Goal: Task Accomplishment & Management: Manage account settings

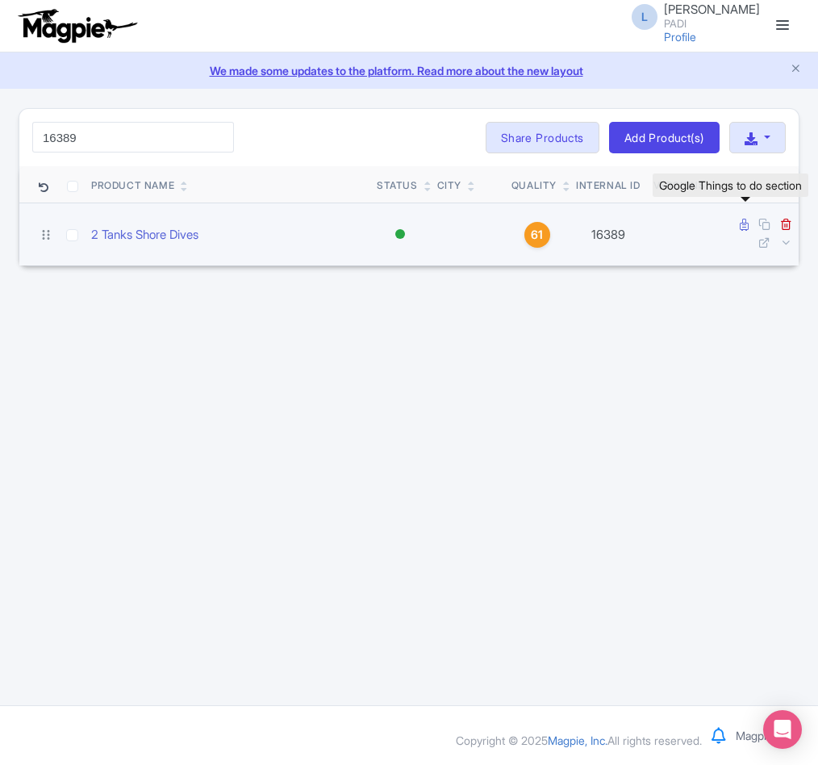
type input "16389"
click at [743, 226] on icon at bounding box center [744, 225] width 9 height 12
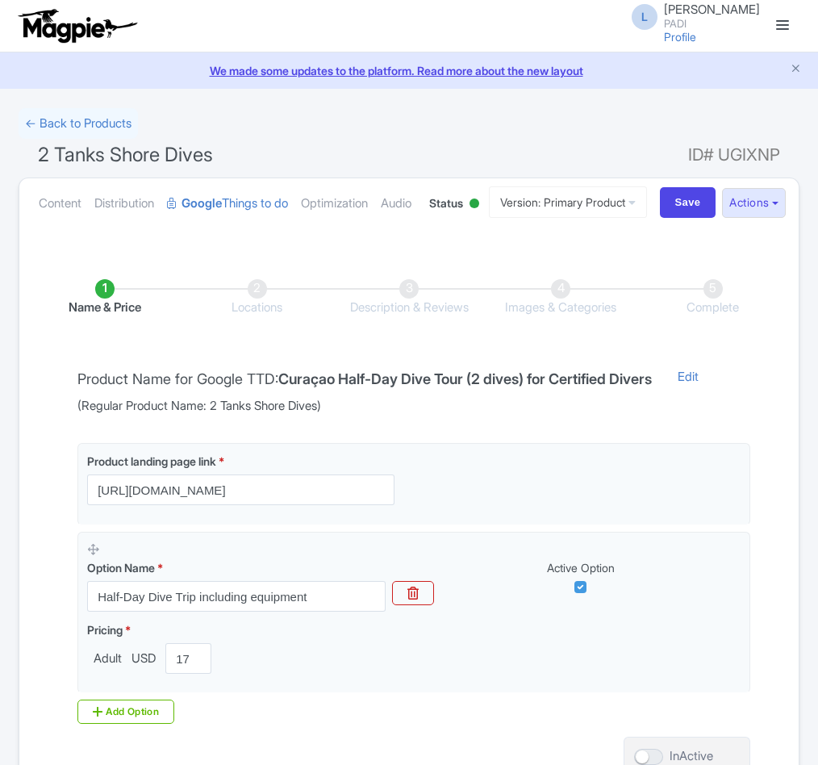
scroll to position [247, 0]
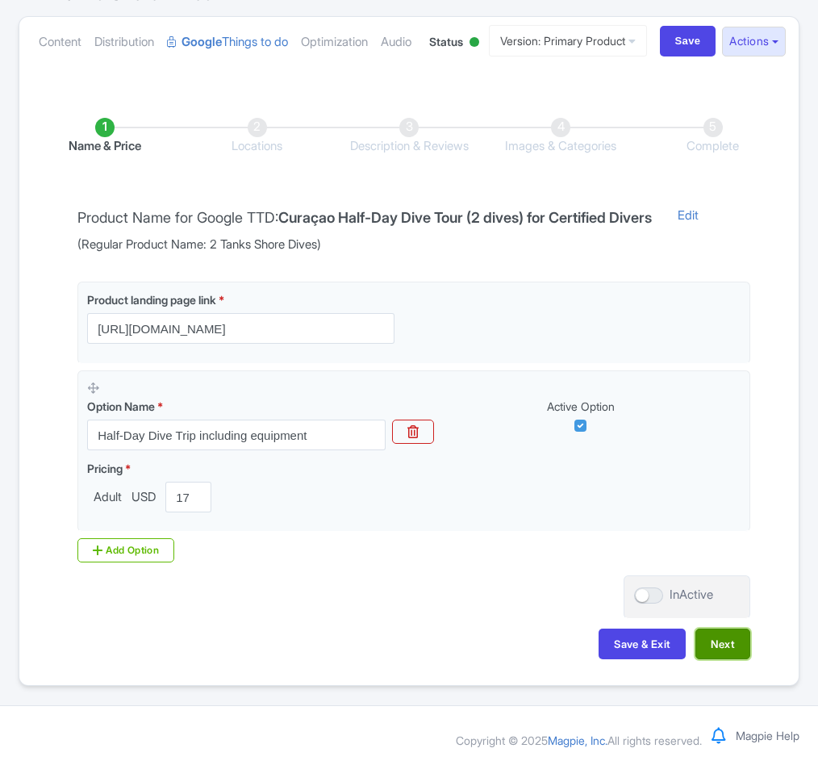
click at [721, 642] on button "Next" at bounding box center [723, 644] width 55 height 31
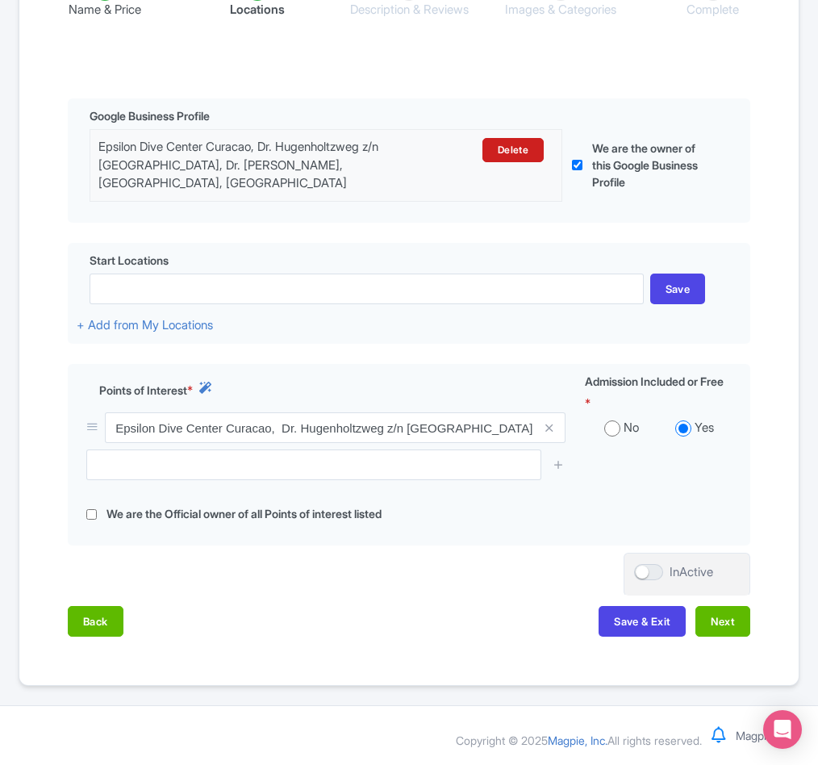
scroll to position [383, 0]
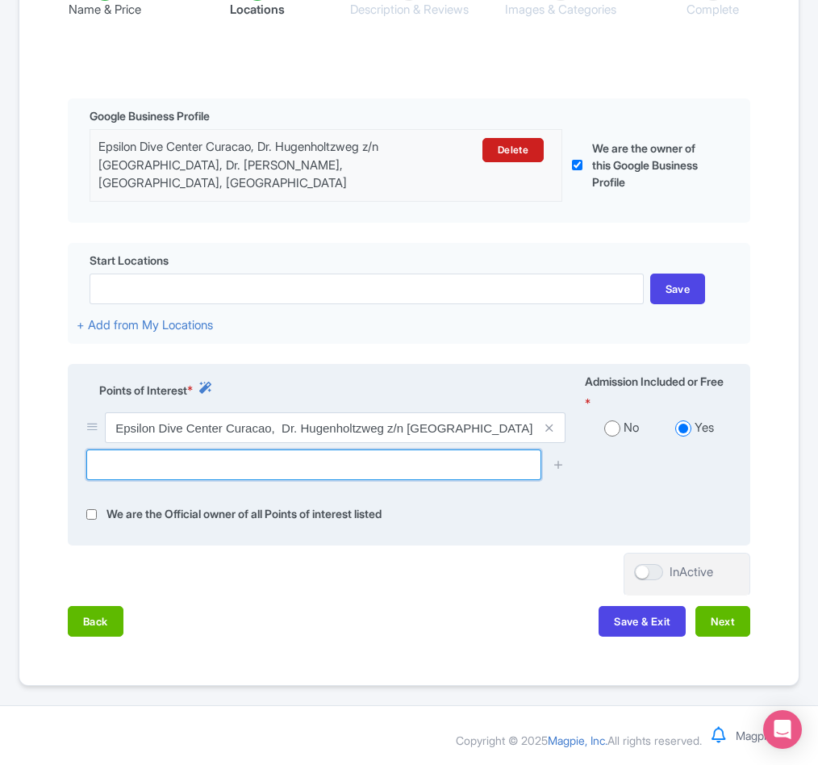
click at [267, 463] on input "text" at bounding box center [313, 464] width 455 height 31
paste input "Cornelius Bay Dive Site"
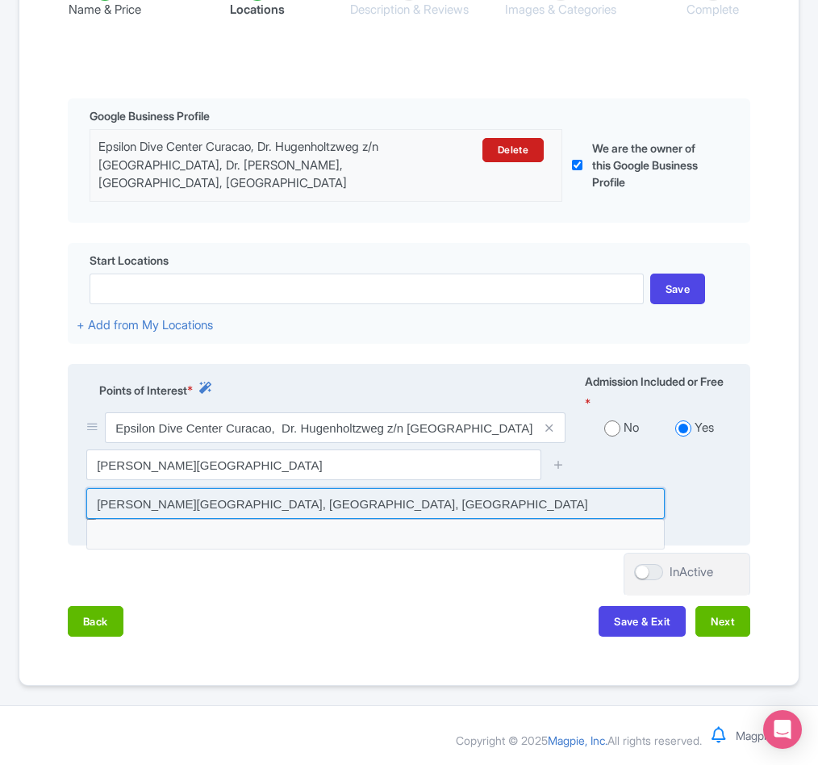
click at [242, 504] on input at bounding box center [375, 503] width 579 height 31
type input "Cornelius Bay Dive Site, Willemstad, Curaçao"
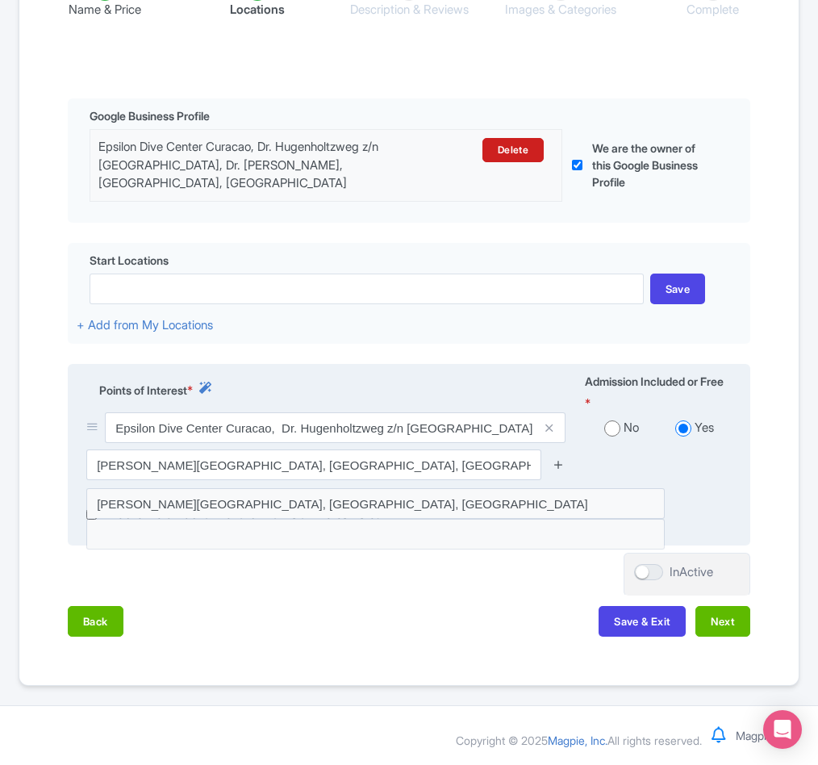
click at [558, 465] on icon at bounding box center [559, 464] width 12 height 12
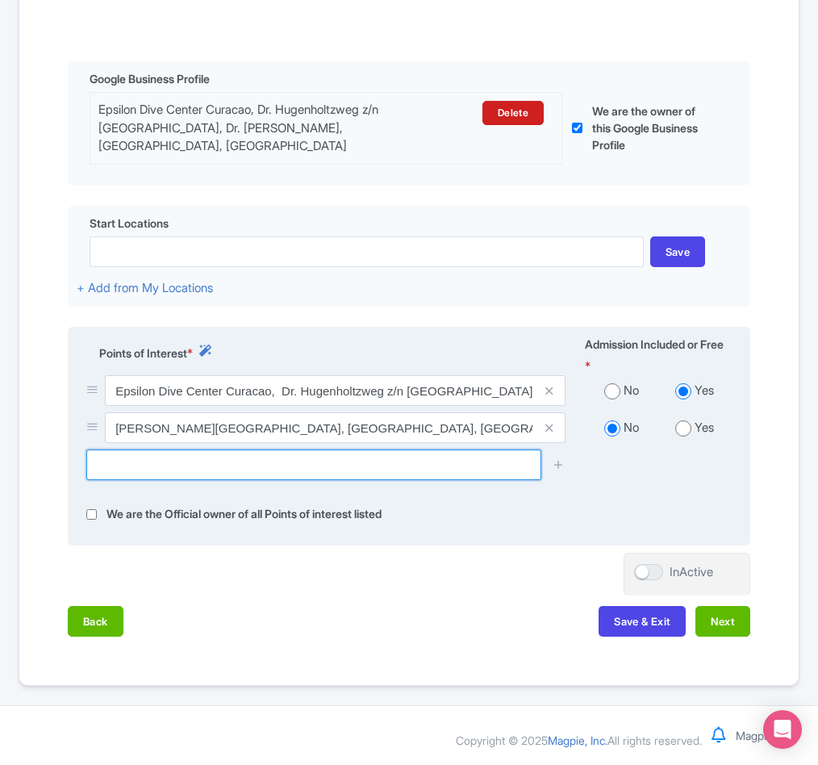
click at [224, 480] on input "text" at bounding box center [313, 464] width 455 height 31
paste input "Plateau Dive Site"
drag, startPoint x: 140, startPoint y: 501, endPoint x: 327, endPoint y: 504, distance: 186.4
click at [327, 480] on input "Plateau Dive Site" at bounding box center [313, 464] width 455 height 31
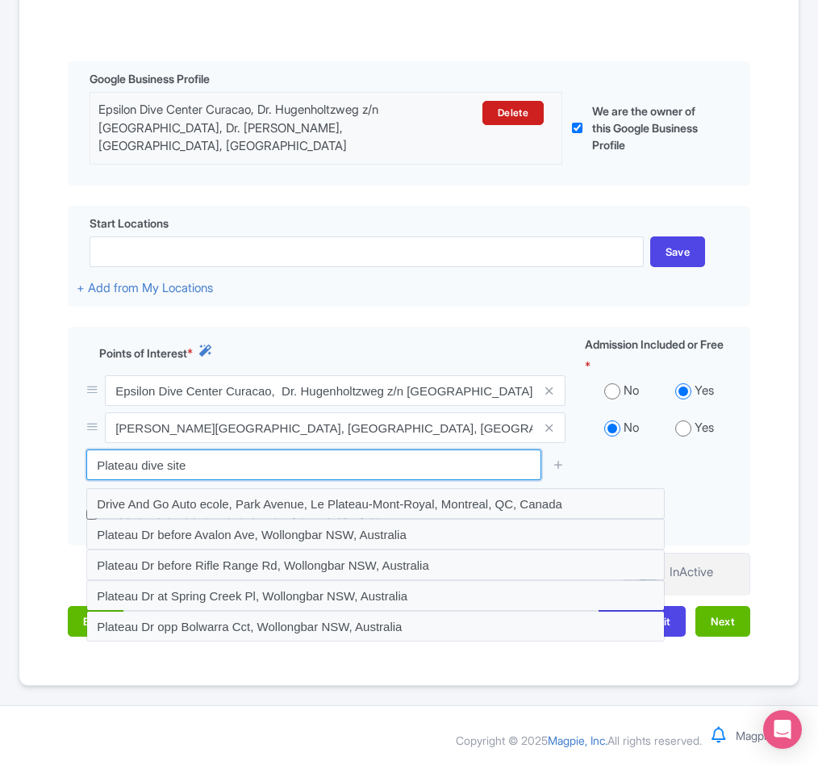
drag, startPoint x: 140, startPoint y: 499, endPoint x: 51, endPoint y: 489, distance: 90.1
click at [51, 489] on div "Name & Price Locations Description & Reviews Images & Categories Complete Edit …" at bounding box center [409, 282] width 760 height 741
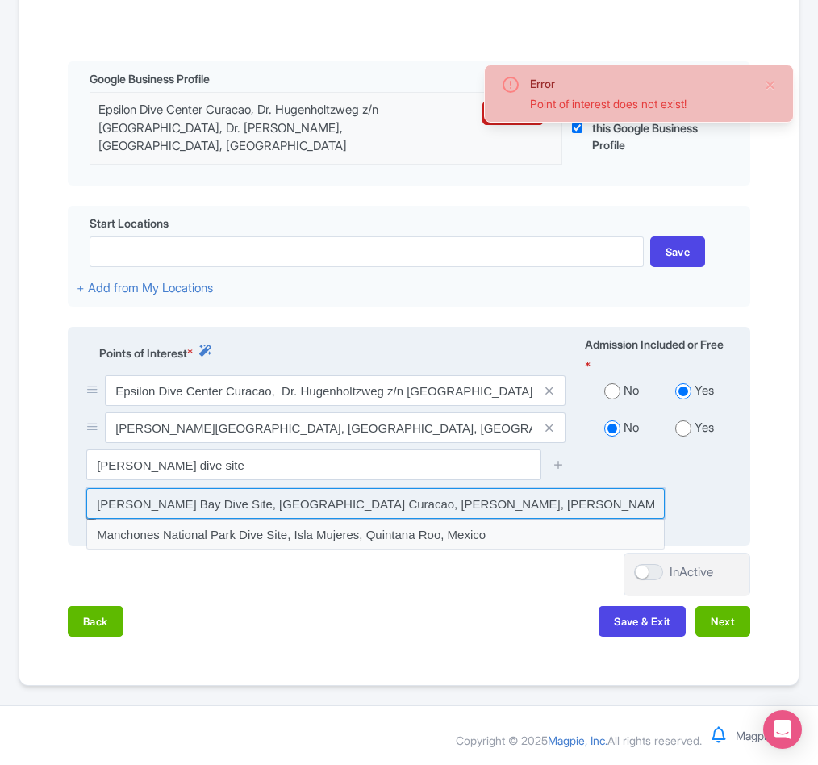
click at [126, 519] on input at bounding box center [375, 503] width 579 height 31
type input "Jan Thiel Bay Dive Site, Doggy Beach Curacao, Kaya Damasco, Jan Thiel, Curaçao"
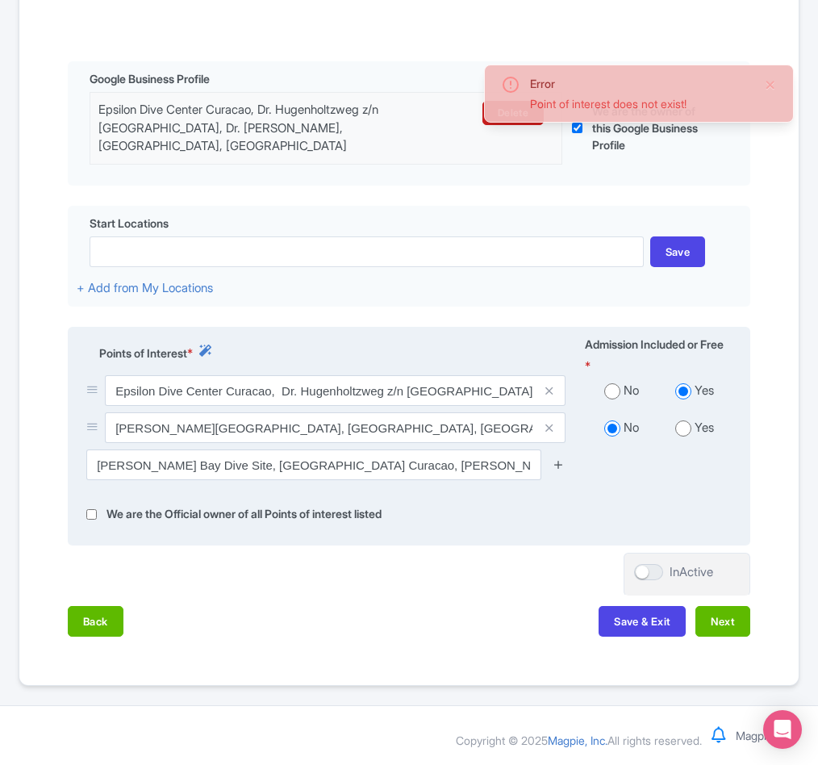
click at [554, 470] on icon at bounding box center [559, 464] width 12 height 12
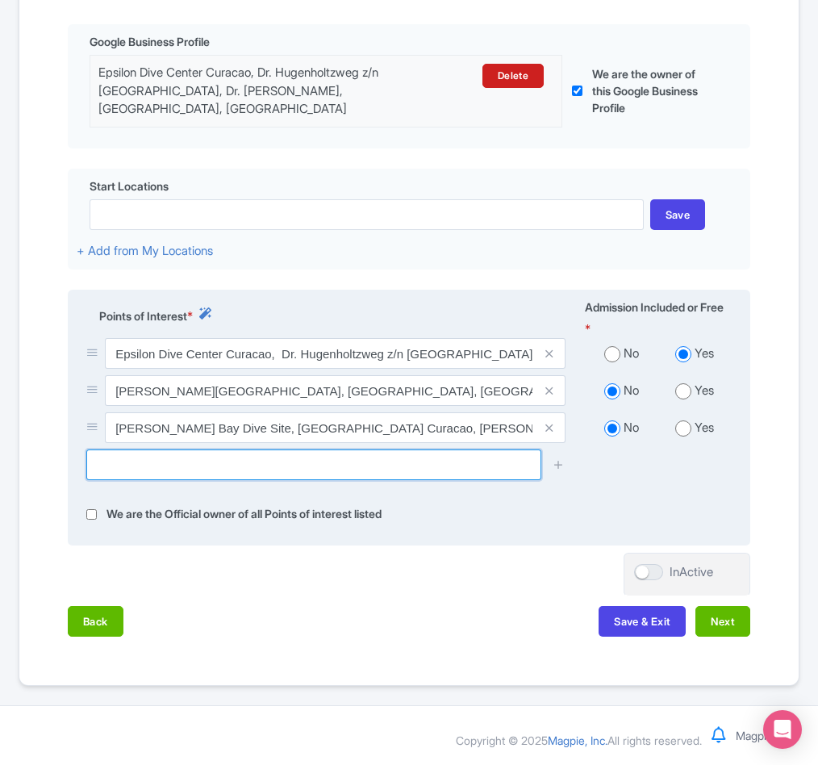
click at [216, 480] on input "text" at bounding box center [313, 464] width 455 height 31
paste input "Director's Bay"
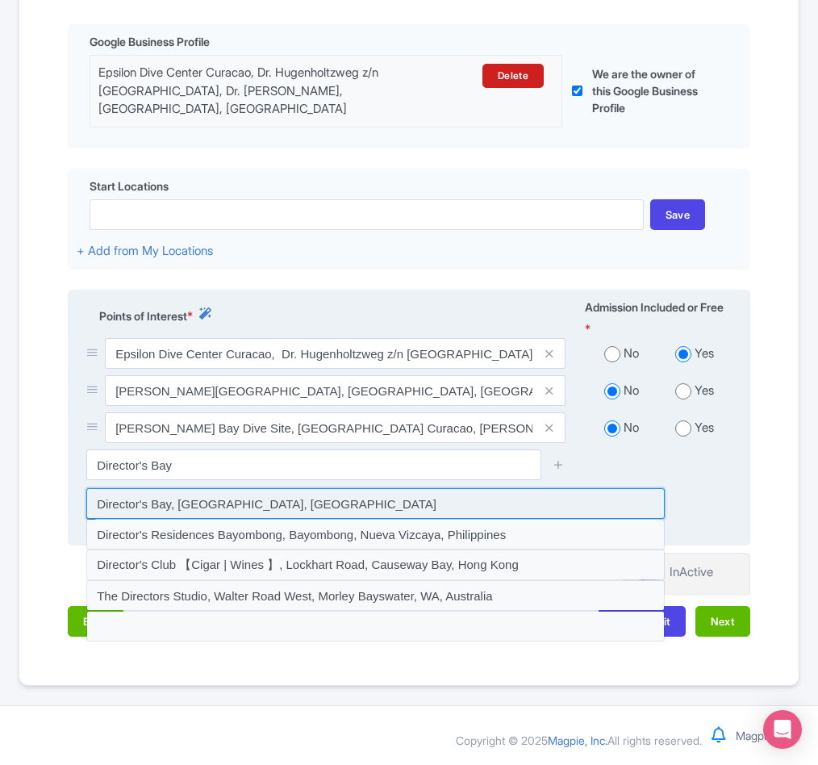
click at [209, 519] on input at bounding box center [375, 503] width 579 height 31
type input "Director's Bay, Willemstad, Curaçao"
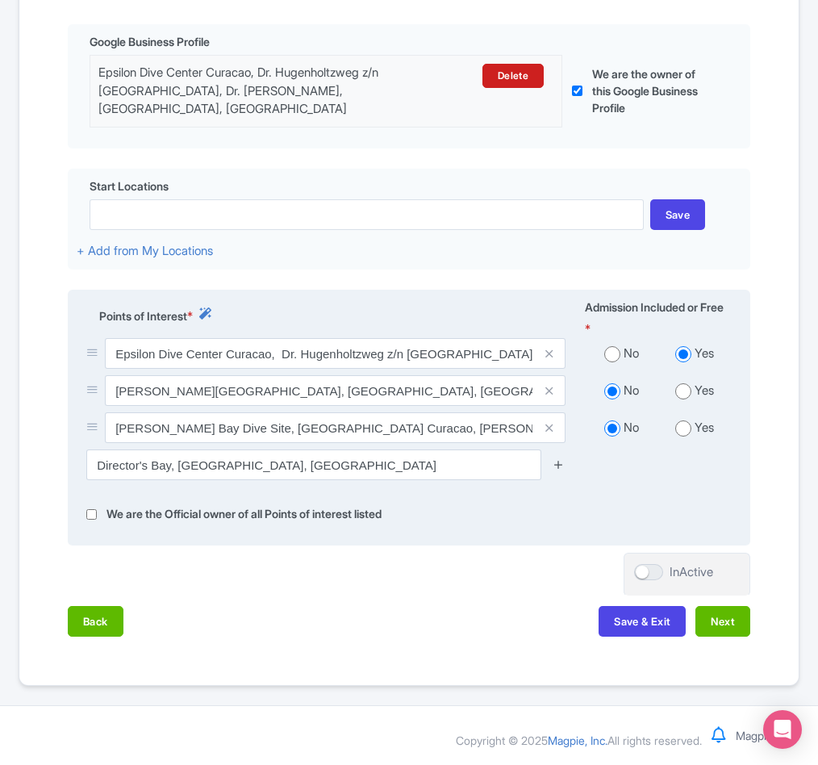
click at [557, 470] on icon at bounding box center [559, 464] width 12 height 12
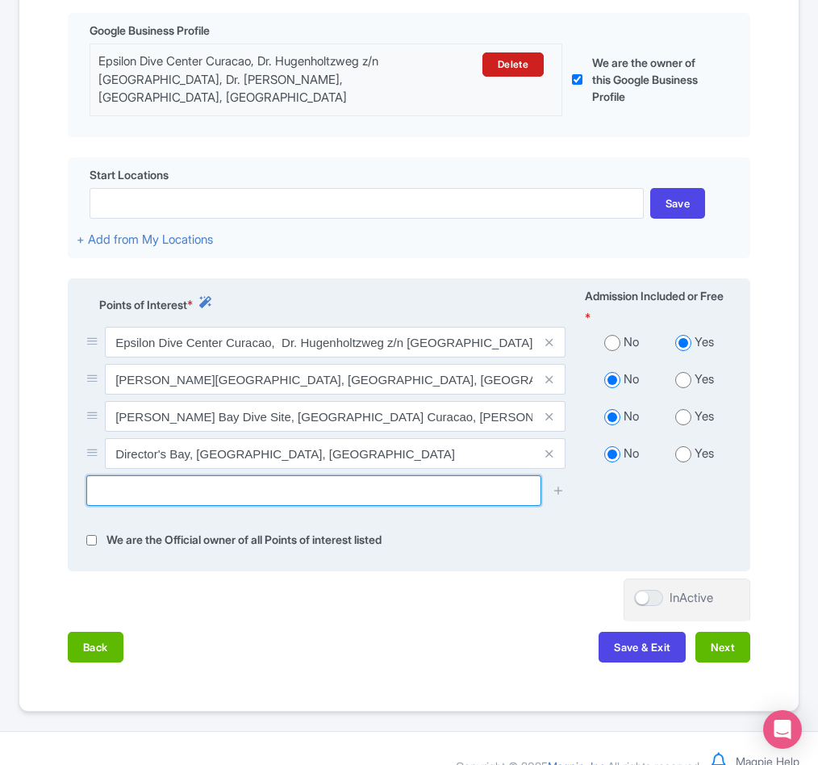
click at [124, 506] on input "text" at bounding box center [313, 490] width 455 height 31
paste input "Coral Reef"
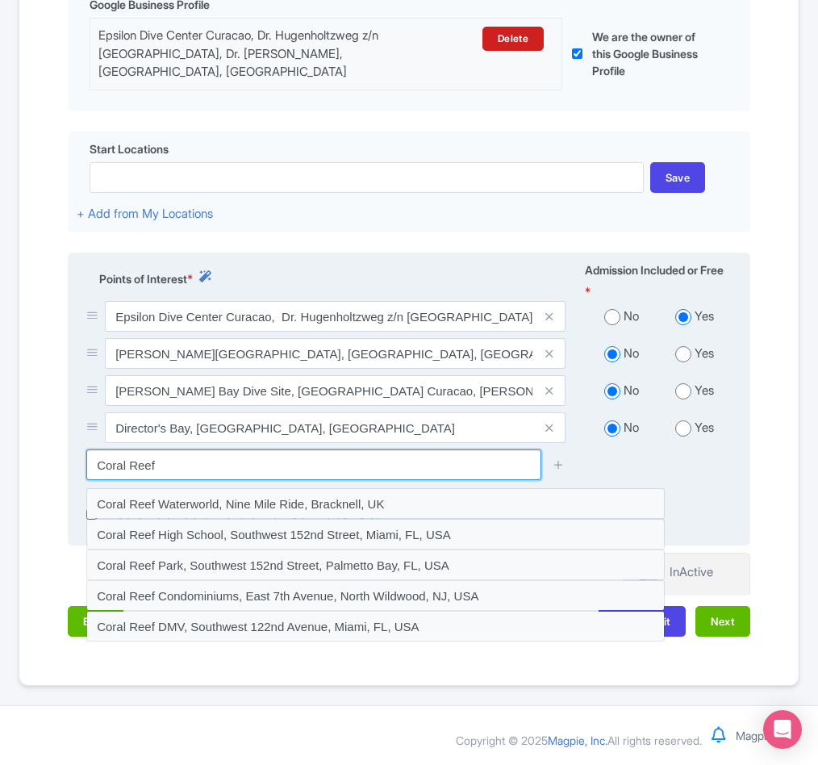
scroll to position [495, 0]
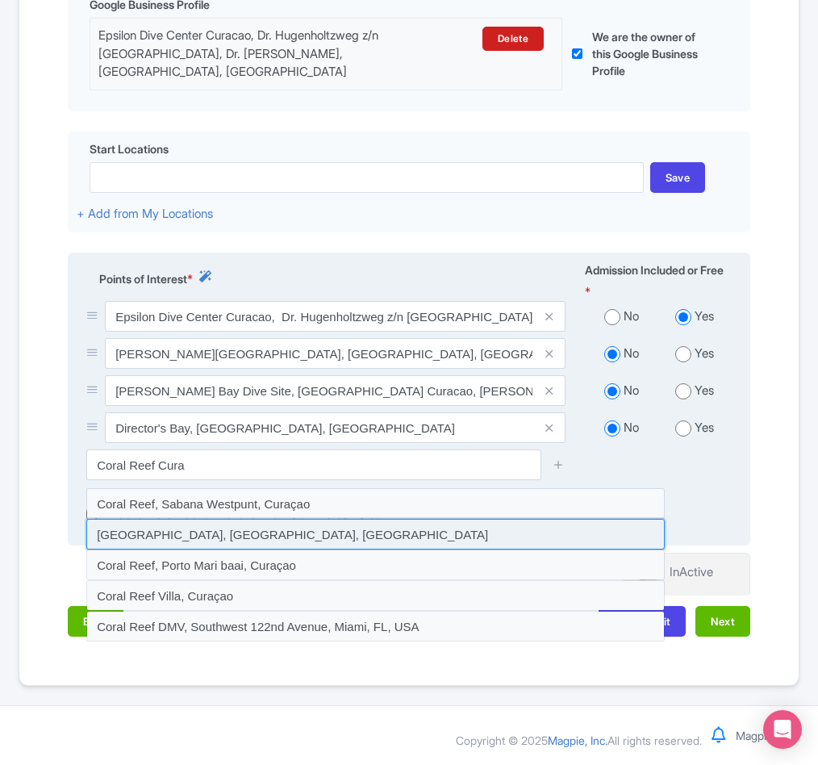
click at [235, 523] on input at bounding box center [375, 534] width 579 height 31
type input "Coral Reef, Sint Michiel, Curaçao"
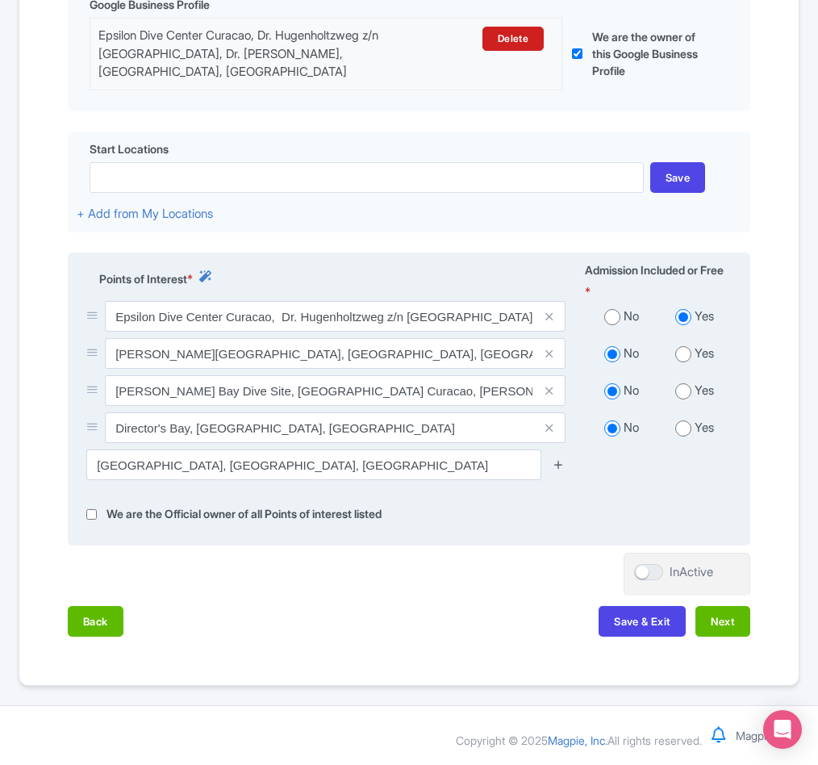
click at [559, 460] on icon at bounding box center [559, 464] width 12 height 12
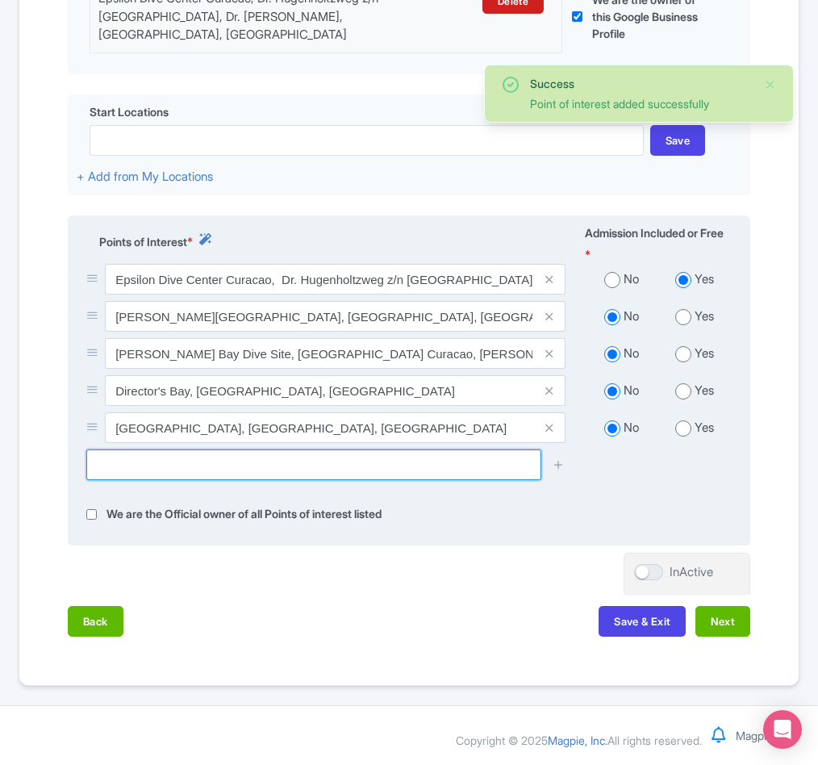
click at [184, 480] on input "text" at bounding box center [313, 464] width 455 height 31
paste input "Catherine Shipwreck"
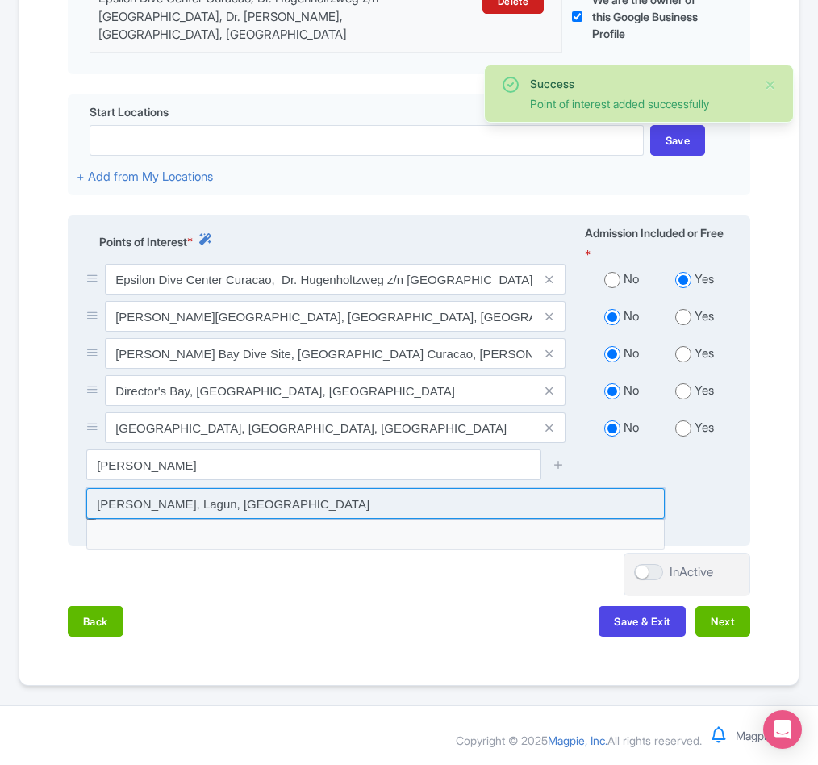
click at [266, 519] on input at bounding box center [375, 503] width 579 height 31
type input "Catherine Shipwreck, Lagun, Curaçao"
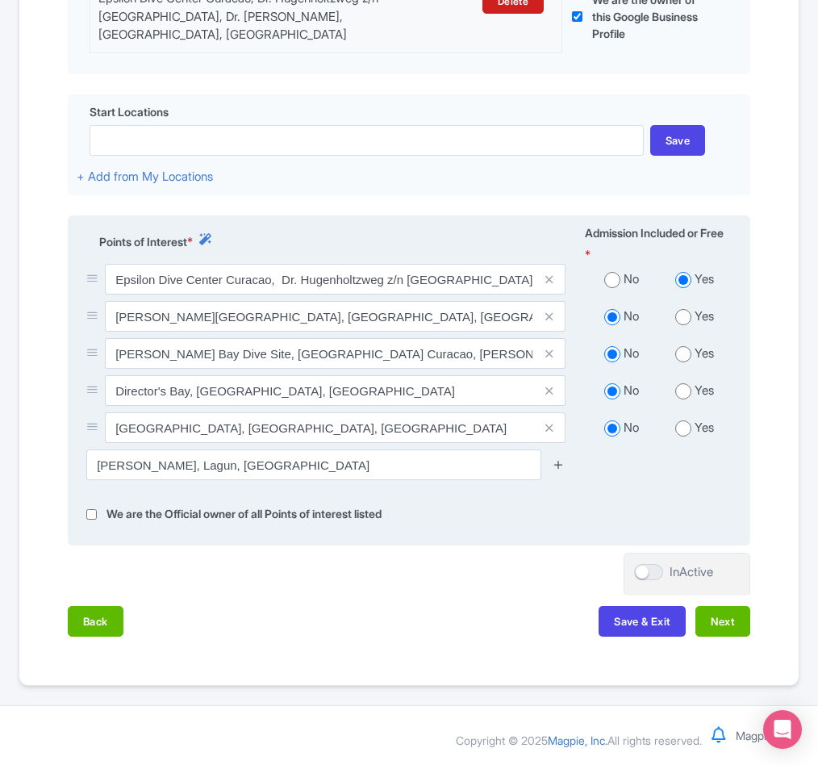
click at [562, 470] on icon at bounding box center [559, 464] width 12 height 12
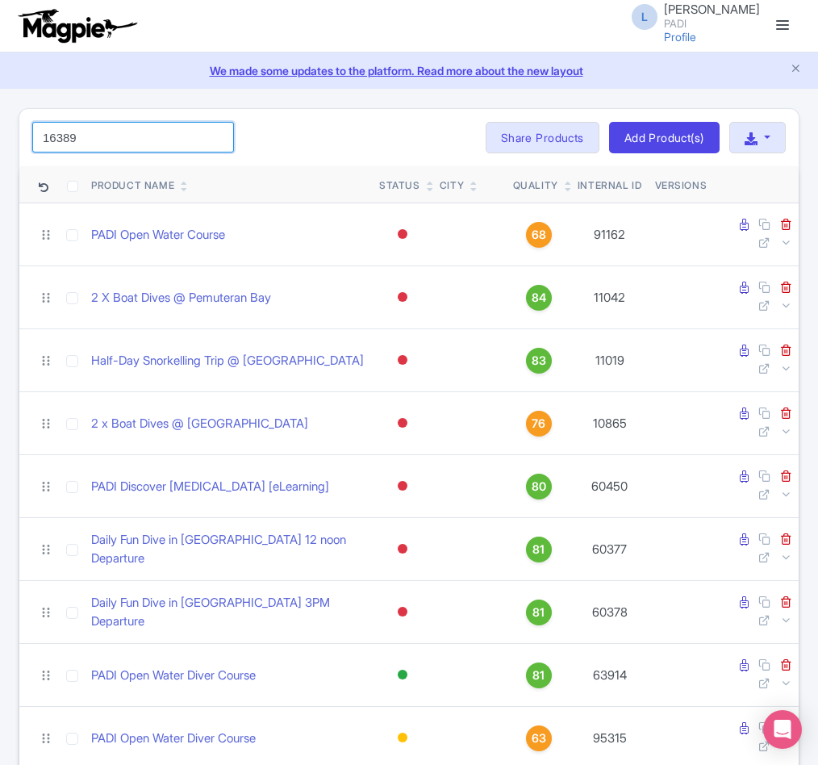
click at [124, 140] on input "16389" at bounding box center [133, 137] width 202 height 31
type input "16389"
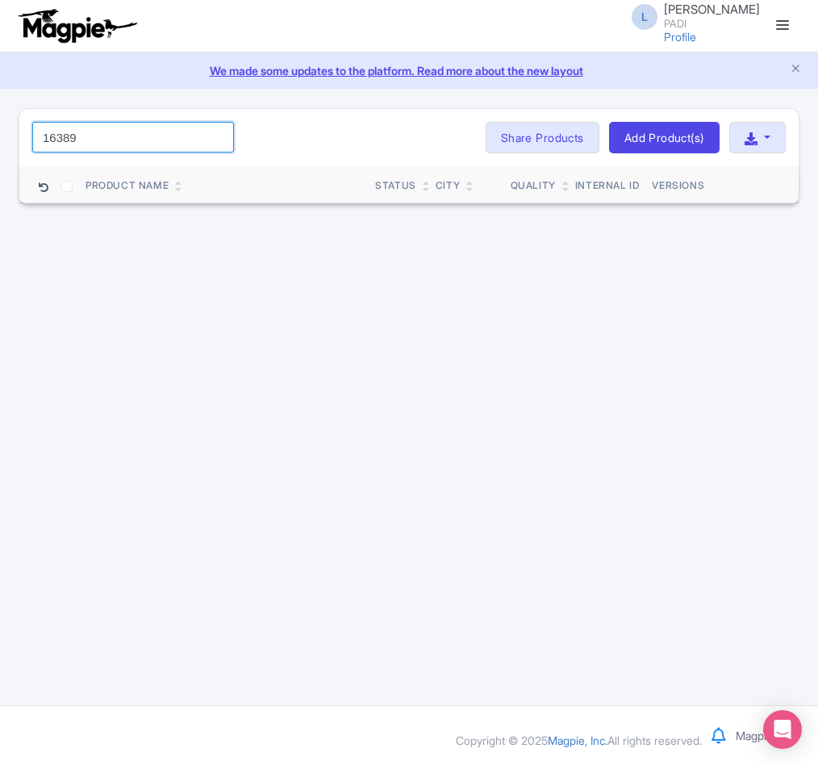
click at [90, 127] on input "16389" at bounding box center [133, 137] width 202 height 31
click at [362, 117] on div "16389 Search Bulk Actions Delete Add to Collection Share Products Add to Collec…" at bounding box center [409, 138] width 780 height 58
click at [81, 134] on input "16389" at bounding box center [133, 137] width 202 height 31
click at [128, 128] on input "16389" at bounding box center [133, 137] width 202 height 31
click at [223, 136] on input "16389" at bounding box center [133, 137] width 202 height 31
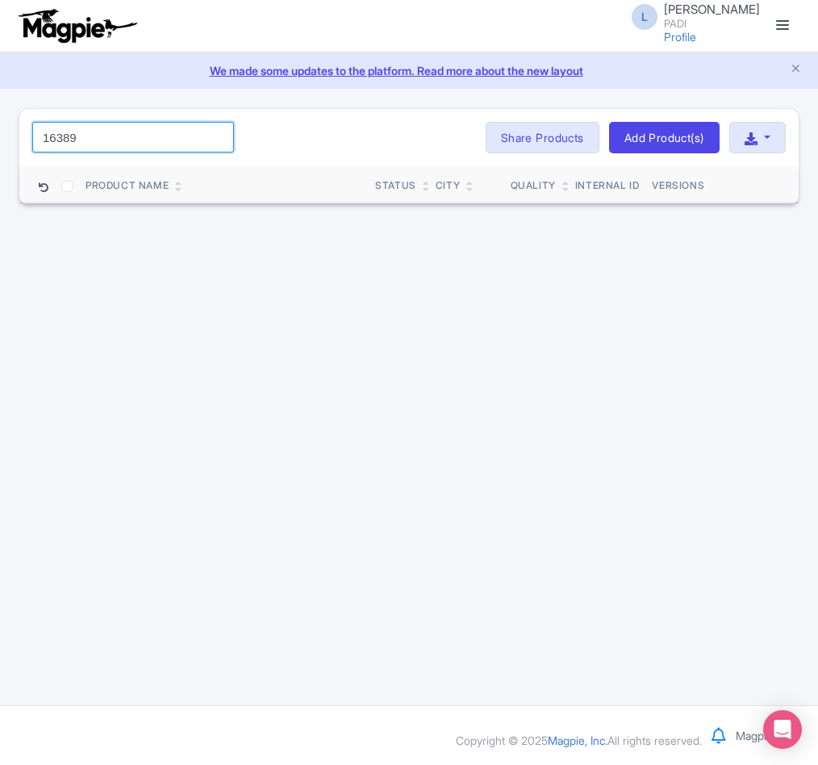
click at [214, 138] on input "16389" at bounding box center [133, 137] width 202 height 31
paste input "16389"
type input "16389"
click at [216, 140] on input "16389" at bounding box center [133, 137] width 202 height 31
click at [293, 140] on div "Search Bulk Actions Delete Add to Collection Share Products Add to Collection C…" at bounding box center [409, 138] width 780 height 58
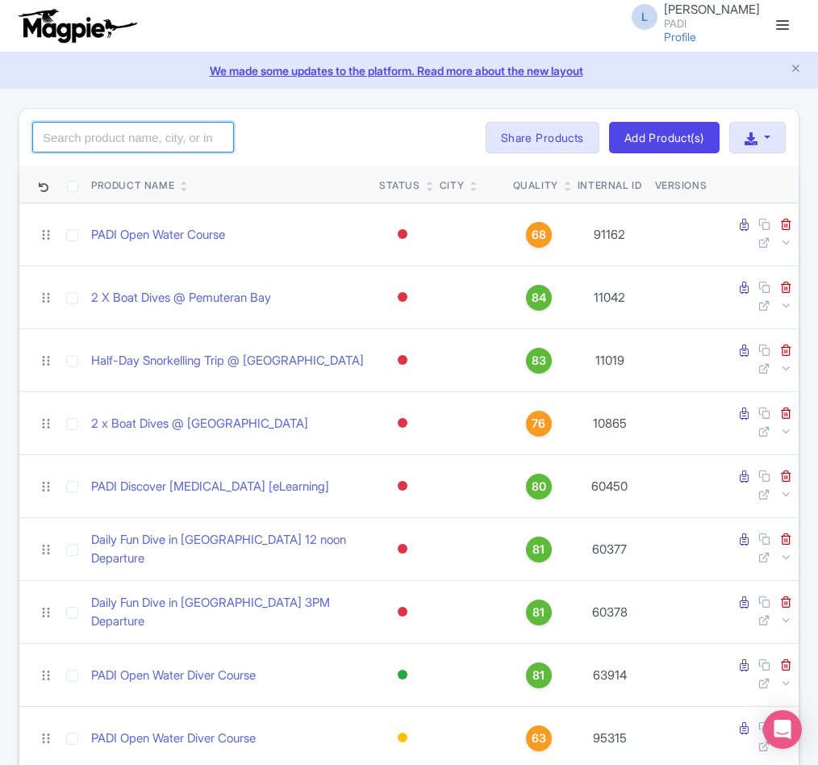
click at [105, 136] on input "search" at bounding box center [133, 137] width 202 height 31
paste input "16389"
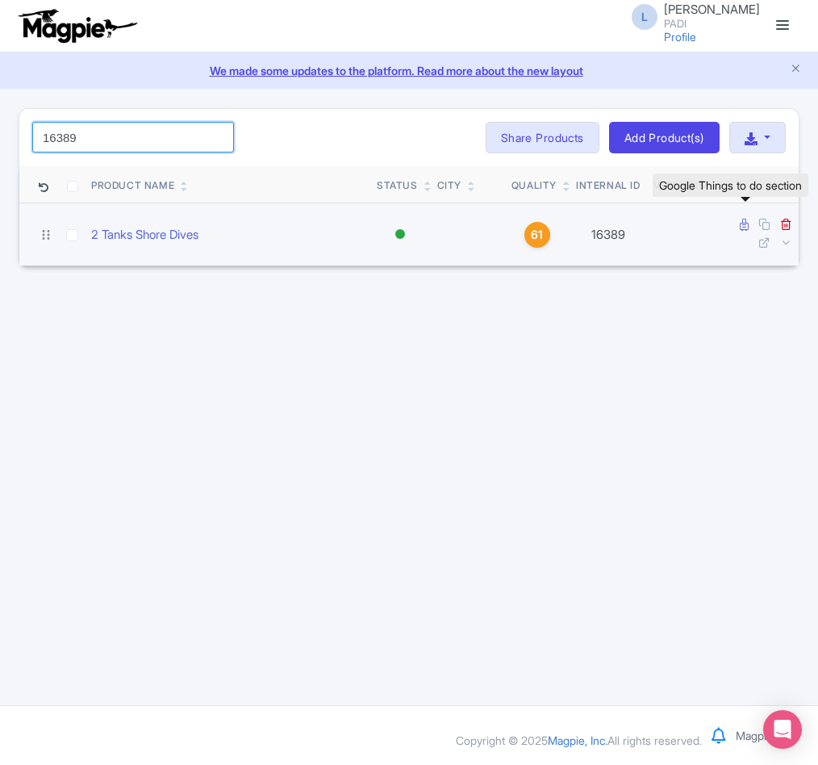
type input "16389"
click at [744, 224] on icon at bounding box center [744, 225] width 9 height 12
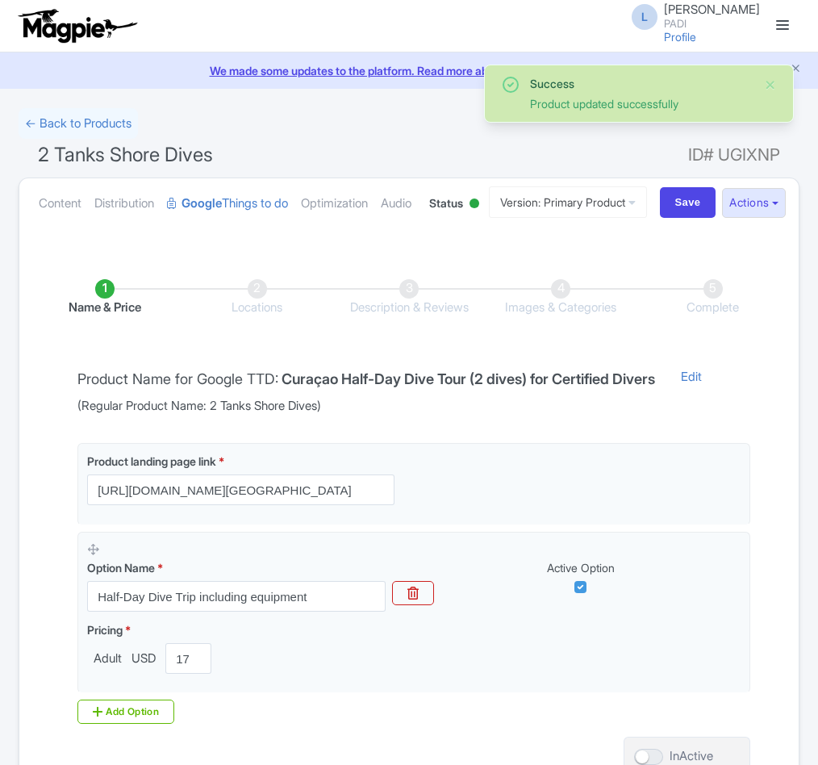
scroll to position [247, 0]
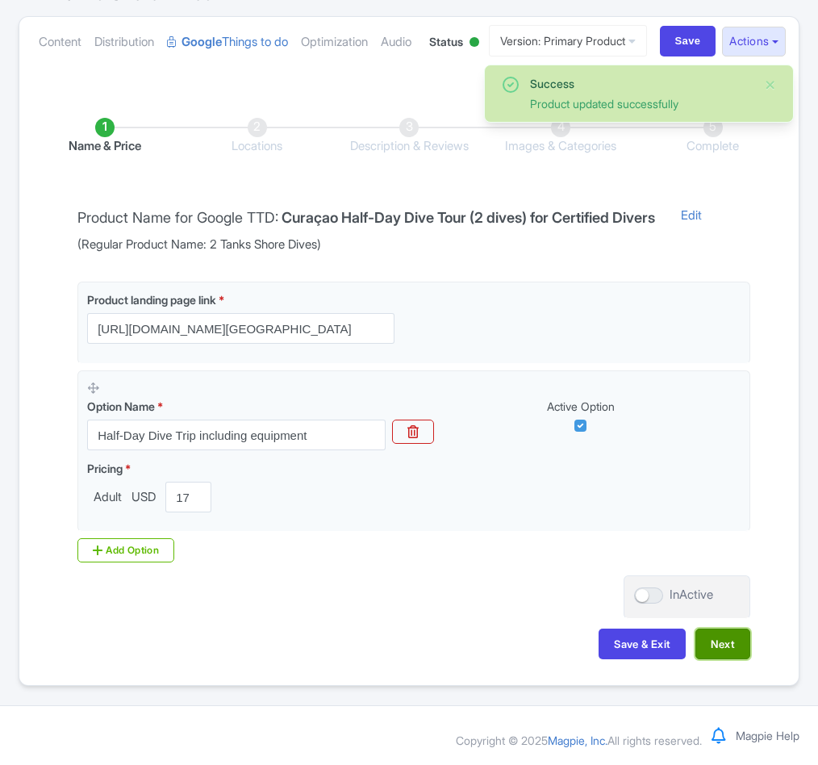
click at [708, 640] on button "Next" at bounding box center [723, 644] width 55 height 31
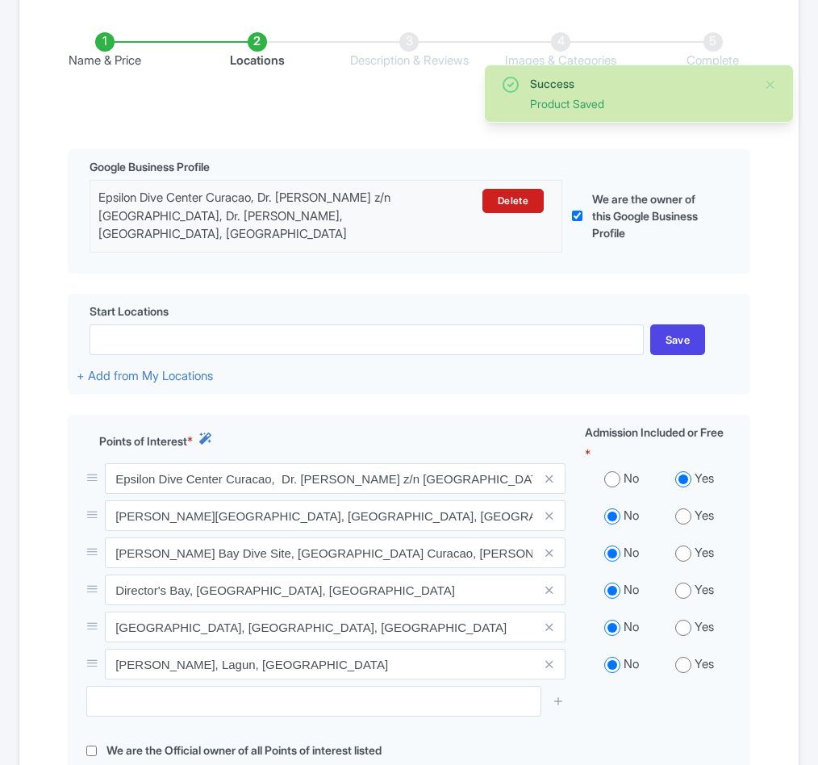
scroll to position [570, 0]
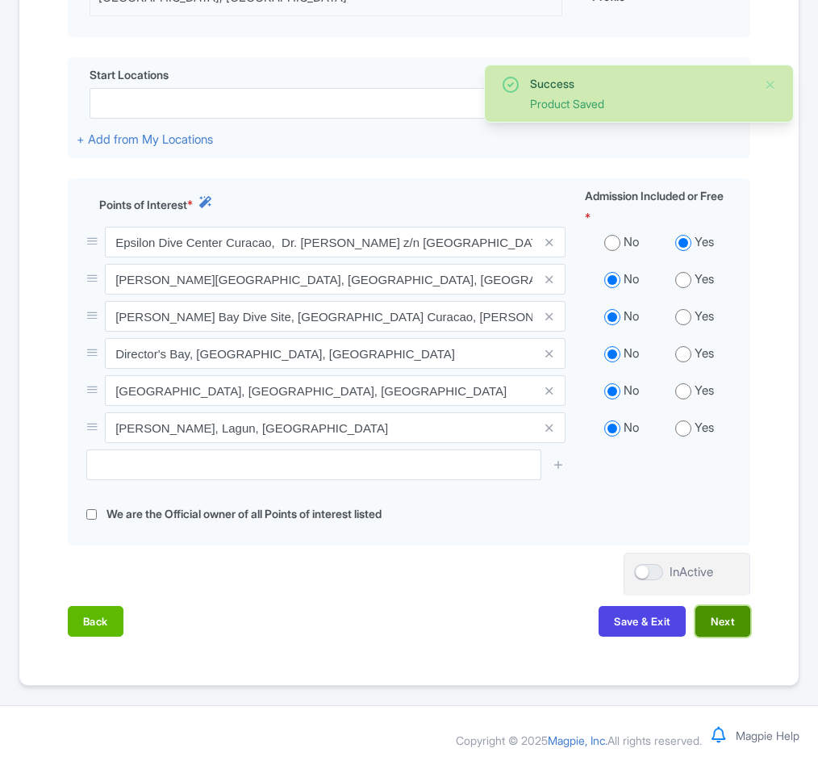
click at [729, 625] on button "Next" at bounding box center [723, 621] width 55 height 31
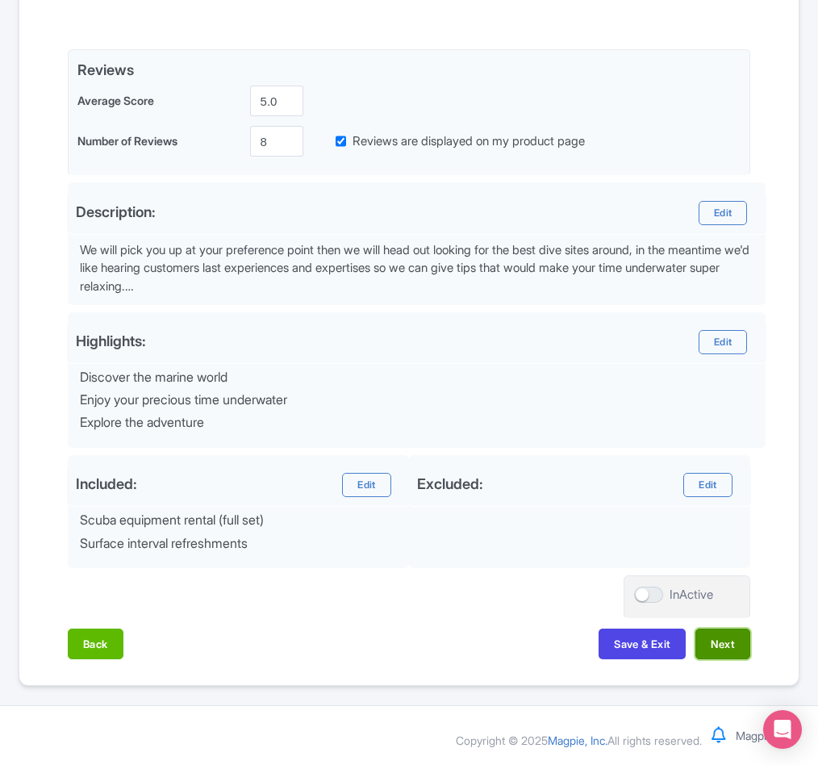
click at [736, 632] on button "Next" at bounding box center [723, 644] width 55 height 31
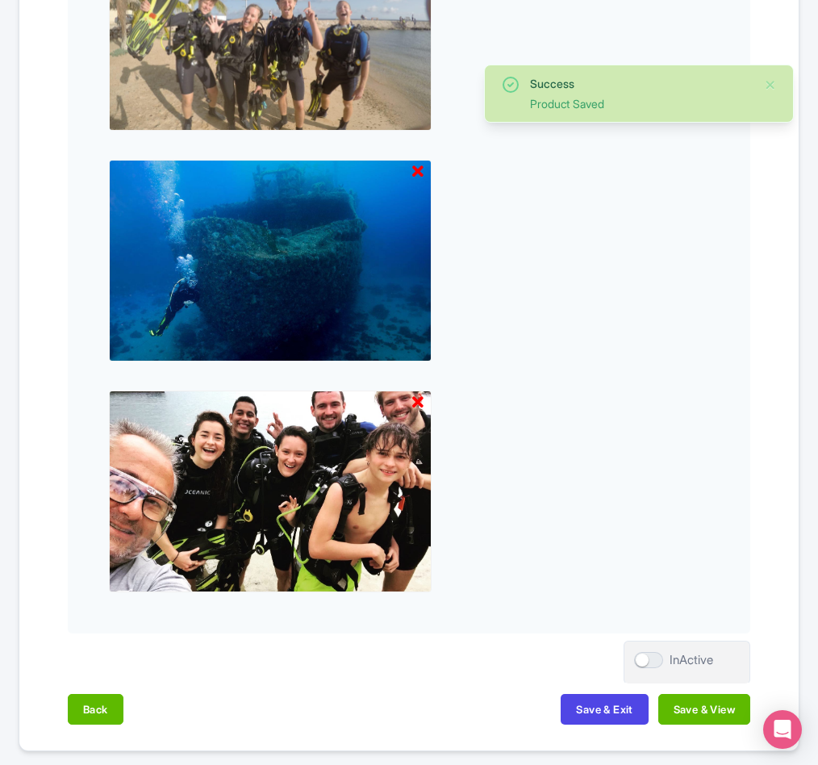
scroll to position [1100, 0]
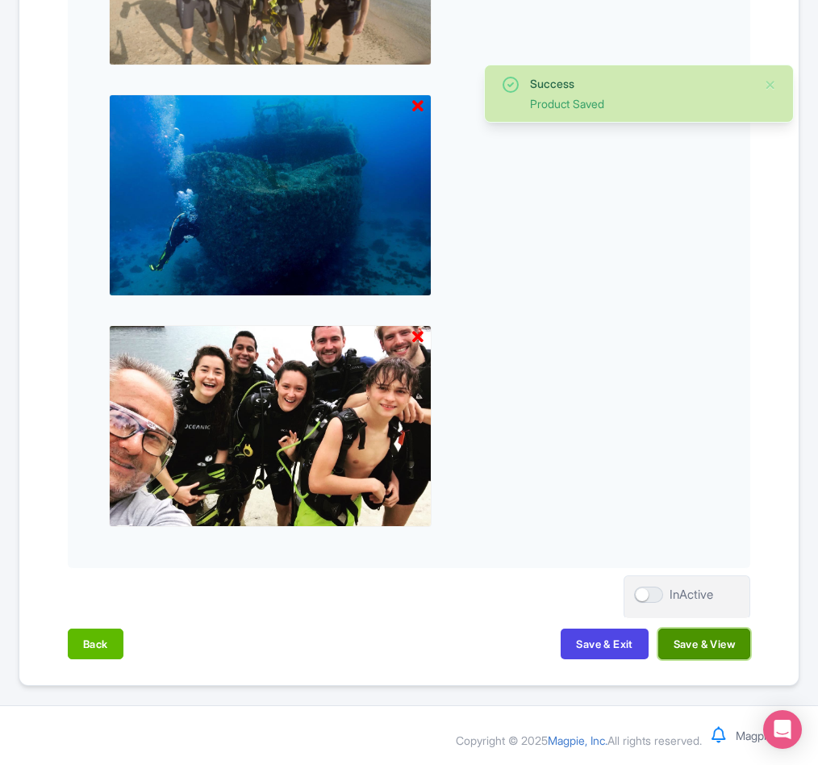
click at [720, 642] on button "Save & View" at bounding box center [704, 644] width 92 height 31
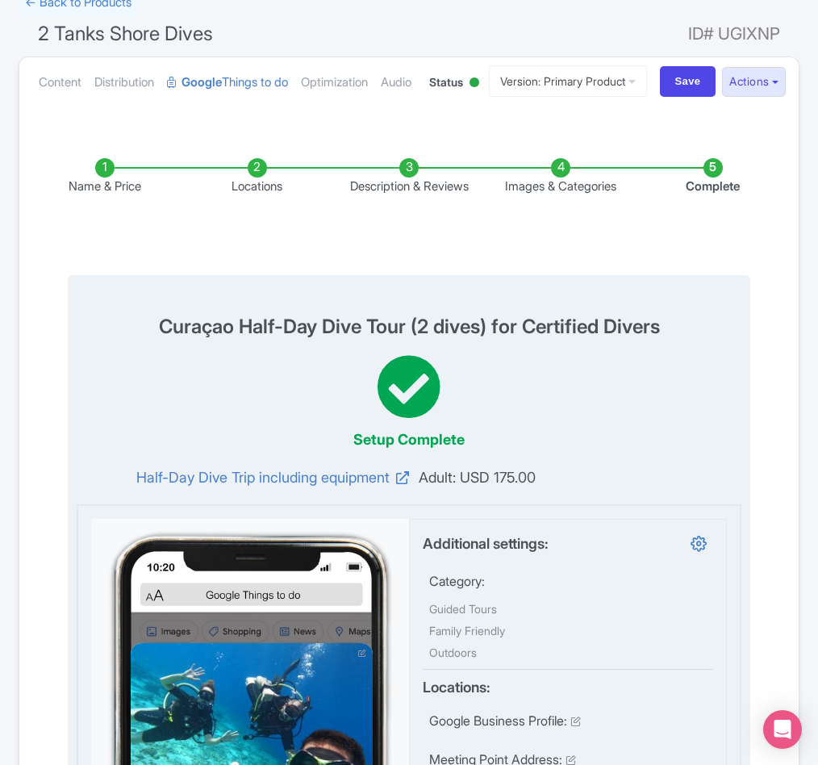
scroll to position [0, 0]
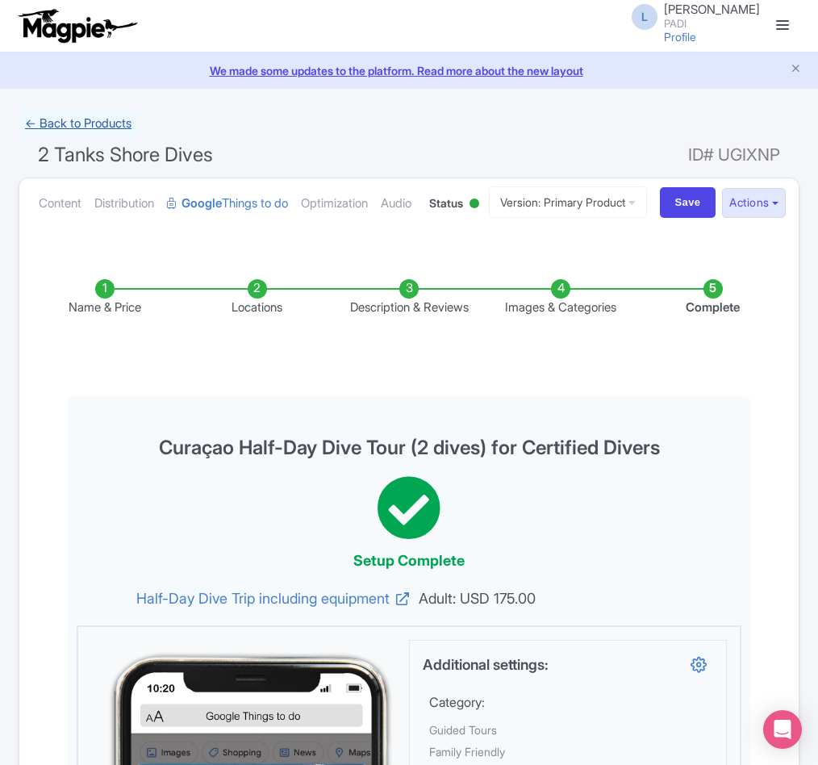
click at [81, 127] on link "← Back to Products" at bounding box center [78, 123] width 119 height 31
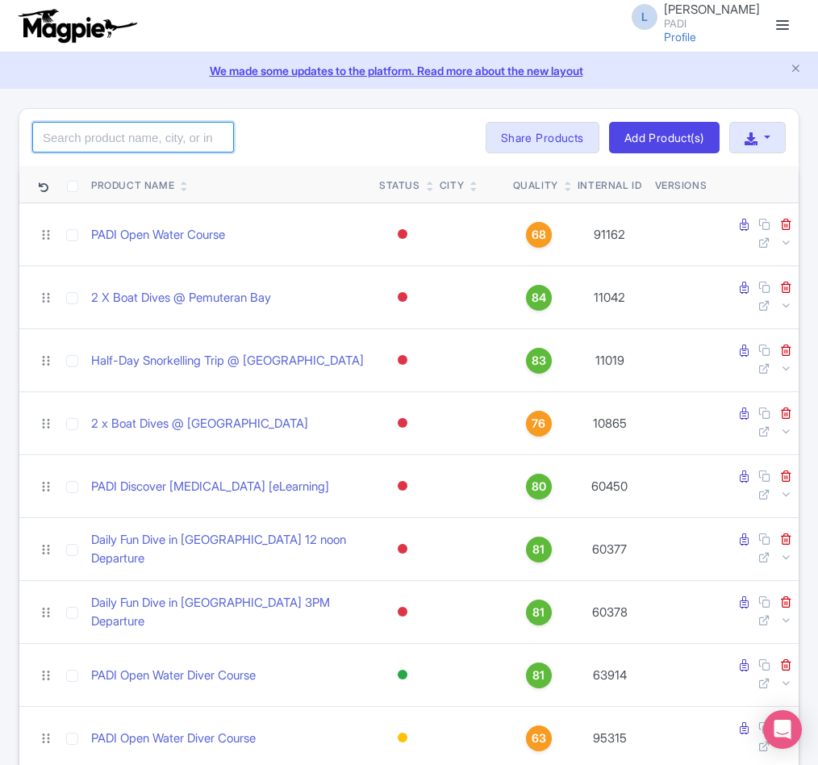
click at [111, 138] on input "search" at bounding box center [133, 137] width 202 height 31
paste input "62704"
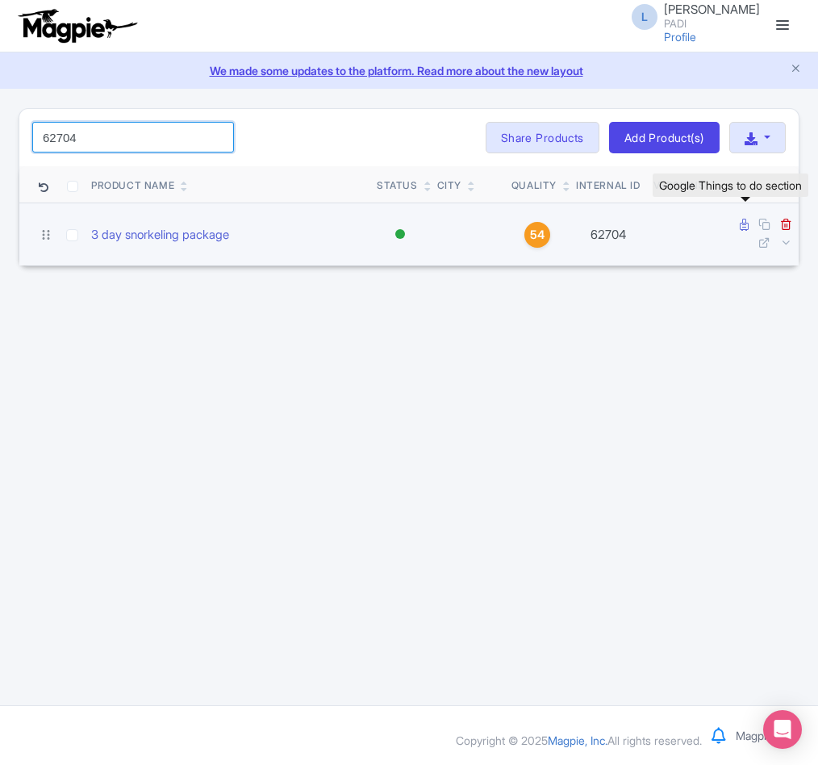
type input "62704"
click at [740, 225] on icon at bounding box center [744, 225] width 9 height 12
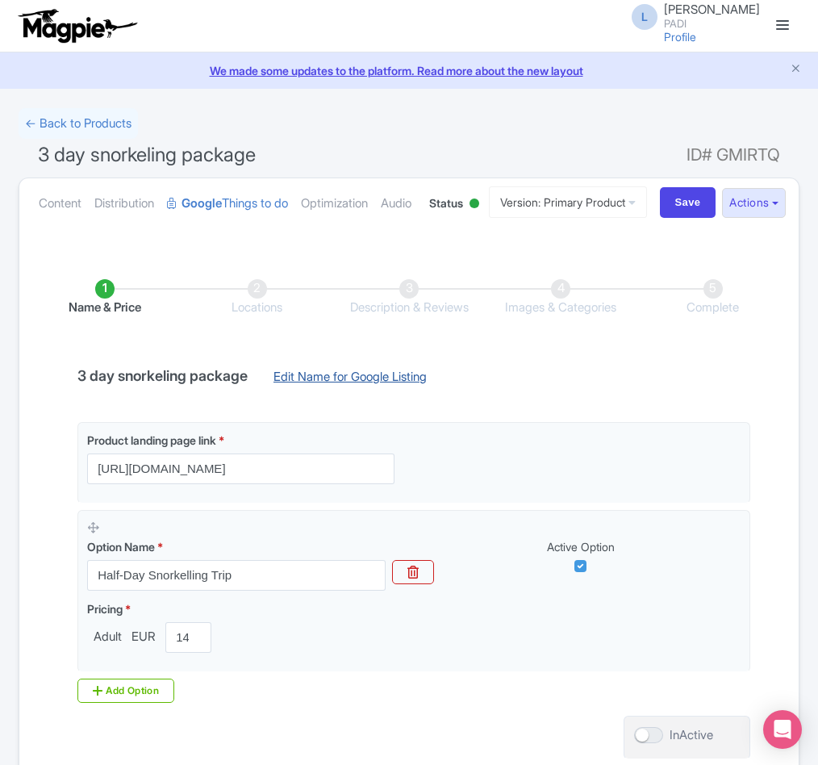
click at [303, 394] on link "Edit Name for Google Listing" at bounding box center [350, 381] width 186 height 26
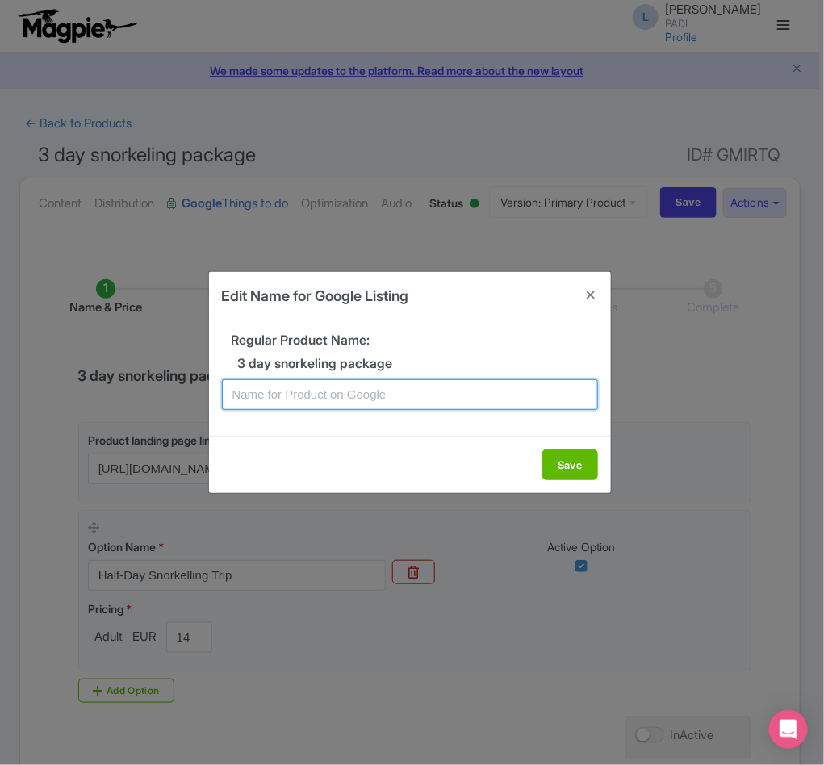
click at [299, 385] on input "text" at bounding box center [410, 394] width 376 height 31
paste input "Cannigione Snorkeling Trip – 3-Day Family Adventure in Costa Smeralda’s Turquoi…"
type input "Cannigione Snorkeling Trip – 3-Day Family Adventure in Costa Smeralda’s Turquoi…"
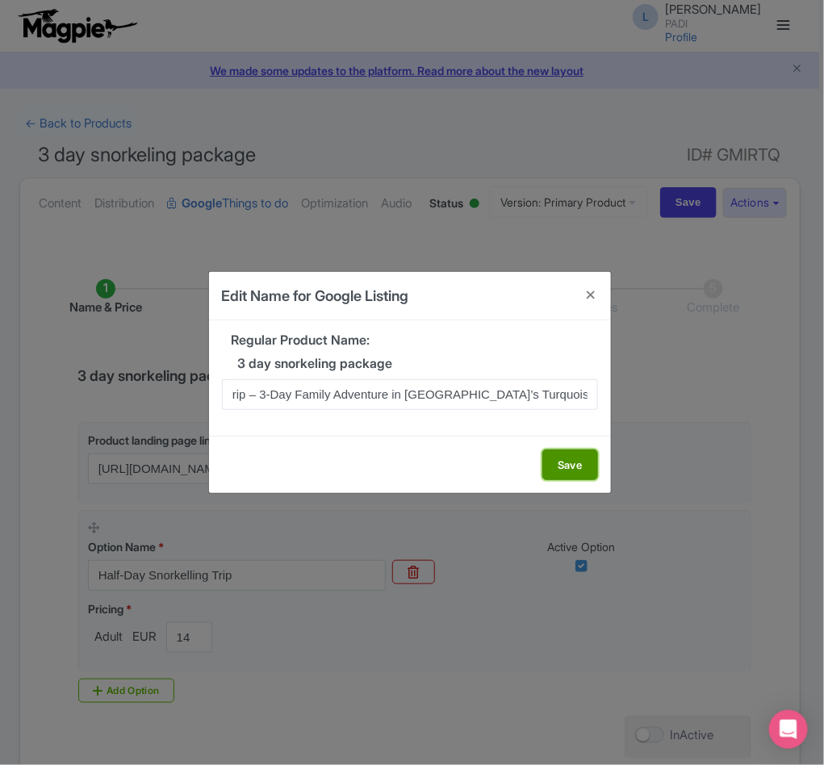
click at [579, 460] on button "Save" at bounding box center [570, 464] width 56 height 31
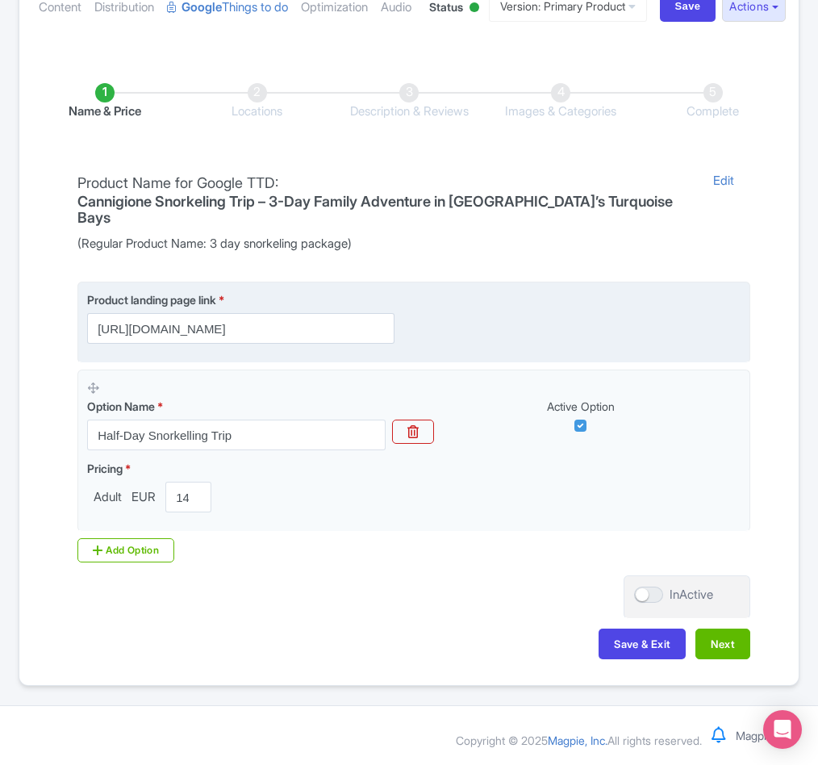
scroll to position [242, 0]
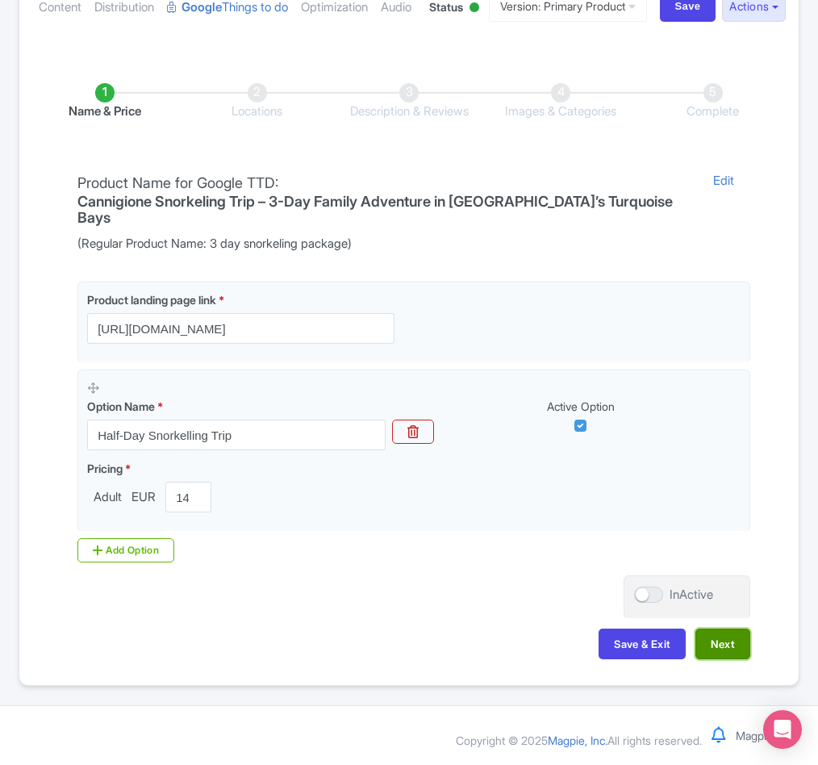
click at [717, 659] on button "Next" at bounding box center [723, 644] width 55 height 31
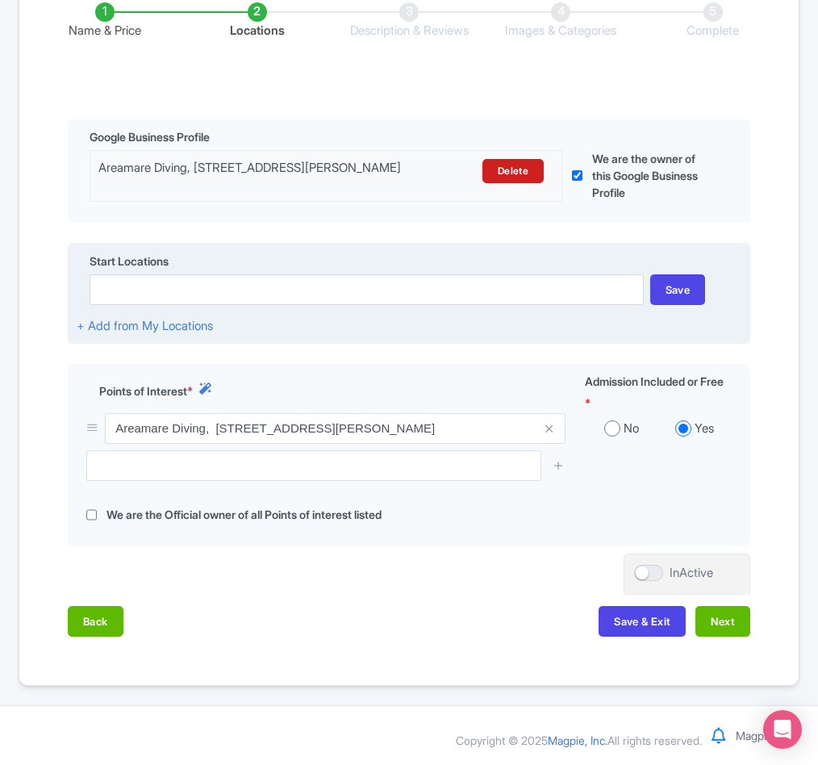
scroll to position [366, 0]
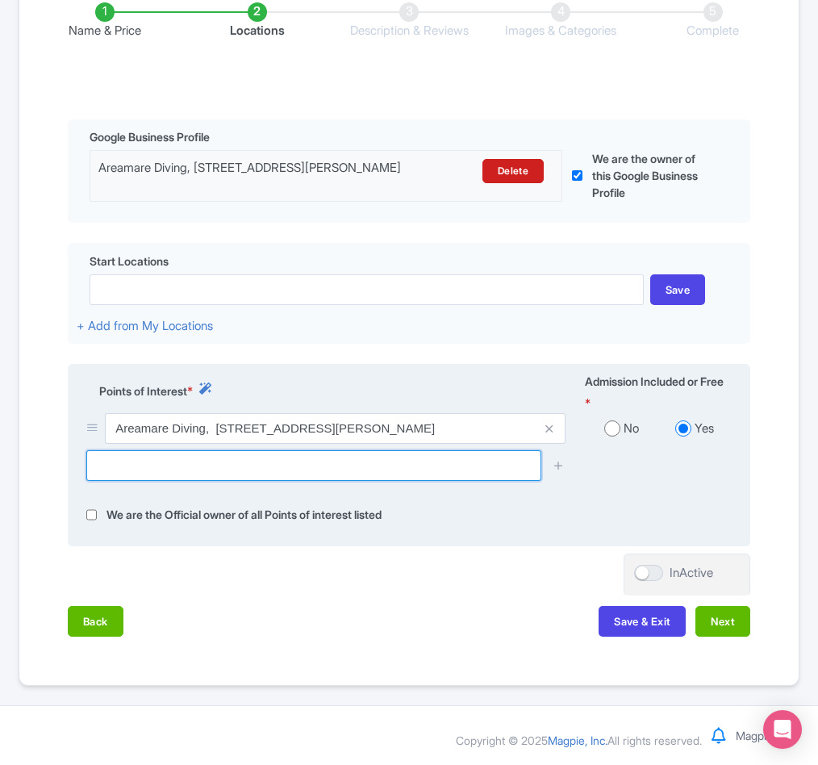
click at [298, 450] on input "text" at bounding box center [313, 465] width 455 height 31
paste input "Isola Maddalena"
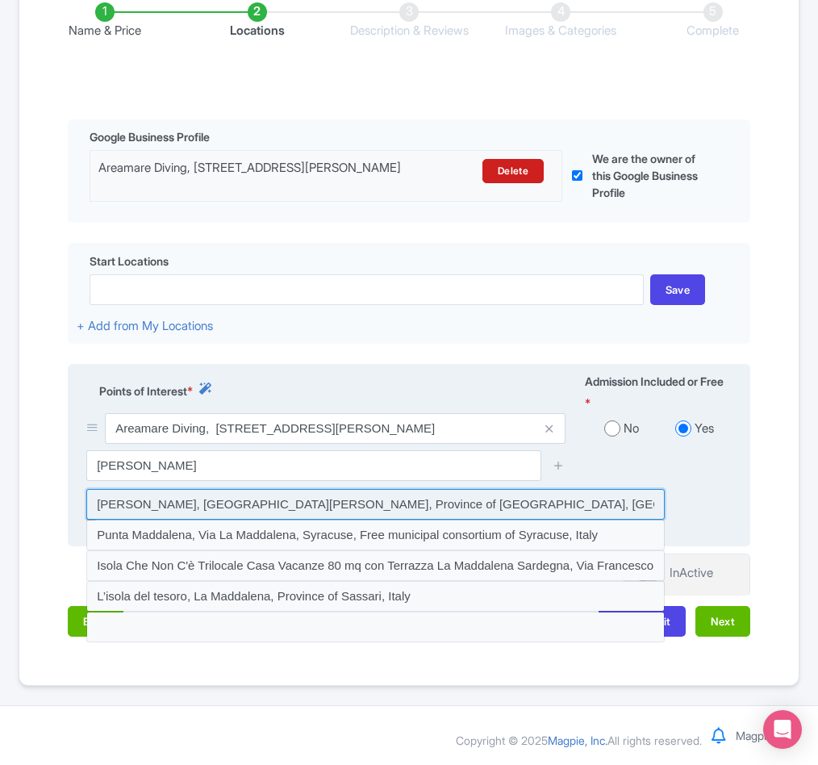
click at [165, 504] on input at bounding box center [375, 504] width 579 height 31
type input "Isola Maddalena, La Maddalena, Province of Sassari, Italy"
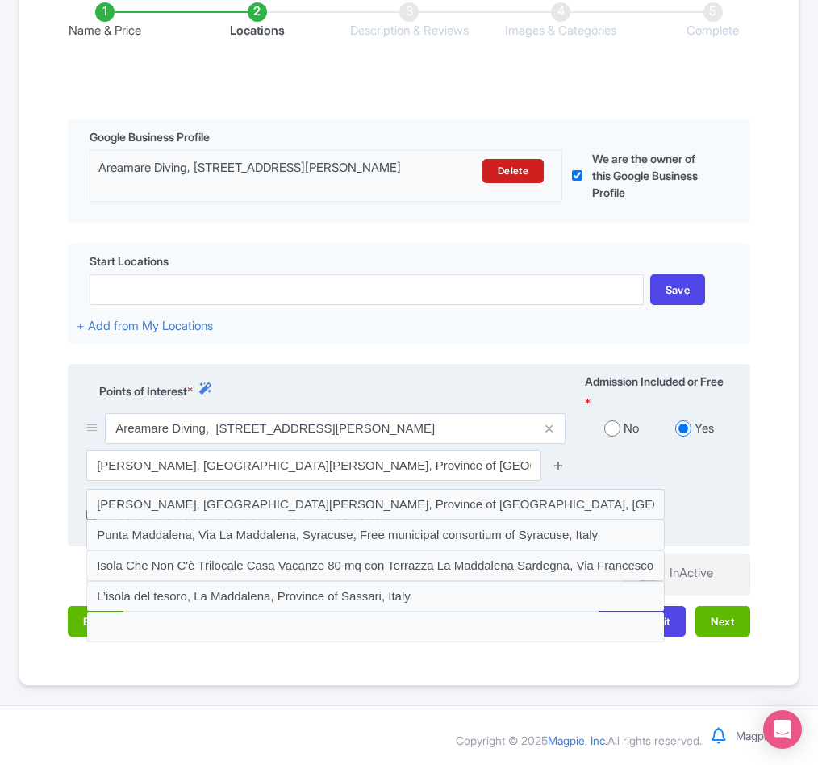
click at [555, 461] on icon at bounding box center [559, 465] width 12 height 12
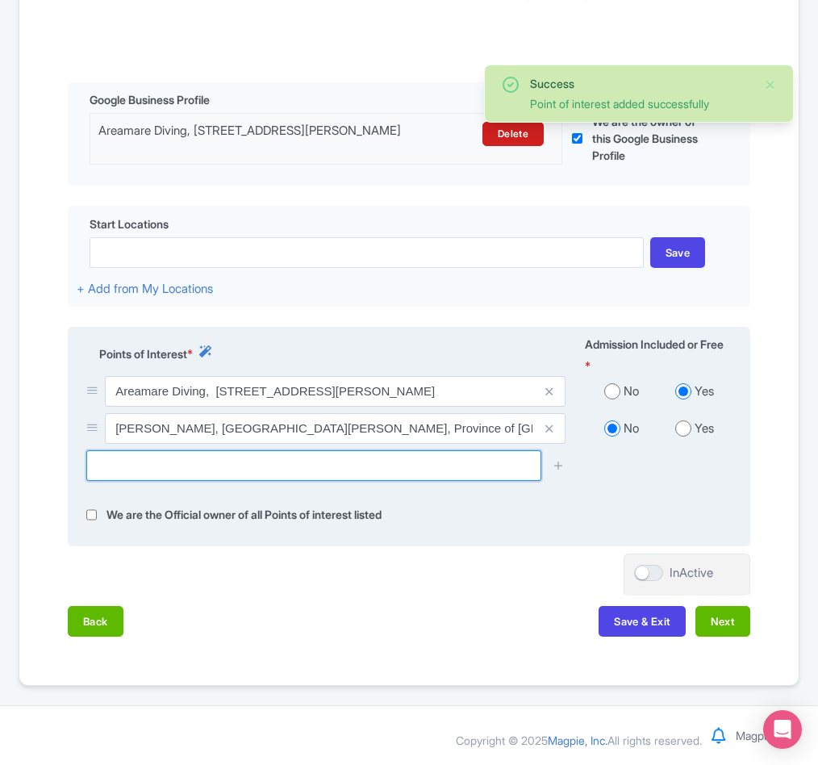
click at [145, 481] on input "text" at bounding box center [313, 465] width 455 height 31
paste input "Isole della Marmorata"
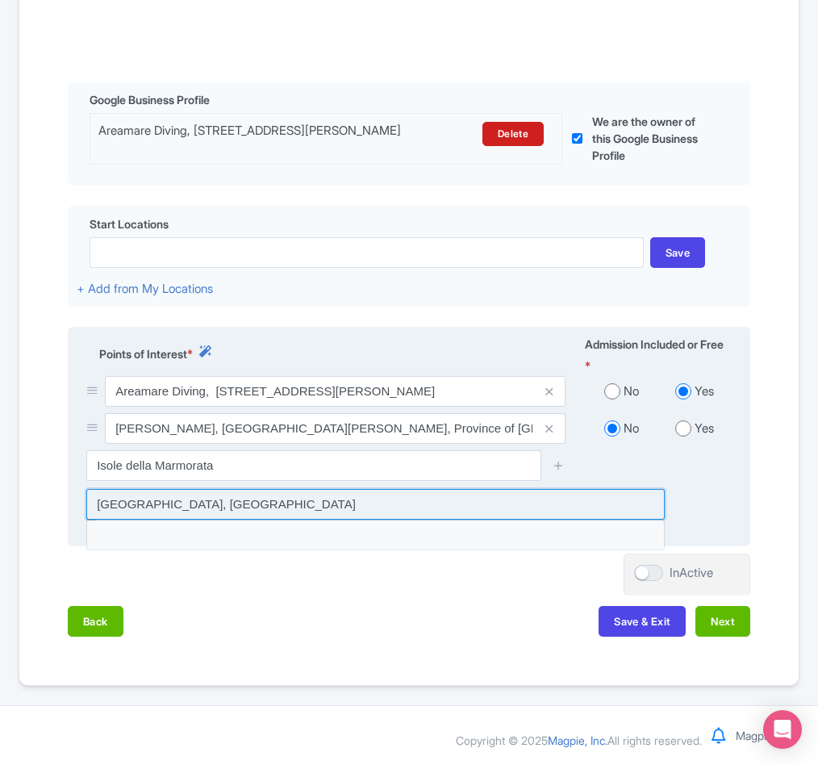
click at [214, 520] on input at bounding box center [375, 504] width 579 height 31
type input "Isole della Marmorata, Italy"
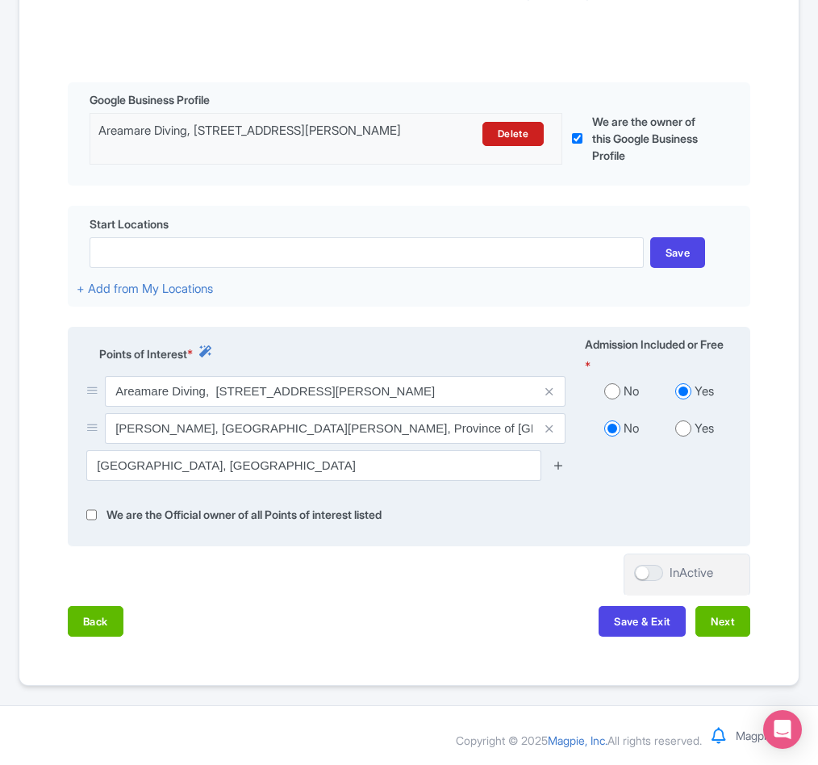
click at [557, 475] on link at bounding box center [559, 466] width 12 height 19
click at [559, 471] on icon at bounding box center [559, 465] width 12 height 12
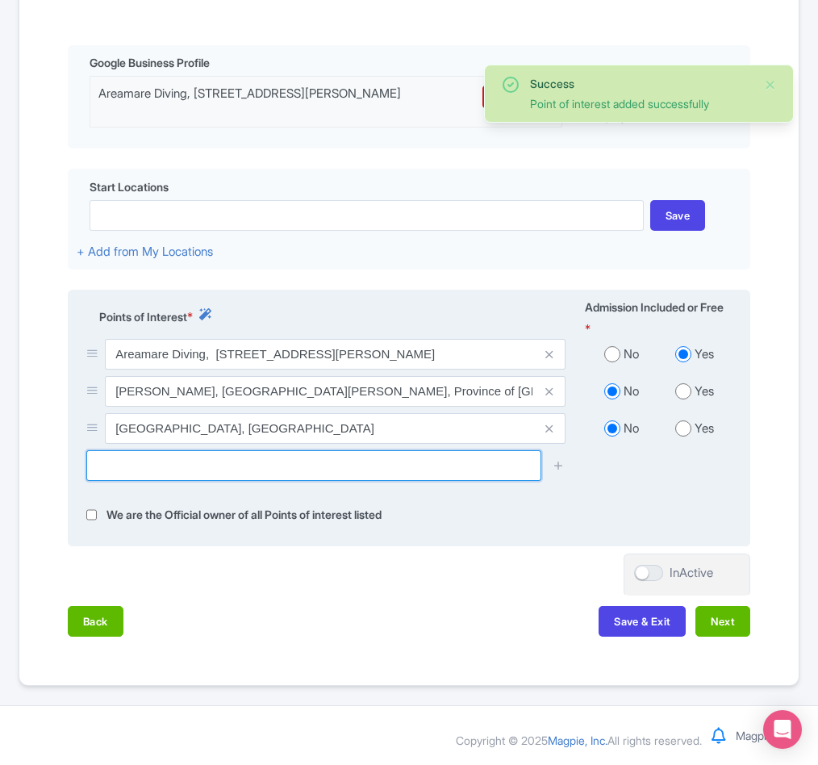
click at [328, 481] on input "text" at bounding box center [313, 465] width 455 height 31
paste input "Isola di Barrettinelli di Fuori"
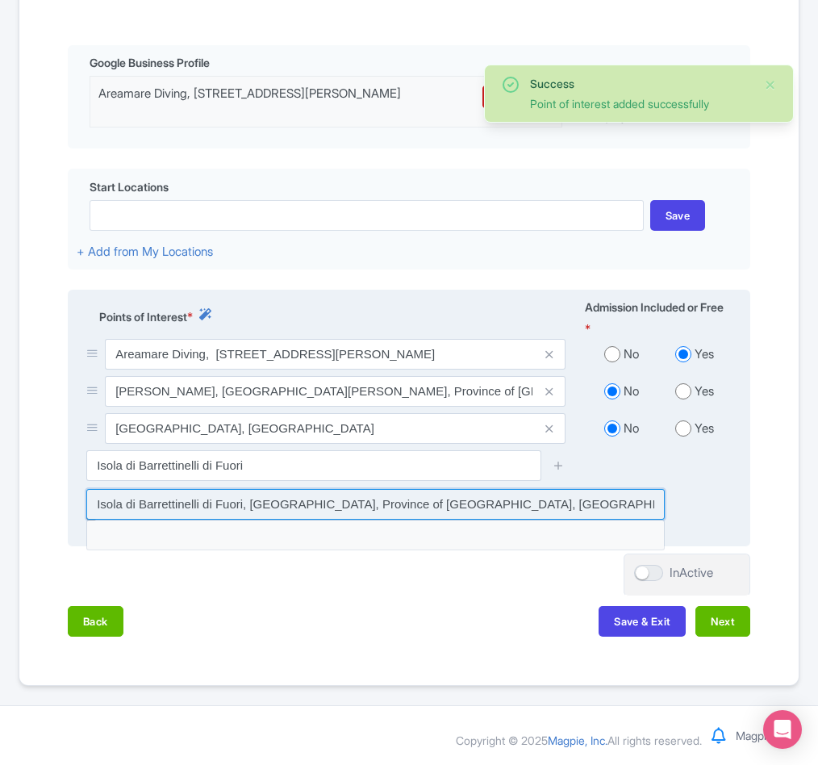
click at [320, 520] on input at bounding box center [375, 504] width 579 height 31
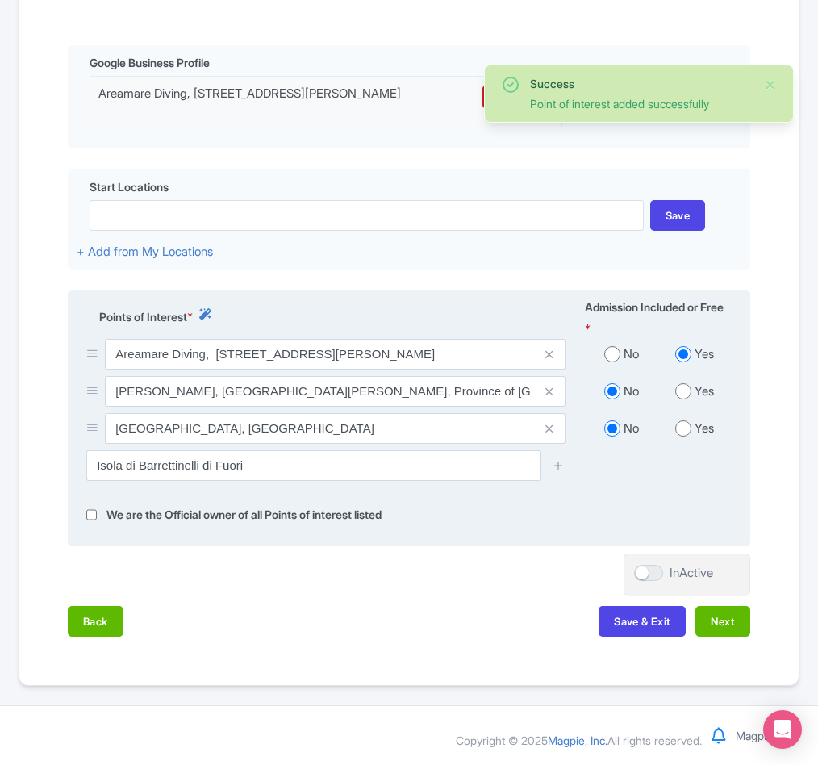
type input "Isola di Barrettinelli di Fuori, La Maddalena, Province of Sassari, Italy"
click at [560, 471] on icon at bounding box center [559, 465] width 12 height 12
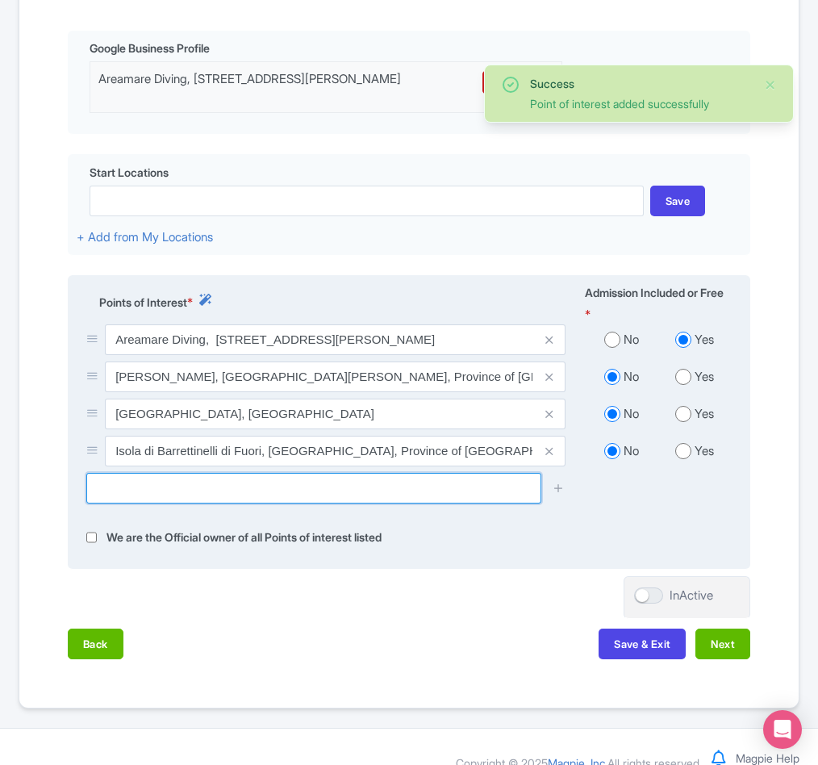
click at [121, 504] on input "text" at bounding box center [313, 488] width 455 height 31
paste input "Cala Coticcio"
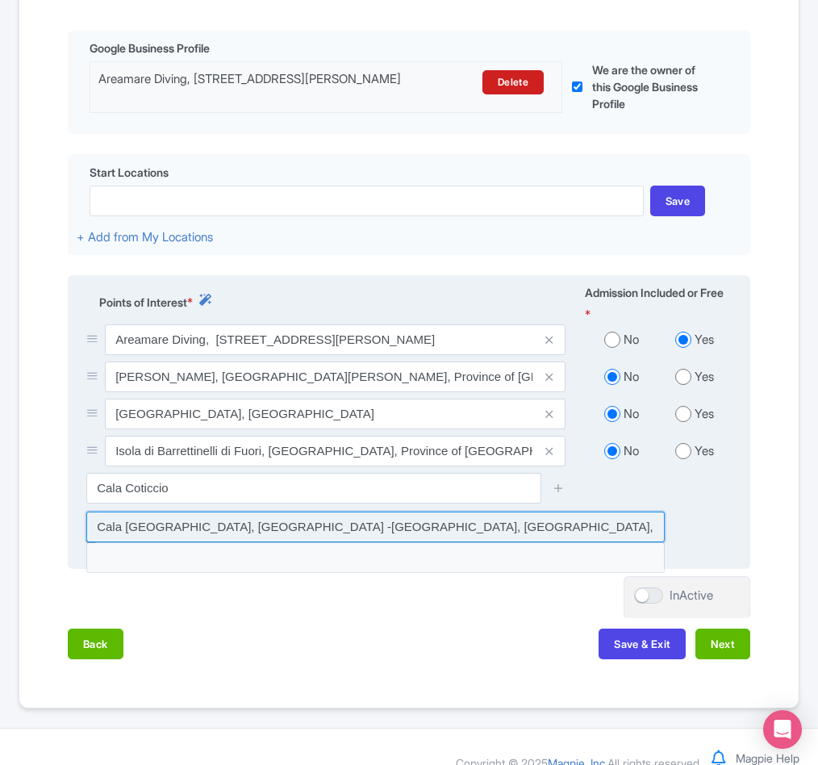
click at [228, 542] on input at bounding box center [375, 527] width 579 height 31
type input "Cala Coticcio Beach, Strada Cala Garibaldi -Arbuticci, La Maddalena, Province o…"
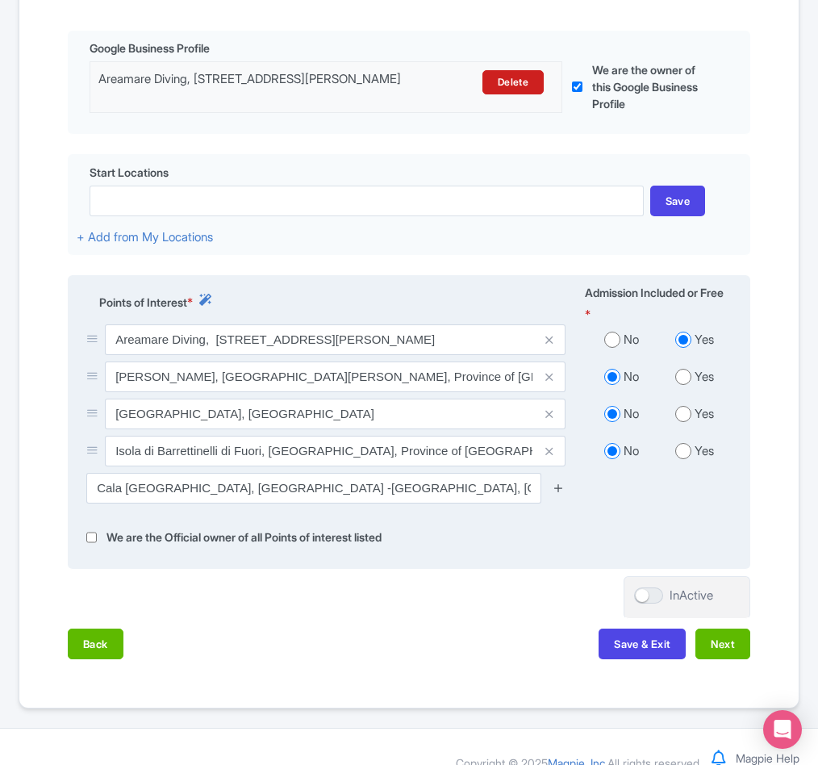
click at [557, 494] on icon at bounding box center [559, 488] width 12 height 12
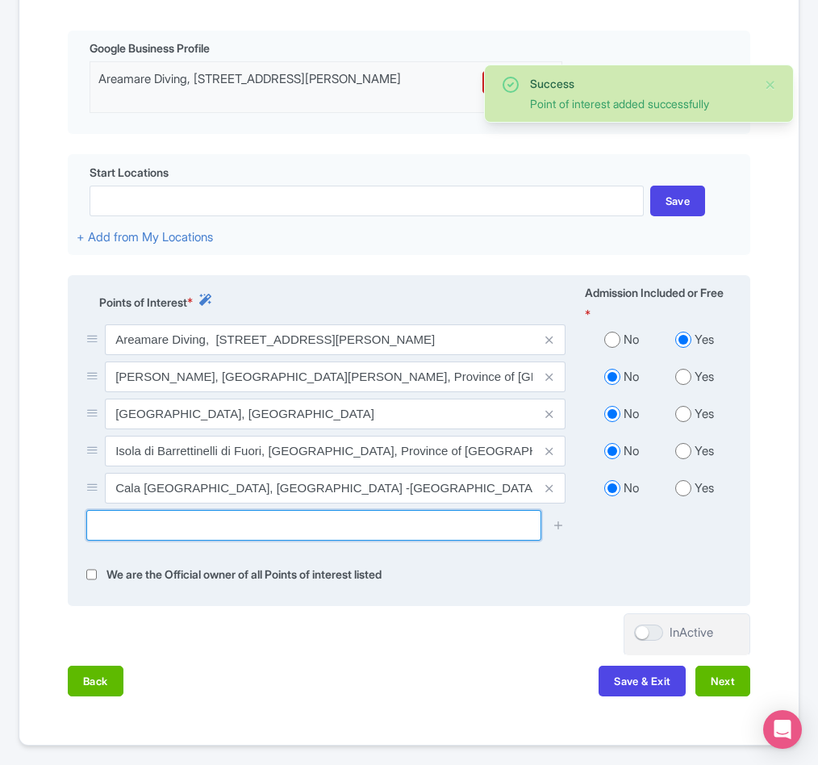
click at [180, 541] on input "text" at bounding box center [313, 525] width 455 height 31
paste input "Cala Nido d'Aquila"
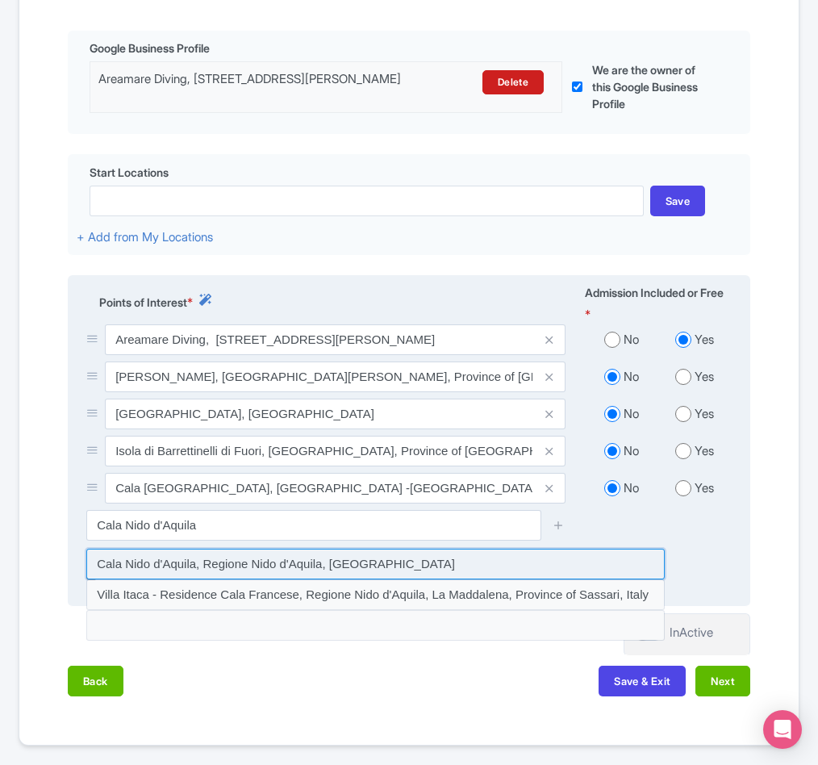
click at [190, 579] on input at bounding box center [375, 564] width 579 height 31
type input "Cala Nido d'Aquila, Regione Nido d'Aquila, Italy"
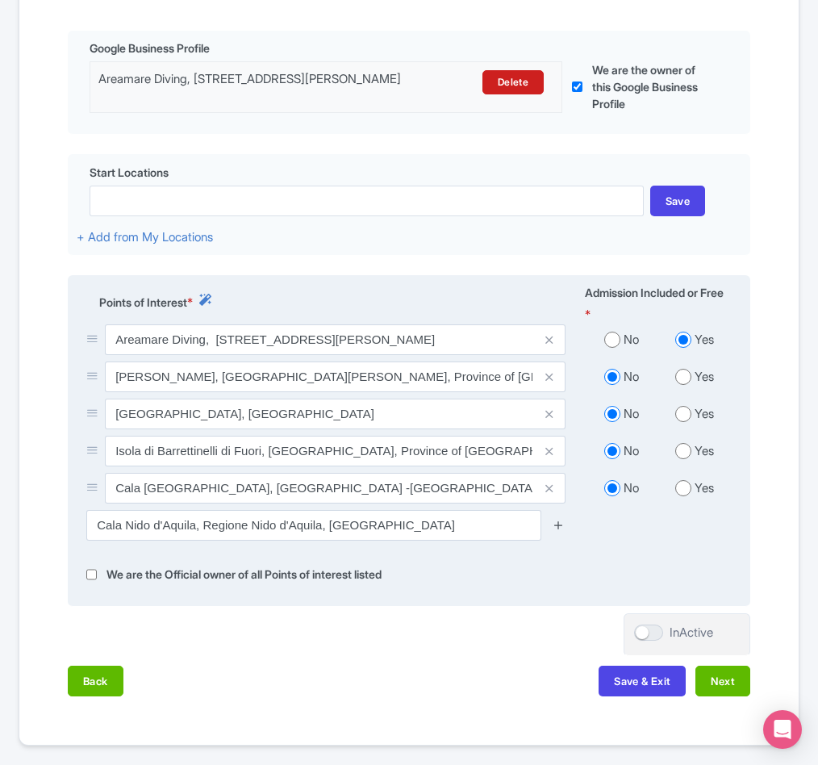
click at [562, 531] on icon at bounding box center [559, 525] width 12 height 12
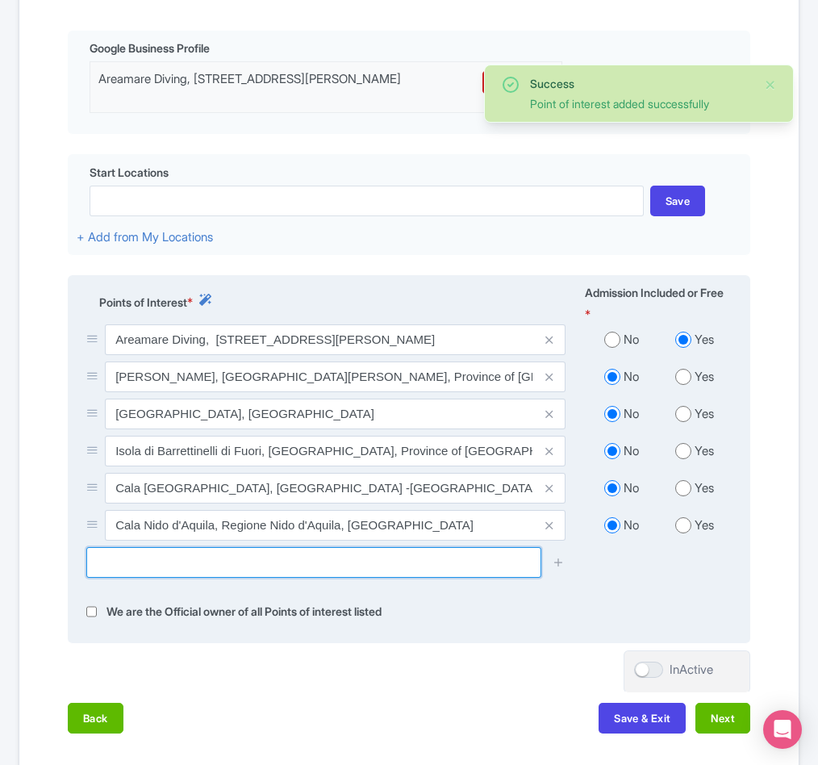
click at [132, 578] on input "text" at bounding box center [313, 562] width 455 height 31
paste input "Scogliera di Tegge"
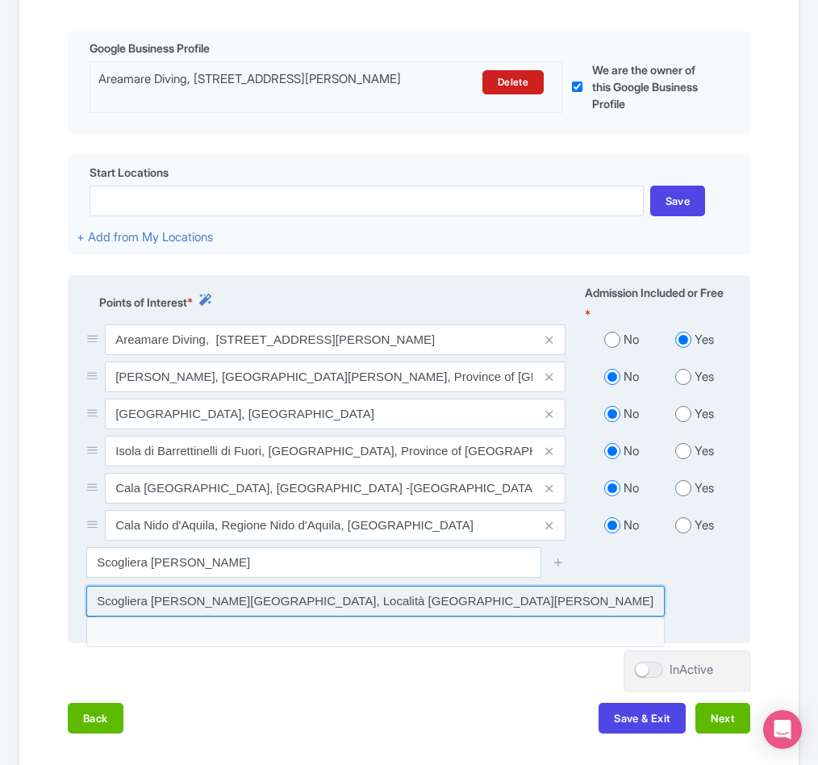
click at [438, 617] on input at bounding box center [375, 601] width 579 height 31
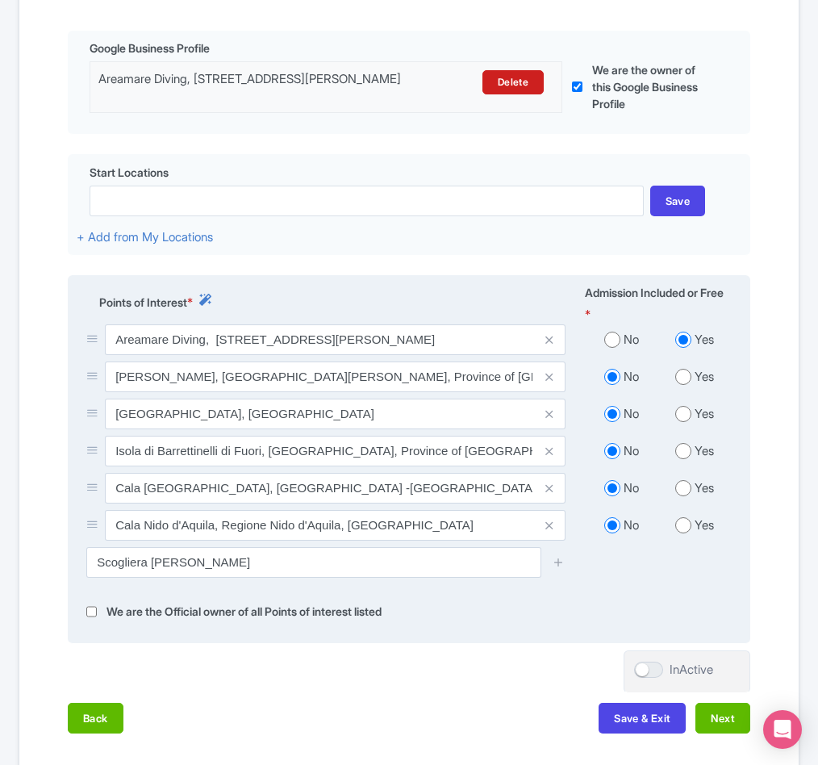
type input "Scogliera di Tegge, Località Punta Tegge, La Maddalena, Province of Sassari, It…"
click at [560, 568] on icon at bounding box center [559, 562] width 12 height 12
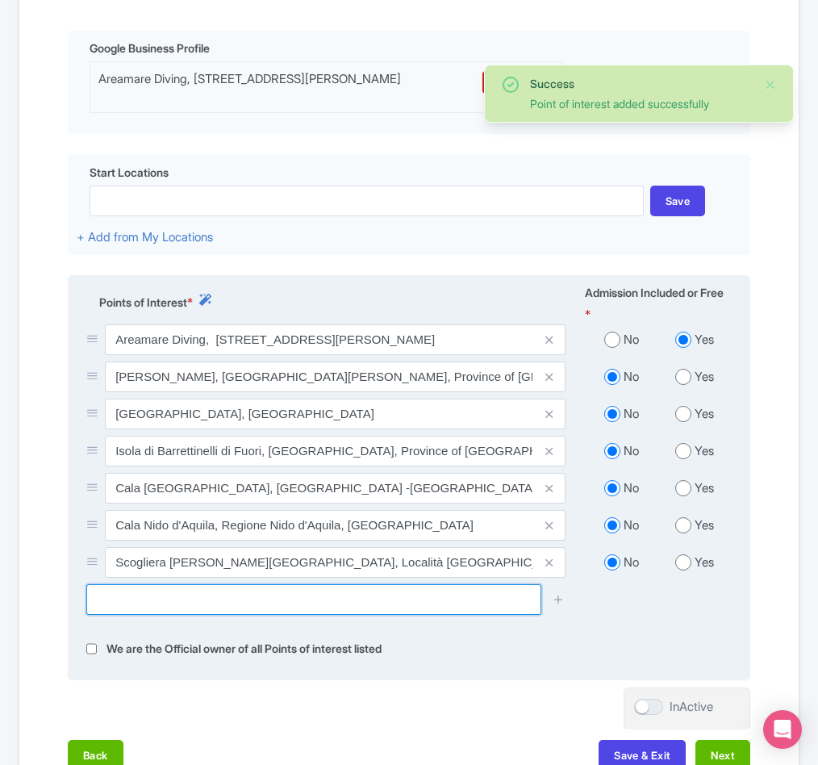
click at [163, 615] on input "text" at bounding box center [313, 599] width 455 height 31
paste input "Secca dei monaci"
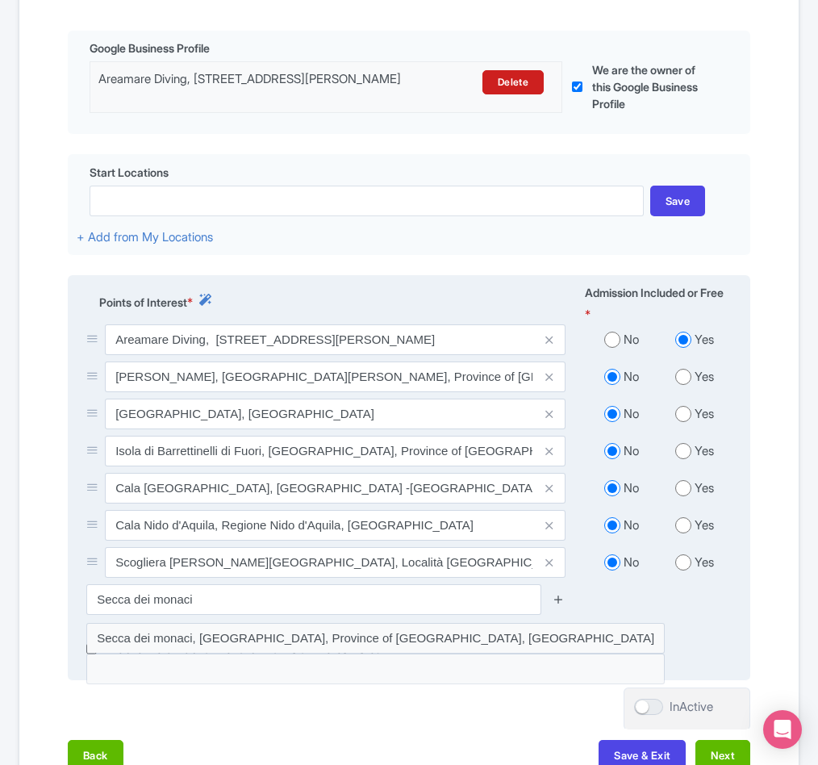
click at [559, 605] on icon at bounding box center [559, 599] width 12 height 12
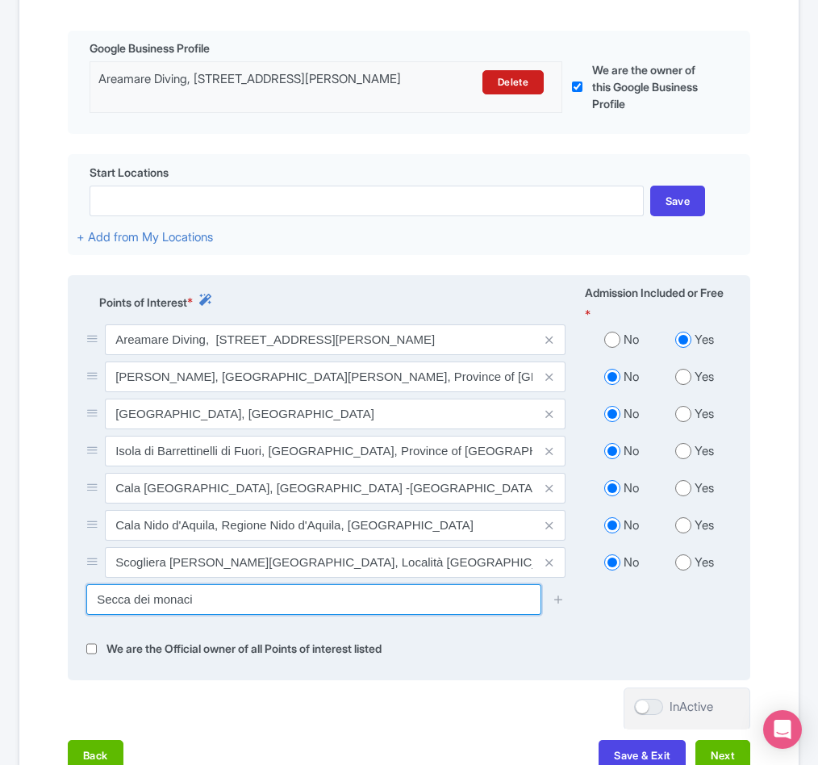
click at [426, 615] on input "Secca dei monaci" at bounding box center [313, 599] width 455 height 31
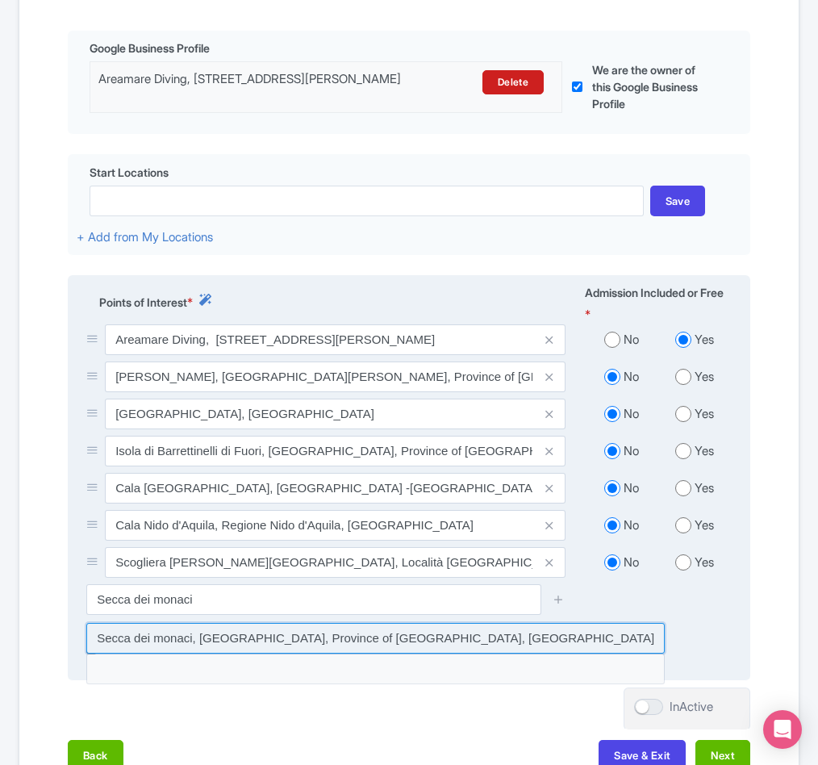
click at [221, 654] on input at bounding box center [375, 638] width 579 height 31
type input "Secca dei monaci, La Maddalena, Province of Sassari, Italy"
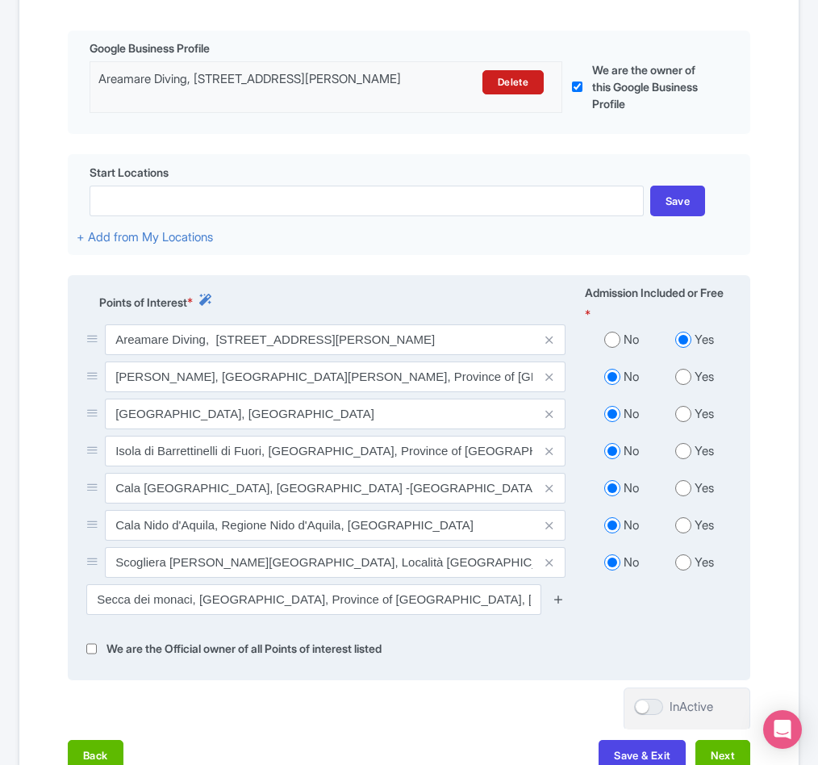
click at [558, 605] on icon at bounding box center [559, 599] width 12 height 12
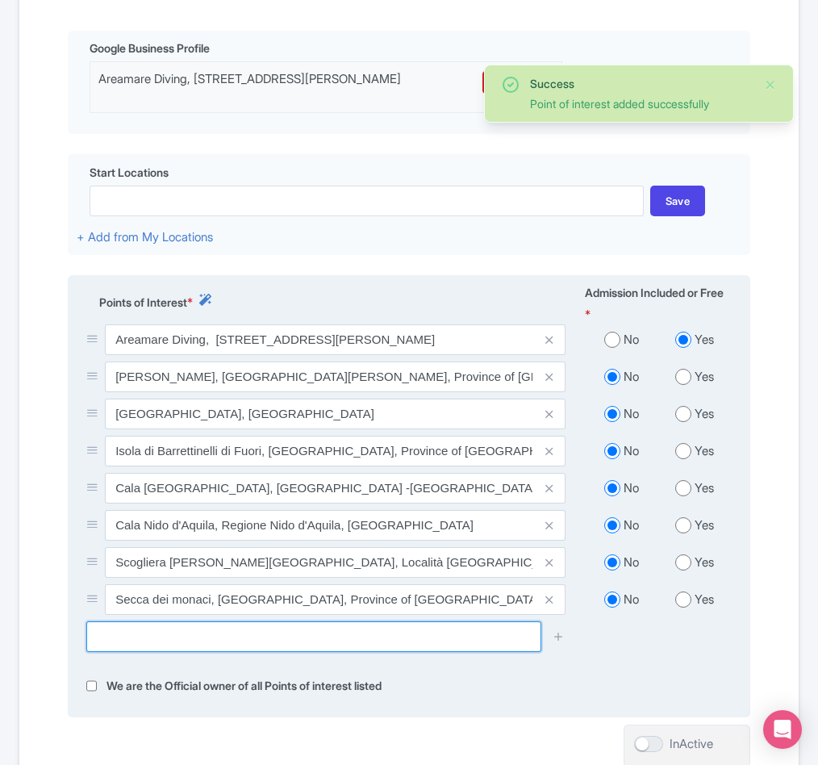
click at [160, 652] on input "text" at bounding box center [313, 636] width 455 height 31
paste input "Secca di Spargi (Washington)"
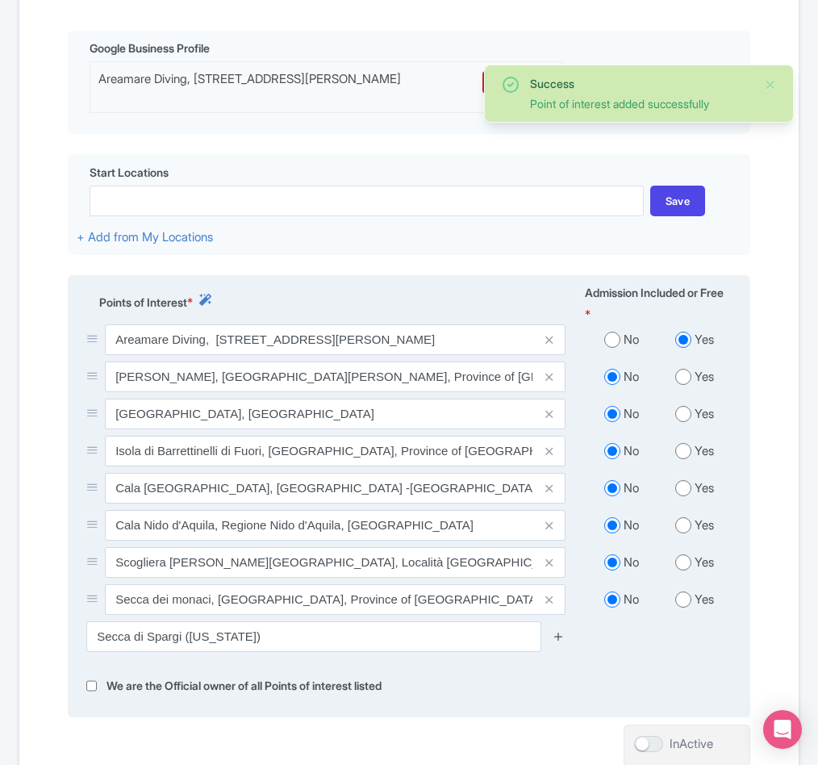
click at [560, 642] on icon at bounding box center [559, 636] width 12 height 12
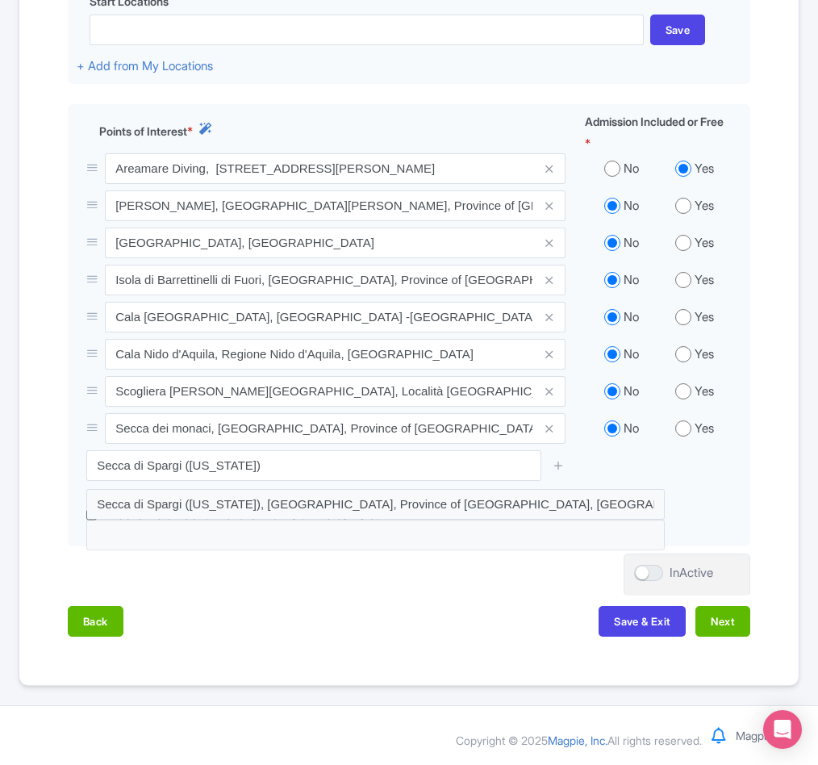
scroll to position [608, 0]
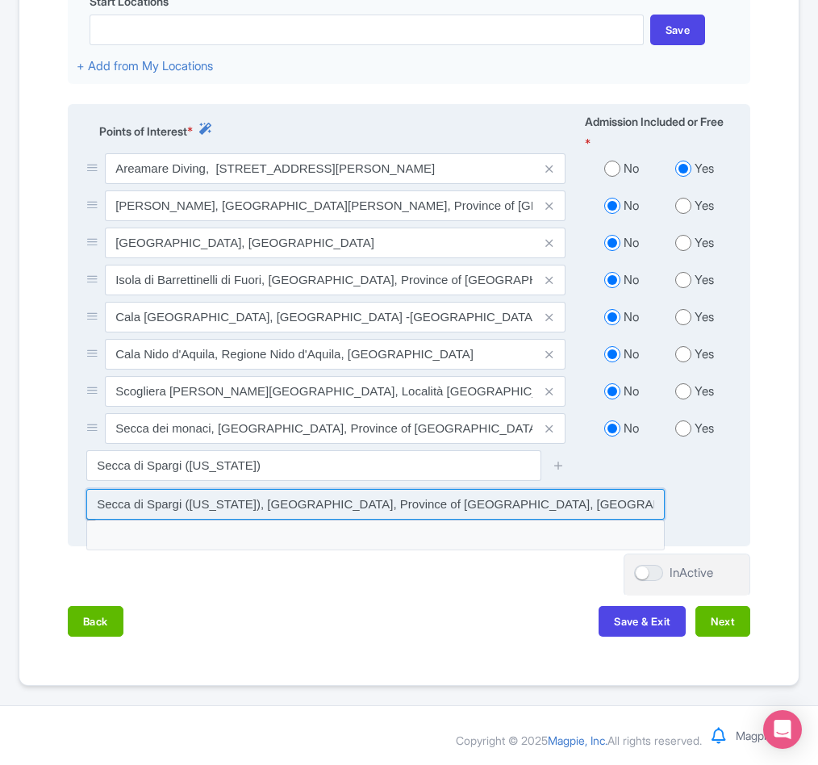
click at [410, 518] on input at bounding box center [375, 504] width 579 height 31
type input "Secca di Spargi (Washington), La Maddalena, Province of Sassari, Italy"
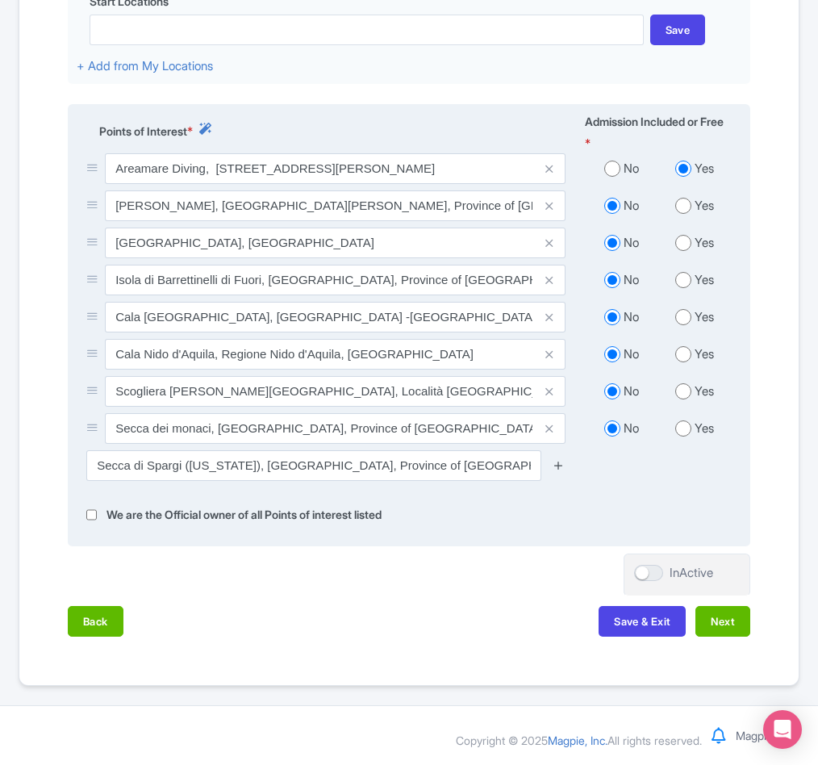
click at [558, 471] on icon at bounding box center [559, 465] width 12 height 12
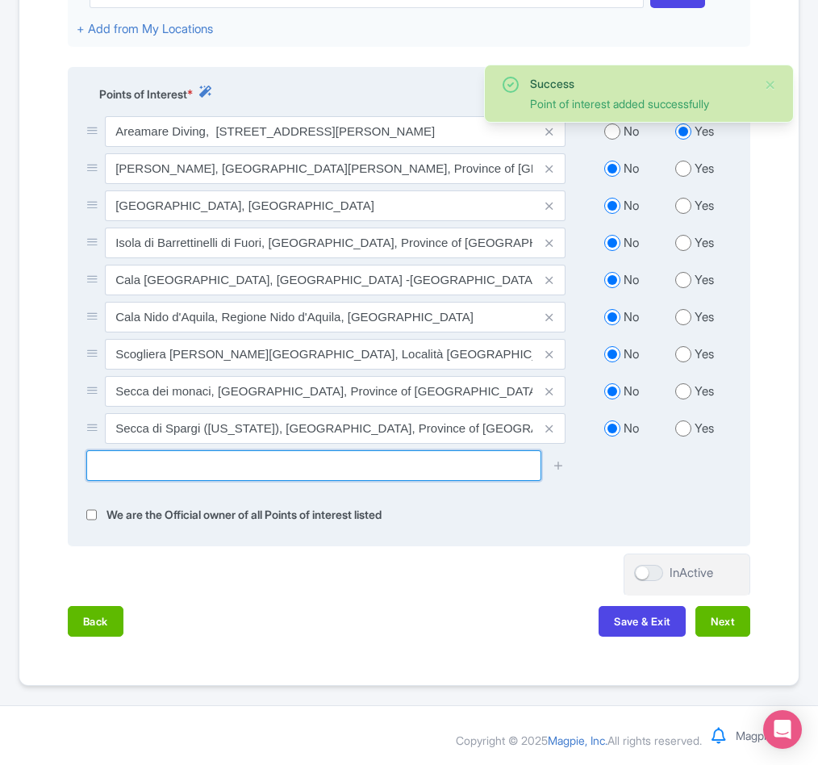
click at [204, 481] on input "text" at bounding box center [313, 465] width 455 height 31
paste input "Isole di Lavezzi"
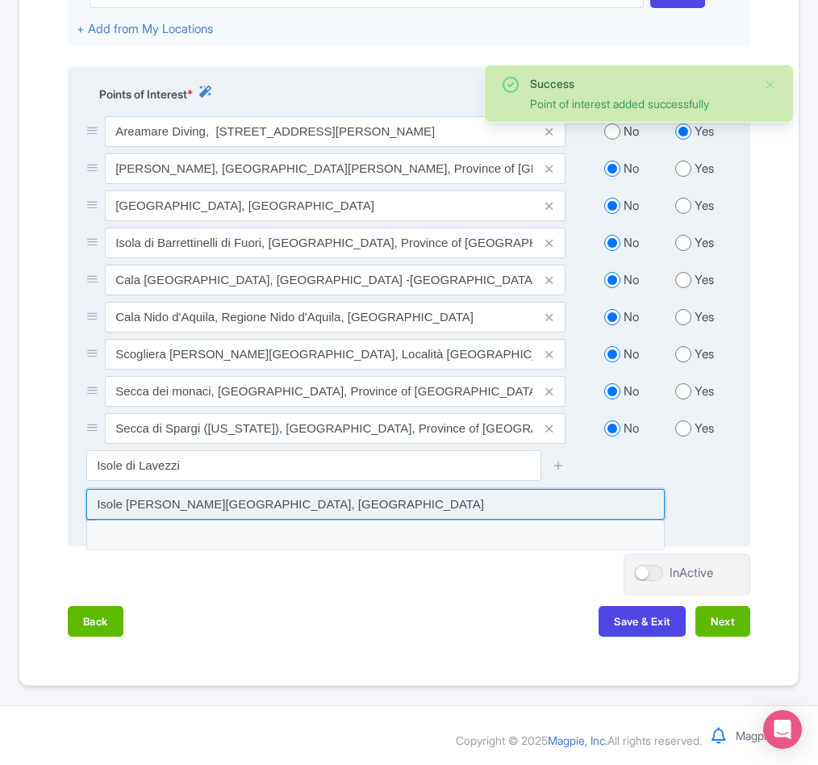
click at [170, 520] on input at bounding box center [375, 504] width 579 height 31
type input "Isole di Lavezzi, Bonifacio, France"
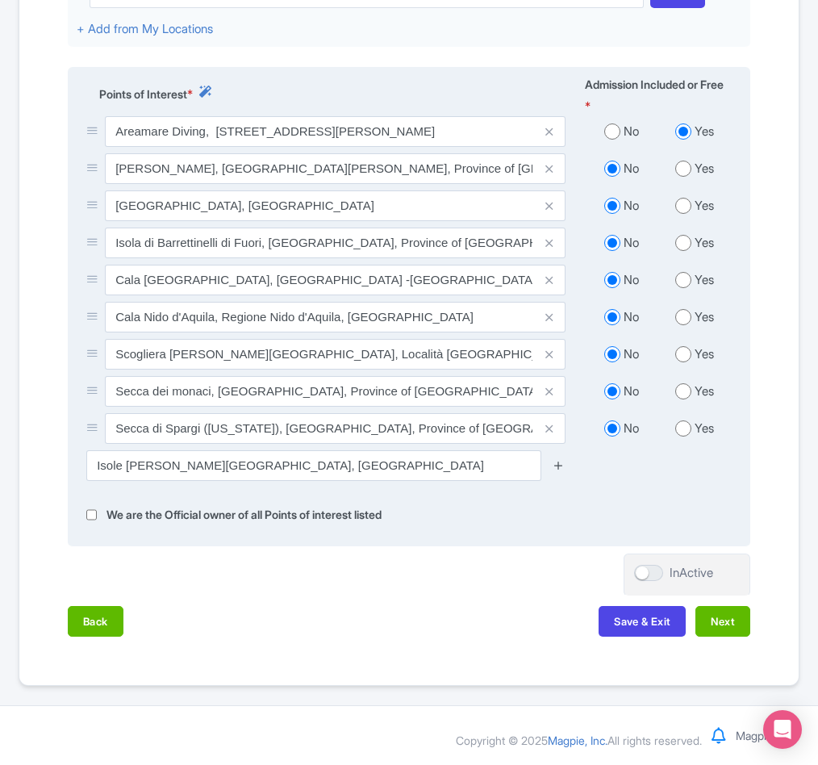
click at [553, 471] on icon at bounding box center [559, 465] width 12 height 12
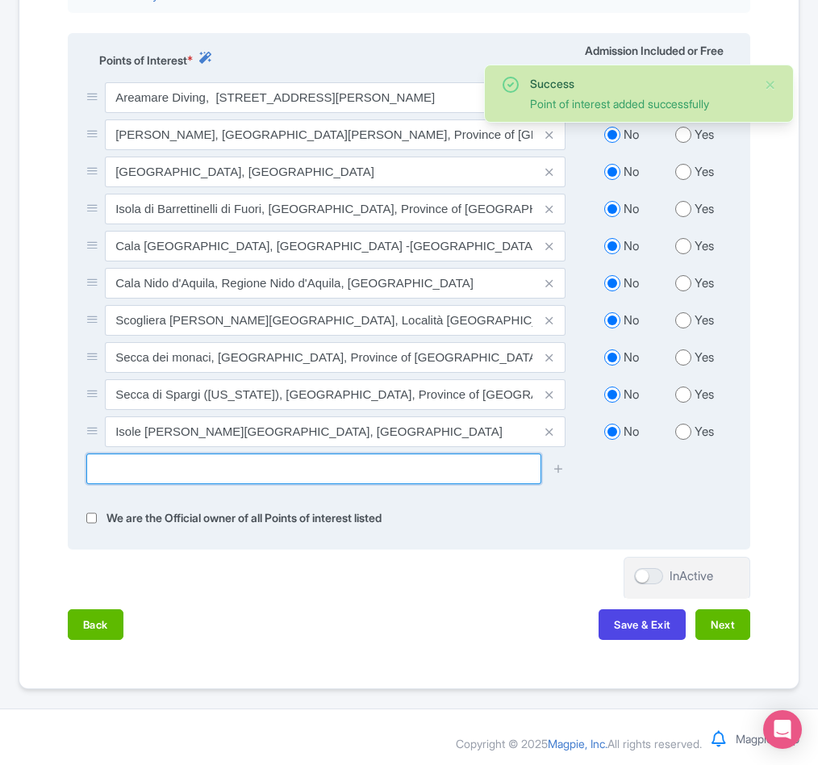
click at [139, 484] on input "text" at bounding box center [313, 469] width 455 height 31
paste input "Faro dell'isola di Lavezzi"
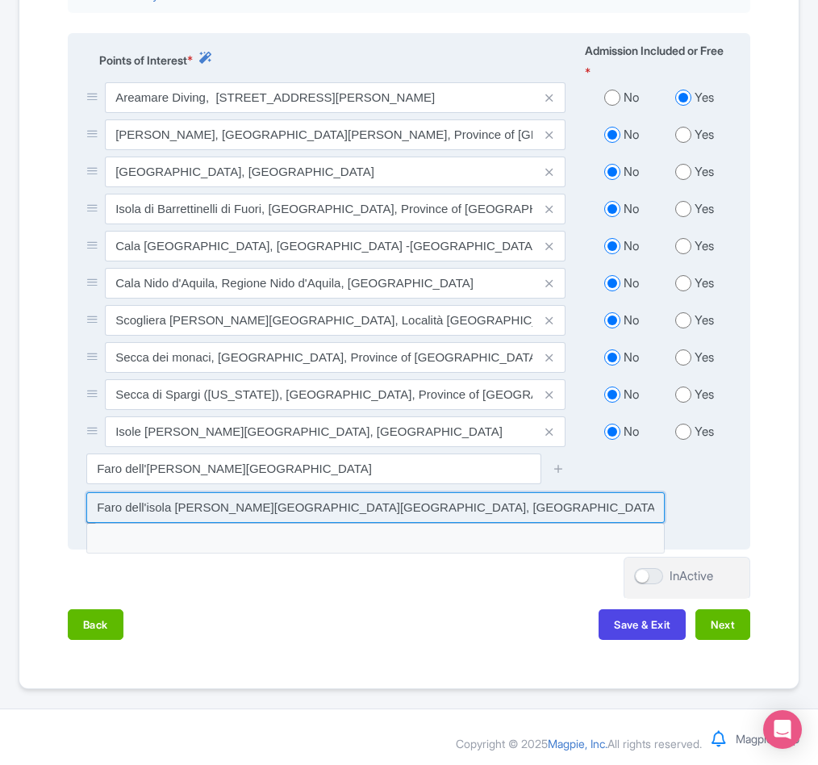
click at [271, 523] on input at bounding box center [375, 507] width 579 height 31
type input "Faro dell'isola di Lavezzi, Bonifacio, France"
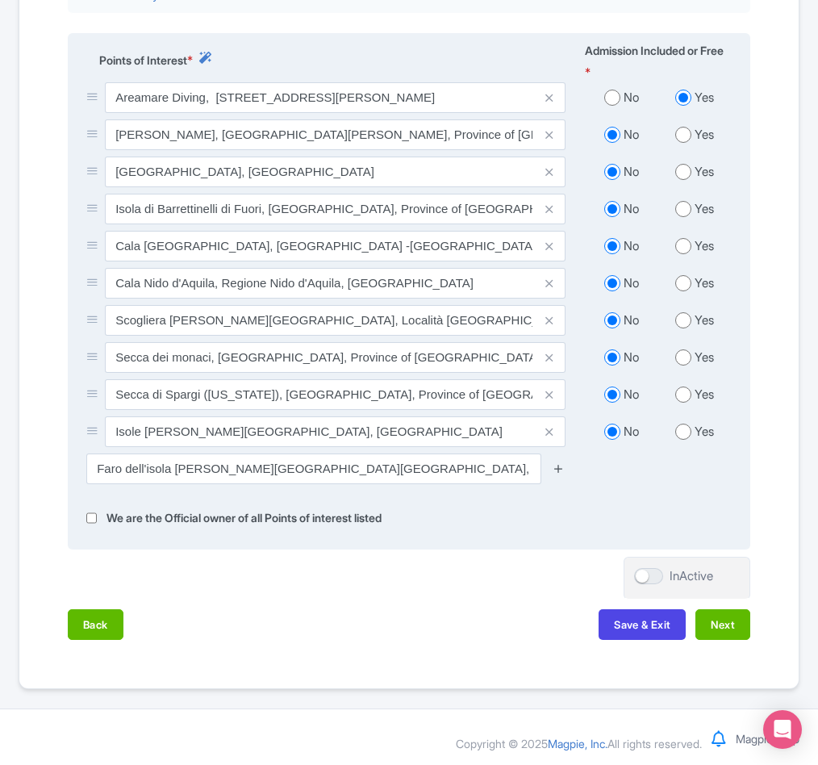
click at [559, 474] on icon at bounding box center [559, 468] width 12 height 12
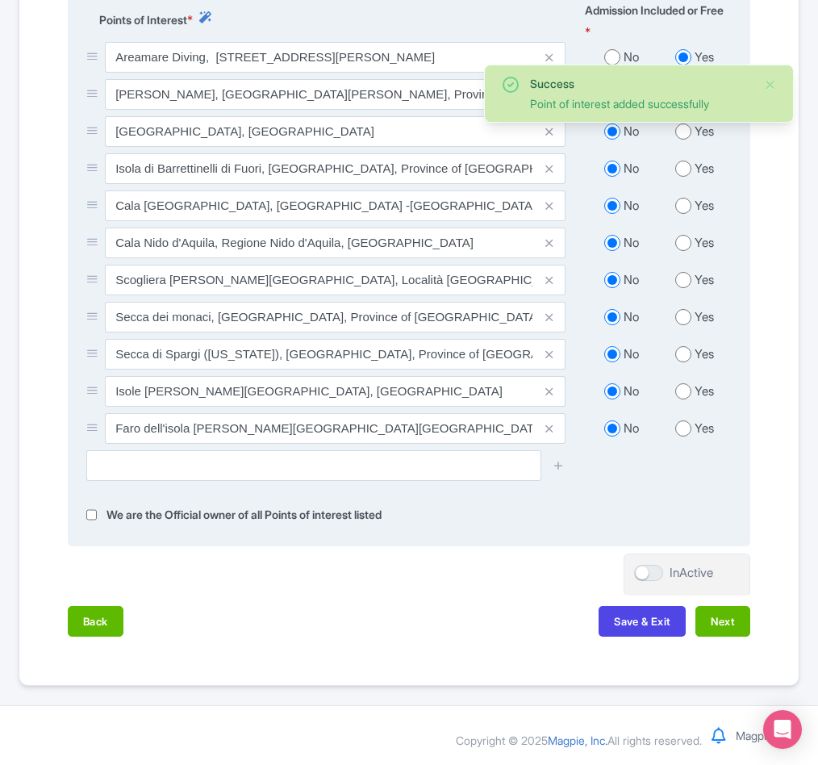
scroll to position [737, 0]
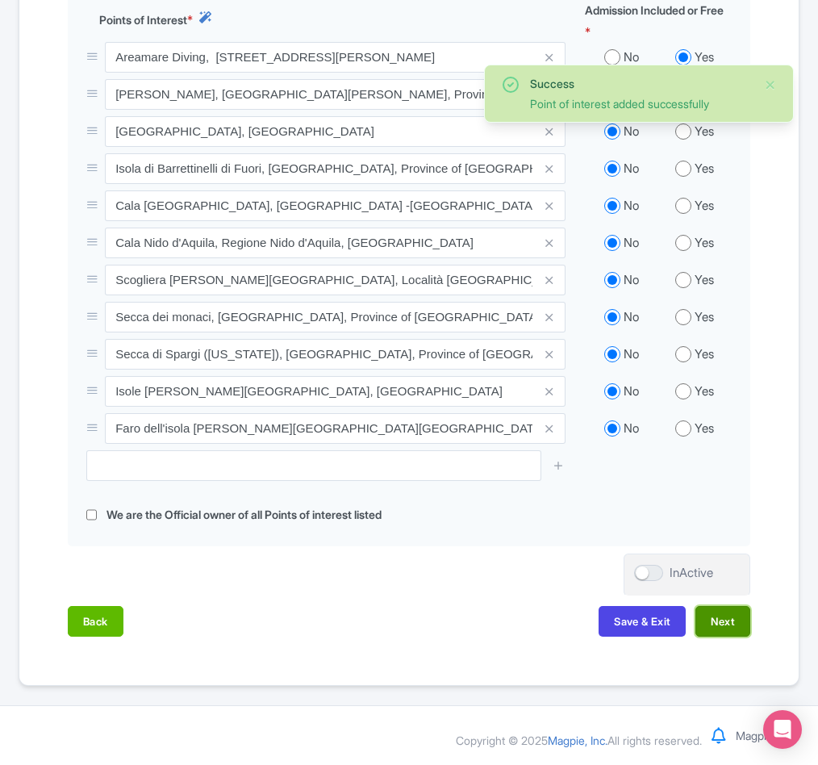
click at [731, 618] on button "Next" at bounding box center [723, 621] width 55 height 31
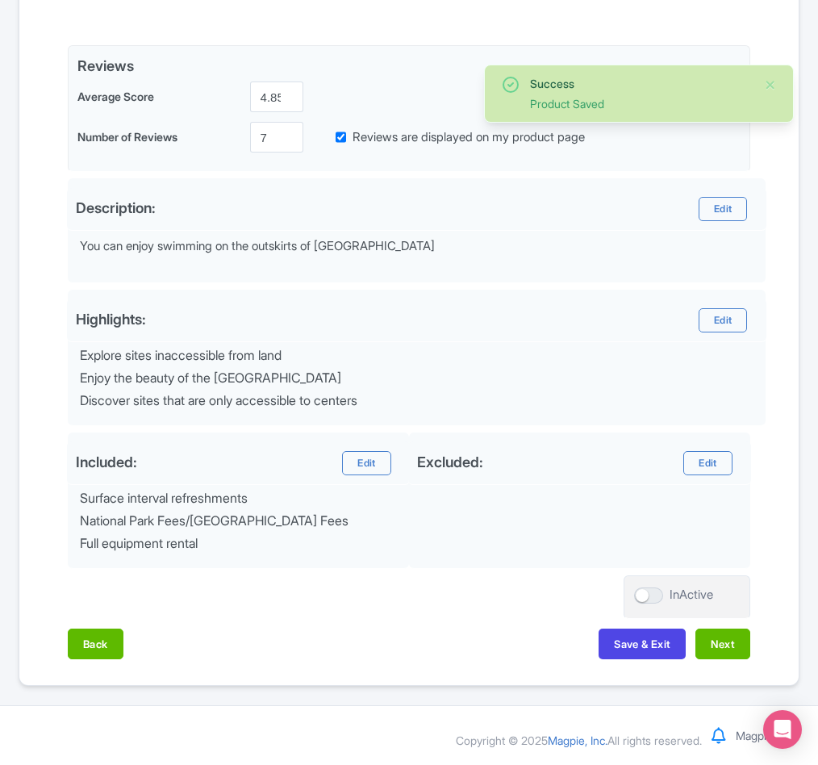
scroll to position [421, 0]
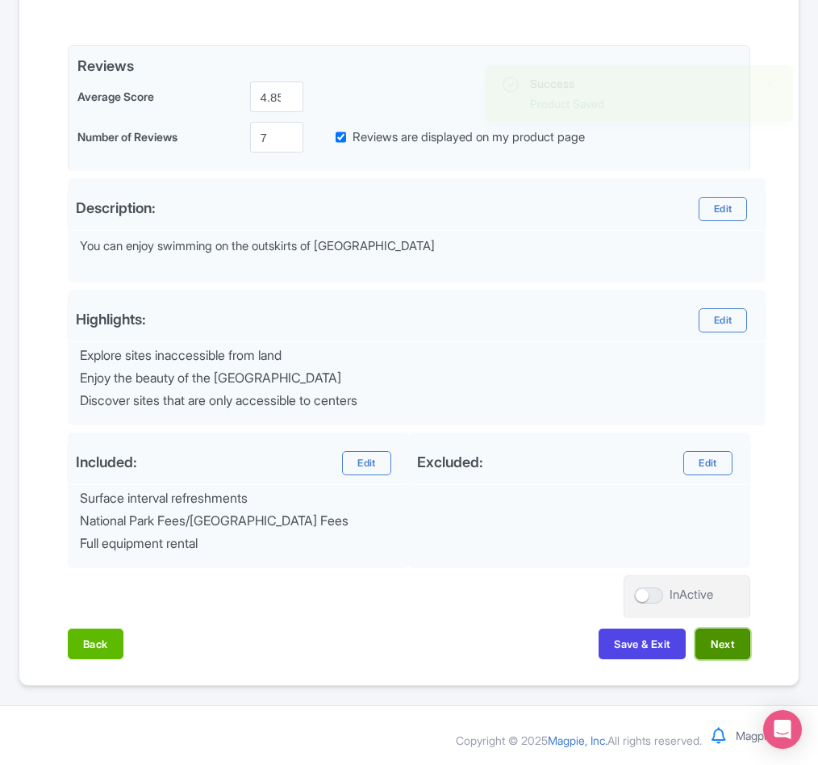
click at [714, 640] on button "Next" at bounding box center [723, 644] width 55 height 31
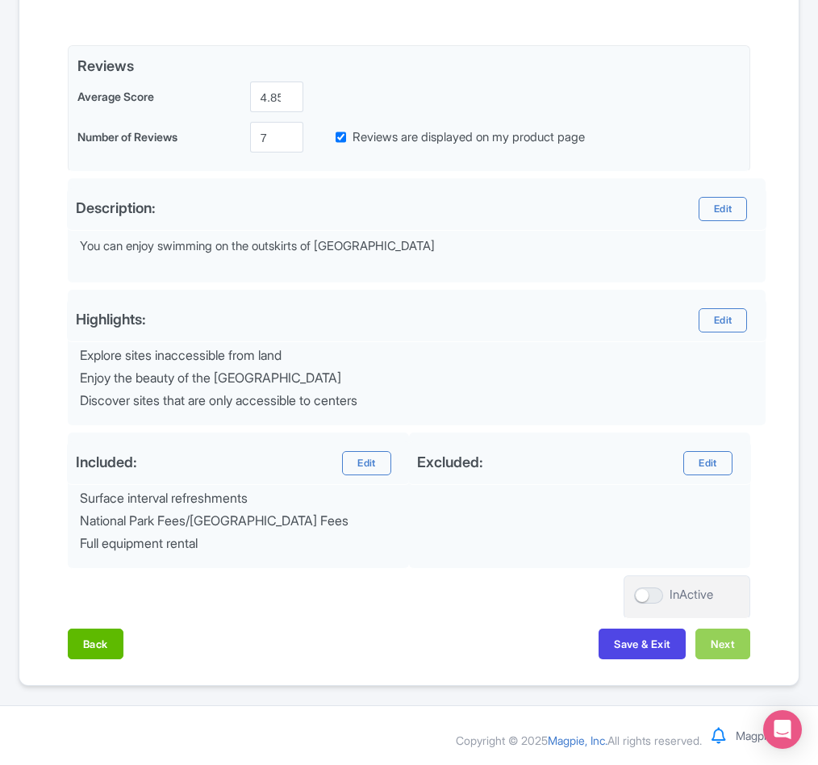
scroll to position [408, 0]
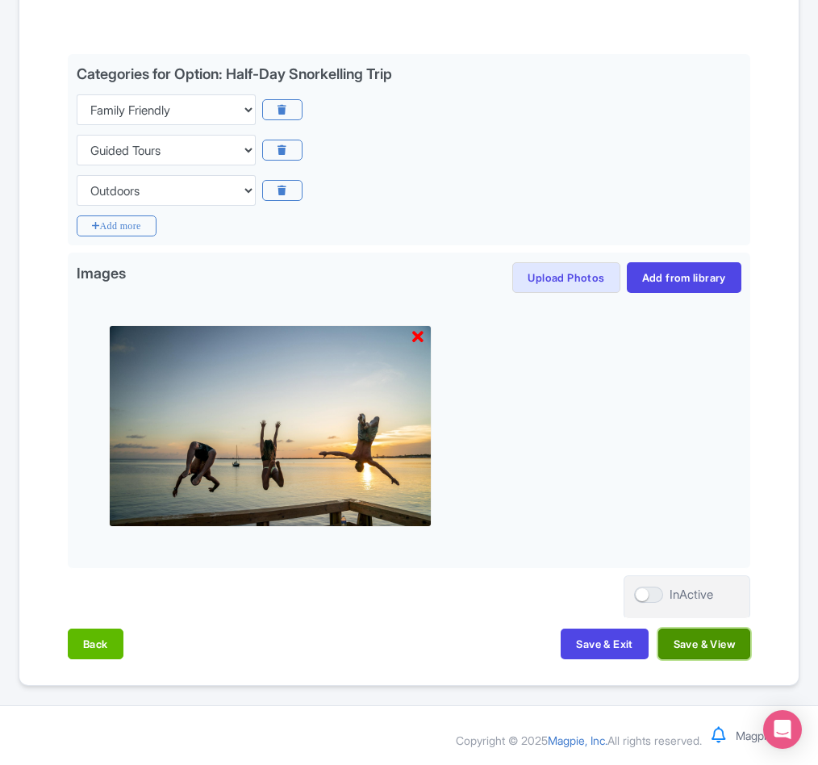
click at [679, 642] on button "Save & View" at bounding box center [704, 644] width 92 height 31
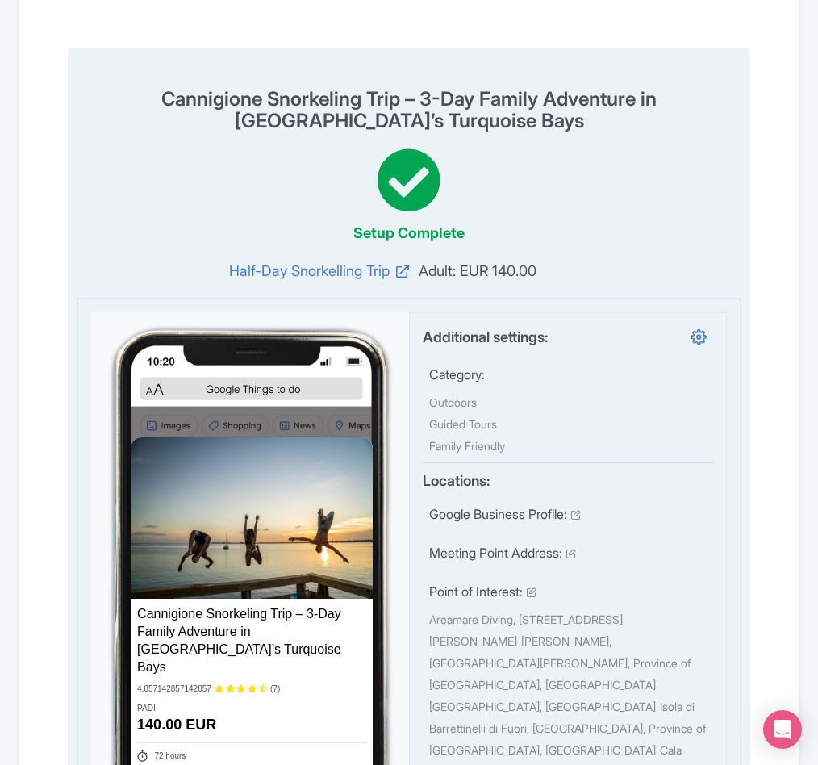
scroll to position [0, 0]
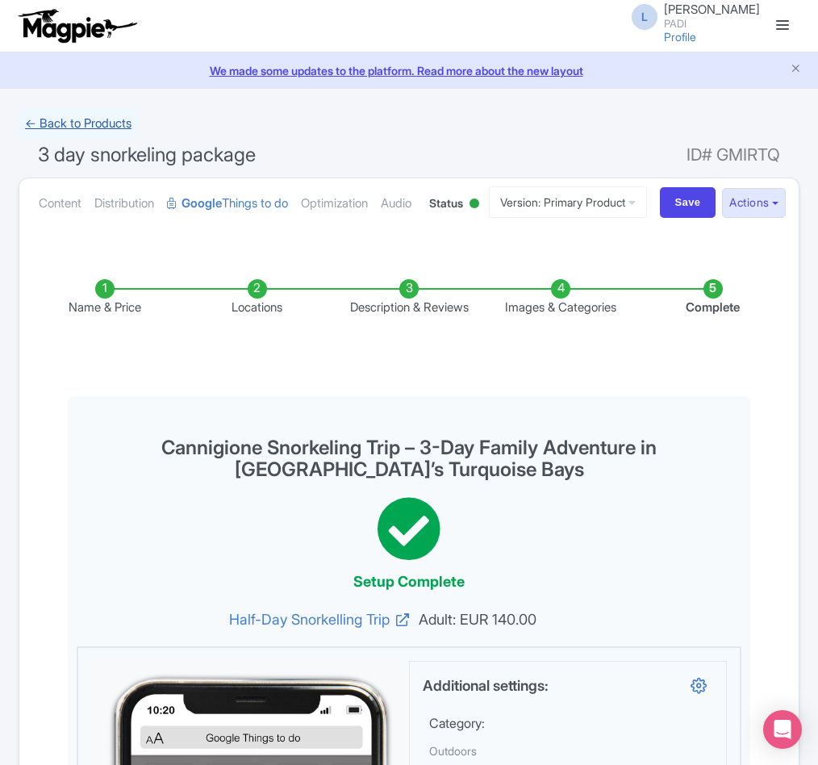
click at [47, 121] on link "← Back to Products" at bounding box center [78, 123] width 119 height 31
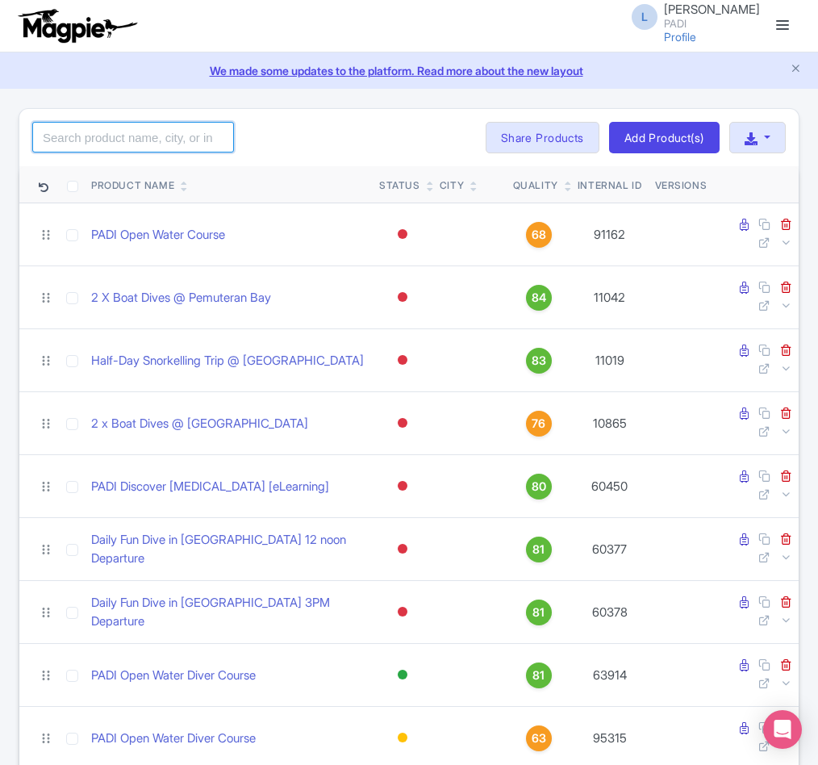
click at [119, 131] on input "search" at bounding box center [133, 137] width 202 height 31
paste input "73039"
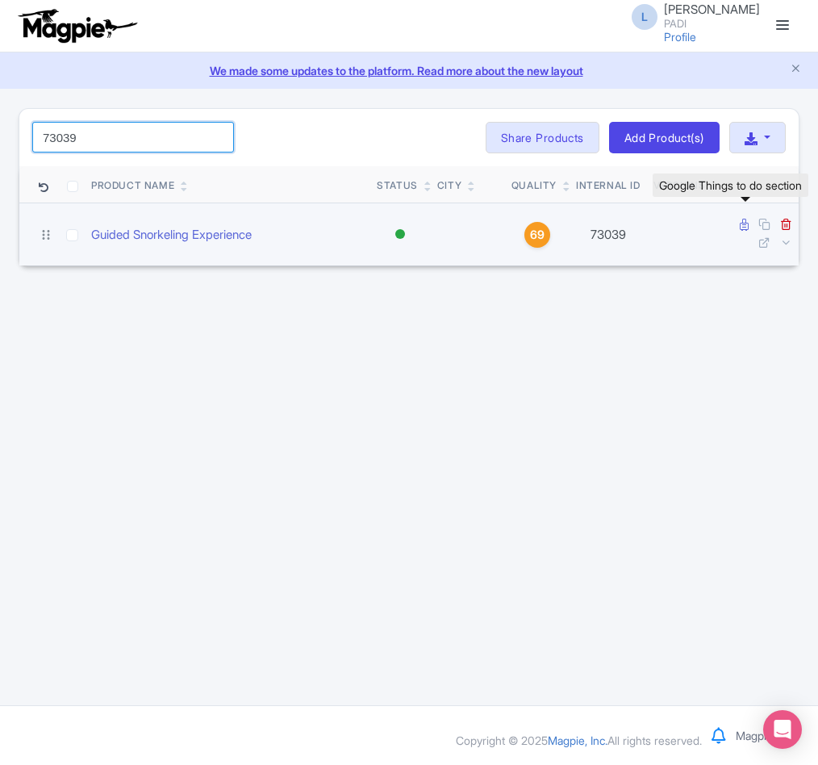
type input "73039"
click at [742, 228] on icon at bounding box center [744, 225] width 9 height 12
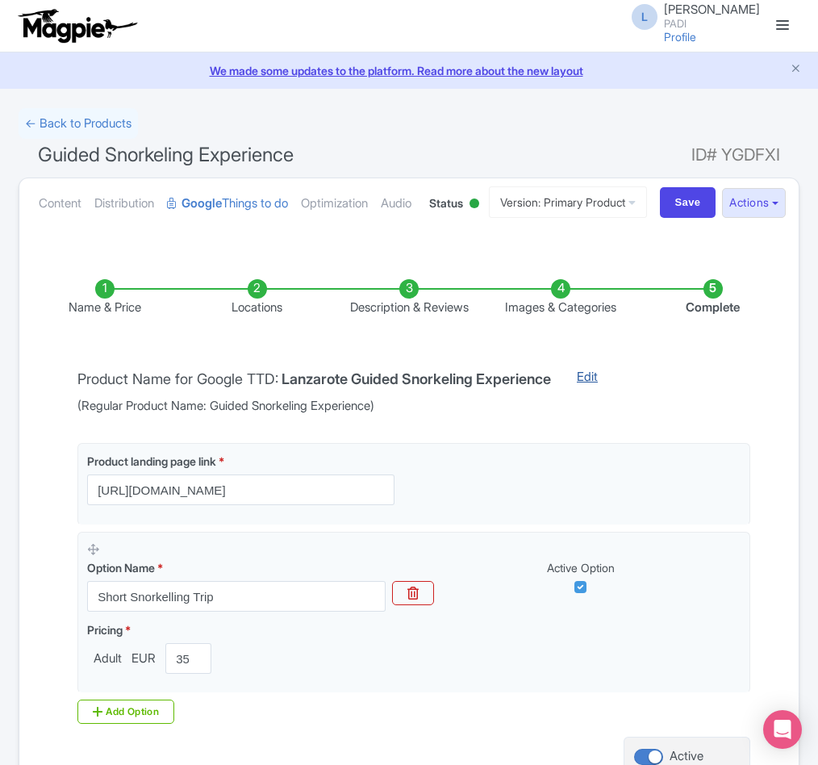
click at [612, 415] on link "Edit" at bounding box center [587, 391] width 53 height 47
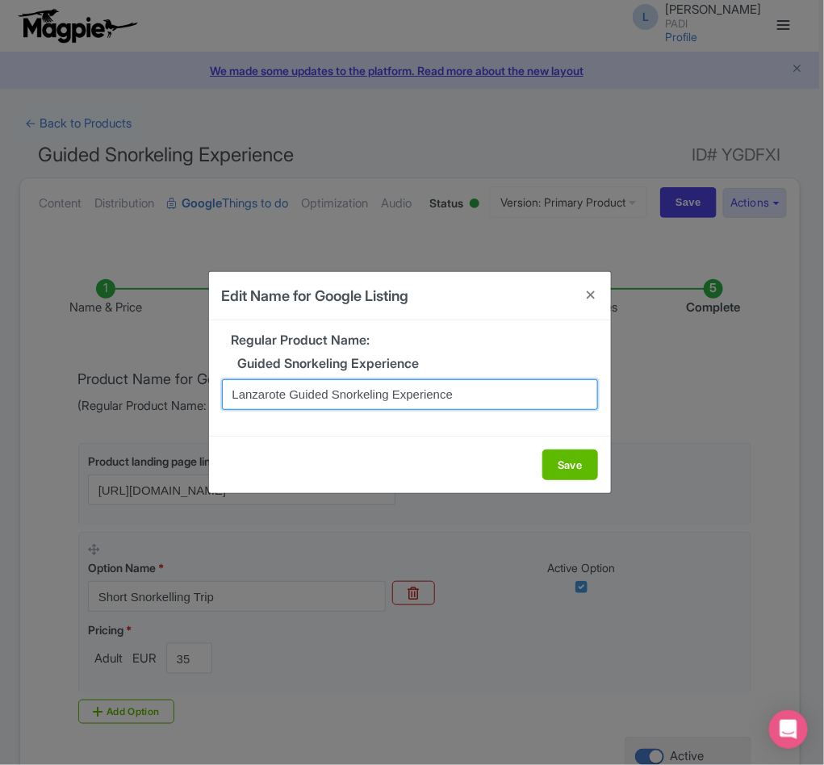
drag, startPoint x: 516, startPoint y: 392, endPoint x: -5, endPoint y: 387, distance: 521.3
click at [0, 387] on html "L Luca Novelli PADI Profile Users Settings Sign out Dashboard Company Product M…" at bounding box center [412, 382] width 824 height 765
click at [466, 395] on input "Lanzarote Guided Snorkeling Experience" at bounding box center [410, 394] width 376 height 31
paste input "A Summer Splash with Nature’s Wonders"
drag, startPoint x: 342, startPoint y: 395, endPoint x: 197, endPoint y: 399, distance: 145.3
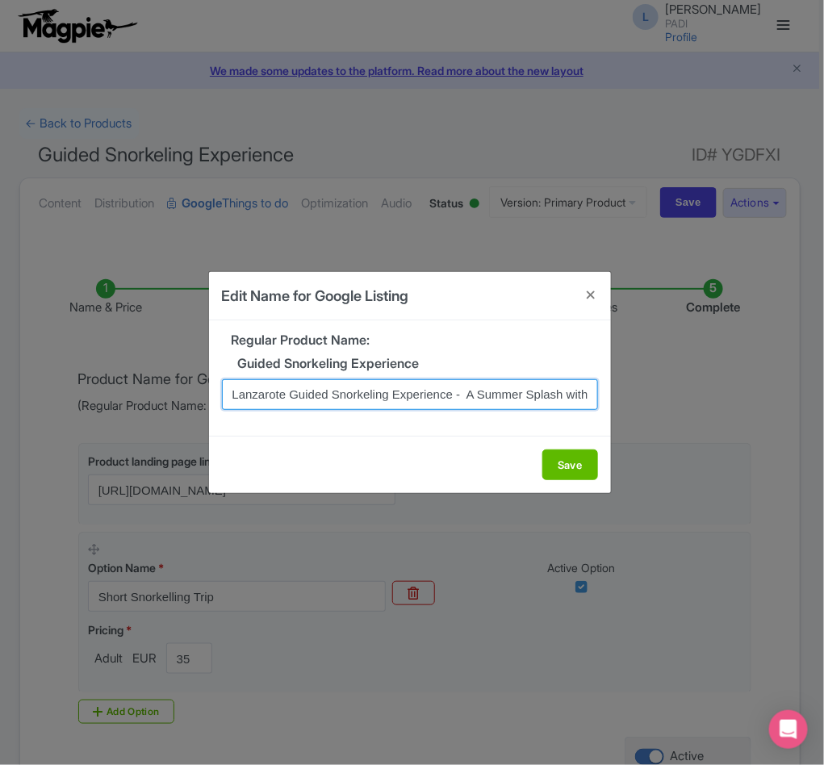
click at [197, 399] on div "Edit Name for Google Listing Regular Product Name: Guided Snorkeling Experience…" at bounding box center [412, 382] width 824 height 765
type input "Lanzarote Guided Snorkeling Experience - A Summer Splash with Nature’s Wonders"
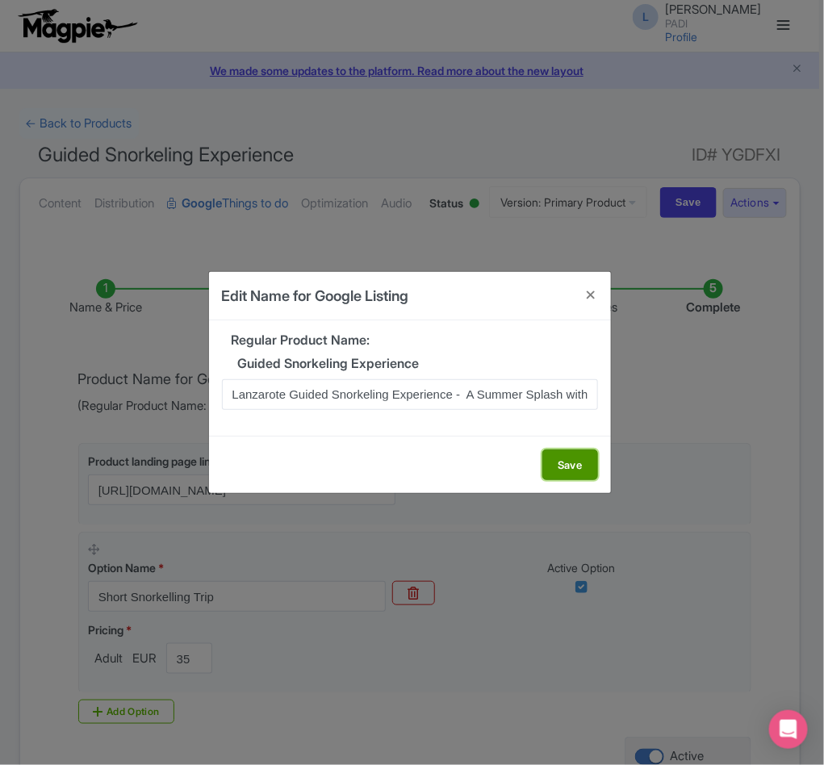
click at [583, 463] on button "Save" at bounding box center [570, 464] width 56 height 31
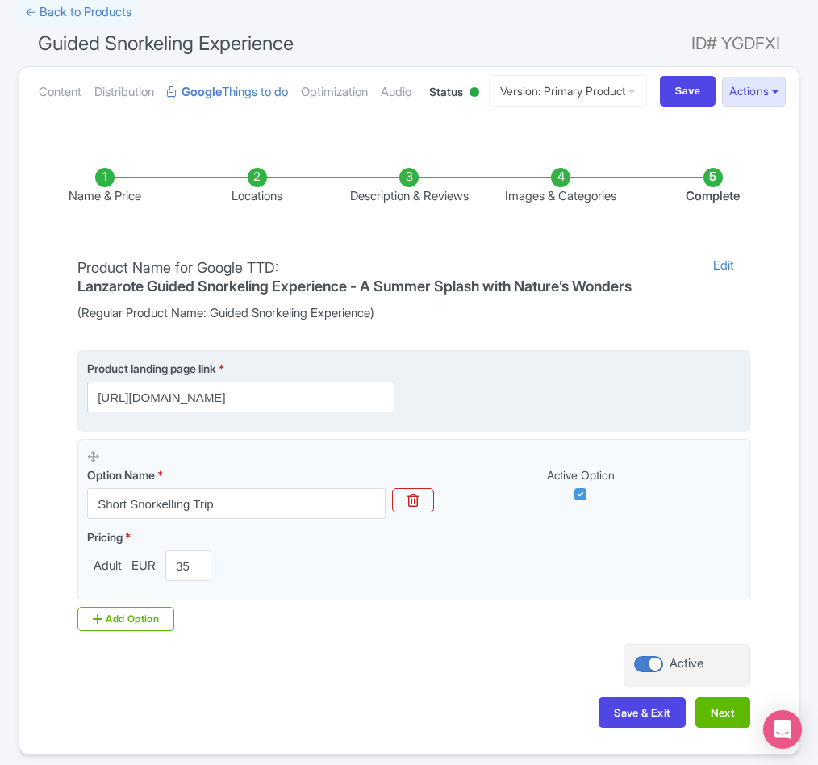
scroll to position [247, 0]
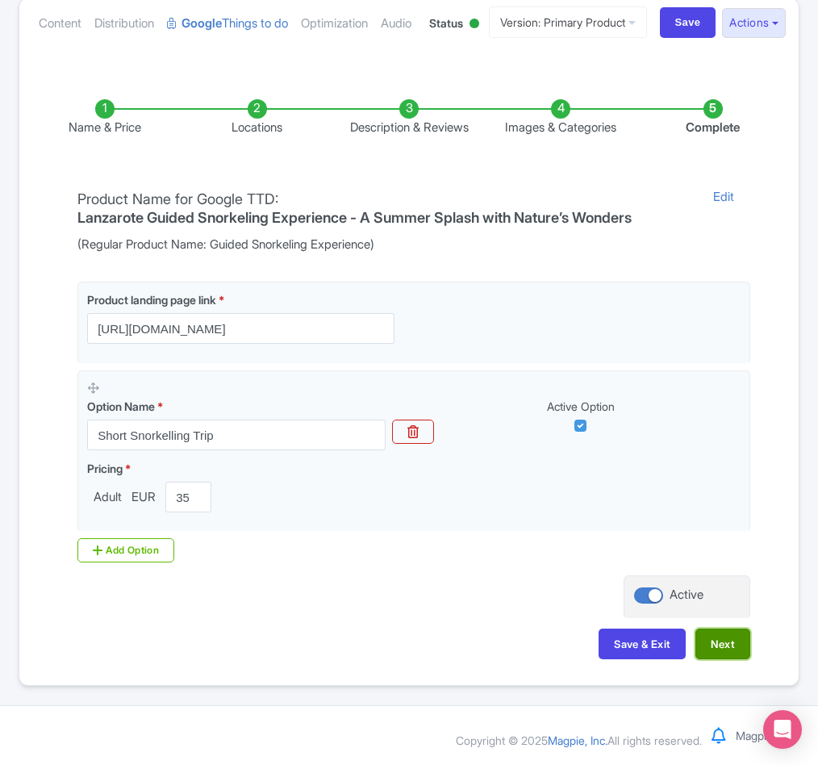
click at [713, 647] on button "Next" at bounding box center [723, 644] width 55 height 31
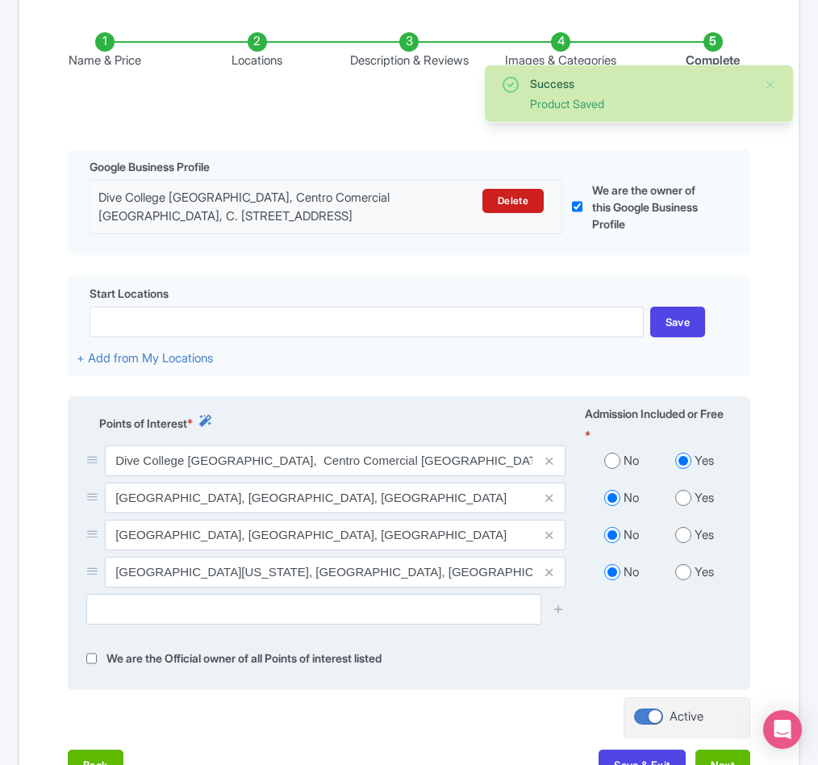
scroll to position [477, 0]
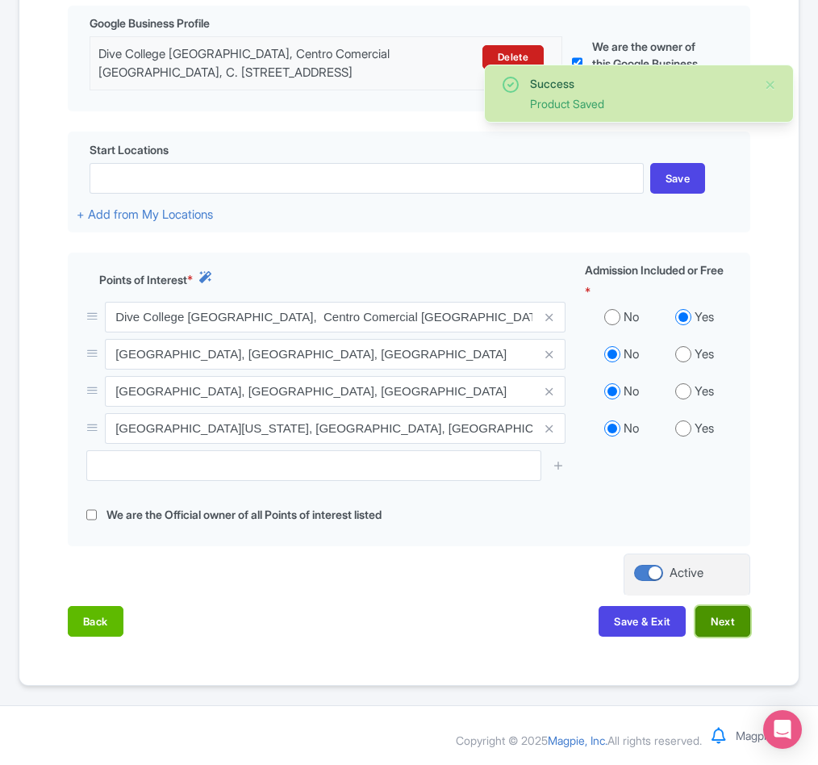
click at [720, 617] on button "Next" at bounding box center [723, 621] width 55 height 31
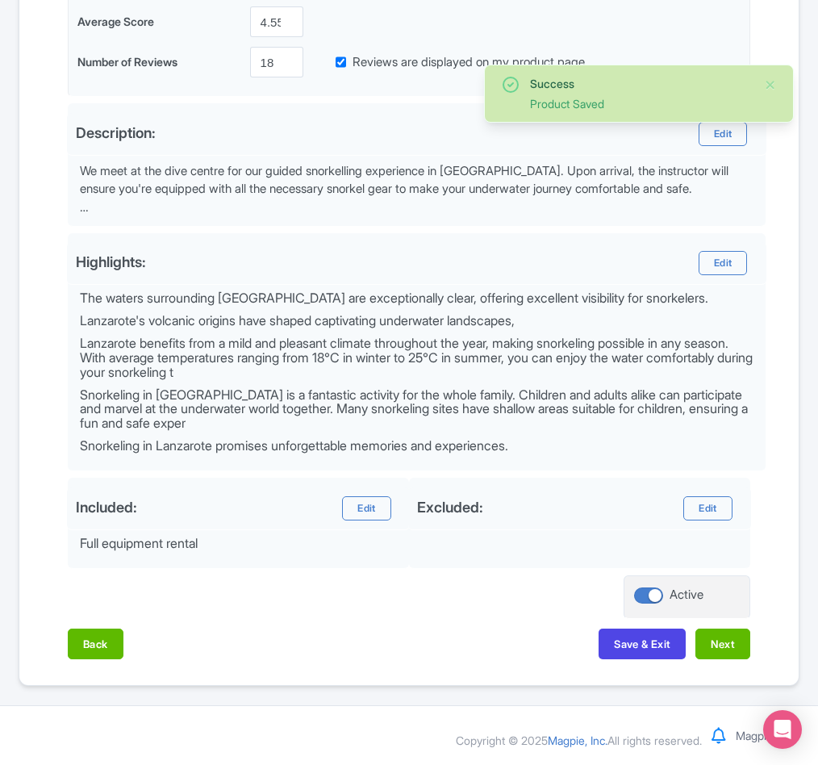
scroll to position [496, 0]
click at [729, 637] on button "Next" at bounding box center [723, 644] width 55 height 31
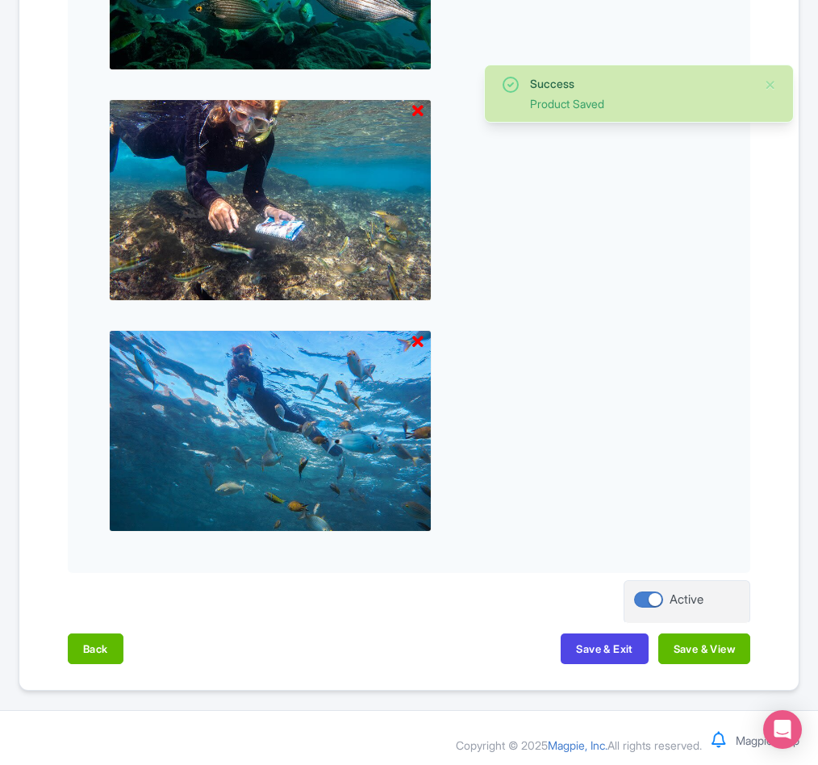
scroll to position [1100, 0]
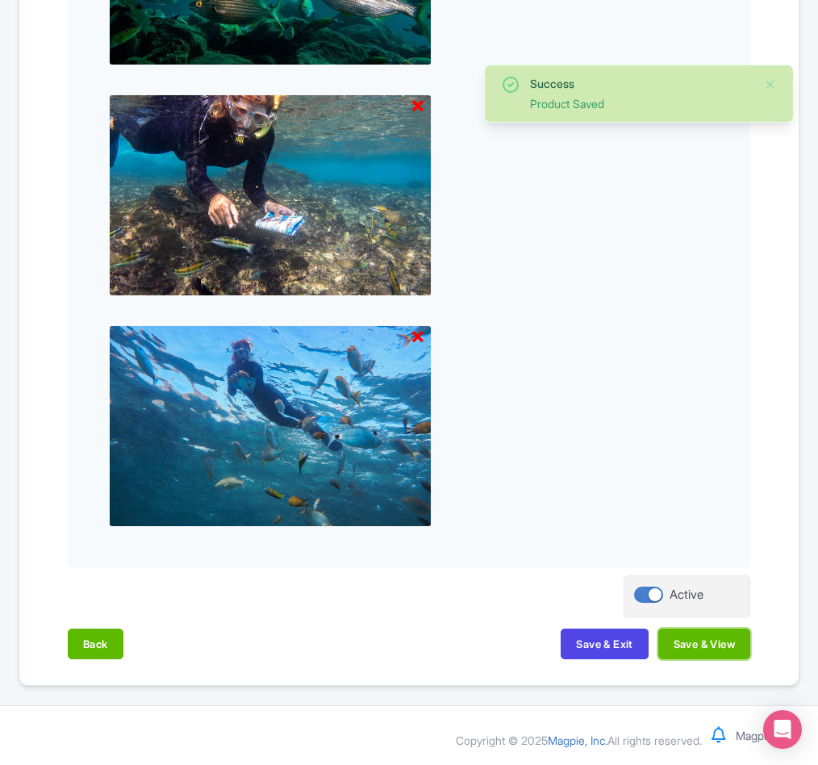
click at [729, 637] on button "Save & View" at bounding box center [704, 644] width 92 height 31
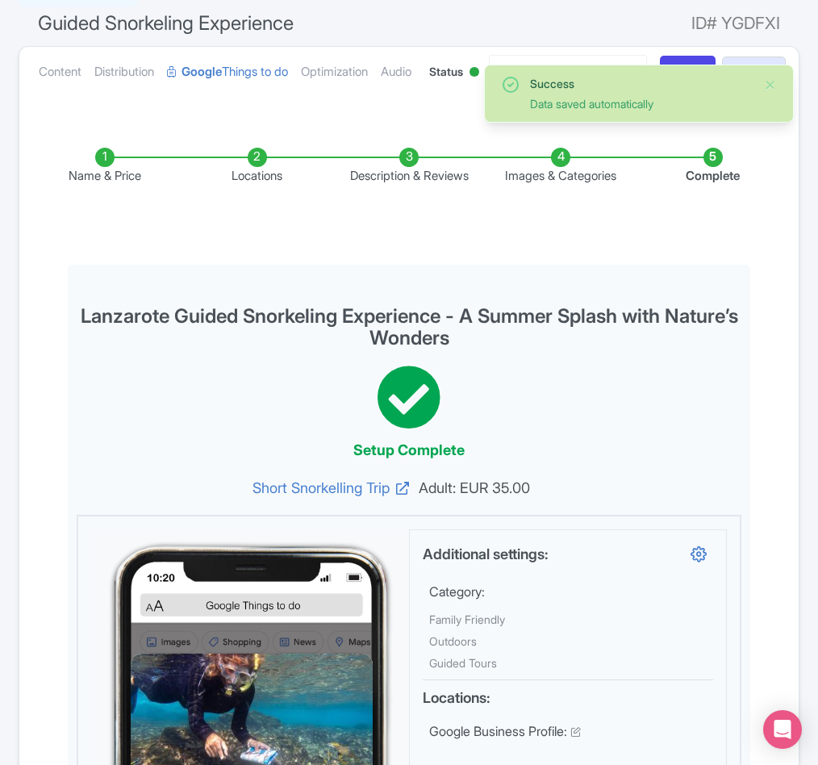
scroll to position [0, 0]
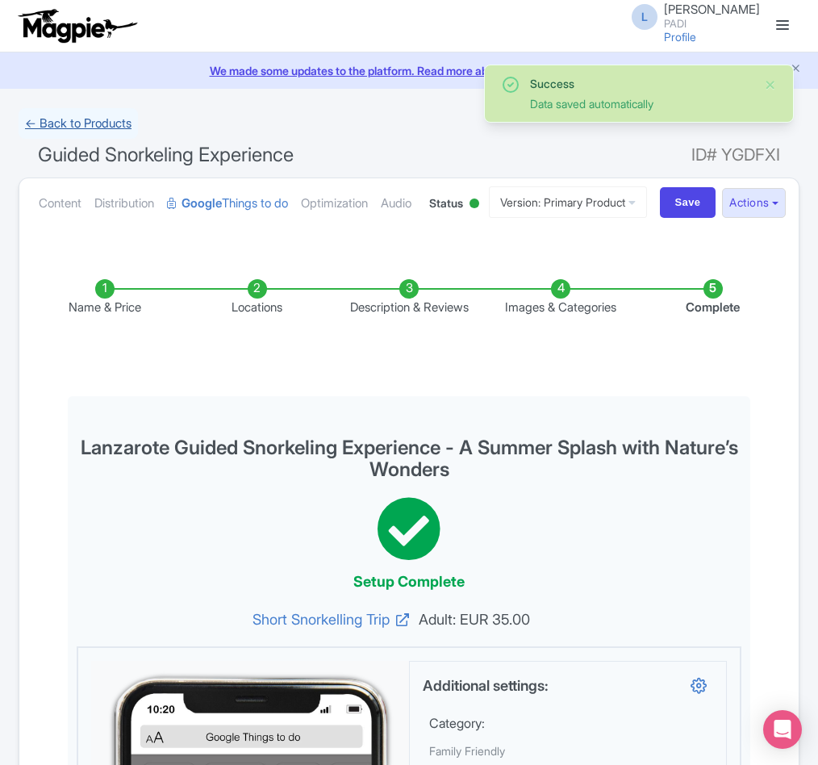
click at [56, 128] on link "← Back to Products" at bounding box center [78, 123] width 119 height 31
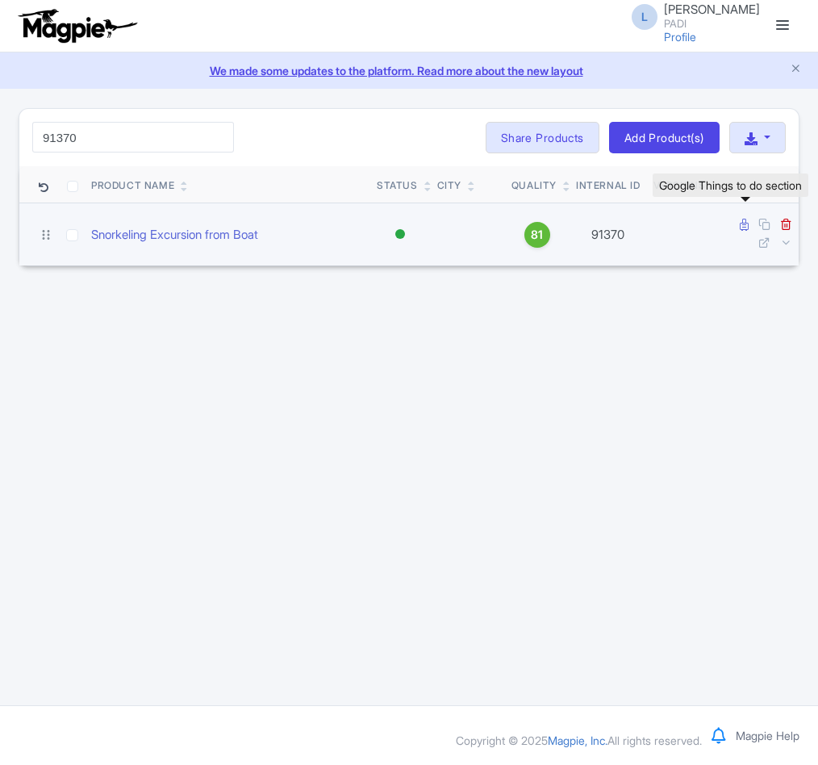
type input "91370"
click at [743, 221] on icon at bounding box center [744, 225] width 9 height 12
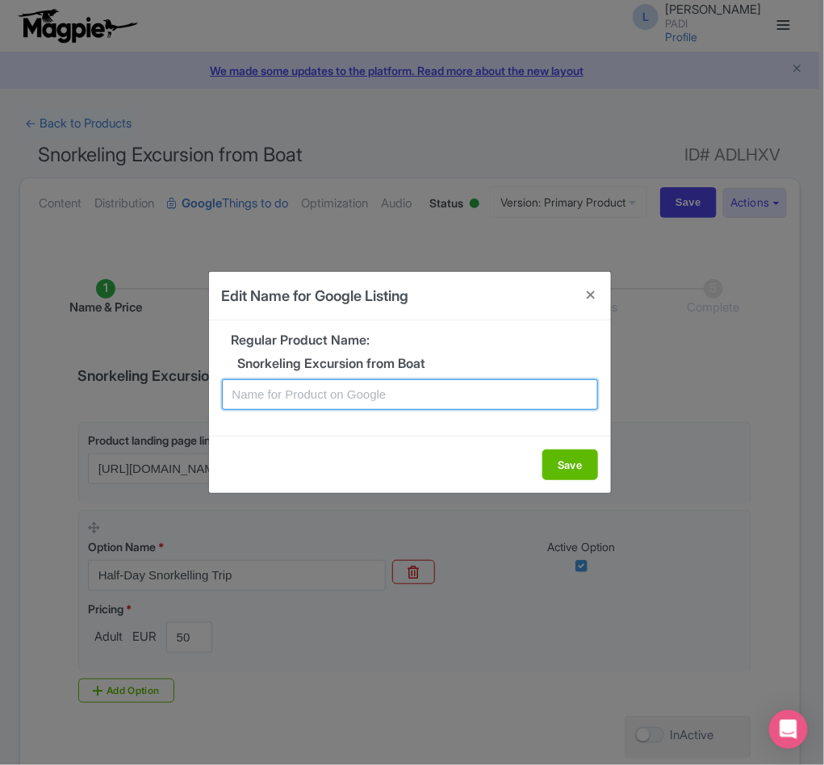
click at [336, 385] on input "text" at bounding box center [410, 394] width 376 height 31
paste input "Lanzarote Half-Day Snorkeling Tour – Discover the Underwater Wonders of Atlanti…"
type input "Lanzarote Half-Day Snorkeling Tour – Discover the Underwater Wonders of Atlanti…"
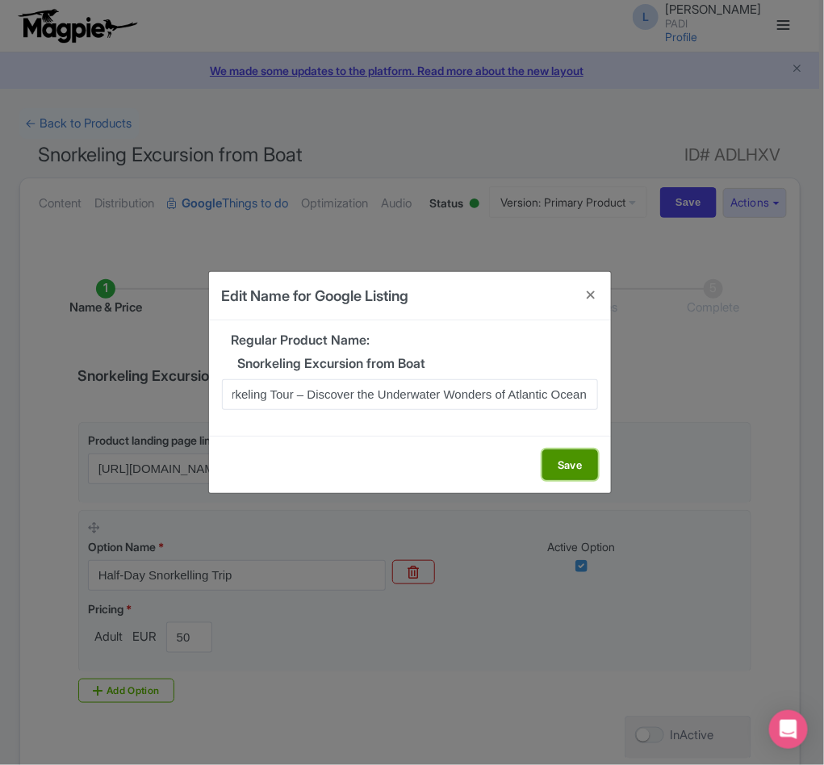
click at [562, 461] on button "Save" at bounding box center [570, 464] width 56 height 31
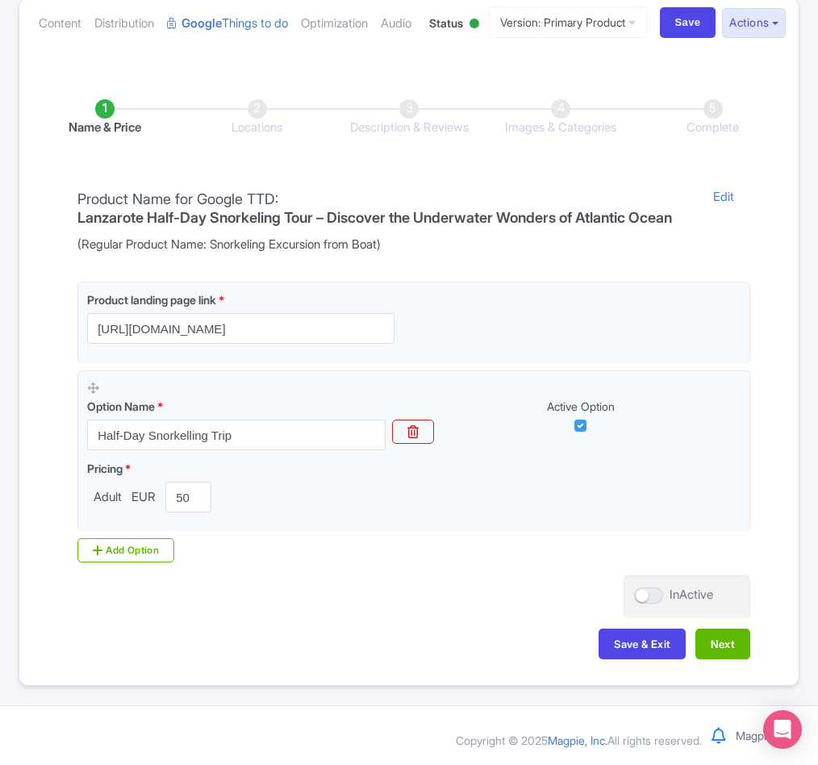
scroll to position [262, 0]
click at [720, 639] on button "Next" at bounding box center [723, 644] width 55 height 31
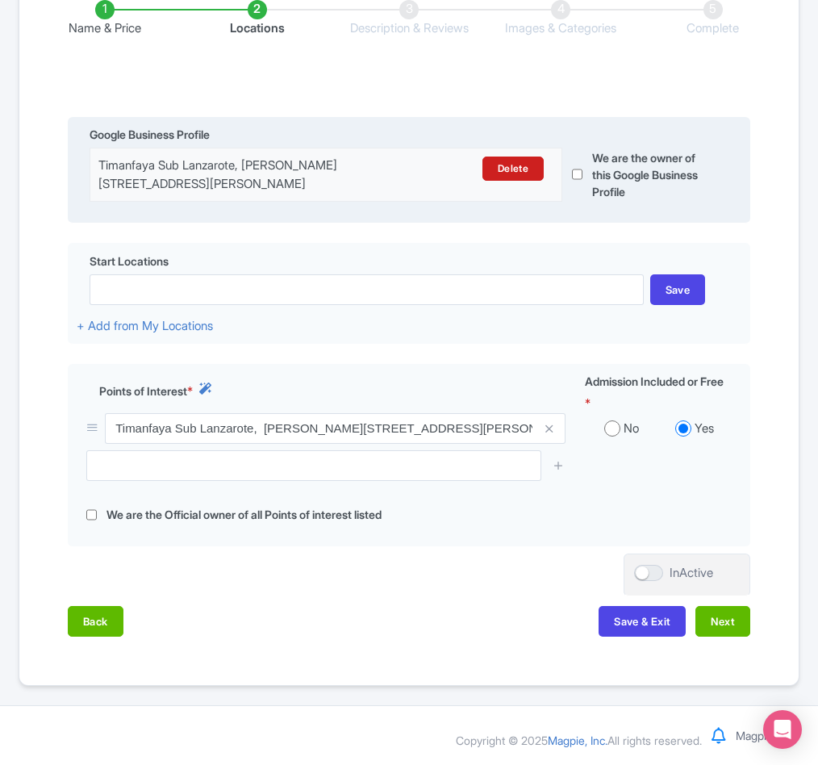
scroll to position [363, 0]
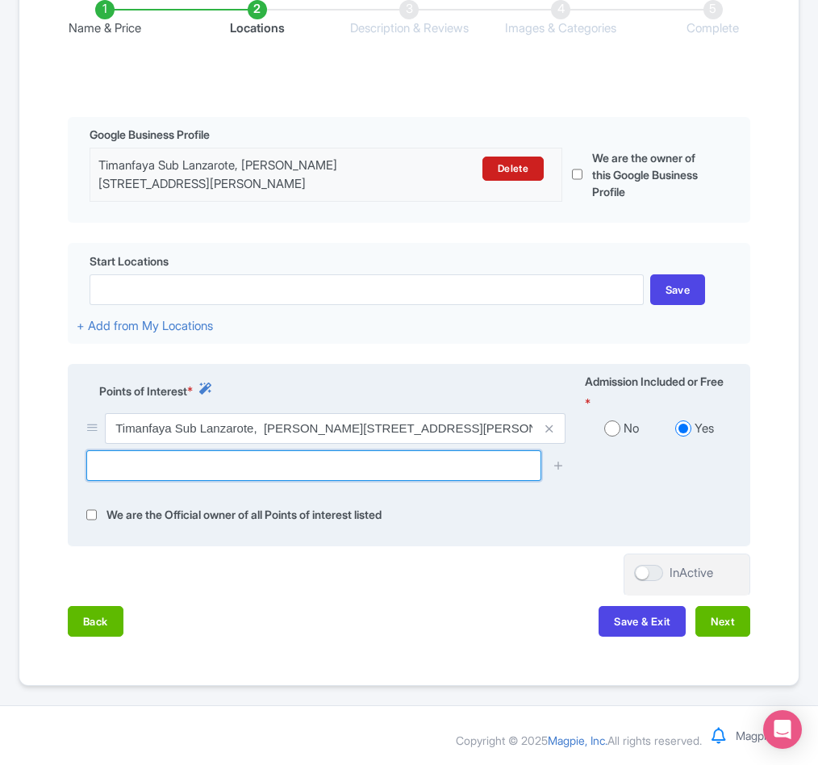
click at [206, 460] on input "text" at bounding box center [313, 465] width 455 height 31
paste input "Museo Atlantico Lanzarote"
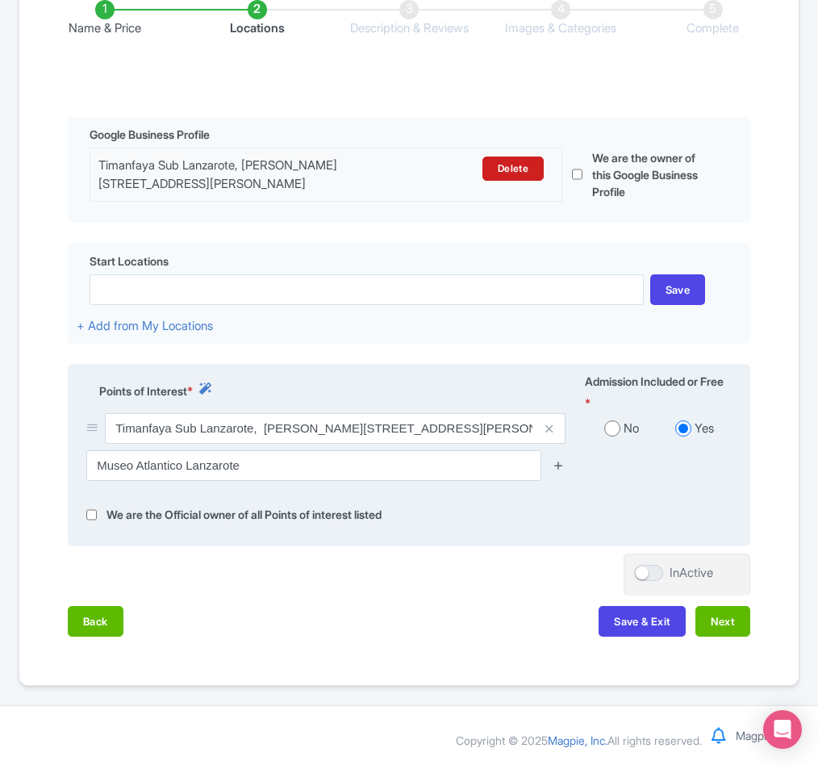
click at [557, 462] on icon at bounding box center [559, 465] width 12 height 12
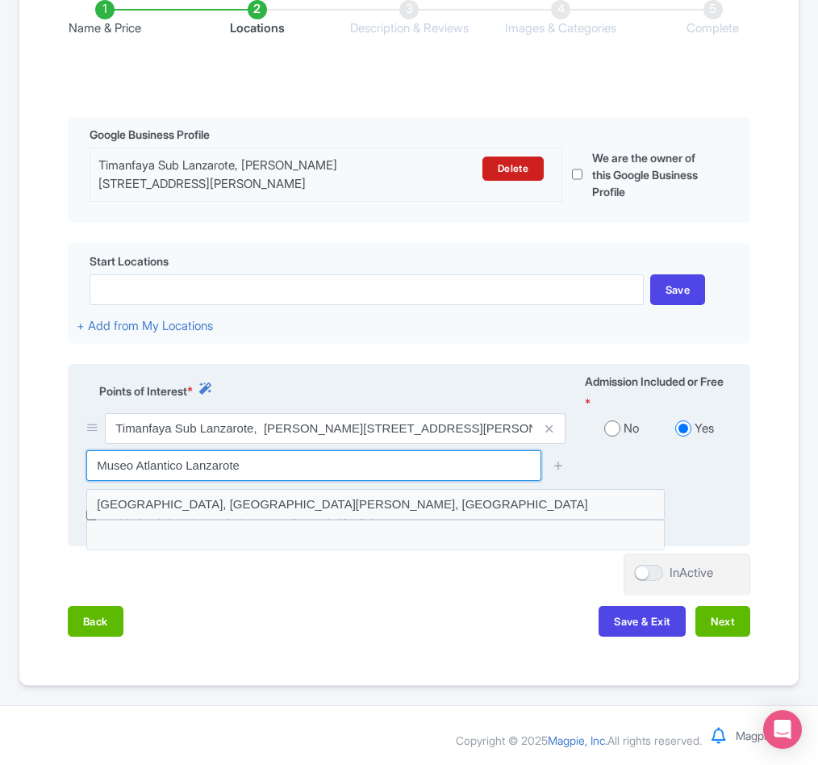
click at [334, 475] on input "Museo Atlantico Lanzarote" at bounding box center [313, 465] width 455 height 31
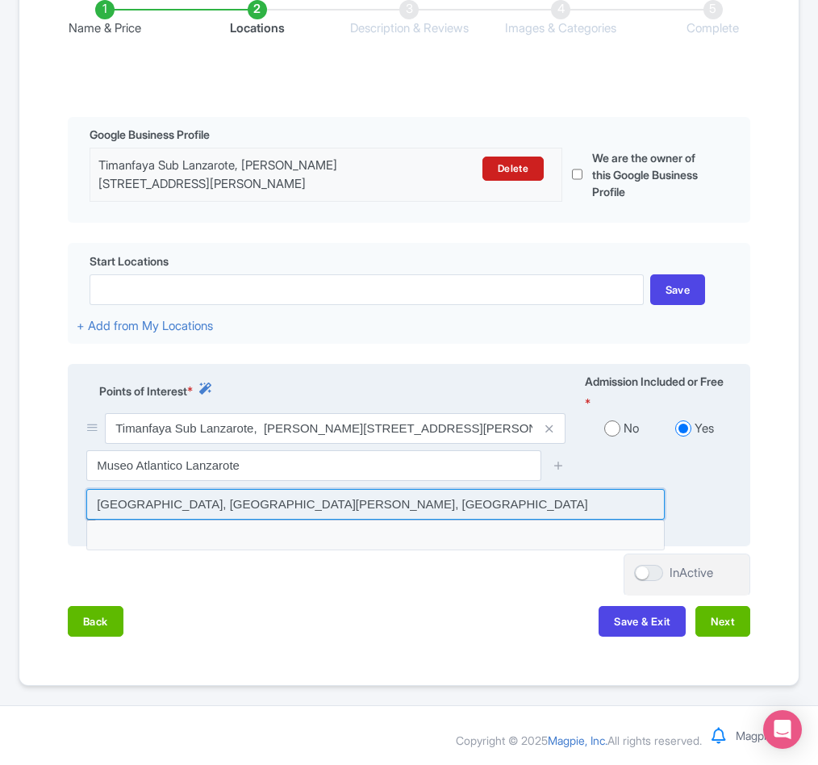
click at [298, 506] on input at bounding box center [375, 504] width 579 height 31
type input "Museo Atlántico Lanzarote, Playa Blanca, Spain"
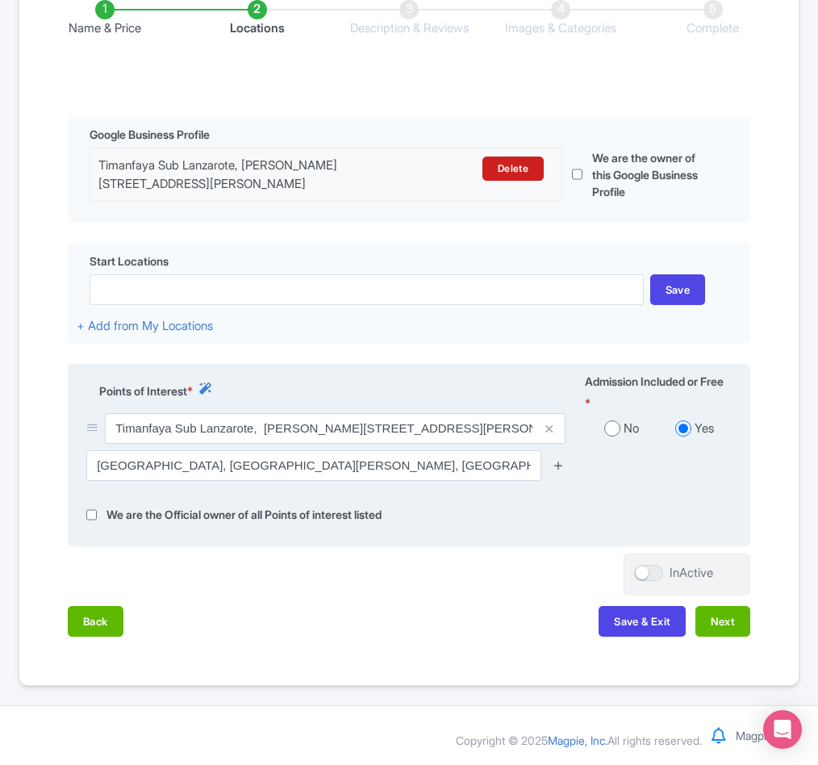
click at [557, 467] on icon at bounding box center [559, 465] width 12 height 12
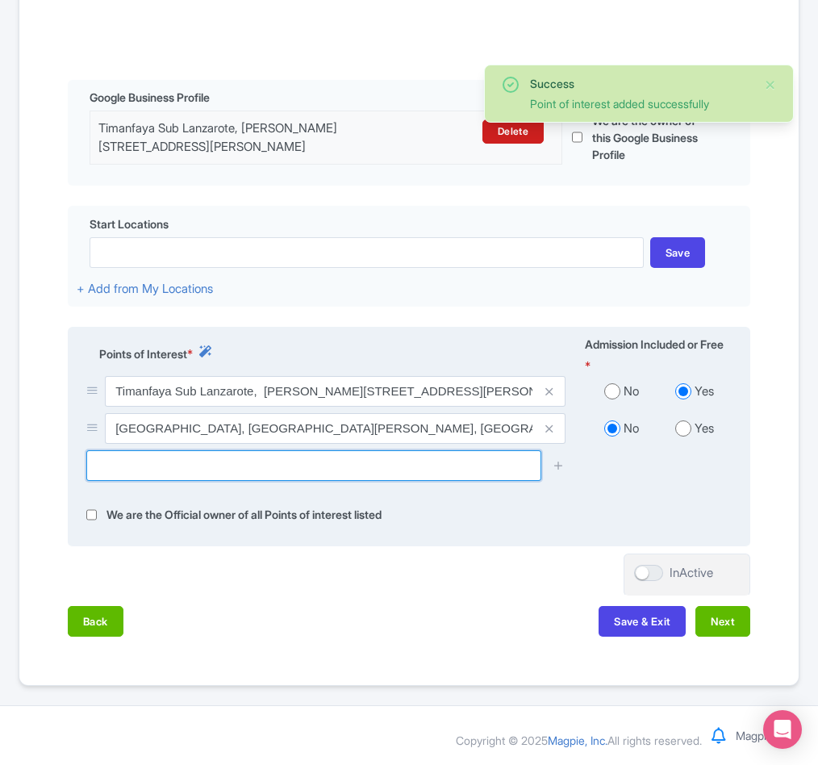
click at [150, 481] on input "text" at bounding box center [313, 465] width 455 height 31
paste input "Playa Flamingo Cove"
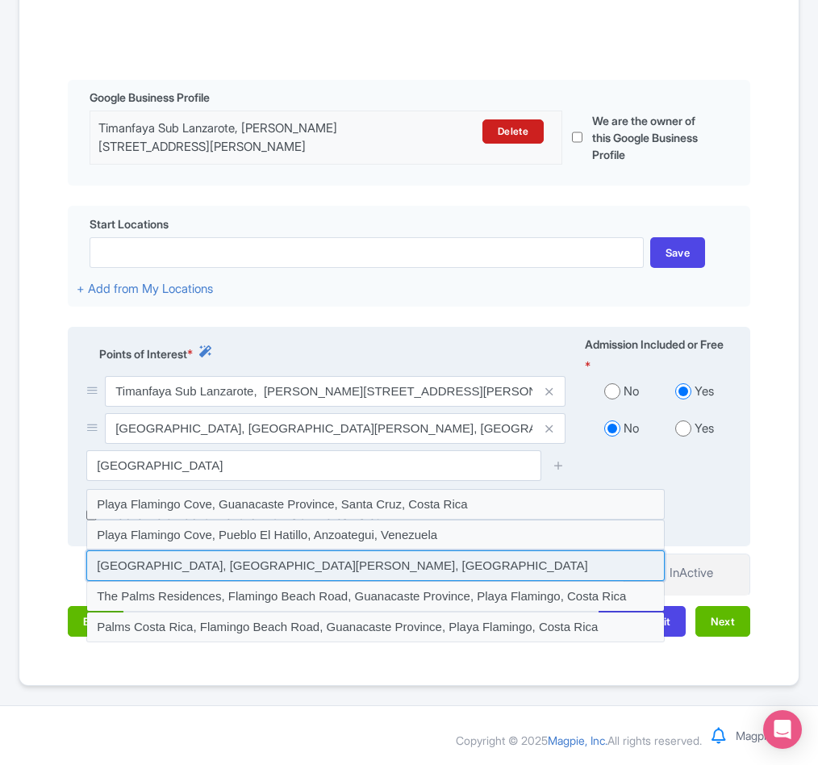
click at [260, 581] on input at bounding box center [375, 565] width 579 height 31
type input "Playa Flamingo Cove, Playa Blanca, Spain"
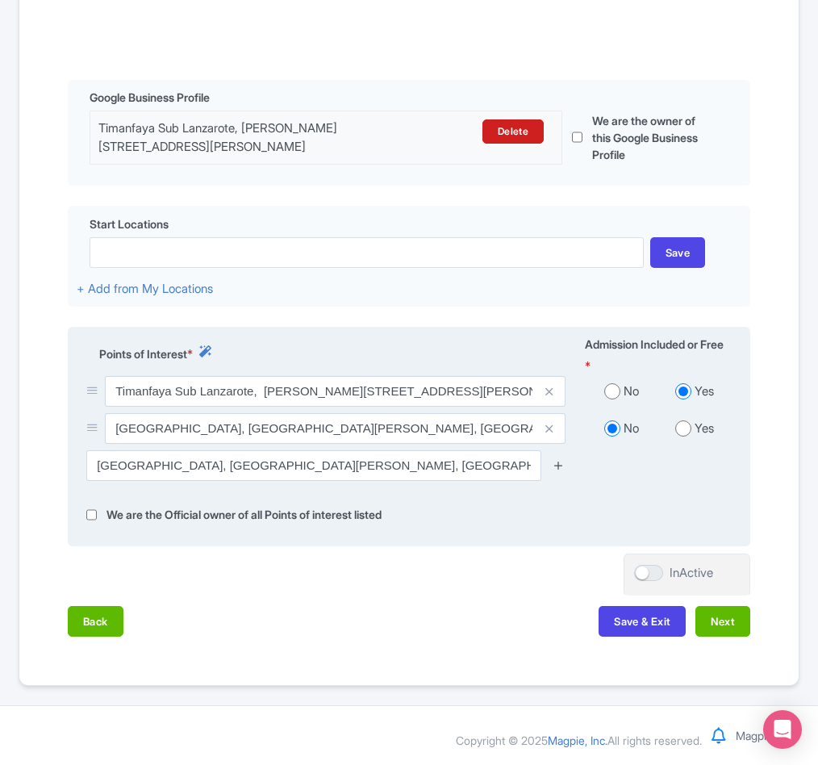
click at [558, 471] on icon at bounding box center [559, 465] width 12 height 12
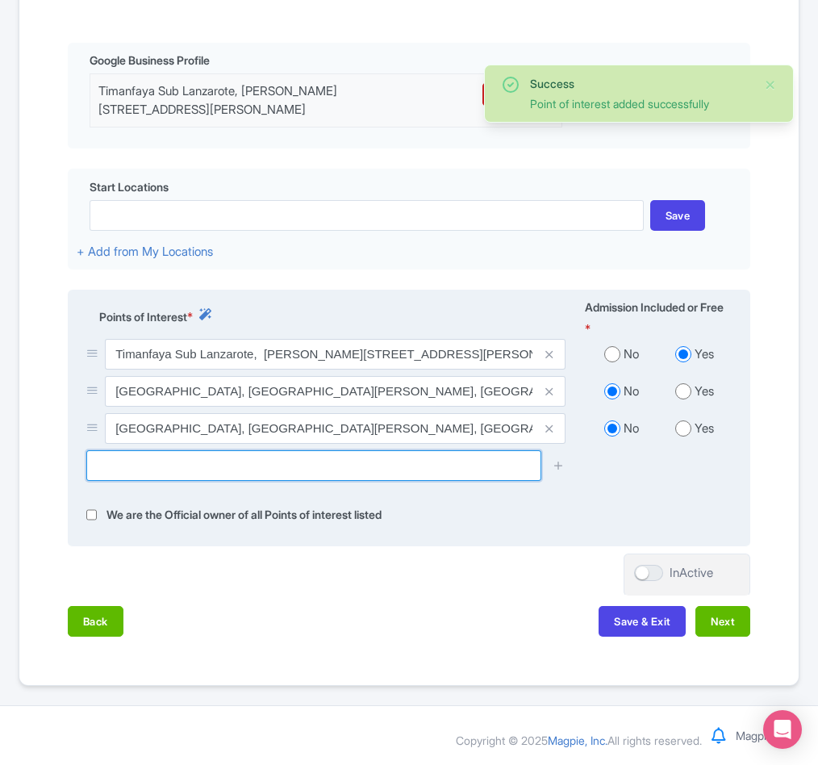
click at [427, 481] on input "text" at bounding box center [313, 465] width 455 height 31
paste input "Playa de la Montana Roja Cove"
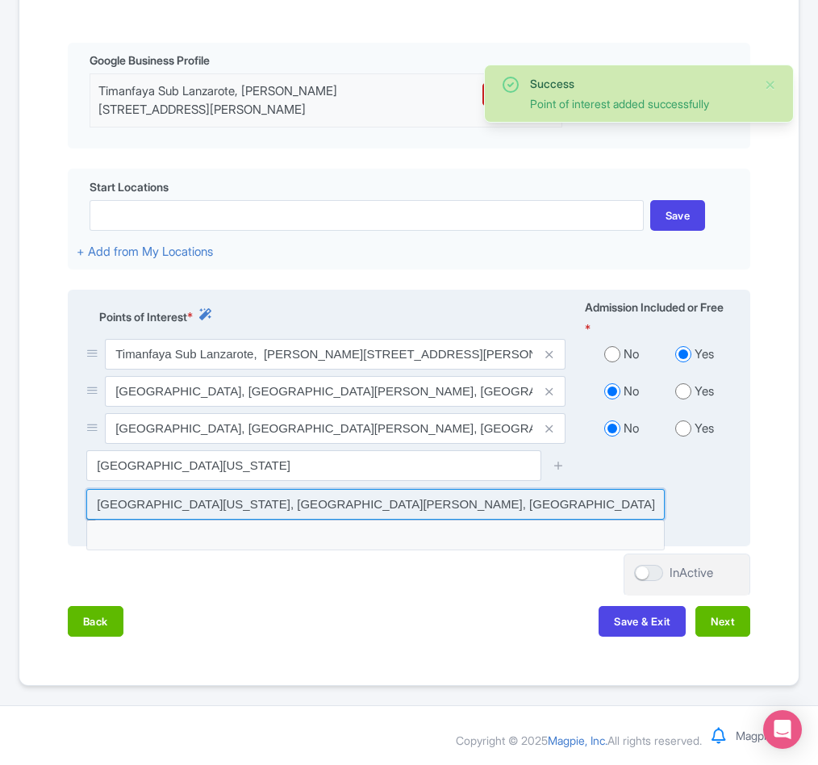
click at [262, 520] on input at bounding box center [375, 504] width 579 height 31
type input "Playa de la Montana Roja Cove, Playa Blanca, Spain"
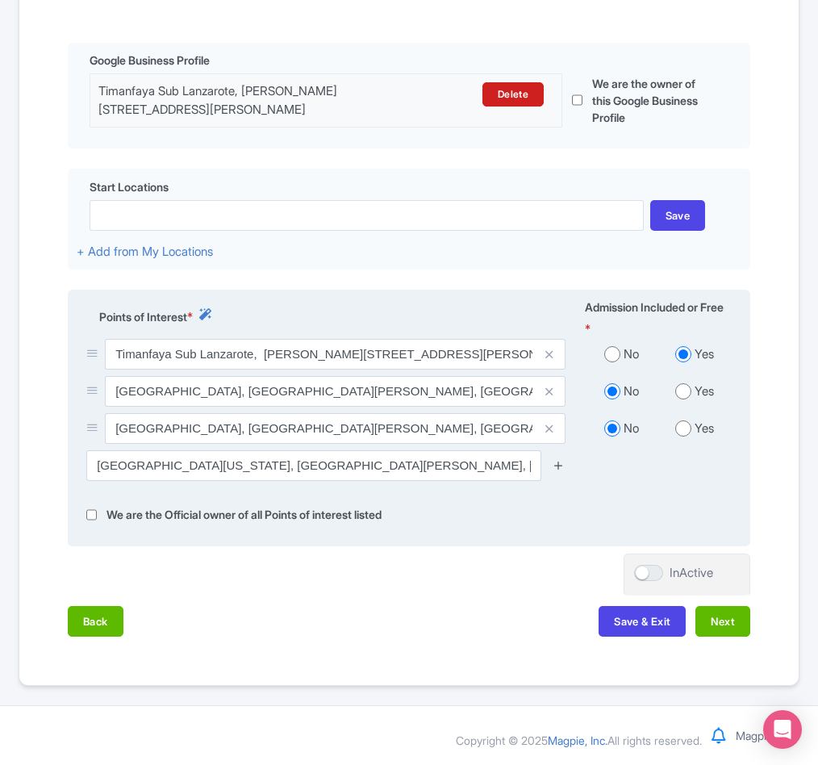
click at [558, 471] on icon at bounding box center [559, 465] width 12 height 12
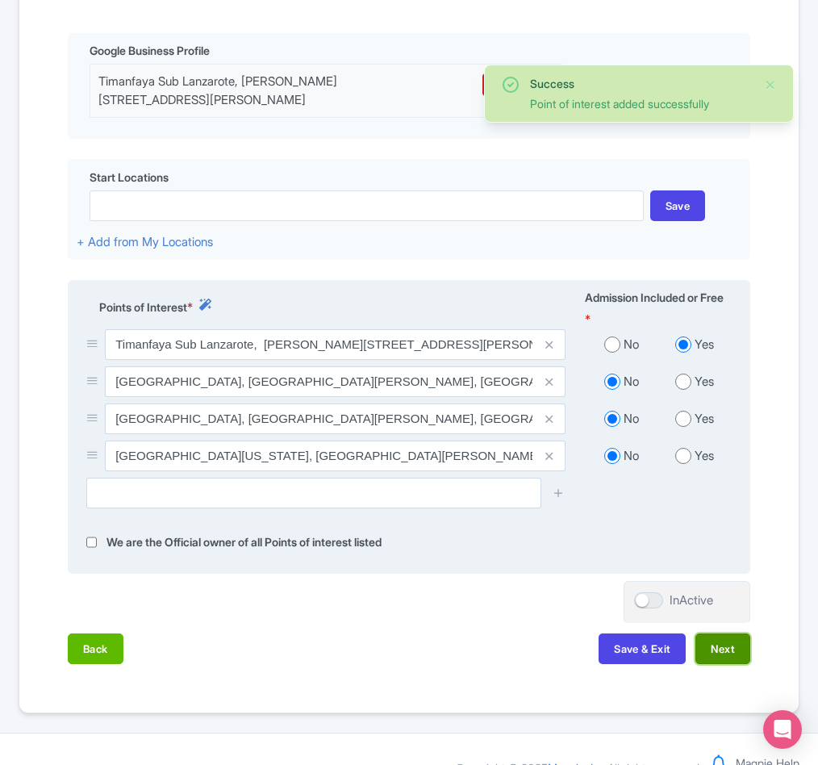
click at [721, 664] on button "Next" at bounding box center [723, 648] width 55 height 31
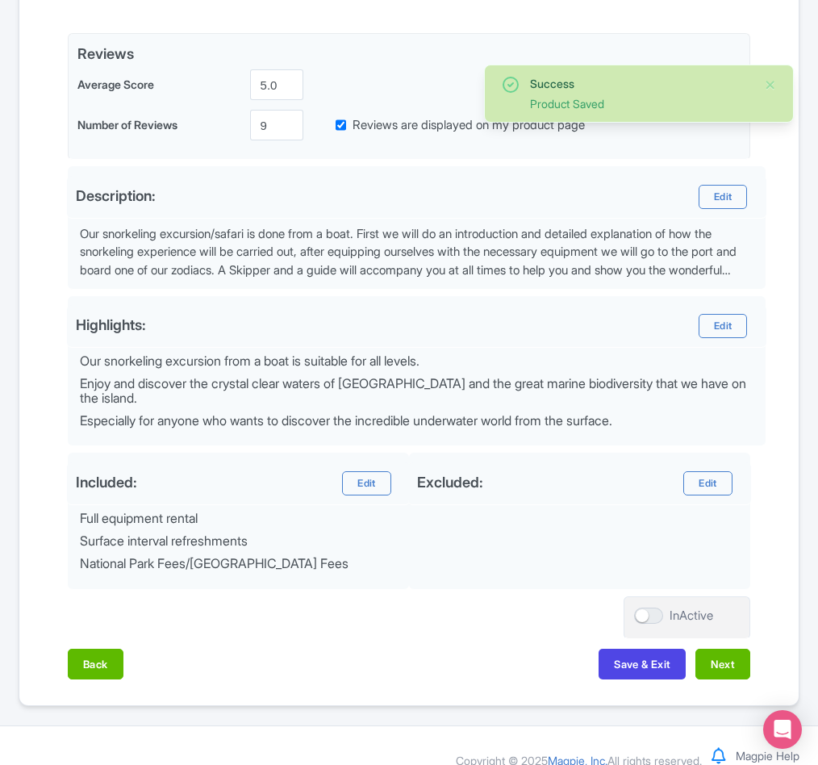
scroll to position [454, 0]
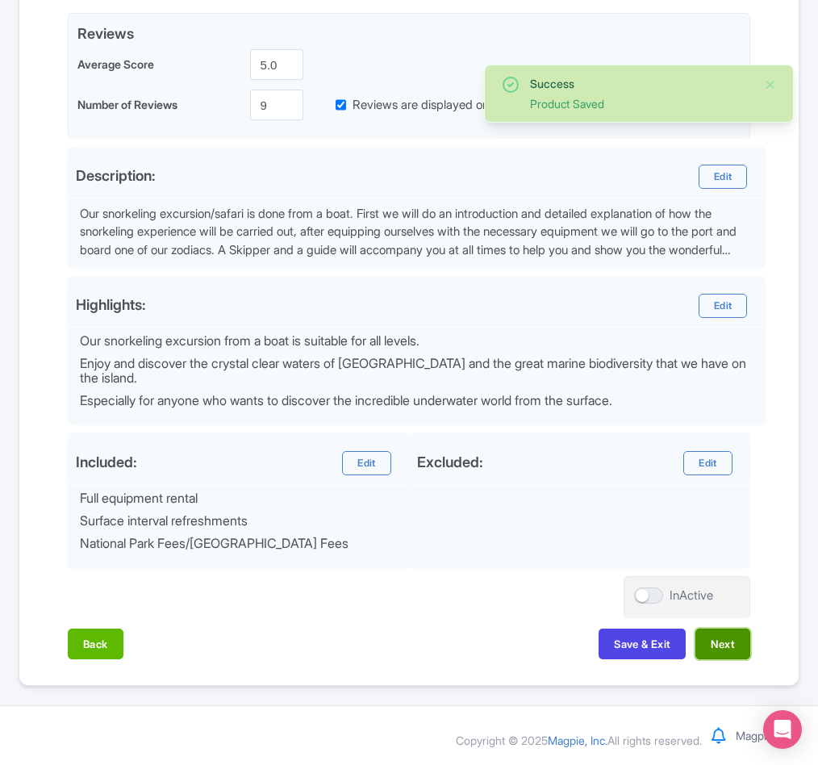
click at [709, 637] on button "Next" at bounding box center [723, 644] width 55 height 31
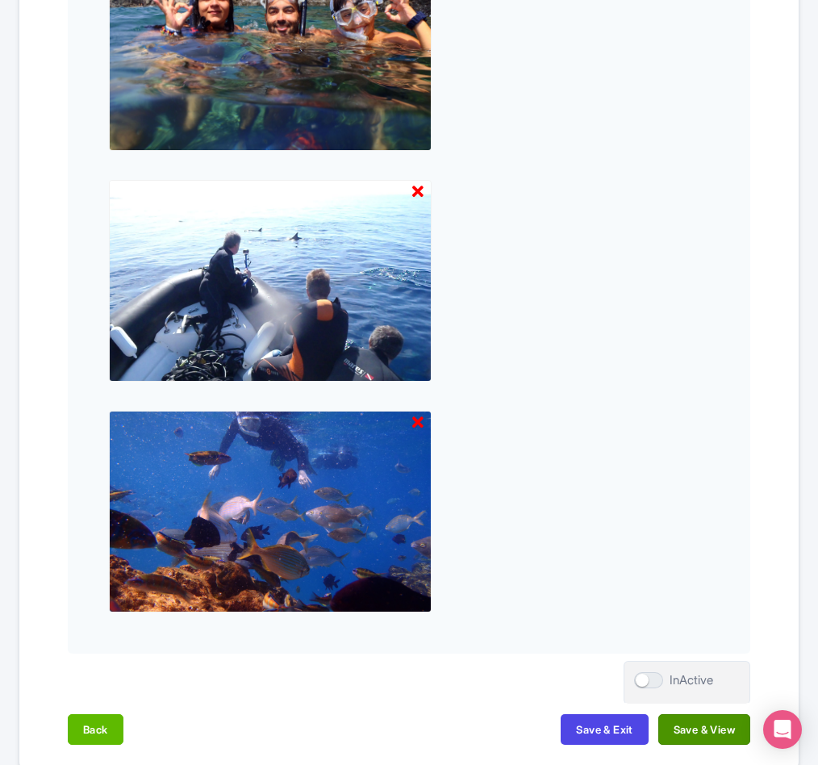
scroll to position [1331, 0]
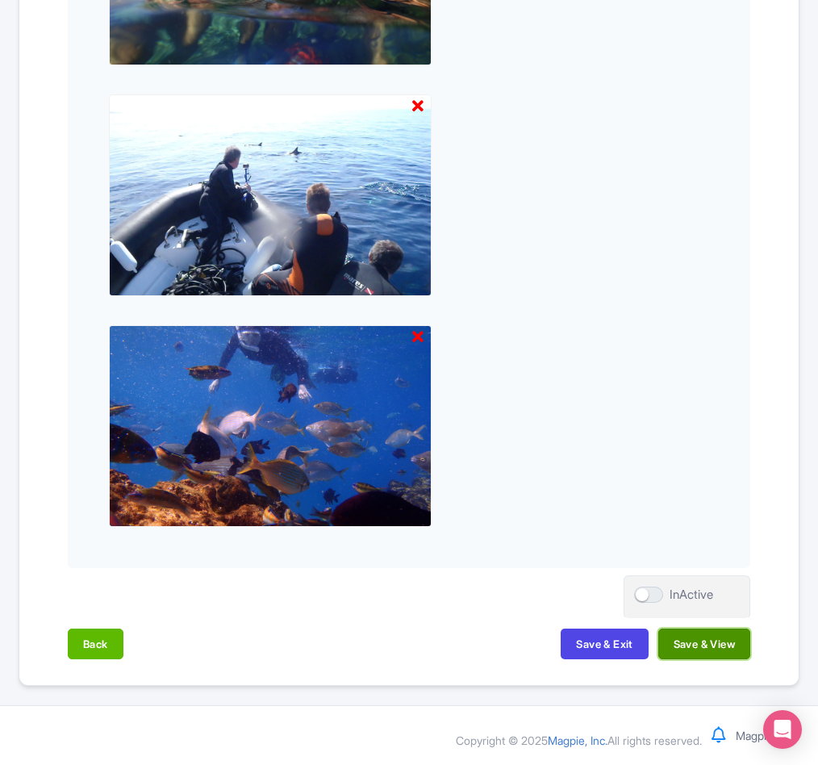
click at [710, 647] on button "Save & View" at bounding box center [704, 644] width 92 height 31
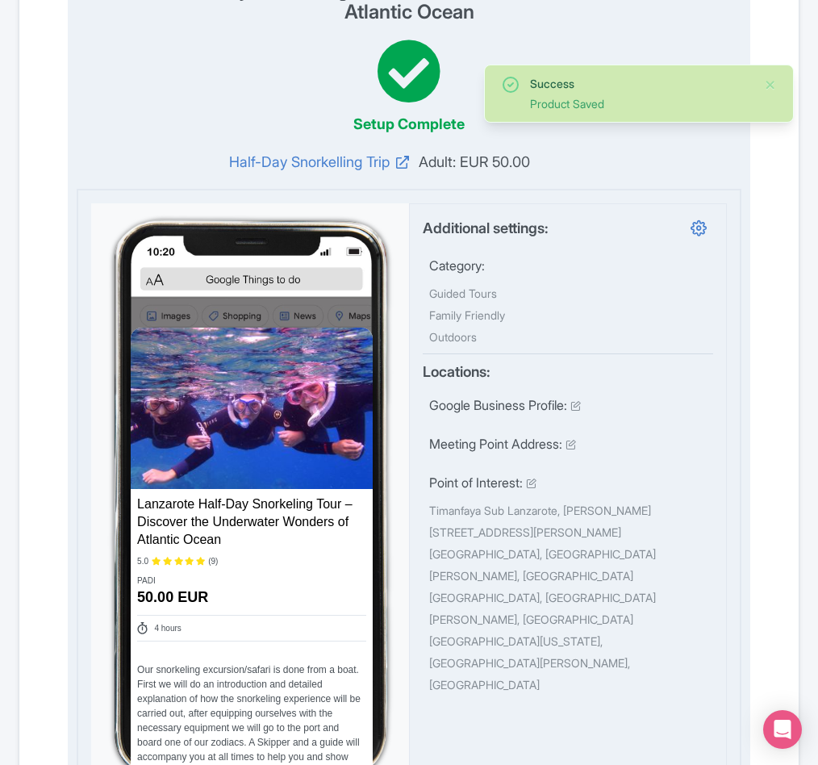
scroll to position [0, 0]
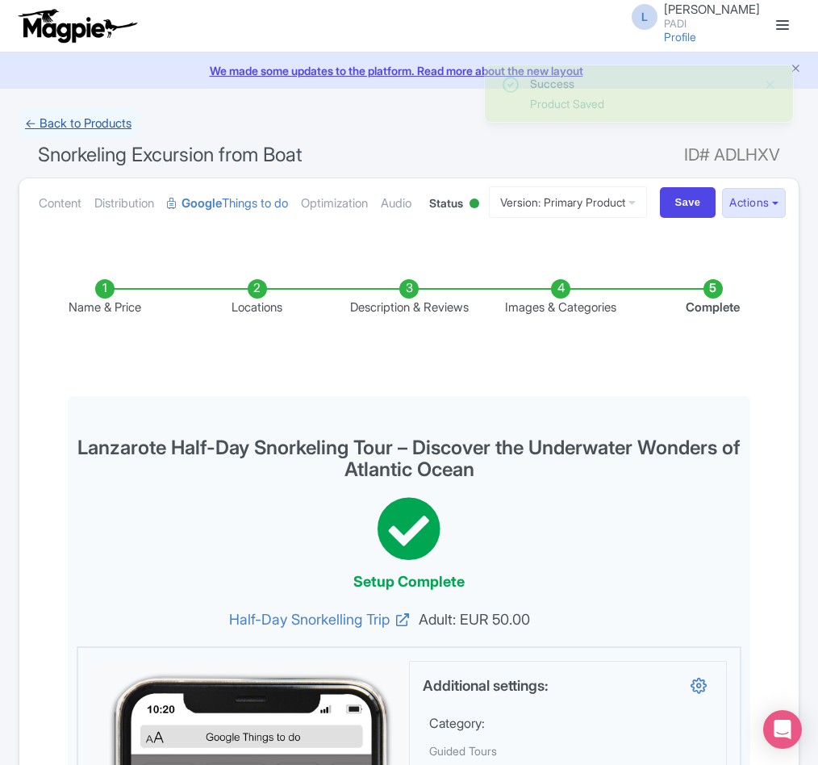
click at [49, 119] on link "← Back to Products" at bounding box center [78, 123] width 119 height 31
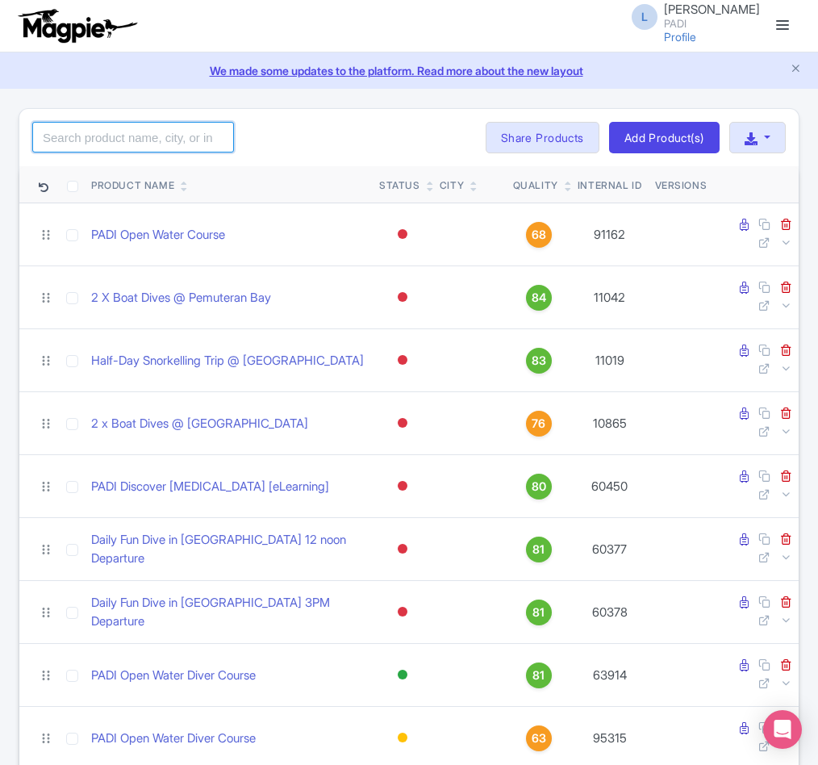
click at [100, 144] on input "search" at bounding box center [133, 137] width 202 height 31
paste input "91579"
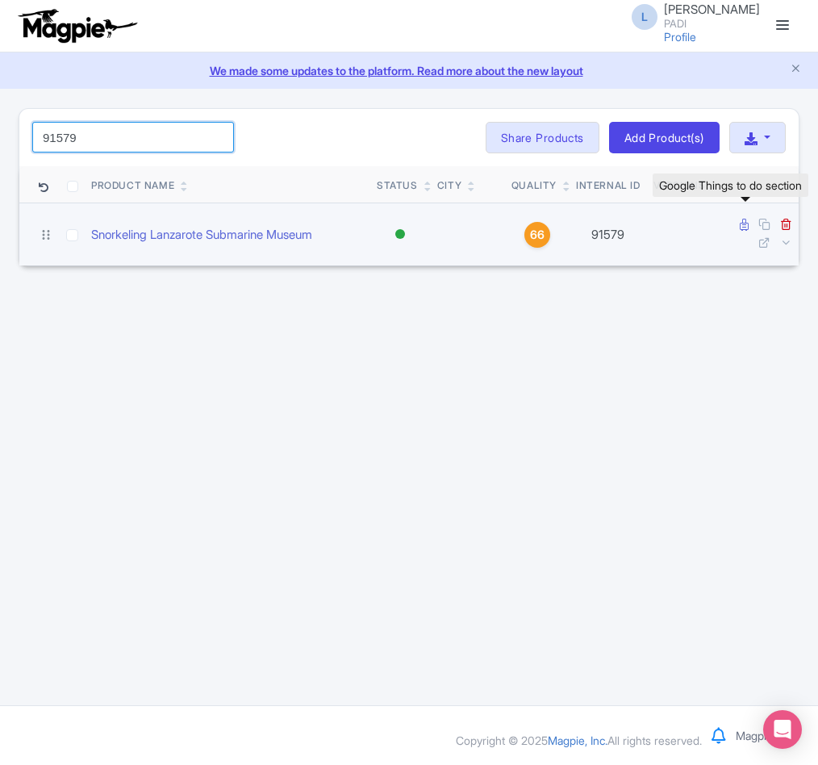
type input "91579"
click at [742, 226] on icon at bounding box center [744, 225] width 9 height 12
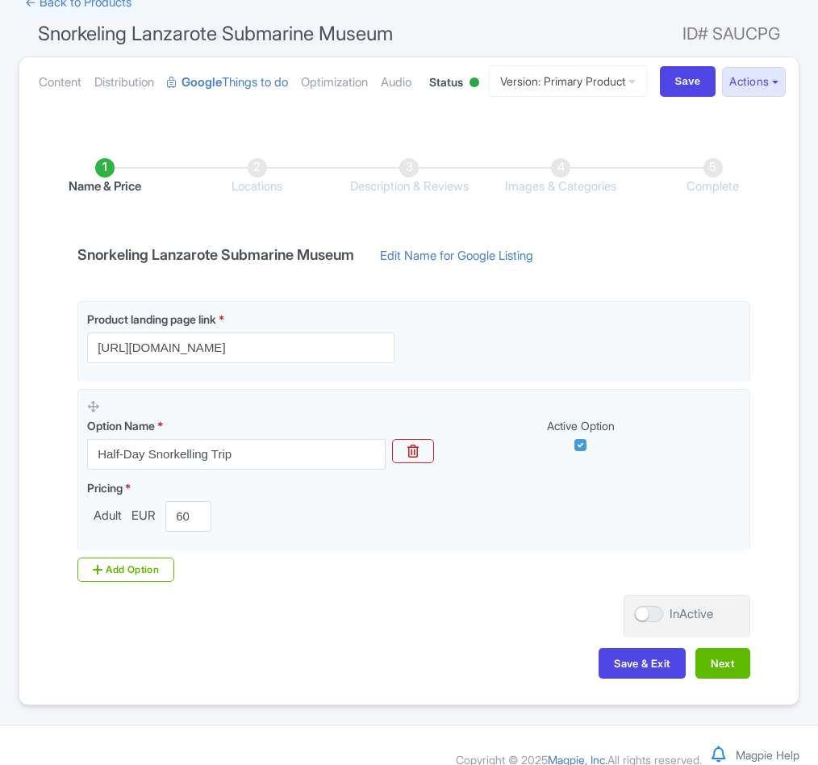
scroll to position [121, 0]
click at [437, 273] on link "Edit Name for Google Listing" at bounding box center [457, 260] width 186 height 26
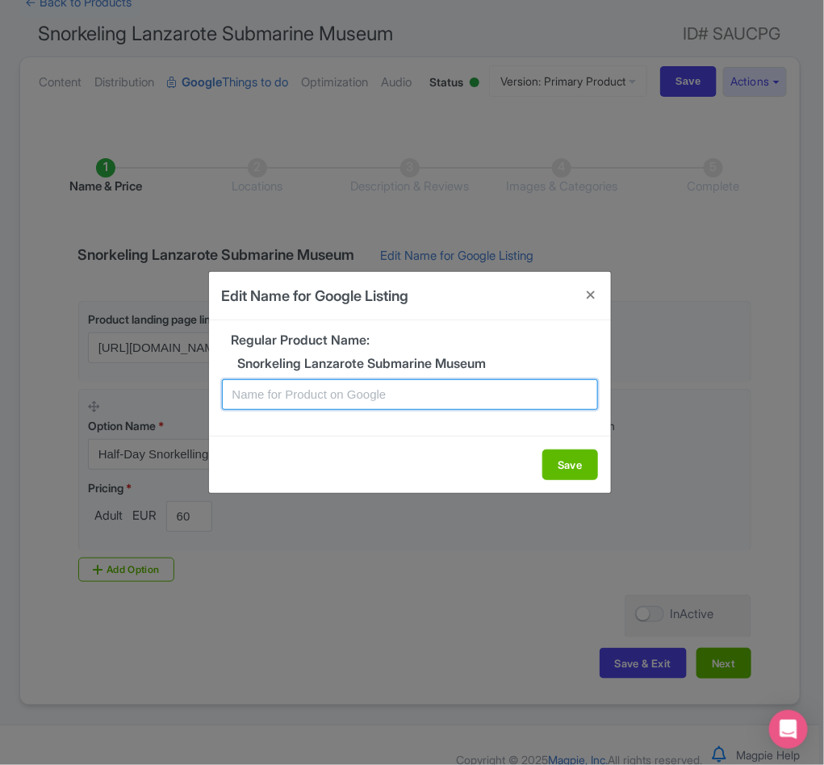
click at [283, 395] on input "text" at bounding box center [410, 394] width 376 height 31
paste input "Lanzarote Submarine Museum Half-Day Snorkeling Tour"
type input "Lanzarote Submarine Museum Half-Day Snorkeling Tour"
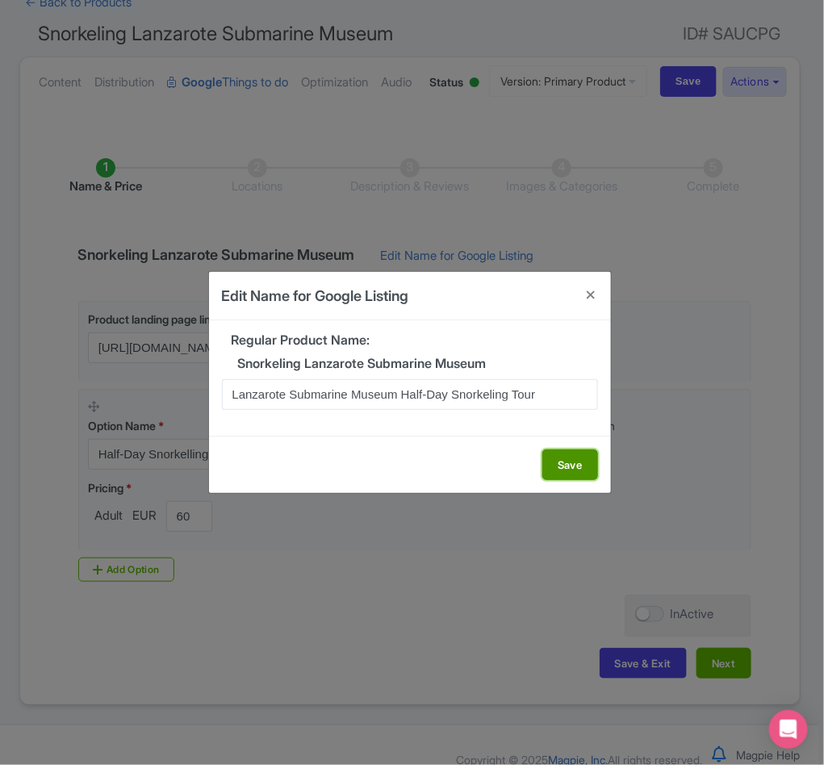
click at [545, 461] on button "Save" at bounding box center [570, 464] width 56 height 31
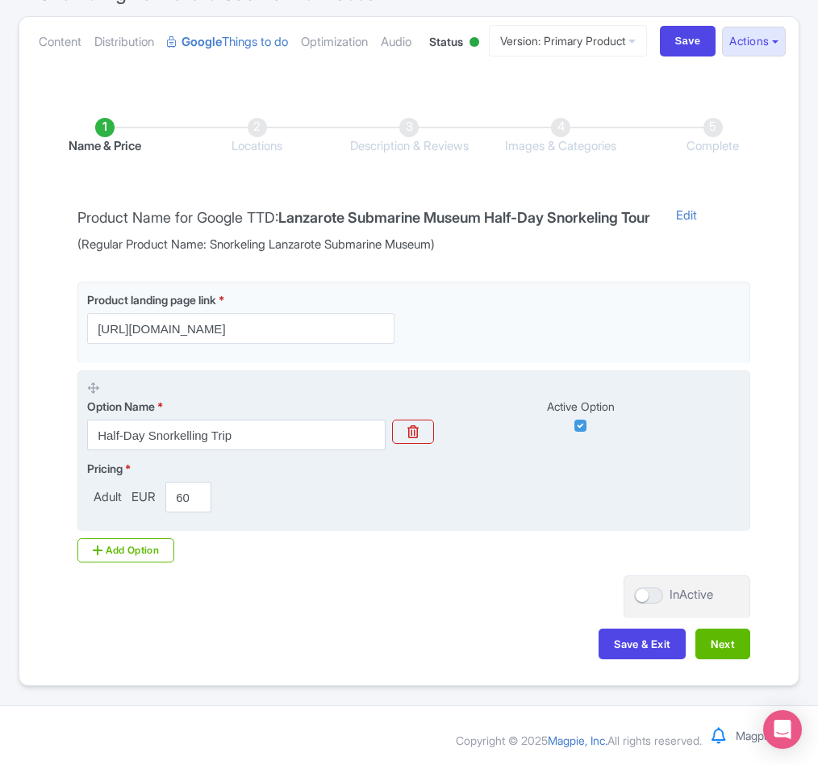
scroll to position [228, 0]
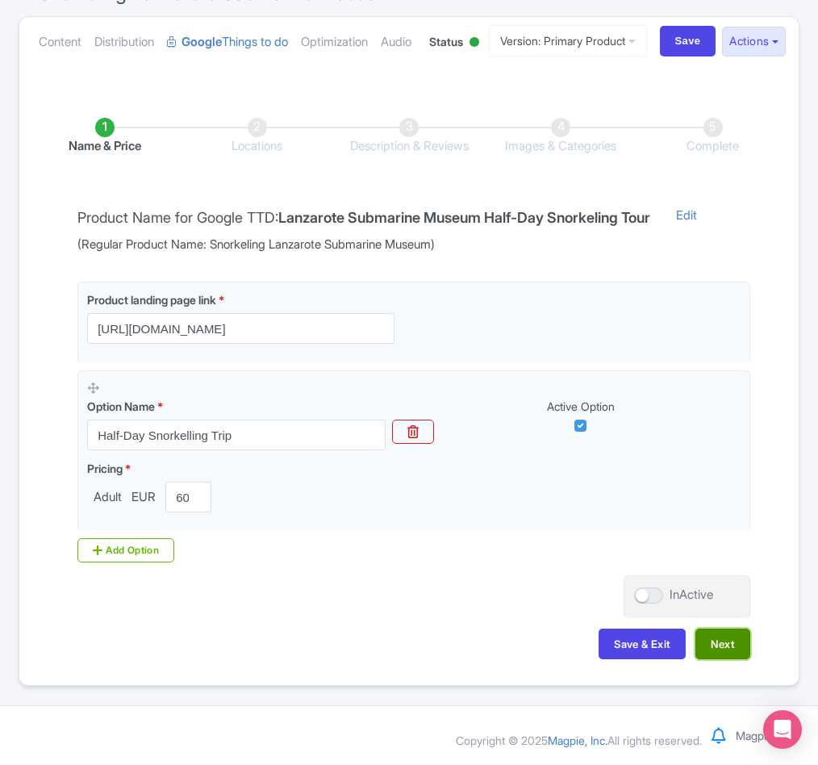
click at [710, 650] on button "Next" at bounding box center [723, 644] width 55 height 31
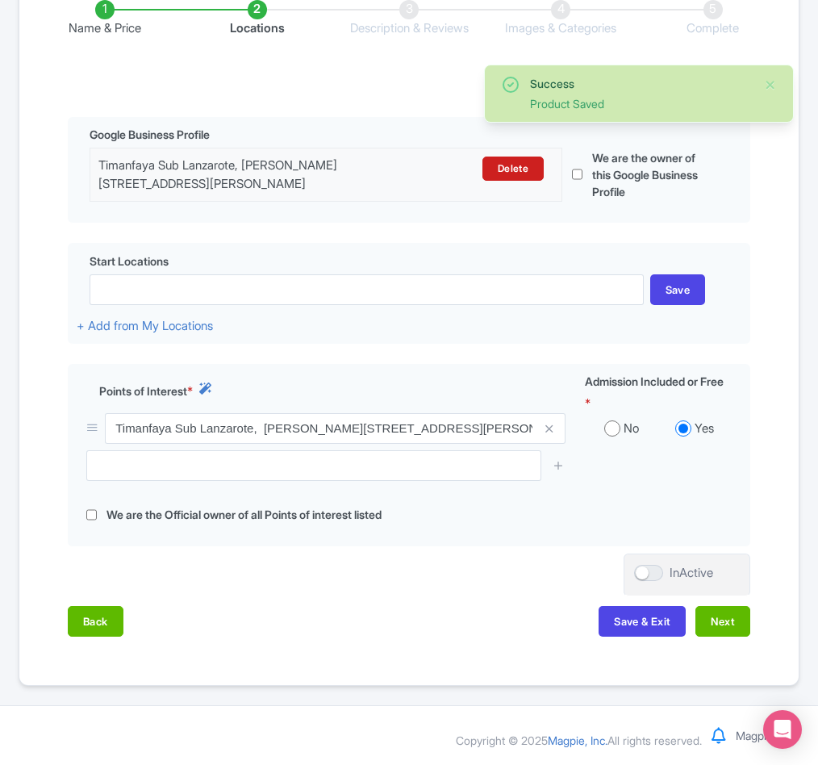
scroll to position [366, 0]
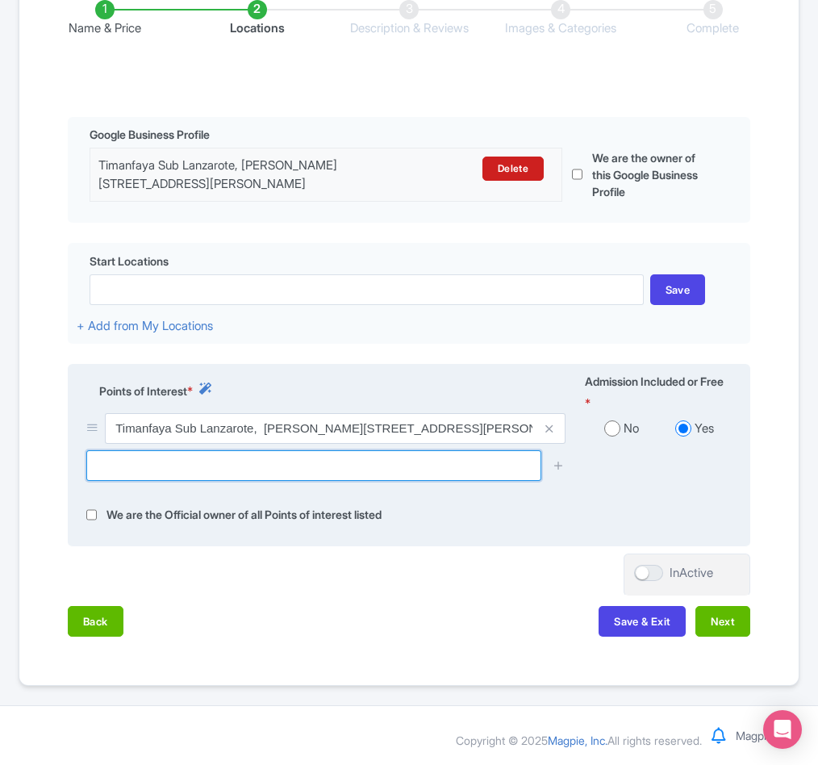
click at [187, 467] on input "text" at bounding box center [313, 465] width 455 height 31
click at [204, 470] on input "text" at bounding box center [313, 465] width 455 height 31
paste input "Museo Atlantico Lanzarote"
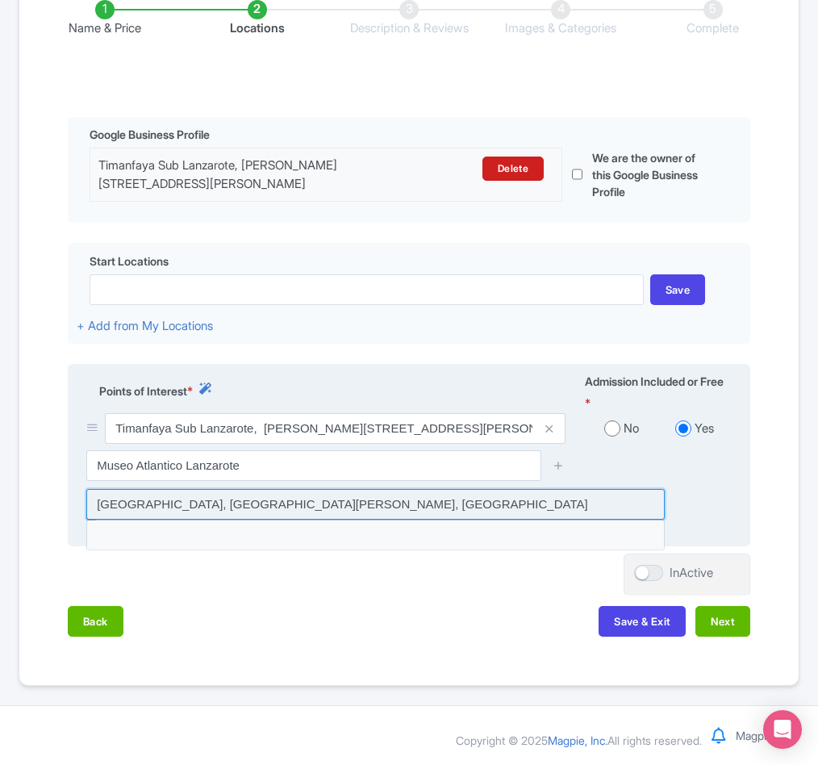
click at [290, 502] on input at bounding box center [375, 504] width 579 height 31
type input "Museo Atlántico Lanzarote, Playa Blanca, Spain"
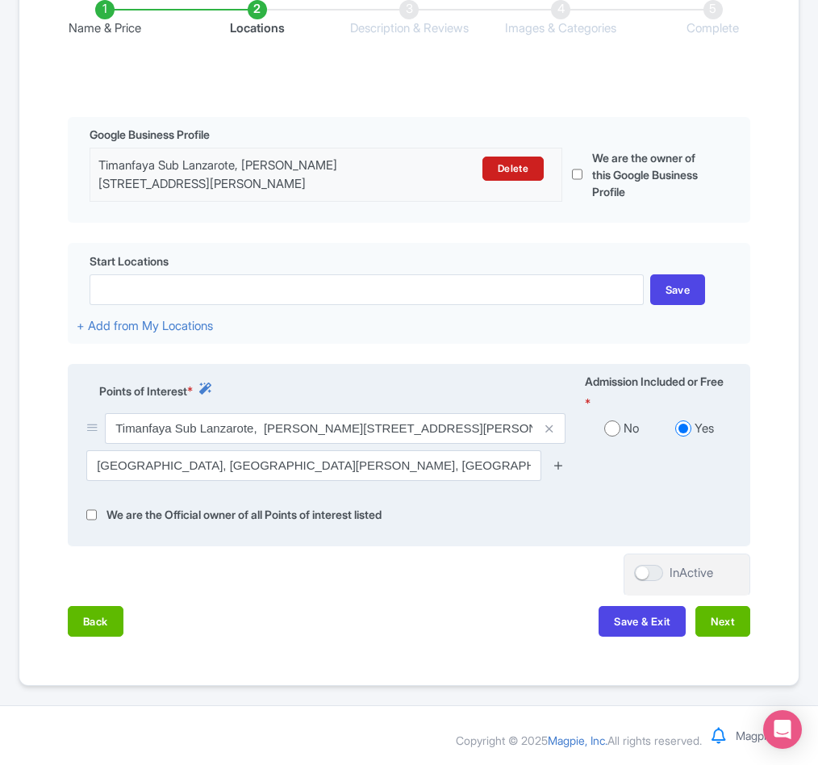
click at [559, 462] on icon at bounding box center [559, 465] width 12 height 12
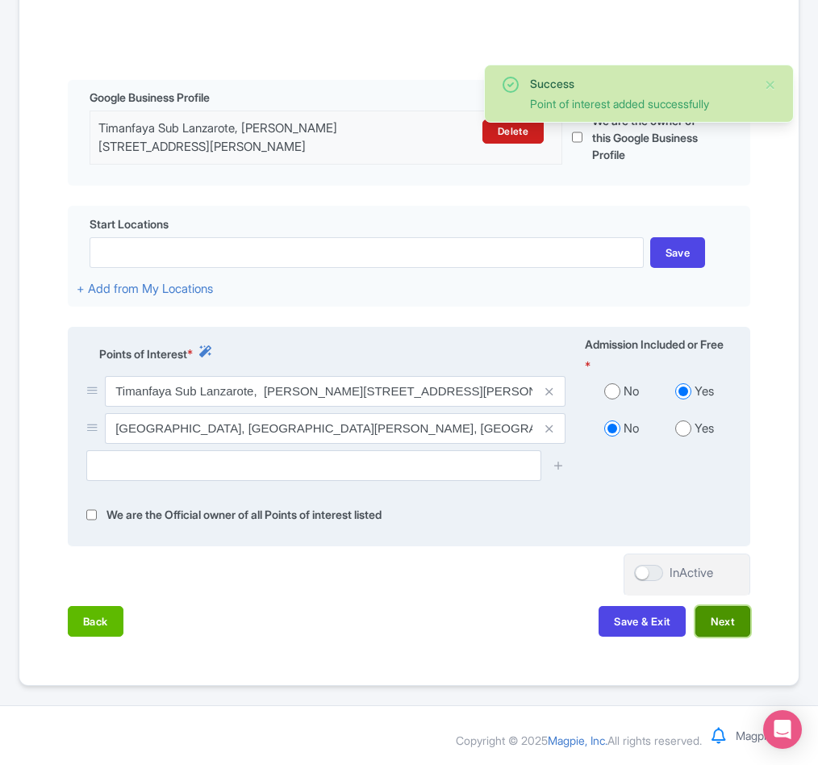
click at [707, 637] on button "Next" at bounding box center [723, 621] width 55 height 31
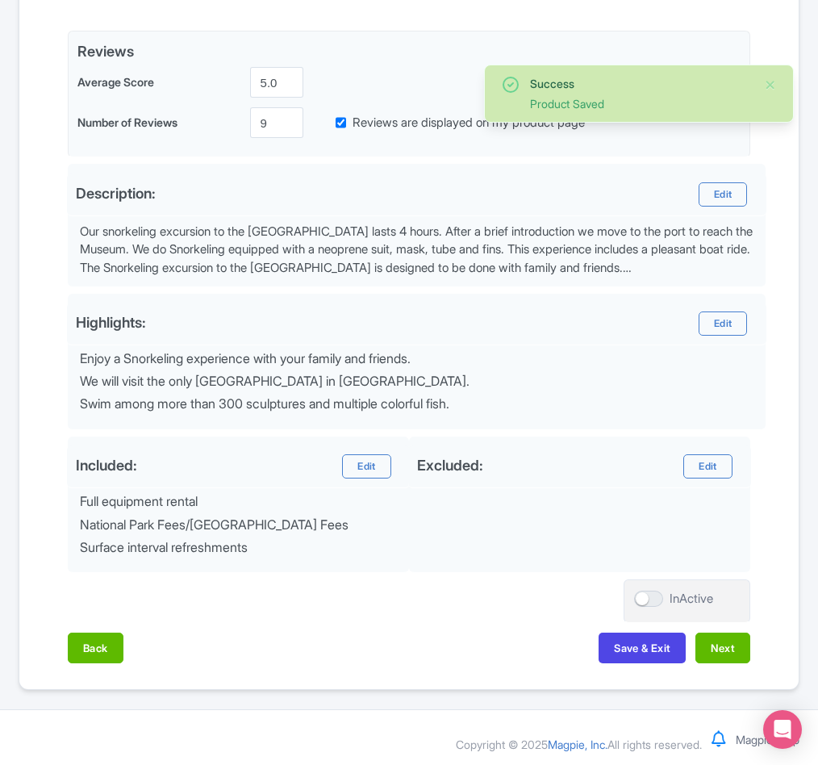
scroll to position [439, 0]
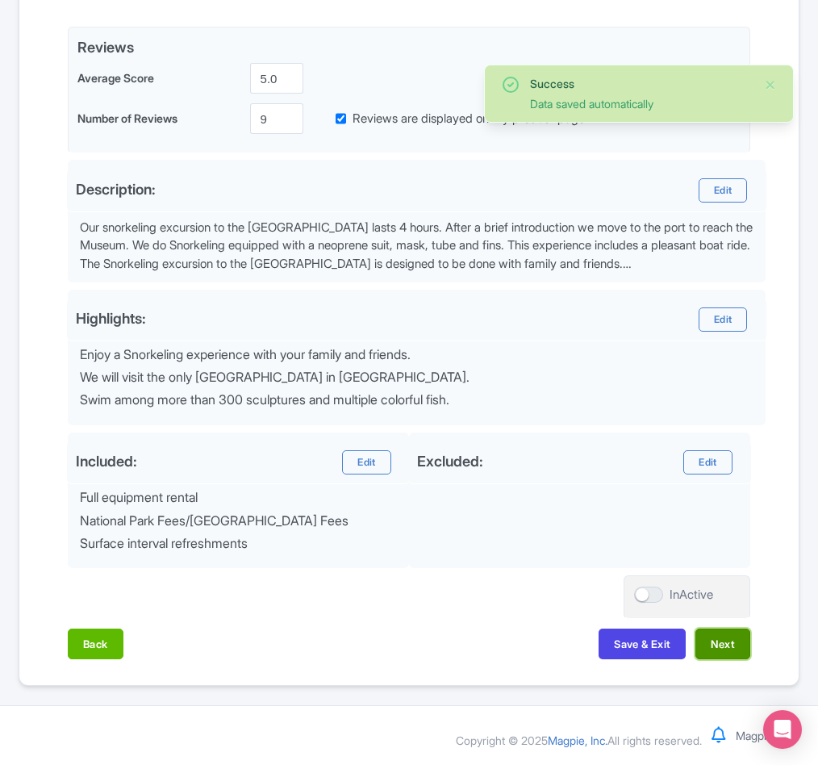
click at [717, 644] on button "Next" at bounding box center [723, 644] width 55 height 31
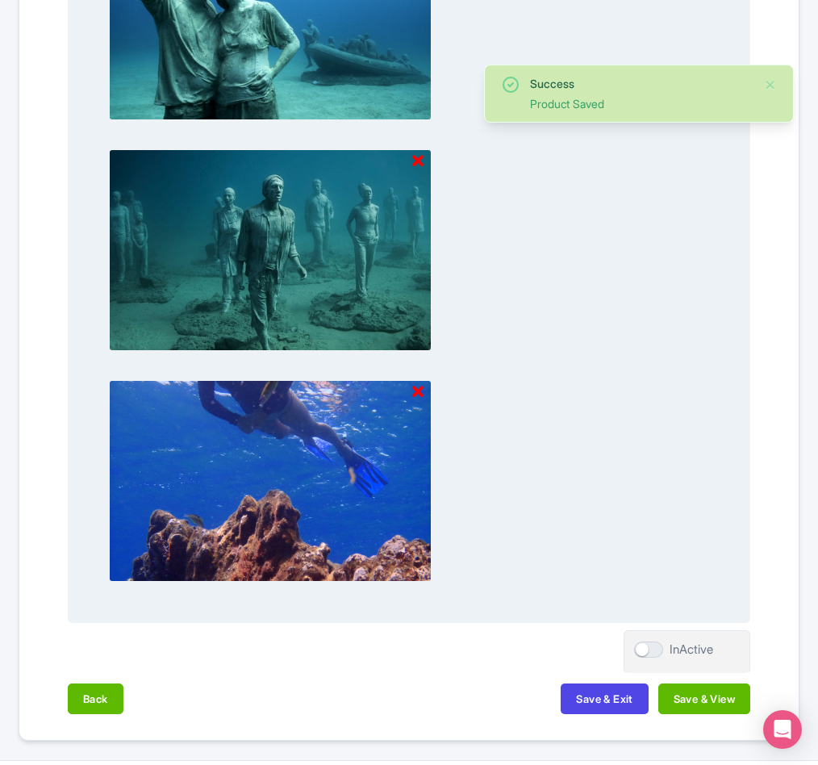
scroll to position [1562, 0]
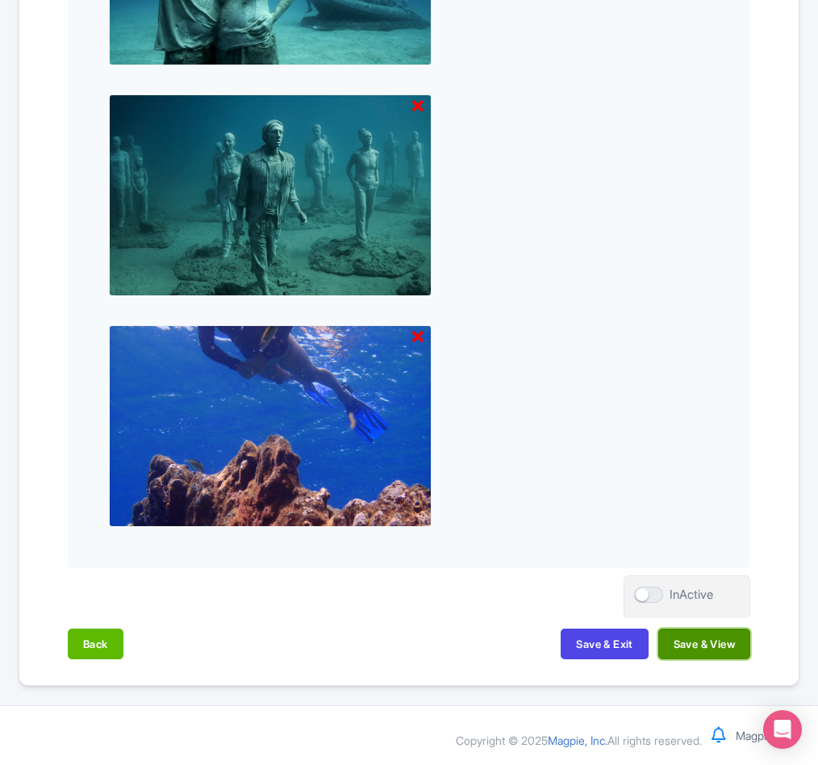
click at [712, 650] on button "Save & View" at bounding box center [704, 644] width 92 height 31
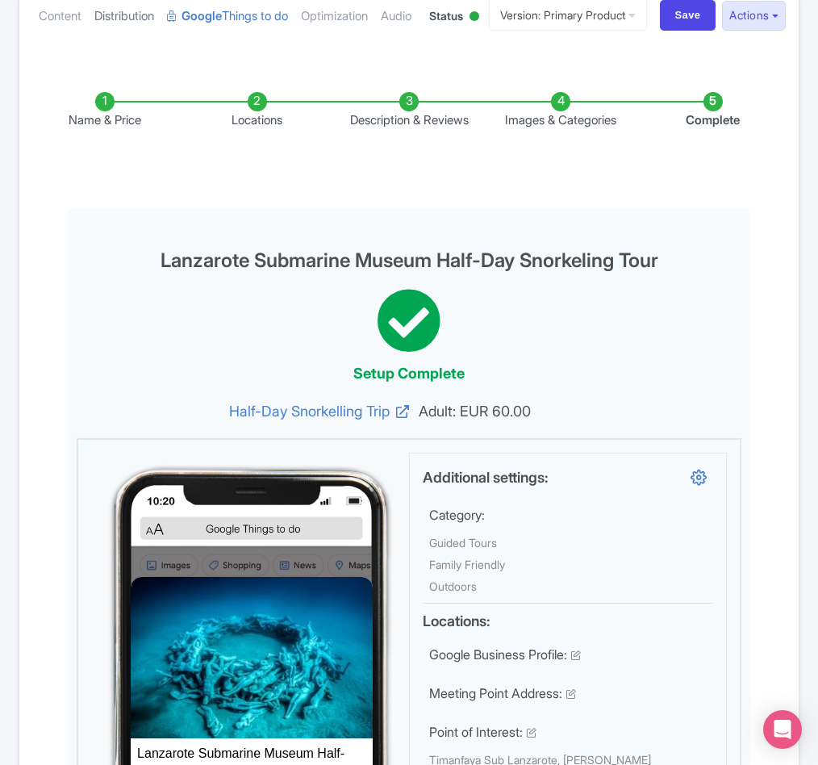
scroll to position [0, 0]
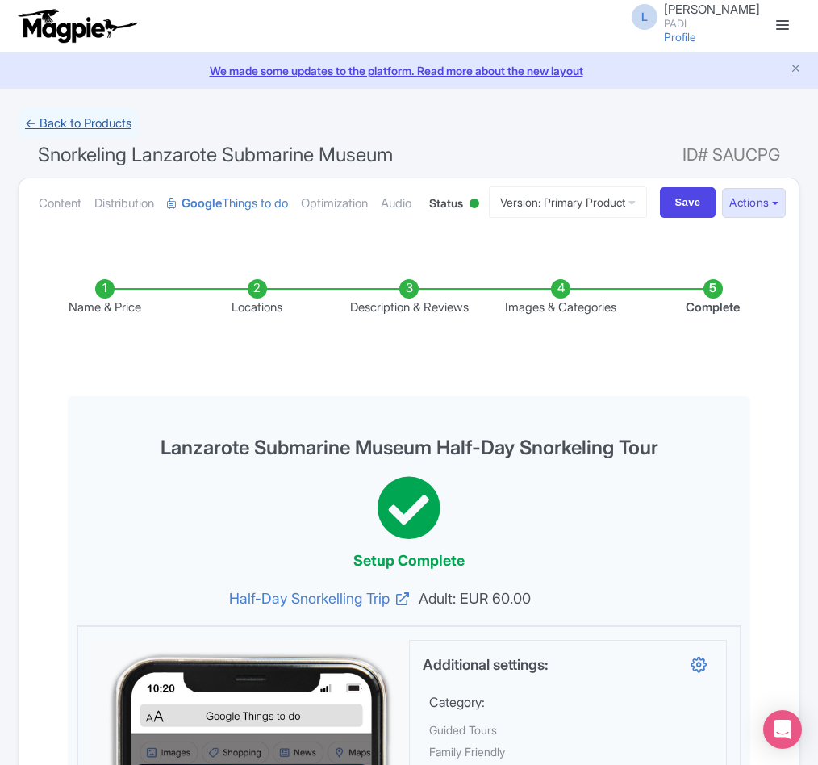
click at [73, 124] on link "← Back to Products" at bounding box center [78, 123] width 119 height 31
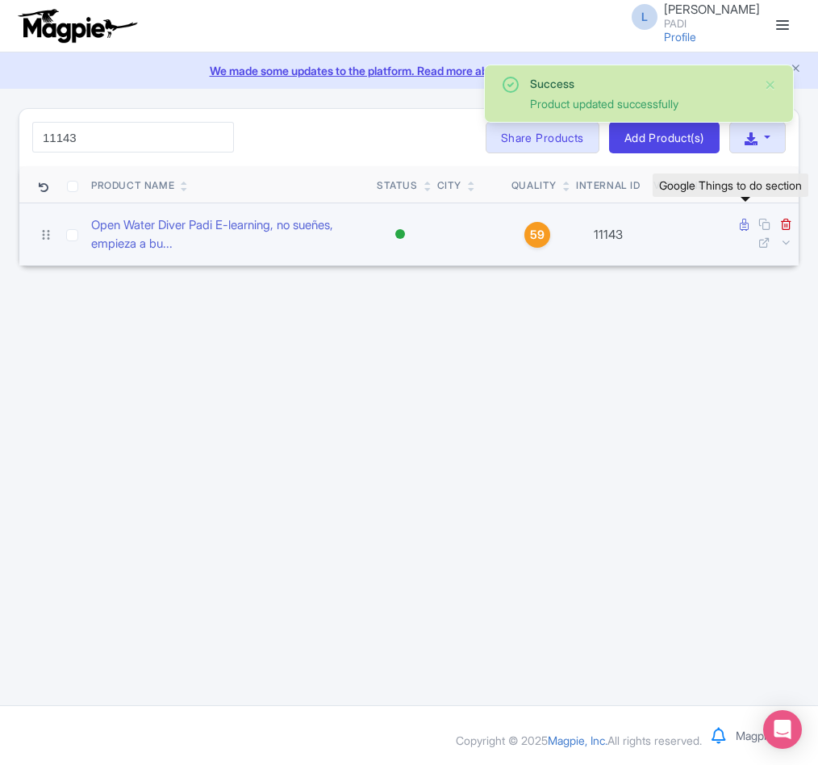
type input "11143"
click at [742, 226] on icon at bounding box center [744, 225] width 9 height 12
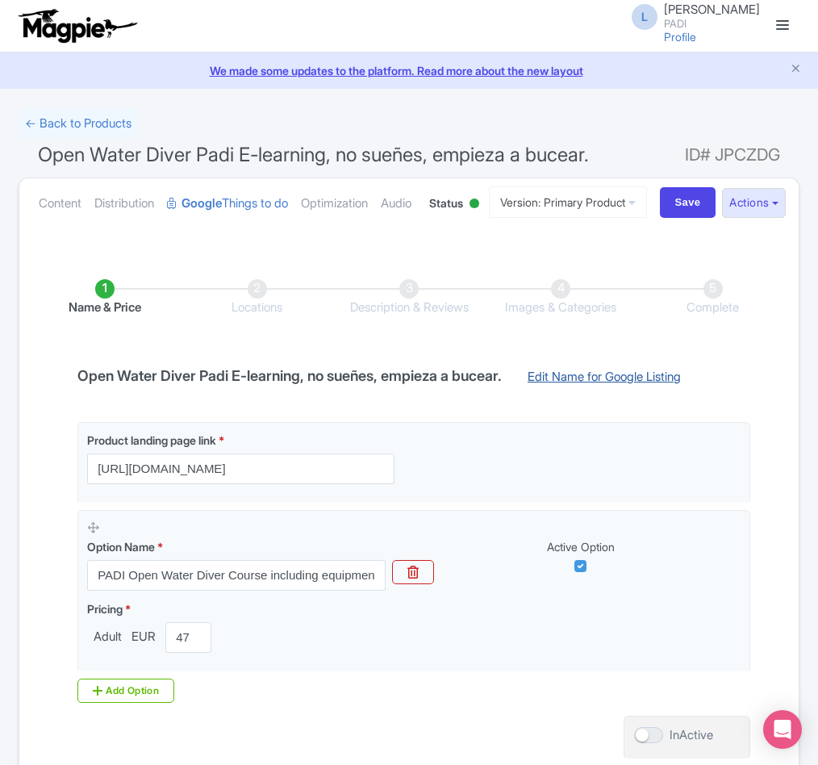
click at [604, 394] on link "Edit Name for Google Listing" at bounding box center [605, 381] width 186 height 26
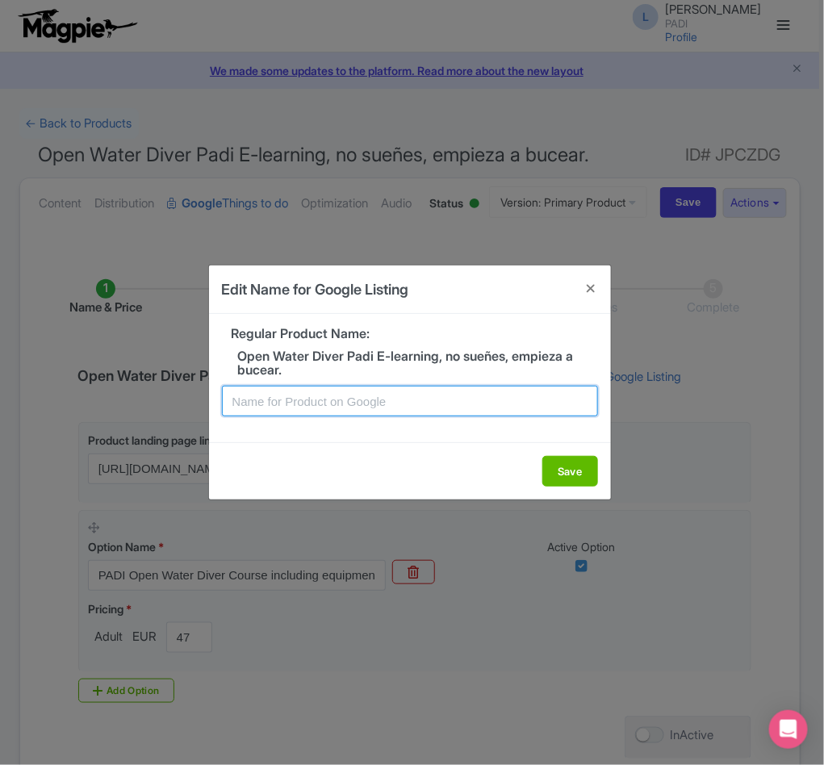
click at [353, 405] on input "text" at bounding box center [410, 401] width 376 height 31
paste input "Study Online + Dive in Lanzarote - PADI Open Water Course"
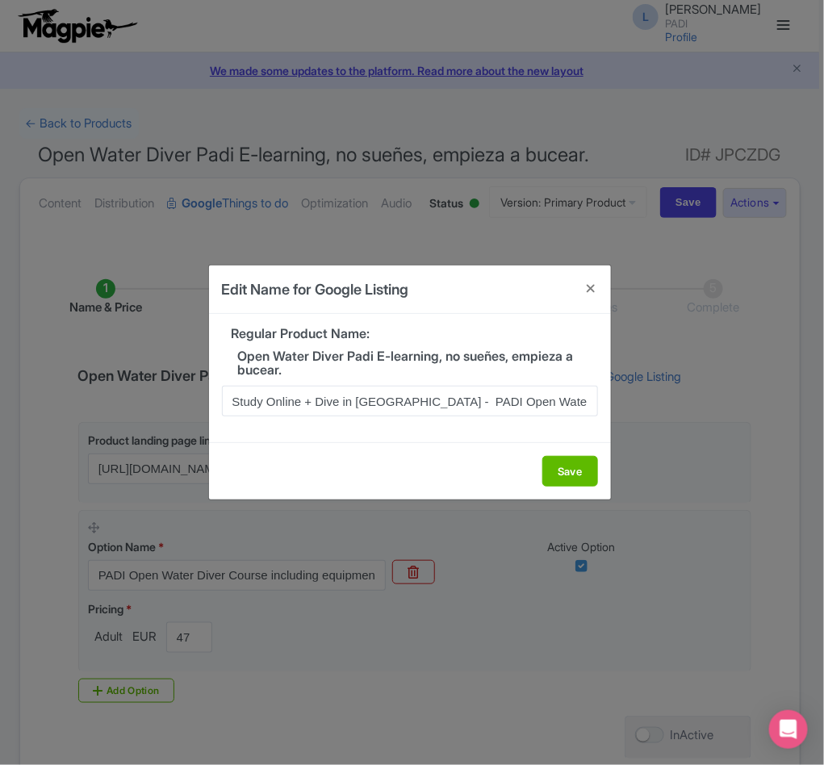
click at [456, 359] on h5 "Open Water Diver Padi E-learning, no sueñes, empieza a bucear." at bounding box center [410, 363] width 376 height 28
drag, startPoint x: 451, startPoint y: 354, endPoint x: 458, endPoint y: 366, distance: 13.4
click at [458, 366] on h5 "Open Water Diver Padi E-learning, no sueñes, empieza a bucear." at bounding box center [410, 363] width 376 height 28
copy h5 "no sueñes, empieza a bucear."
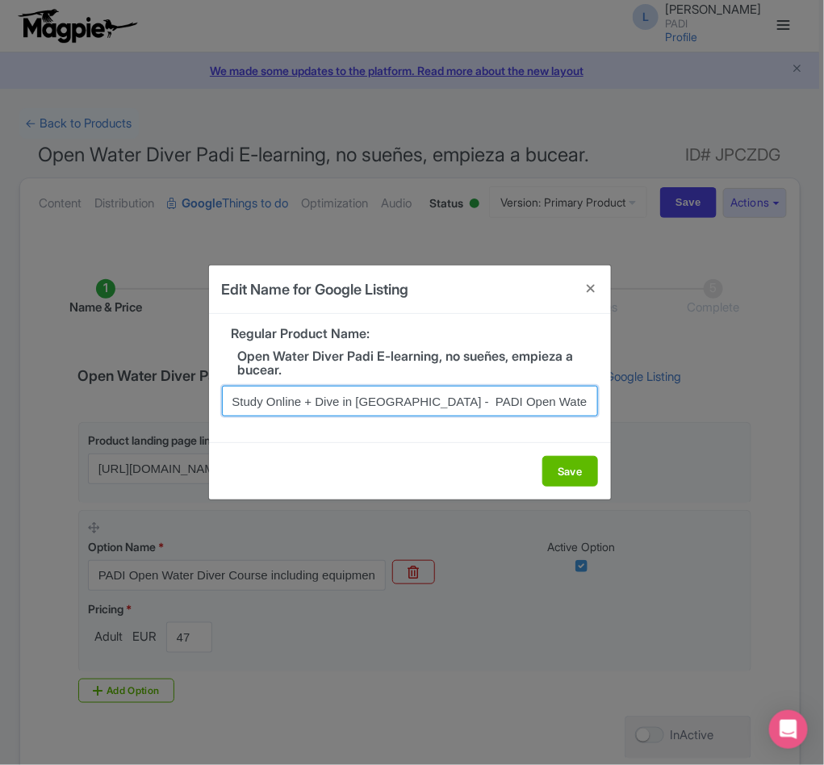
drag, startPoint x: 426, startPoint y: 397, endPoint x: 587, endPoint y: 408, distance: 160.9
click at [587, 408] on input "Study Online + Dive in Lanzarote - PADI Open Water Course" at bounding box center [410, 401] width 376 height 31
paste input "no sueñes, empieza a bucear."
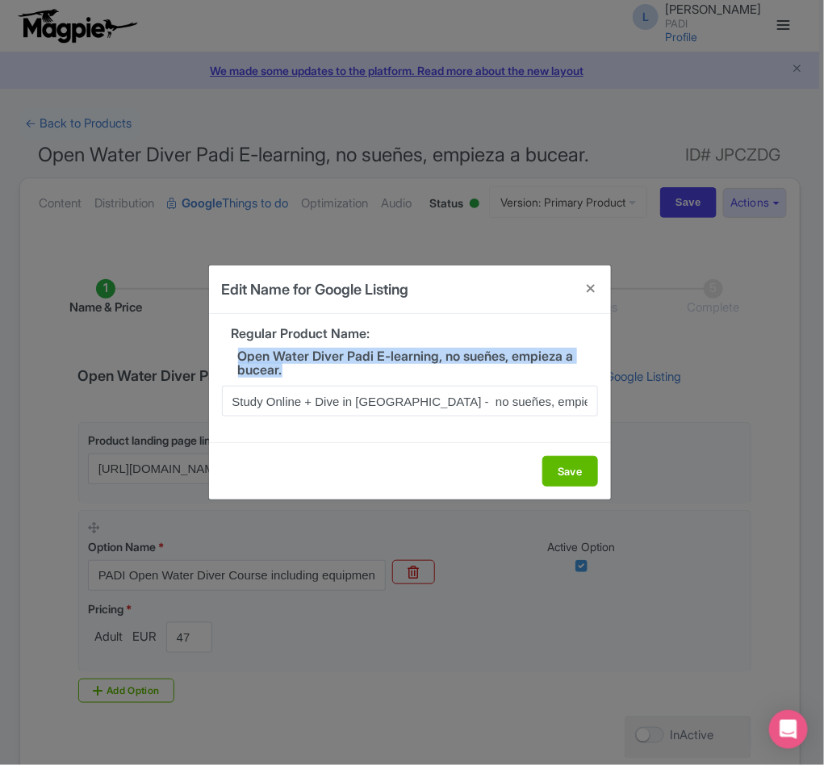
drag, startPoint x: 238, startPoint y: 356, endPoint x: 311, endPoint y: 371, distance: 74.2
click at [311, 371] on h5 "Open Water Diver Padi E-learning, no sueñes, empieza a bucear." at bounding box center [410, 363] width 376 height 28
copy h5 "Open Water Diver Padi E-learning, no sueñes, empieza a bucear."
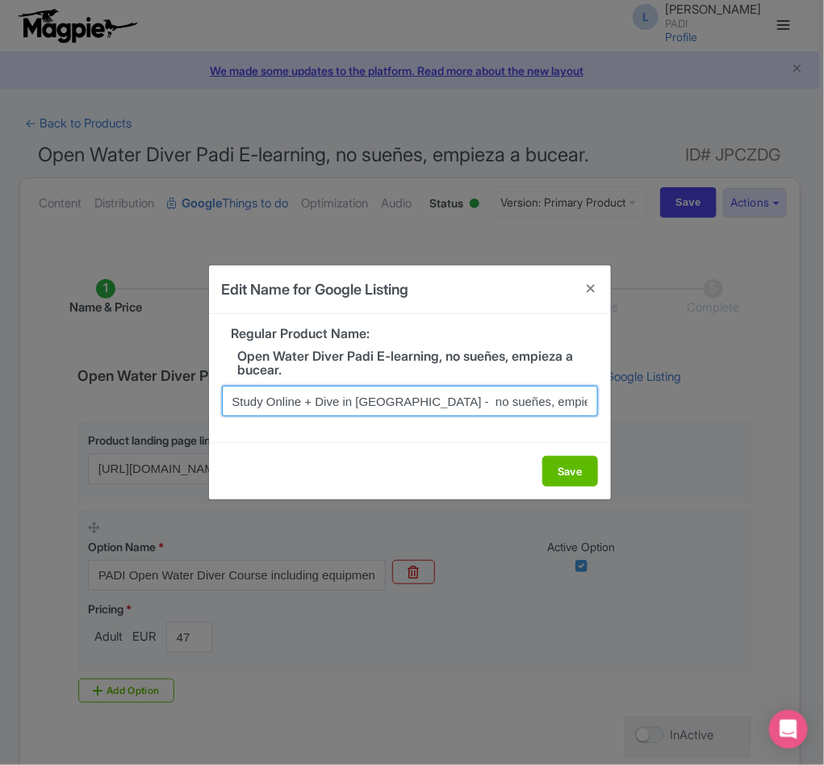
drag, startPoint x: 424, startPoint y: 403, endPoint x: 625, endPoint y: 405, distance: 200.1
click at [625, 405] on div "Edit Name for Google Listing Regular Product Name: Open Water Diver Padi E-lear…" at bounding box center [412, 382] width 824 height 765
paste input "Open Water Diver Padi E-learning,"
drag, startPoint x: 332, startPoint y: 397, endPoint x: 419, endPoint y: 400, distance: 86.4
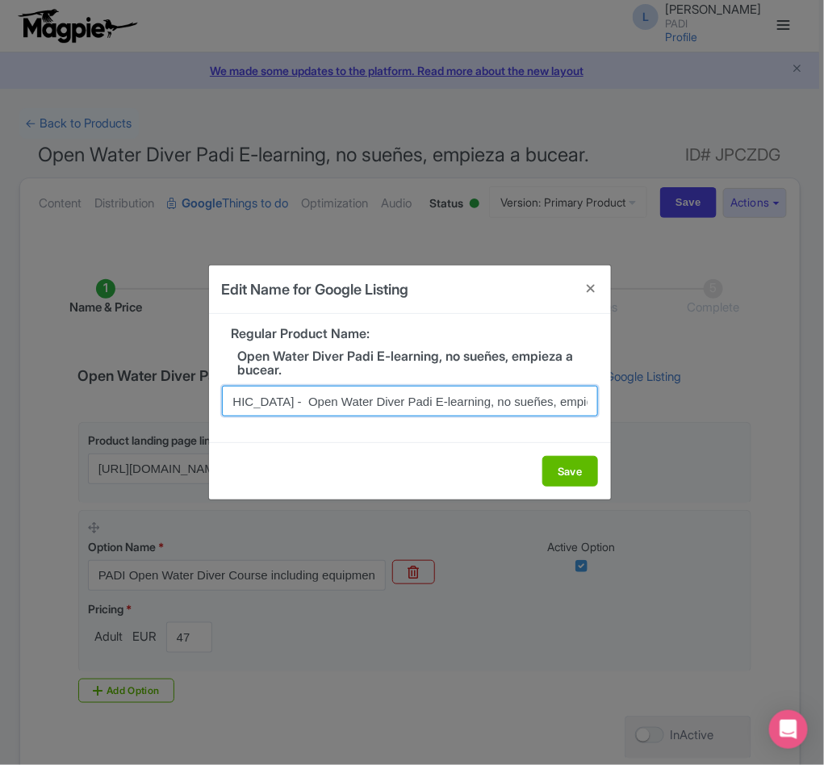
click at [419, 400] on input "Study Online + Dive in Lanzarote - Open Water Diver Padi E-learning, no sueñes,…" at bounding box center [410, 401] width 376 height 31
drag, startPoint x: 307, startPoint y: 403, endPoint x: 208, endPoint y: 408, distance: 99.4
click at [209, 408] on div "Regular Product Name: Open Water Diver Padi E-learning, no sueñes, empieza a bu…" at bounding box center [410, 378] width 402 height 129
click at [424, 403] on input "Study Online + Dive in Lanzarote - Open Water Diver, no sueñes, empieza a bucea…" at bounding box center [410, 401] width 376 height 31
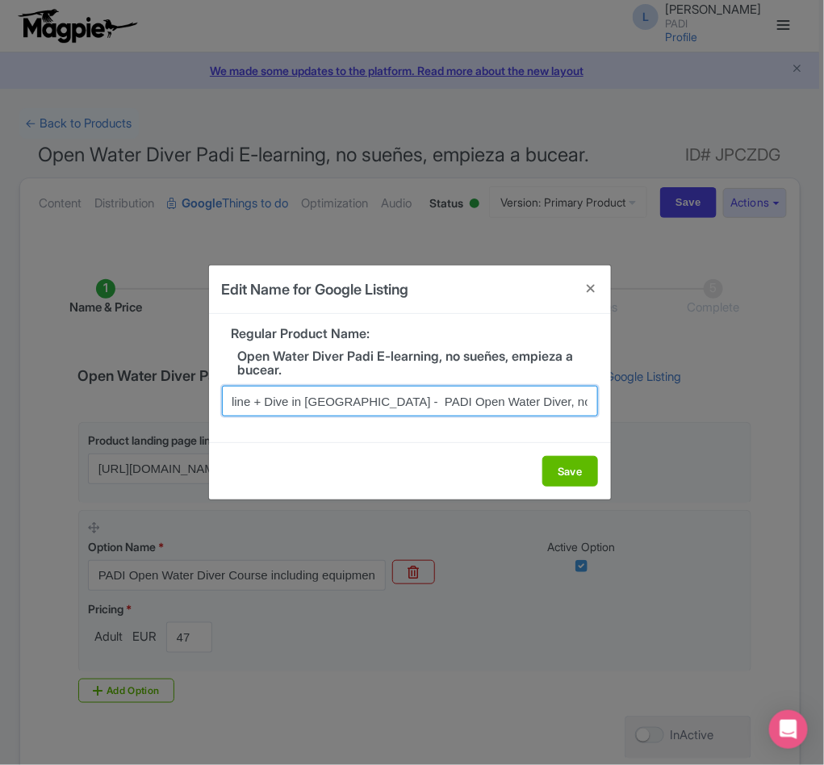
scroll to position [0, 133]
drag, startPoint x: 461, startPoint y: 402, endPoint x: 579, endPoint y: 400, distance: 118.6
click at [579, 400] on input "Study Online + Dive in Lanzarote - PADI Open Water Diver, no sueñes, empieza a …" at bounding box center [410, 401] width 376 height 31
type input "Study Online + Dive in Lanzarote - PADI Open Water Diver, no sueñes, empieza a …"
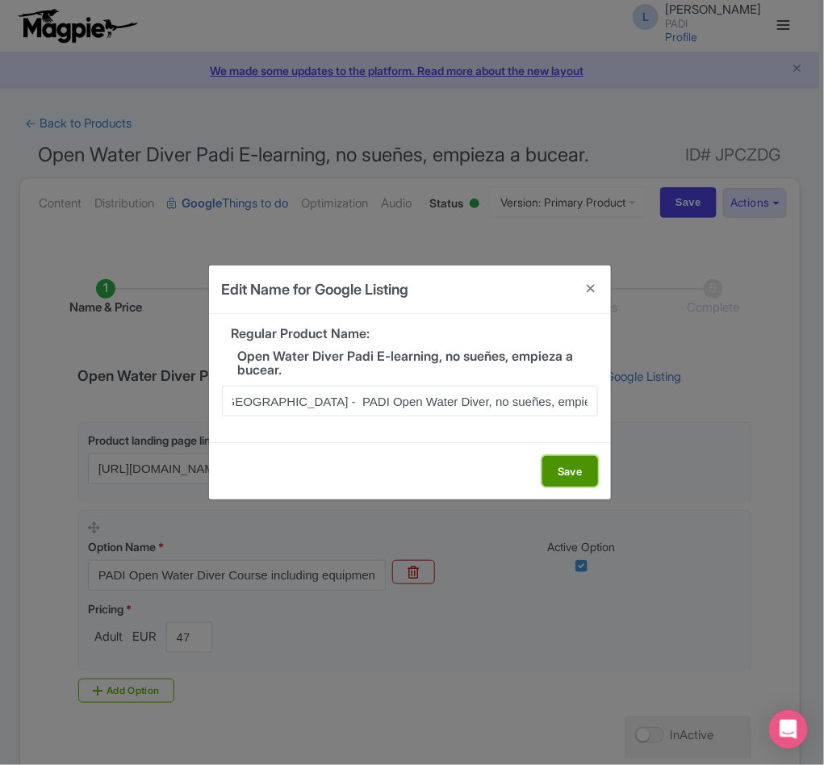
click at [555, 479] on button "Save" at bounding box center [570, 471] width 56 height 31
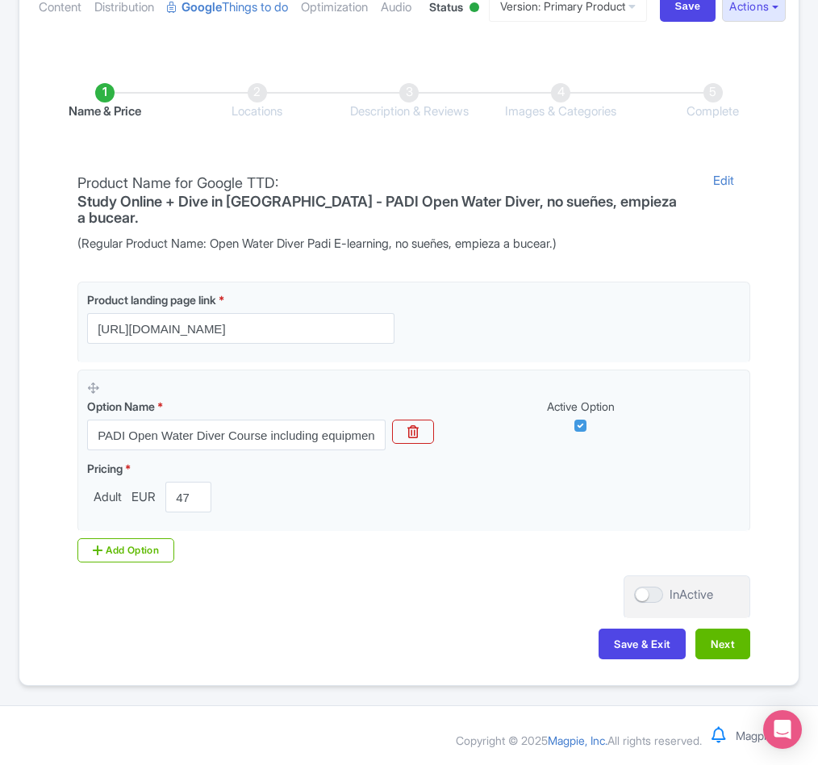
scroll to position [262, 0]
click at [717, 646] on button "Next" at bounding box center [723, 644] width 55 height 31
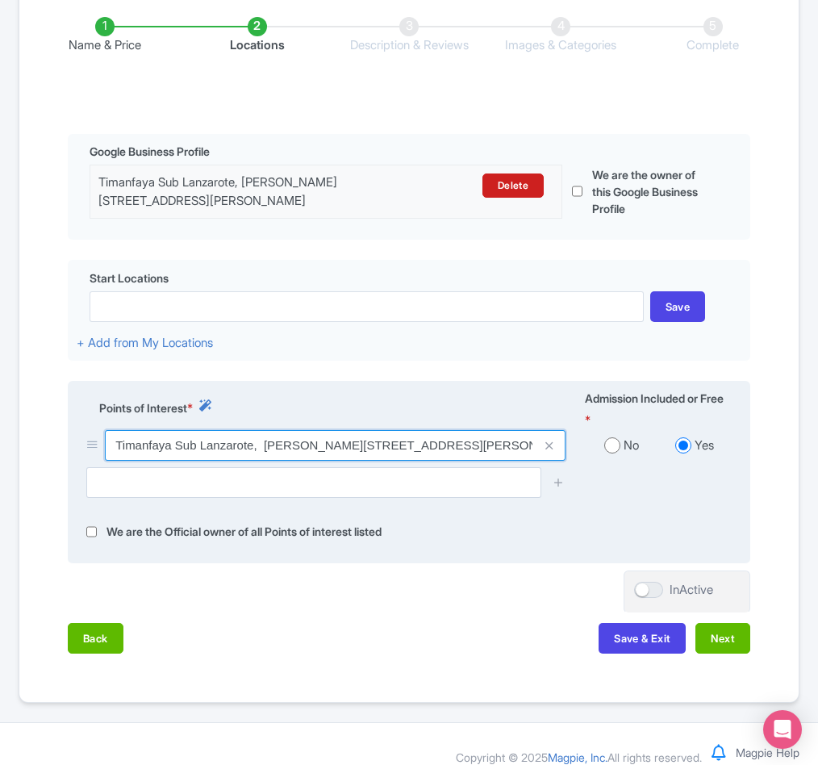
drag, startPoint x: 109, startPoint y: 531, endPoint x: 252, endPoint y: 533, distance: 142.8
click at [252, 461] on input "Timanfaya Sub Lanzarote, [PERSON_NAME][STREET_ADDRESS]" at bounding box center [335, 445] width 461 height 31
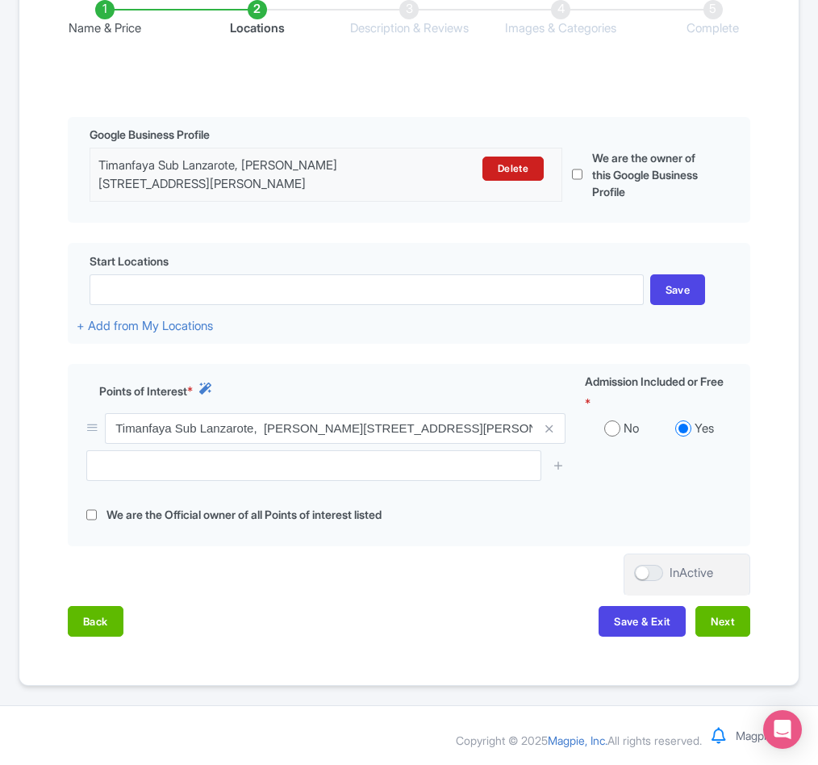
scroll to position [366, 0]
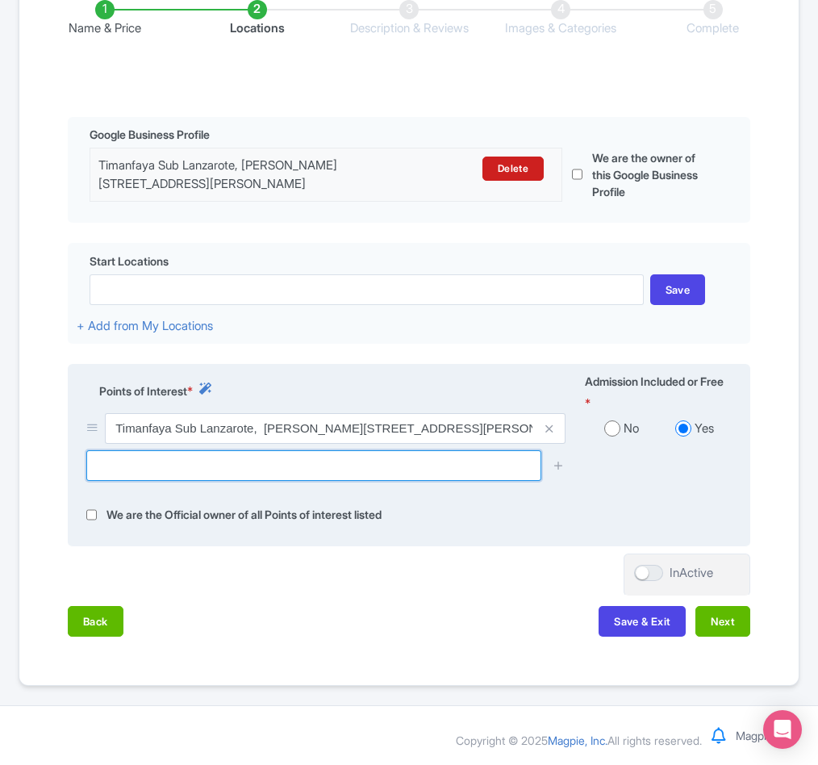
click at [165, 468] on input "text" at bounding box center [313, 465] width 455 height 31
paste input "Playa Chica Divespot"
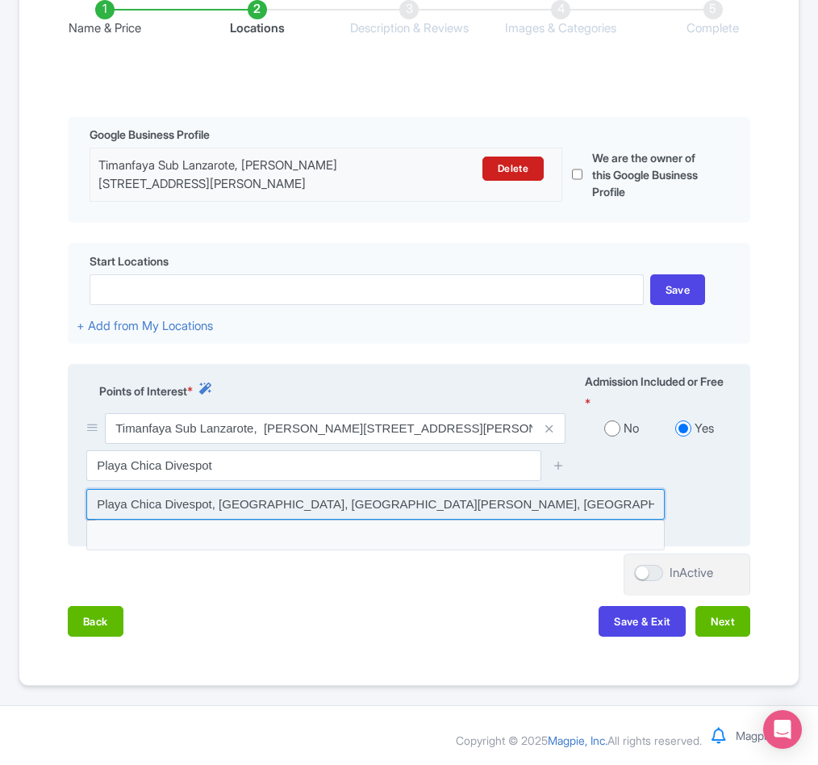
click at [162, 504] on input at bounding box center [375, 504] width 579 height 31
type input "Playa Chica Divespot, Paseo Barrilla, Puerto del Carmen, Spain"
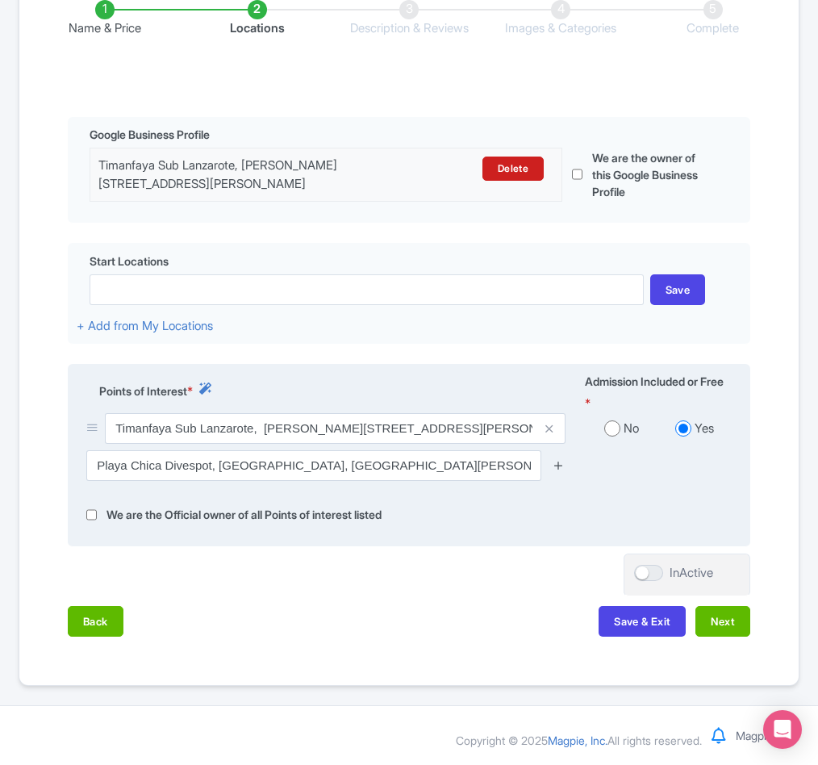
click at [554, 461] on icon at bounding box center [559, 465] width 12 height 12
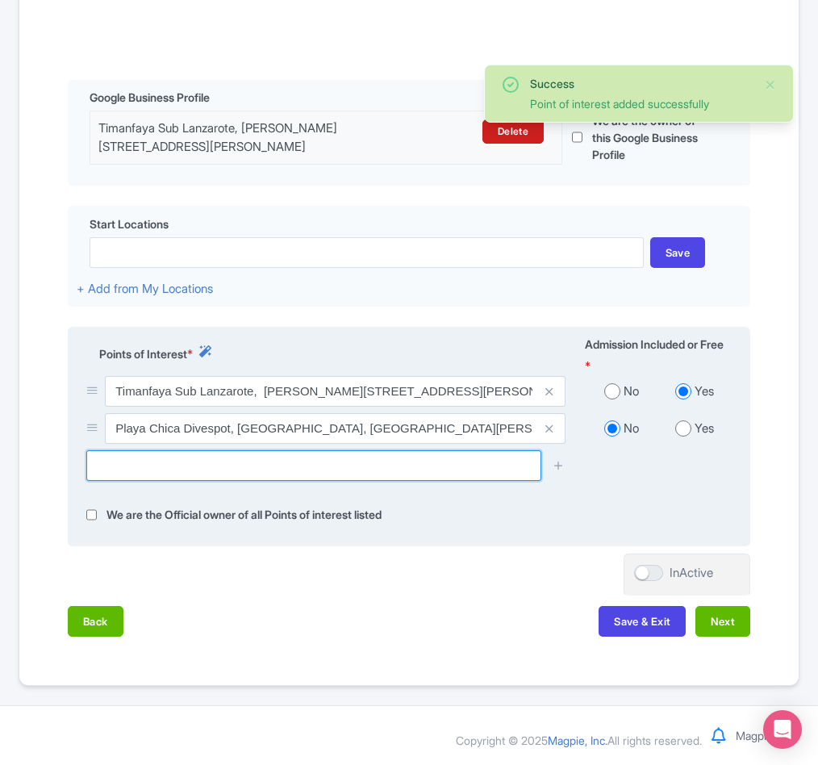
click at [170, 481] on input "text" at bounding box center [313, 465] width 455 height 31
paste input "Museo Atlántico Lanzarote"
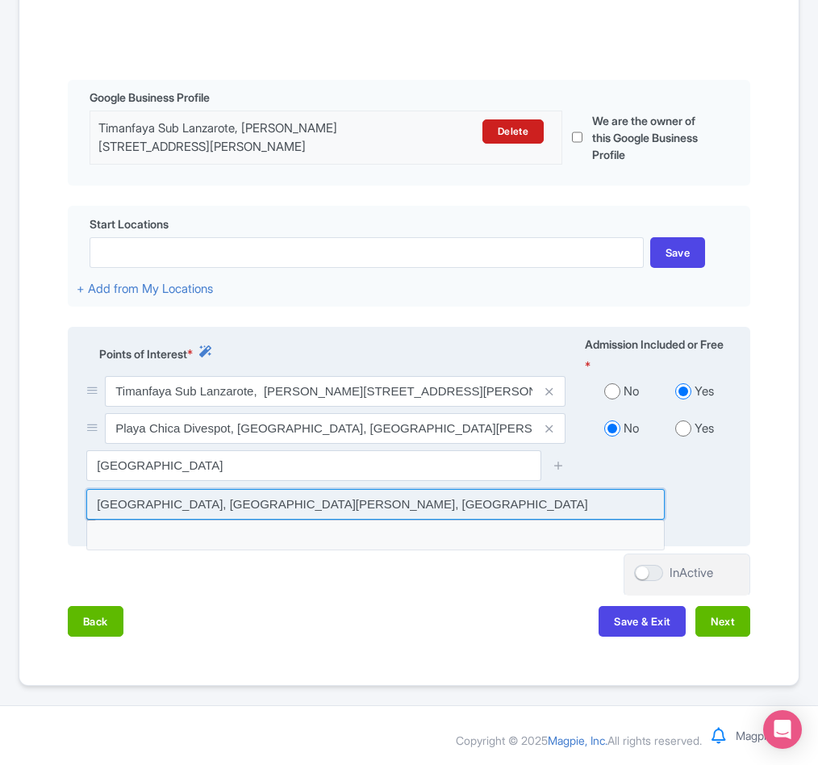
click at [359, 520] on input at bounding box center [375, 504] width 579 height 31
type input "Museo Atlántico Lanzarote, Playa Blanca, Spain"
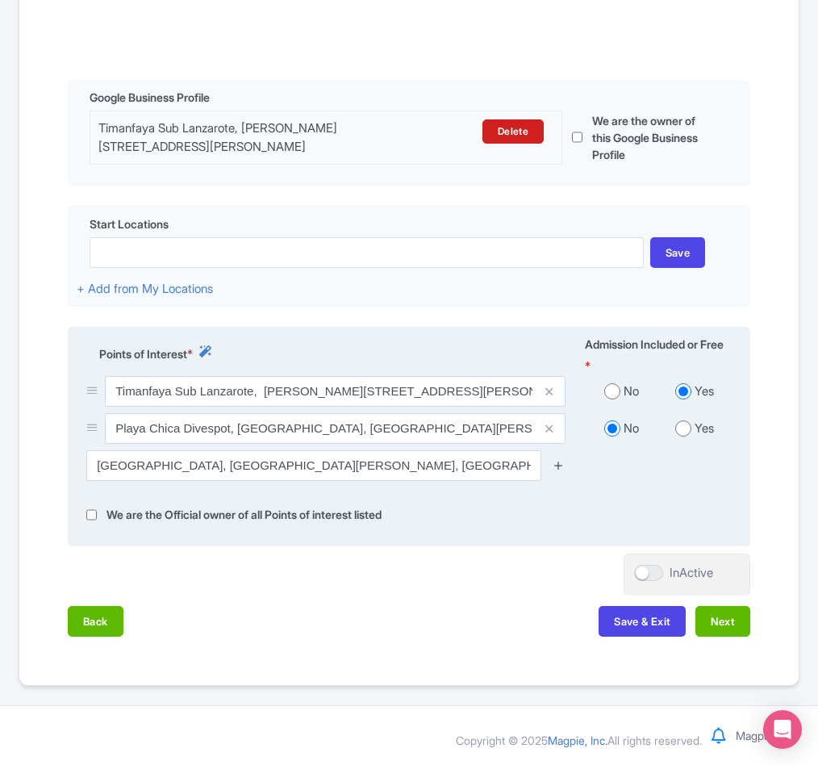
click at [553, 471] on icon at bounding box center [559, 465] width 12 height 12
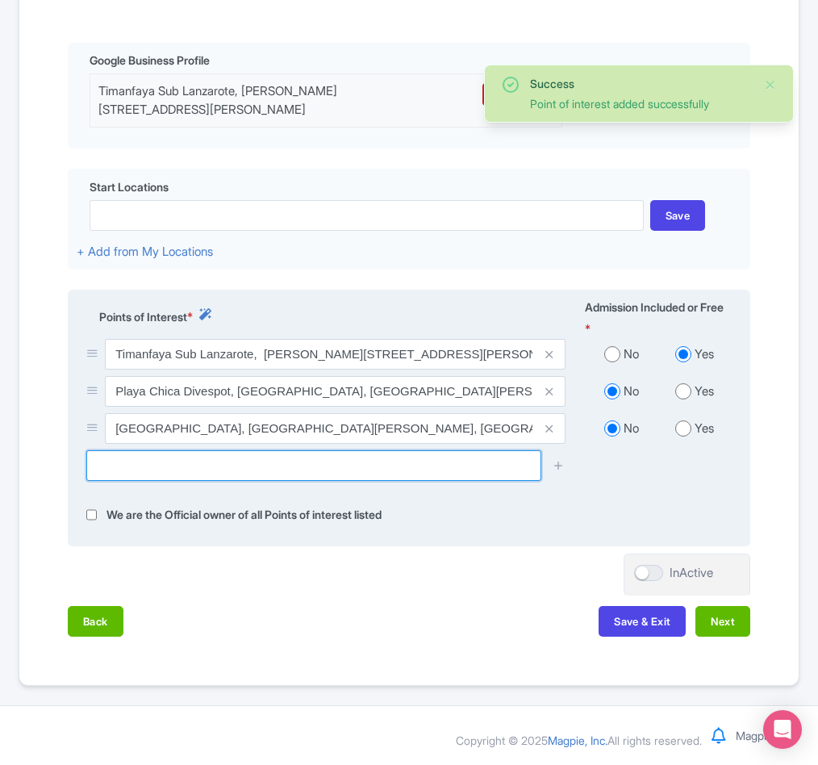
click at [194, 481] on input "text" at bounding box center [313, 465] width 455 height 31
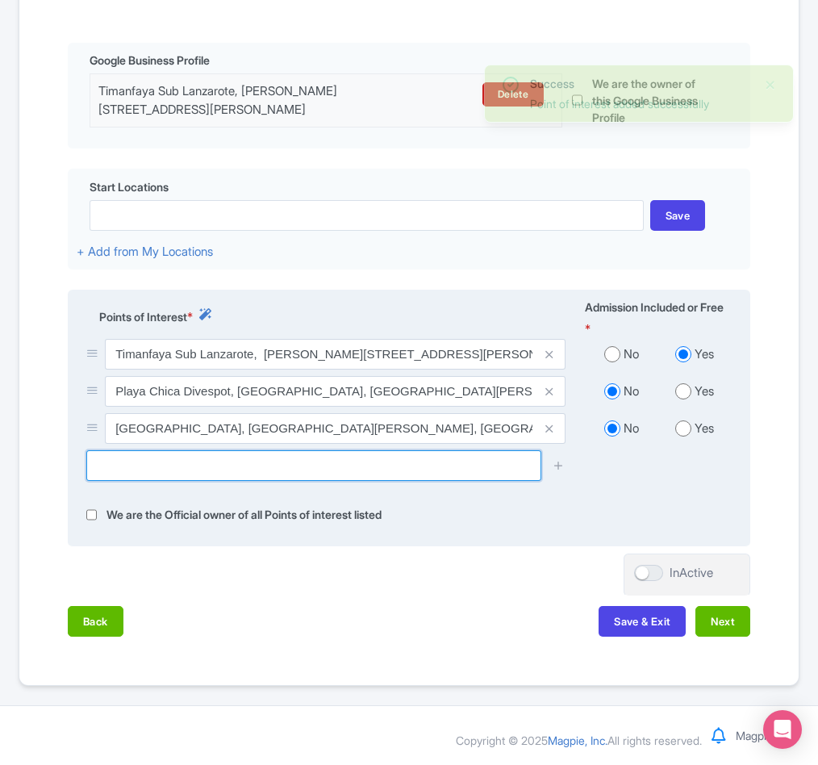
paste input "Mirador Punta Pechiguera Cove"
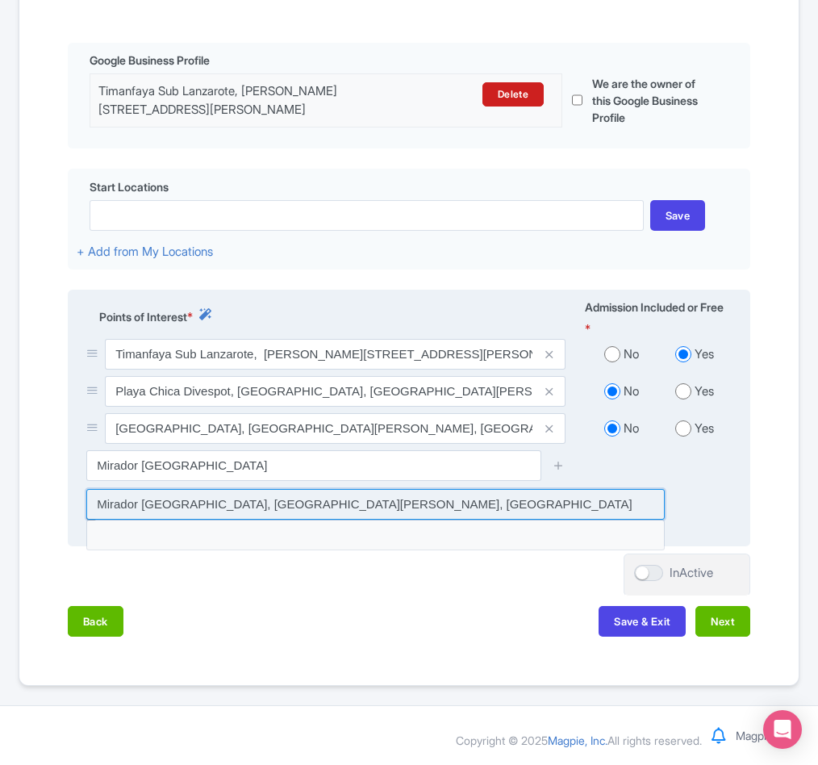
click at [226, 520] on input at bounding box center [375, 504] width 579 height 31
type input "Mirador Punta Pechiguera Cove, Playa Blanca, Spain"
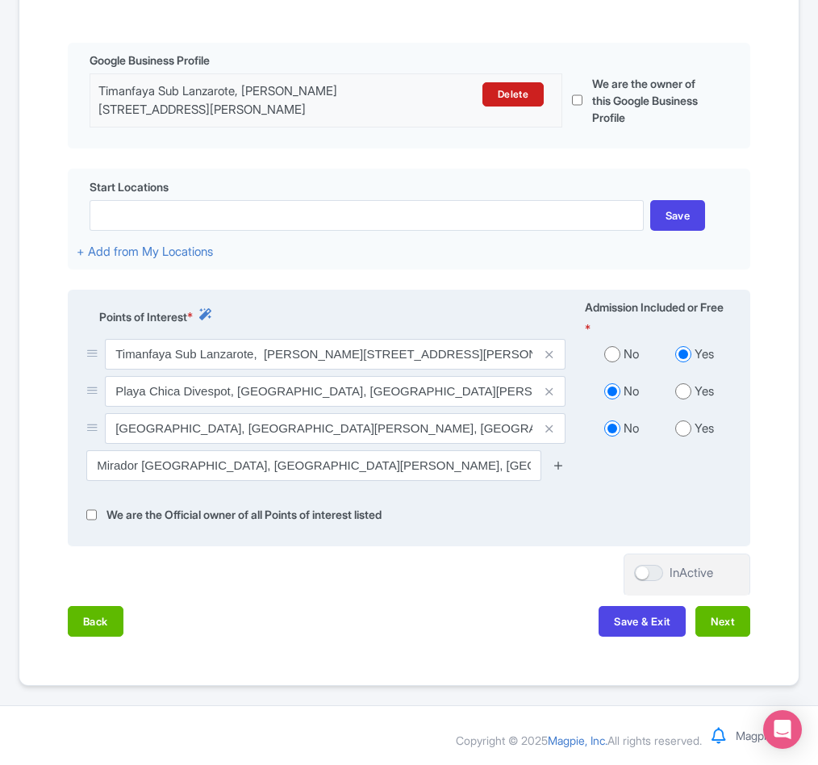
click at [559, 471] on icon at bounding box center [559, 465] width 12 height 12
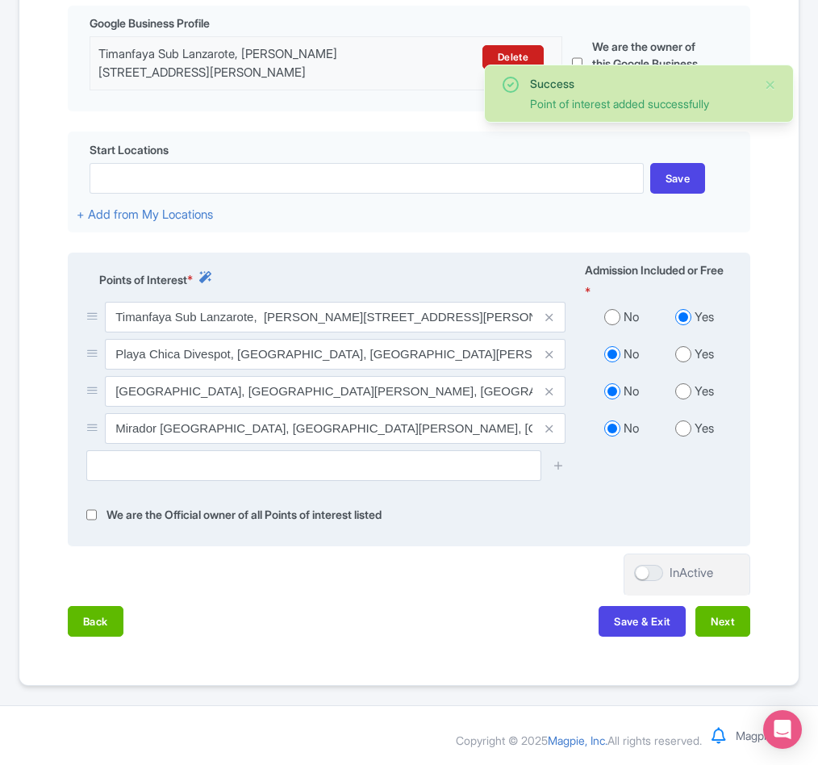
scroll to position [477, 0]
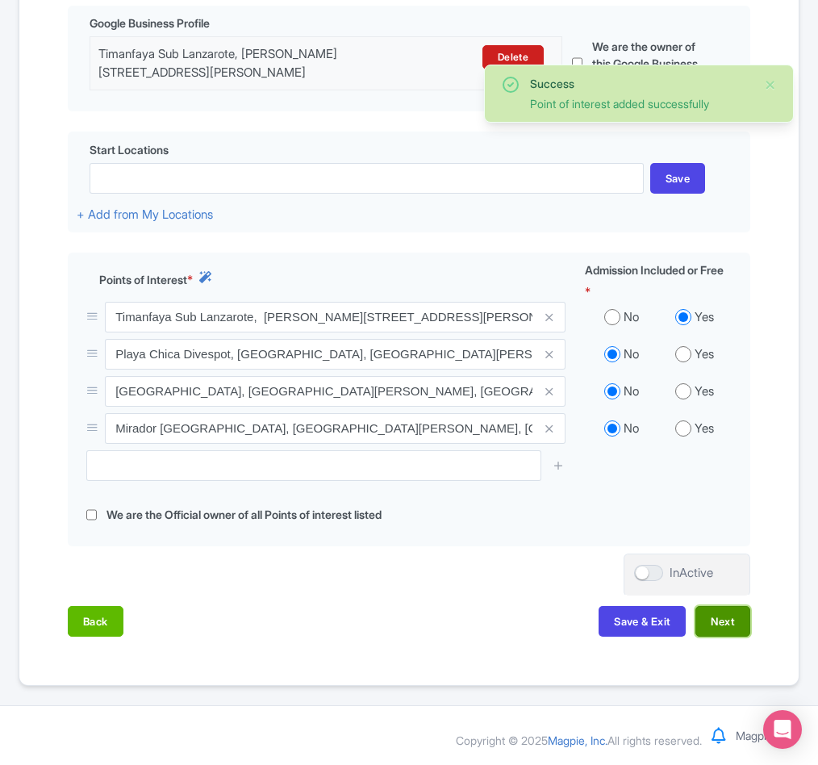
click at [739, 615] on button "Next" at bounding box center [723, 621] width 55 height 31
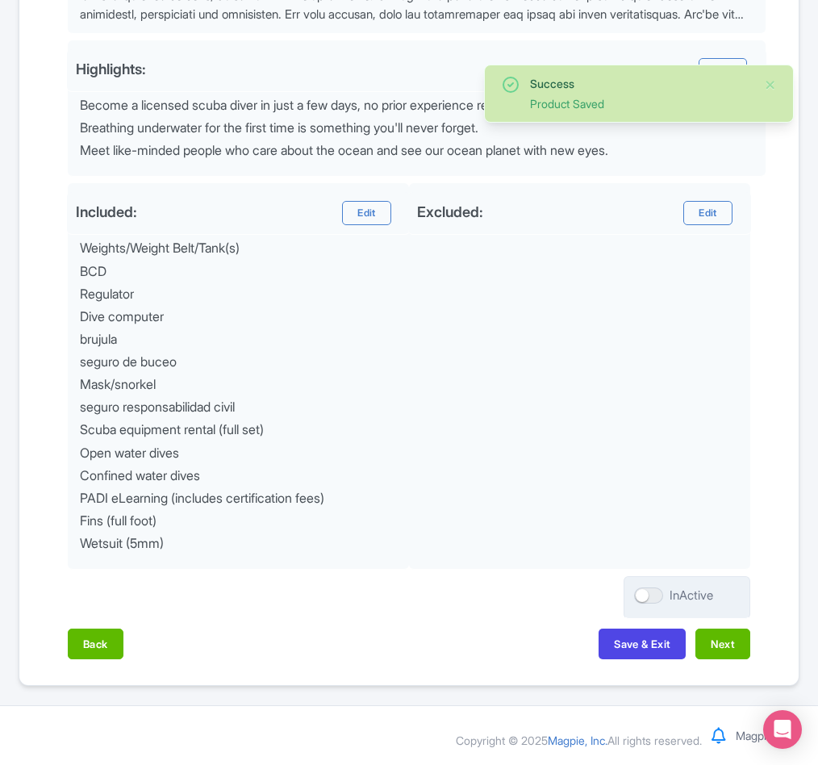
scroll to position [688, 0]
click at [719, 639] on button "Next" at bounding box center [723, 644] width 55 height 31
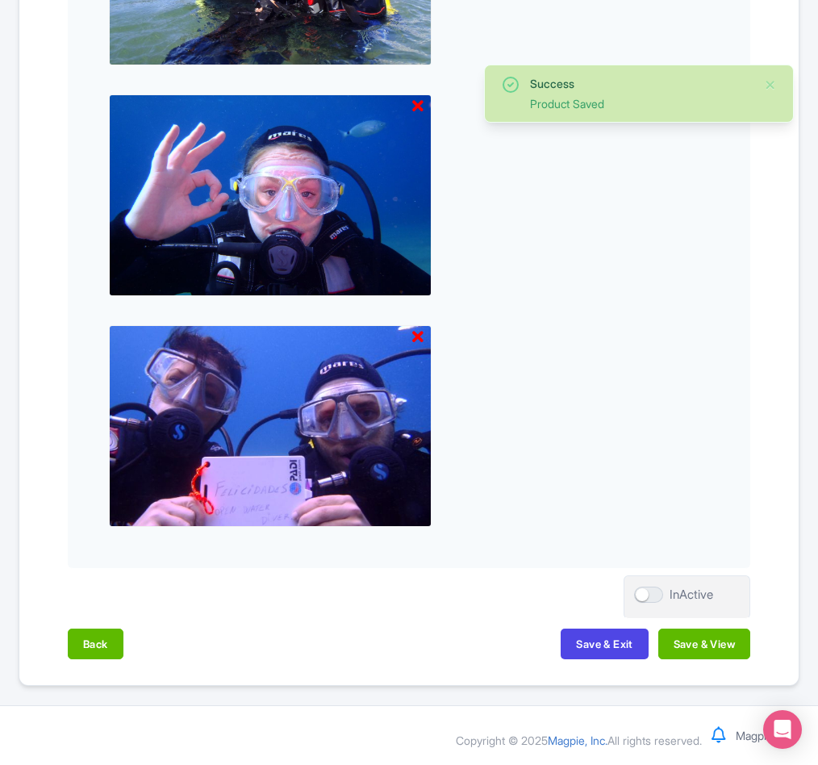
scroll to position [870, 0]
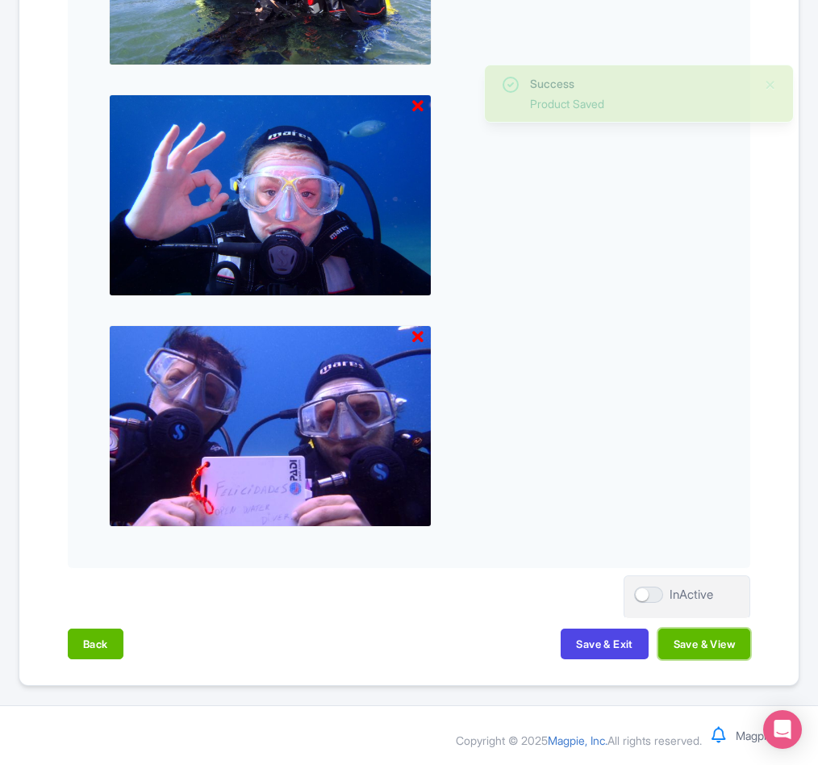
click at [712, 639] on button "Save & View" at bounding box center [704, 644] width 92 height 31
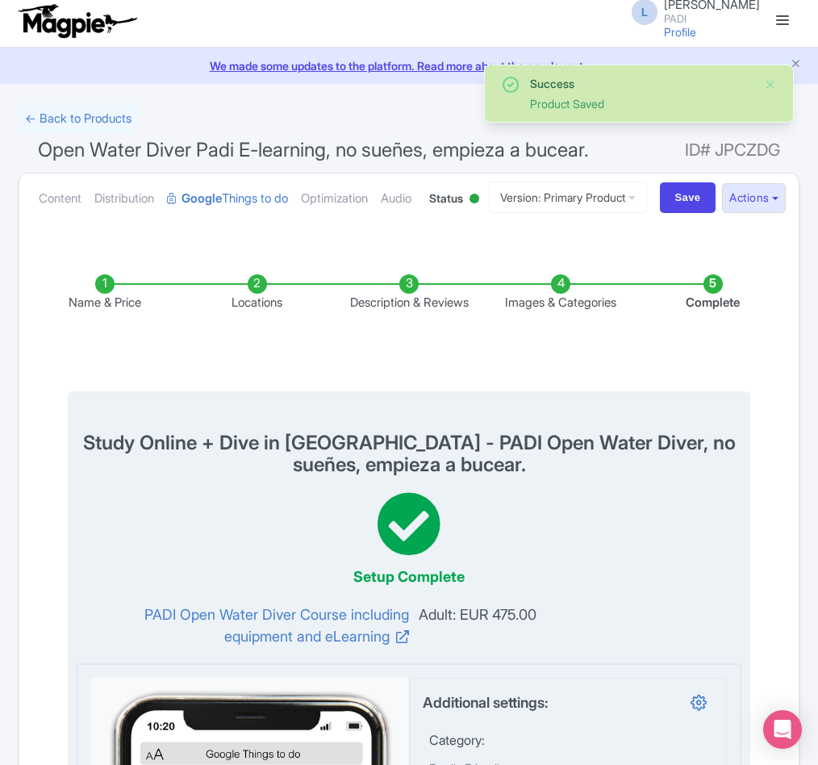
scroll to position [0, 0]
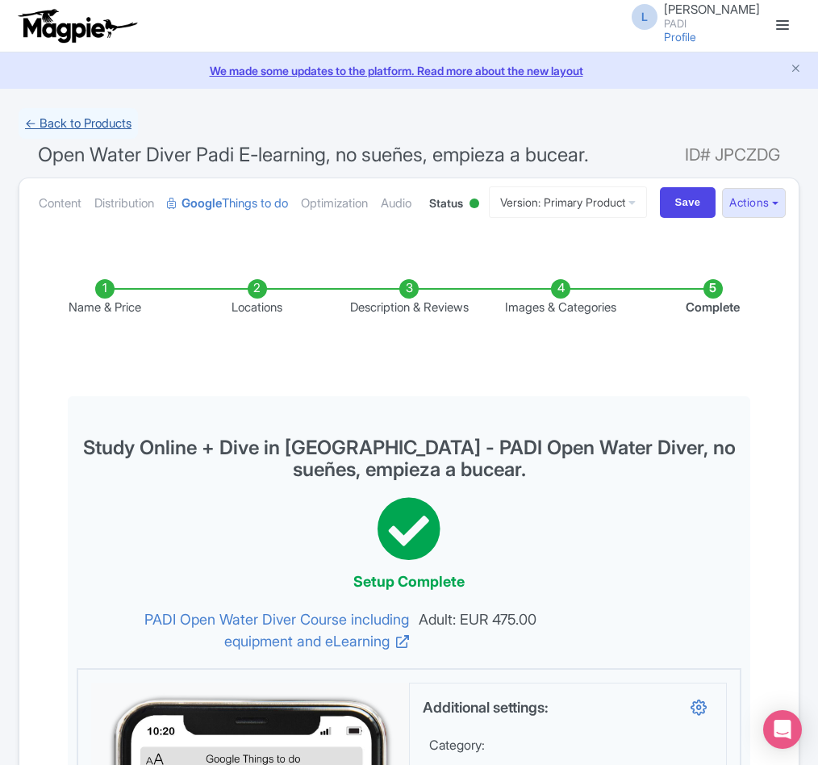
click at [90, 112] on link "← Back to Products" at bounding box center [78, 123] width 119 height 31
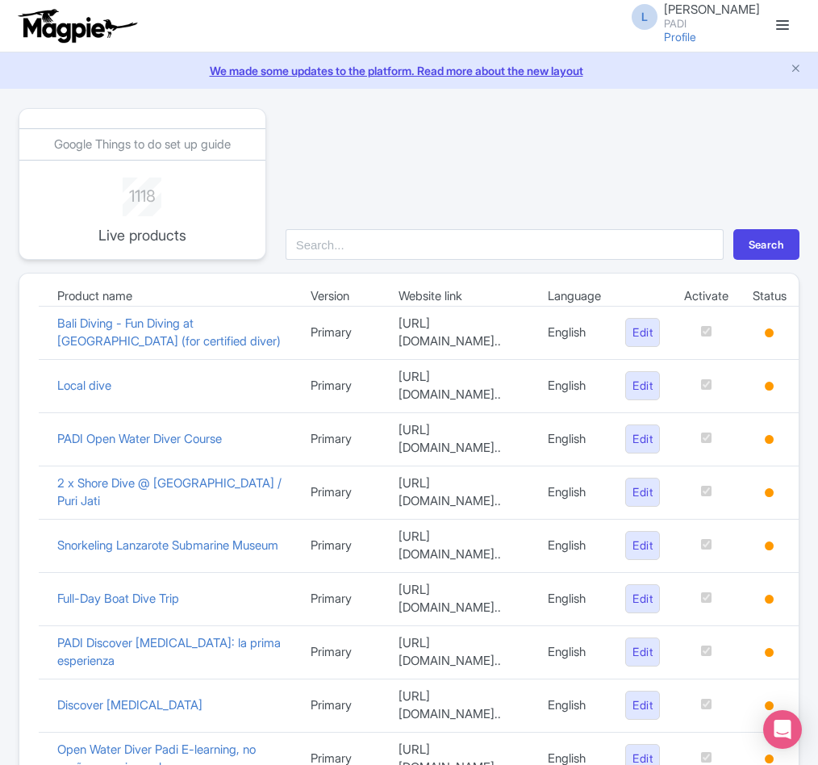
scroll to position [242, 0]
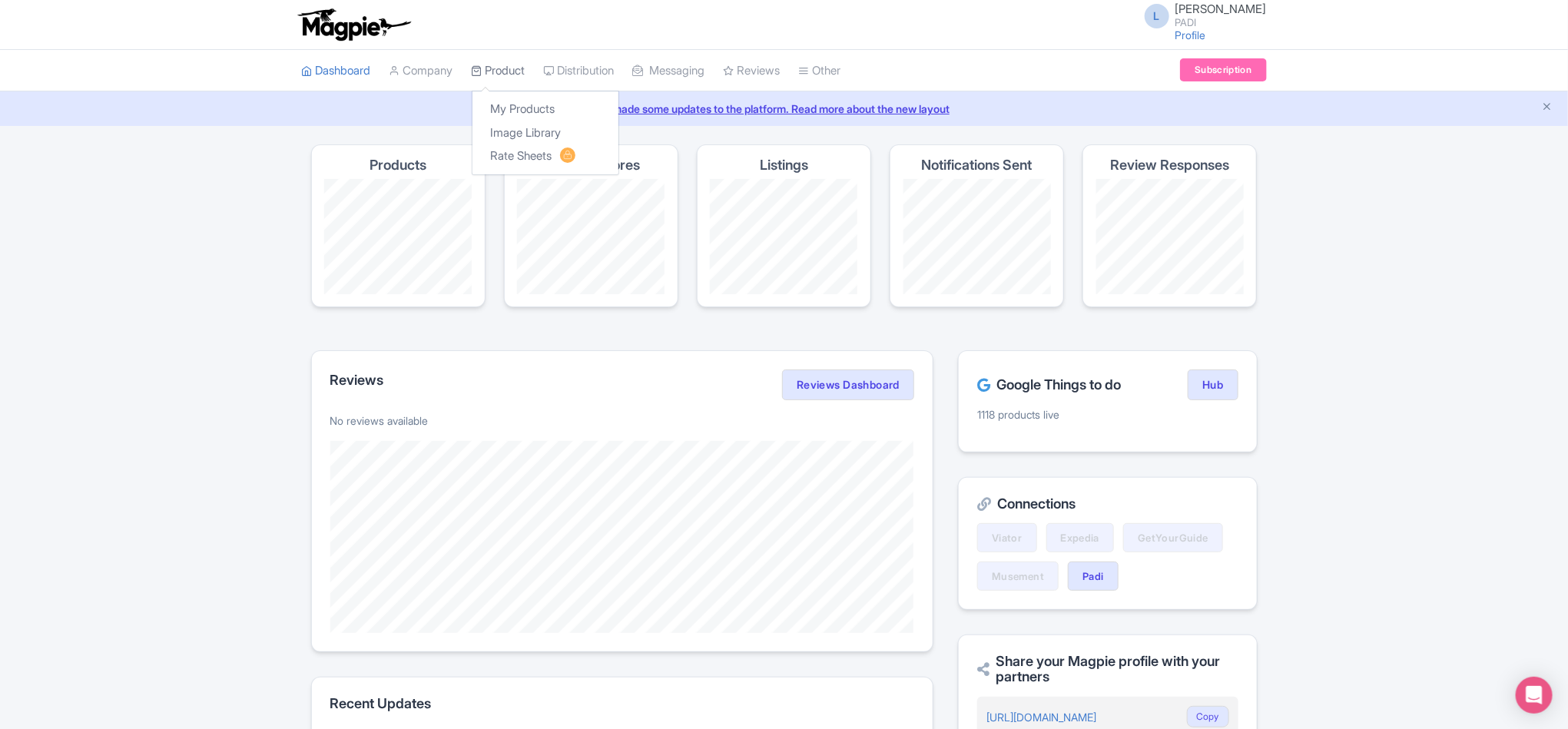
click at [509, 69] on link "Product" at bounding box center [498, 70] width 53 height 42
click at [521, 110] on link "My Products" at bounding box center [545, 108] width 146 height 24
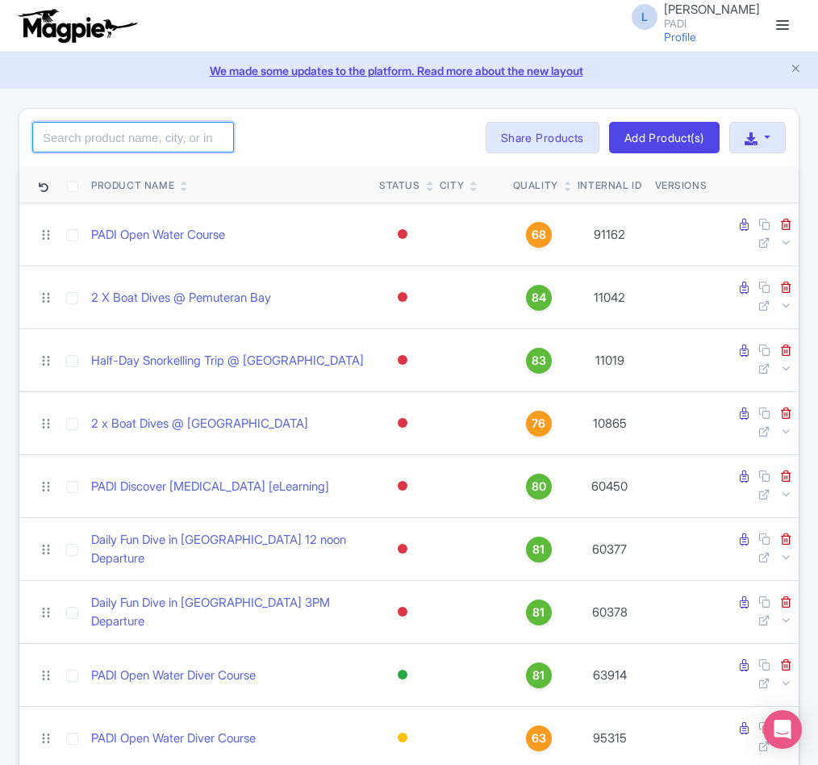
click at [97, 136] on input "search" at bounding box center [133, 137] width 202 height 31
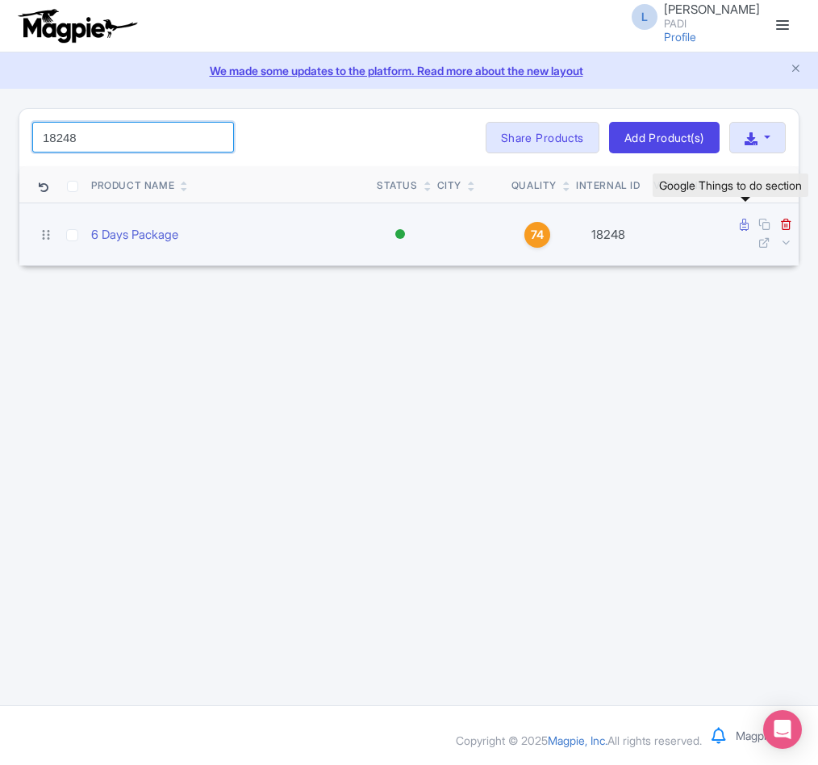
type input "18248"
click at [743, 224] on icon at bounding box center [744, 225] width 9 height 12
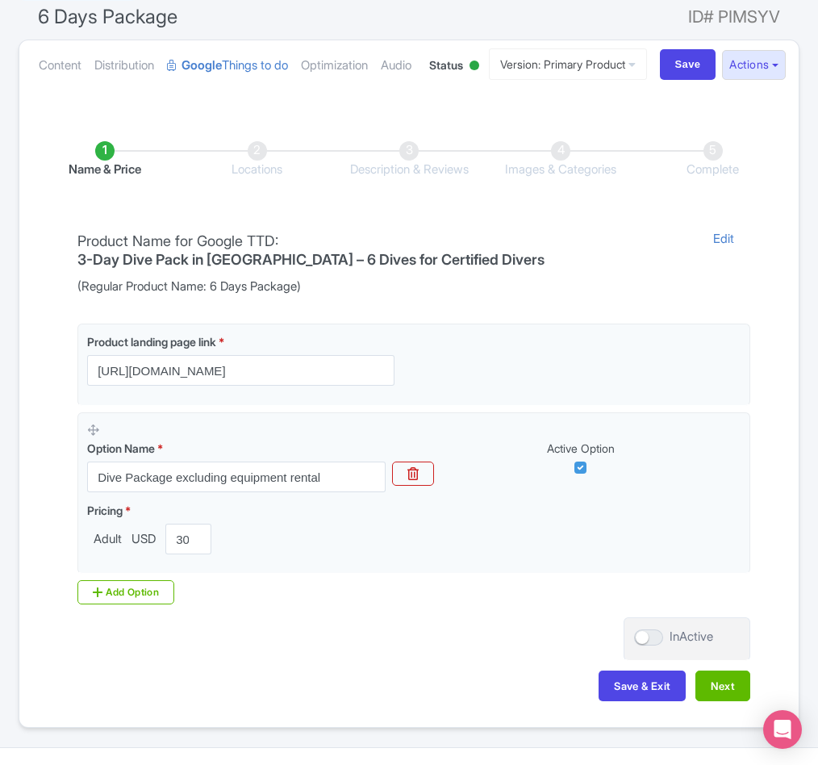
scroll to position [247, 0]
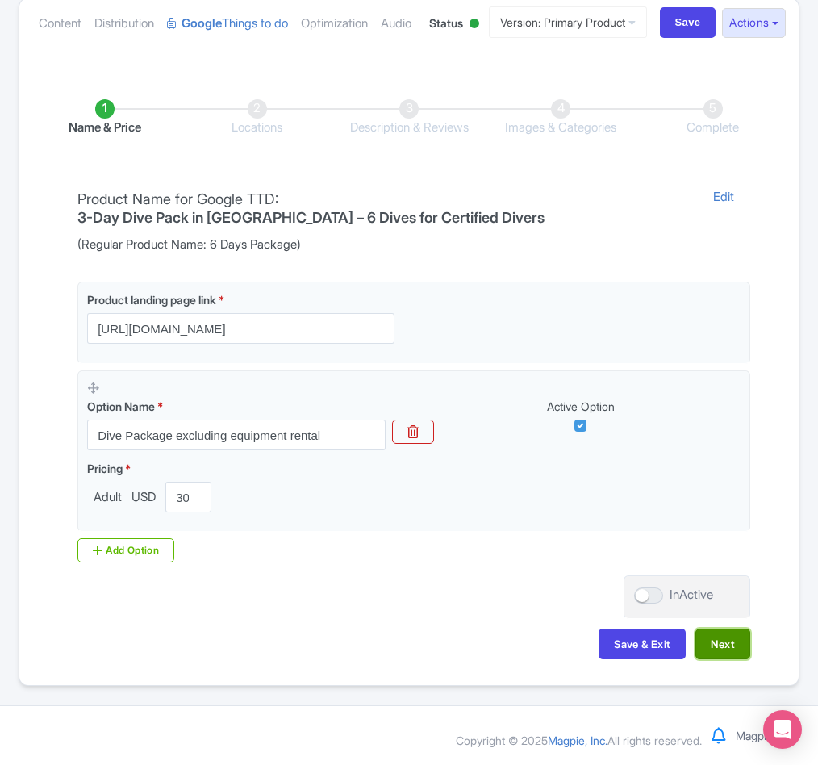
click at [729, 639] on button "Next" at bounding box center [723, 644] width 55 height 31
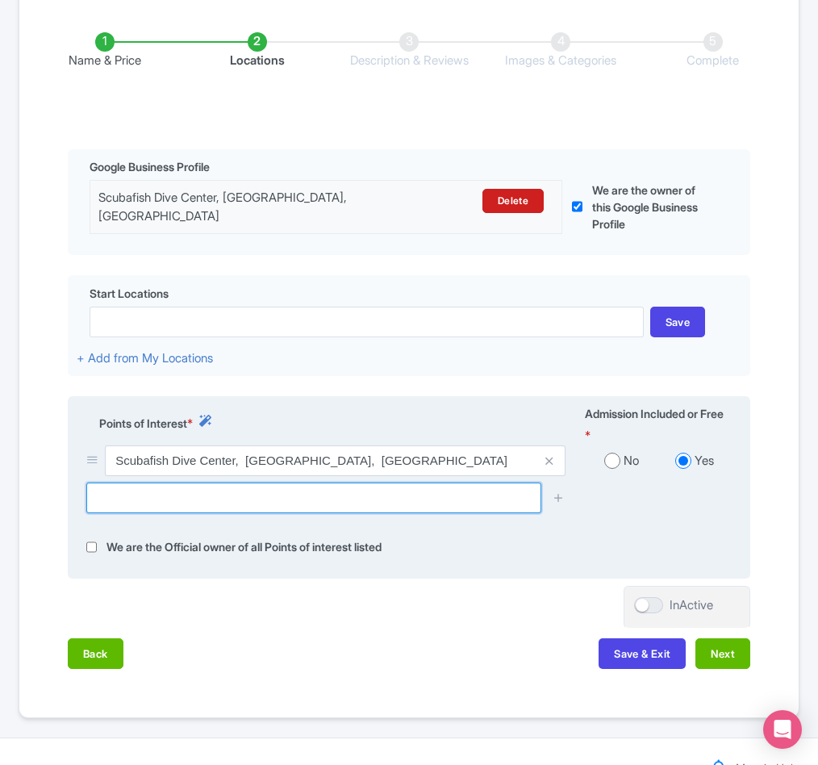
click at [165, 513] on input "text" at bounding box center [313, 498] width 455 height 31
paste input "Mnemba"
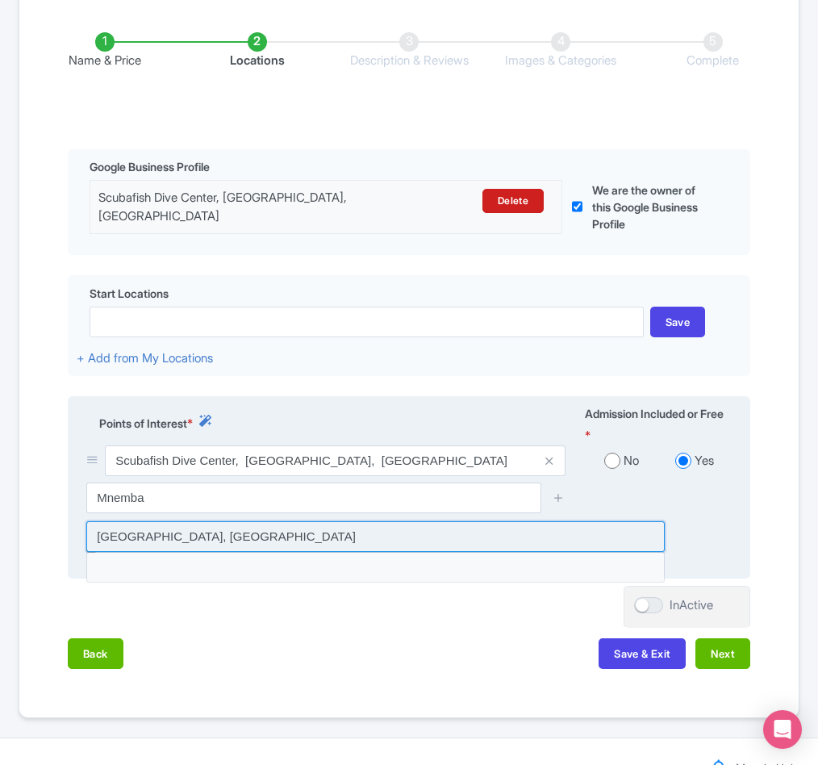
click at [187, 552] on input at bounding box center [375, 536] width 579 height 31
type input "Mnemba Island, Tanzania"
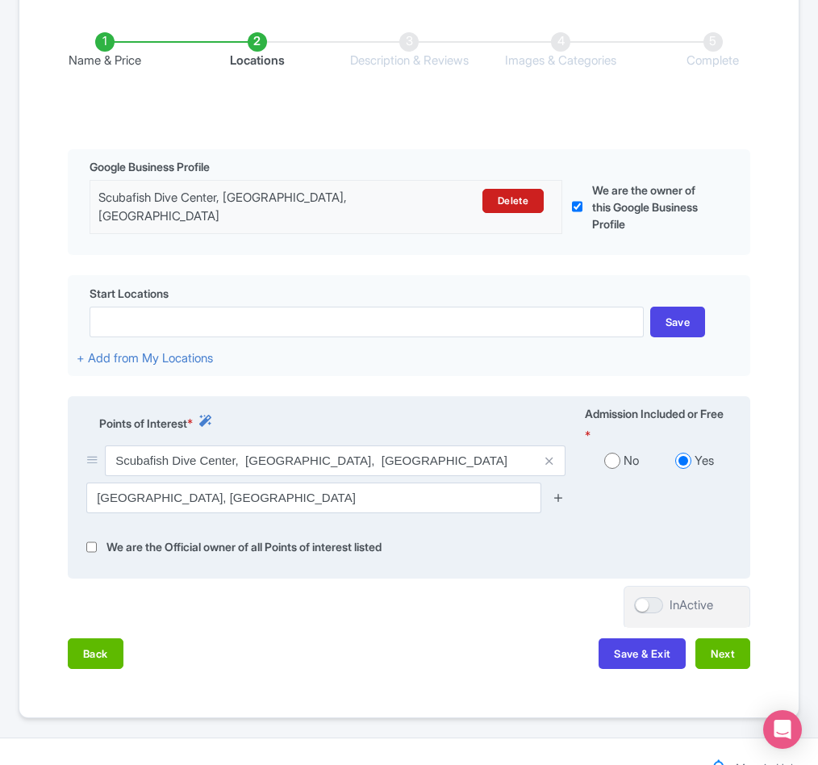
click at [559, 504] on icon at bounding box center [559, 497] width 12 height 12
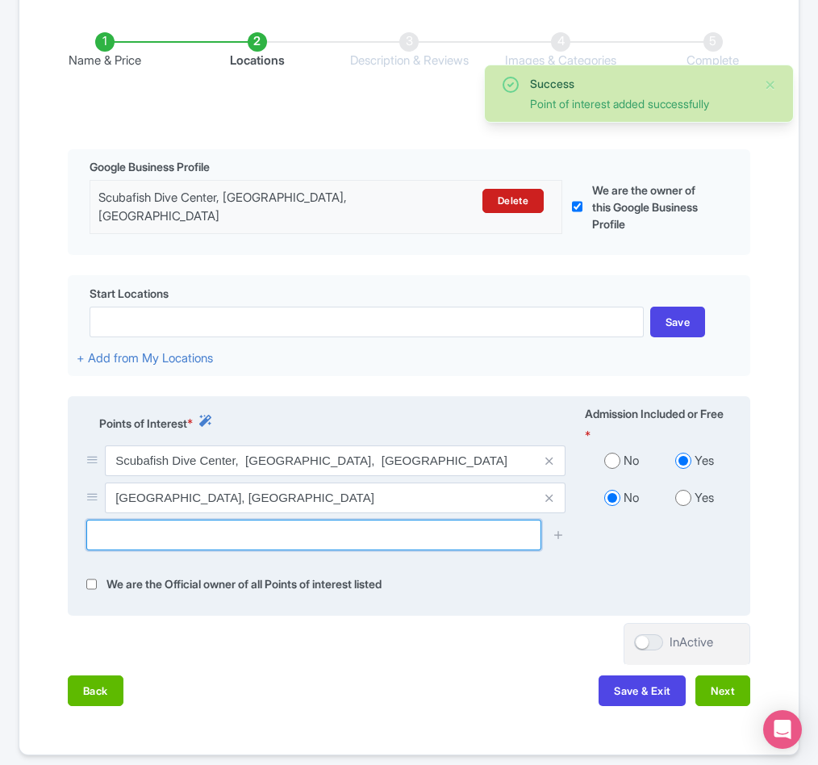
click at [206, 550] on input "text" at bounding box center [313, 535] width 455 height 31
paste input "Mnemba Snorkeling zone"
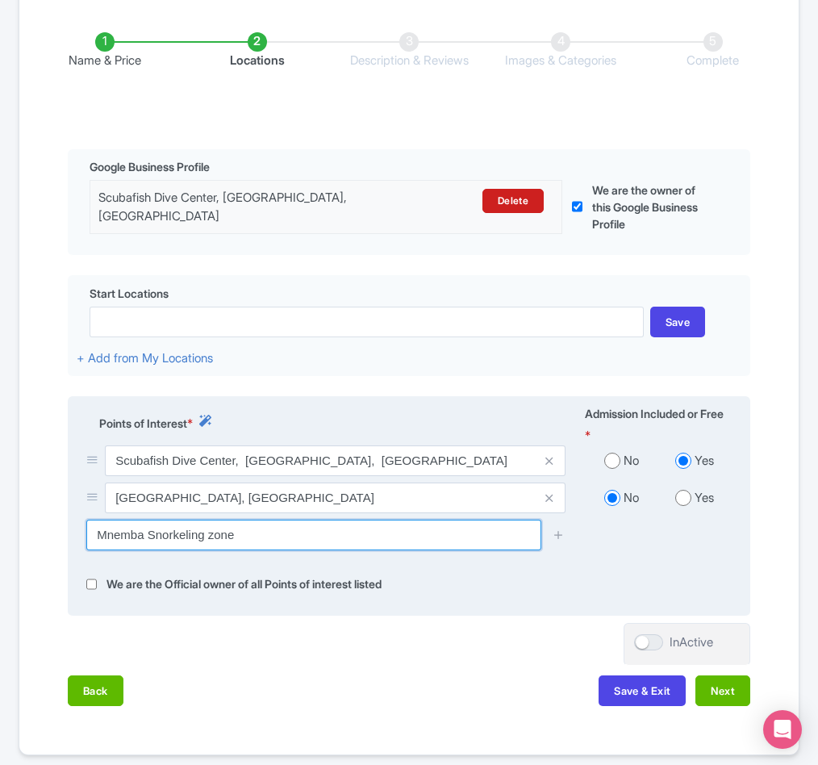
drag, startPoint x: 153, startPoint y: 615, endPoint x: 267, endPoint y: 615, distance: 113.8
click at [267, 550] on input "Mnemba Snorkeling zone" at bounding box center [313, 535] width 455 height 31
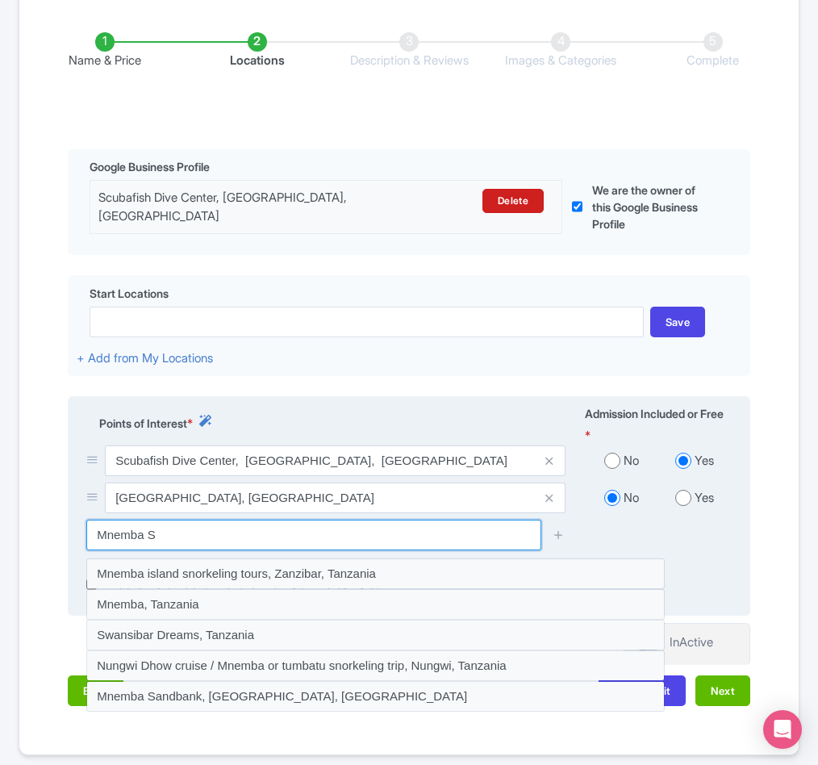
scroll to position [368, 0]
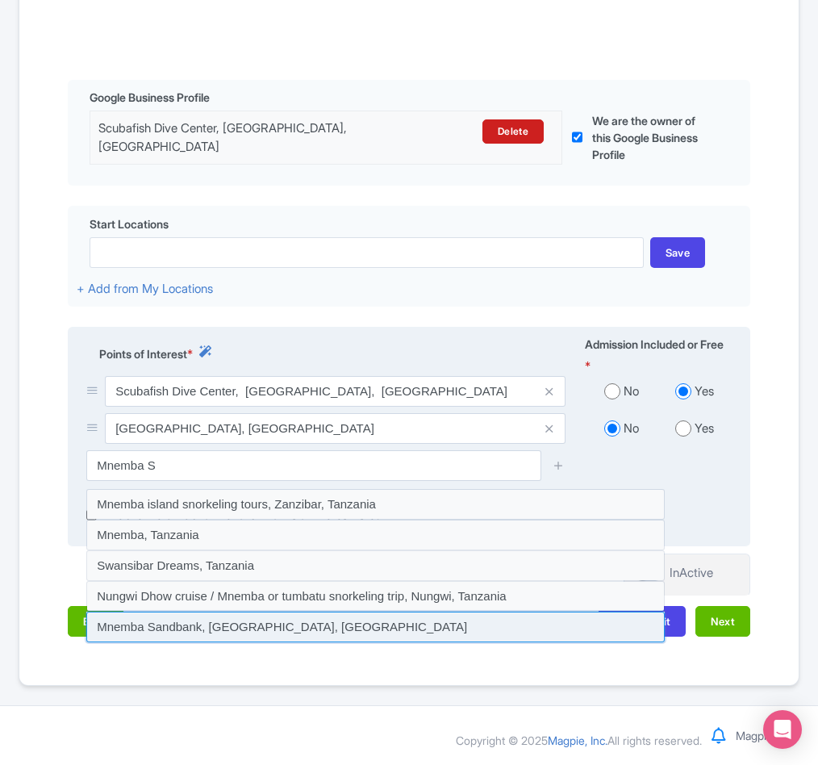
click at [162, 642] on input at bounding box center [375, 627] width 579 height 31
type input "Mnemba Sandbank, Kigomani, Tanzania"
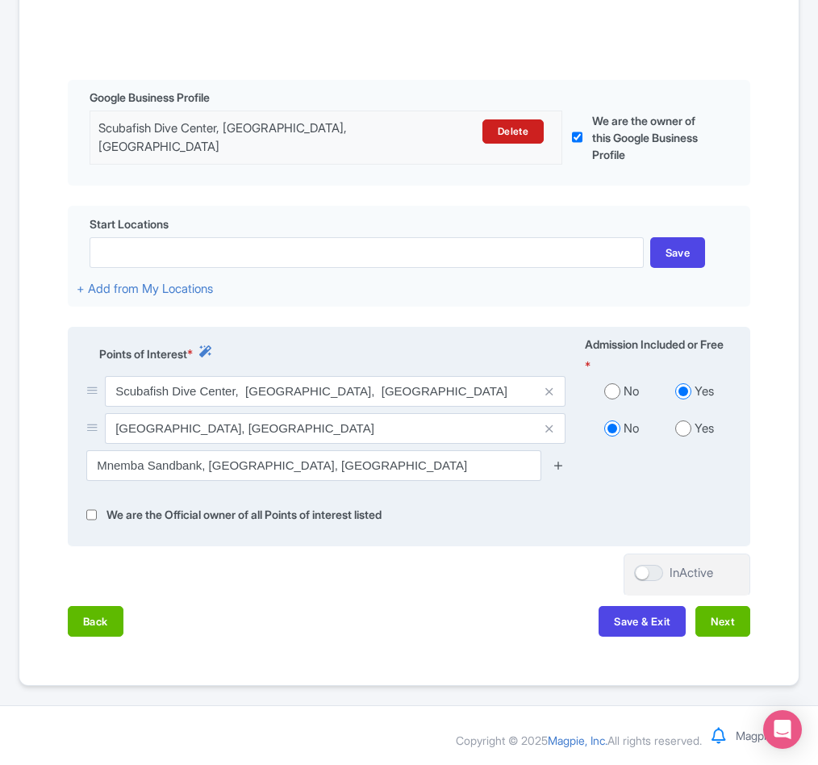
click at [559, 471] on icon at bounding box center [559, 465] width 12 height 12
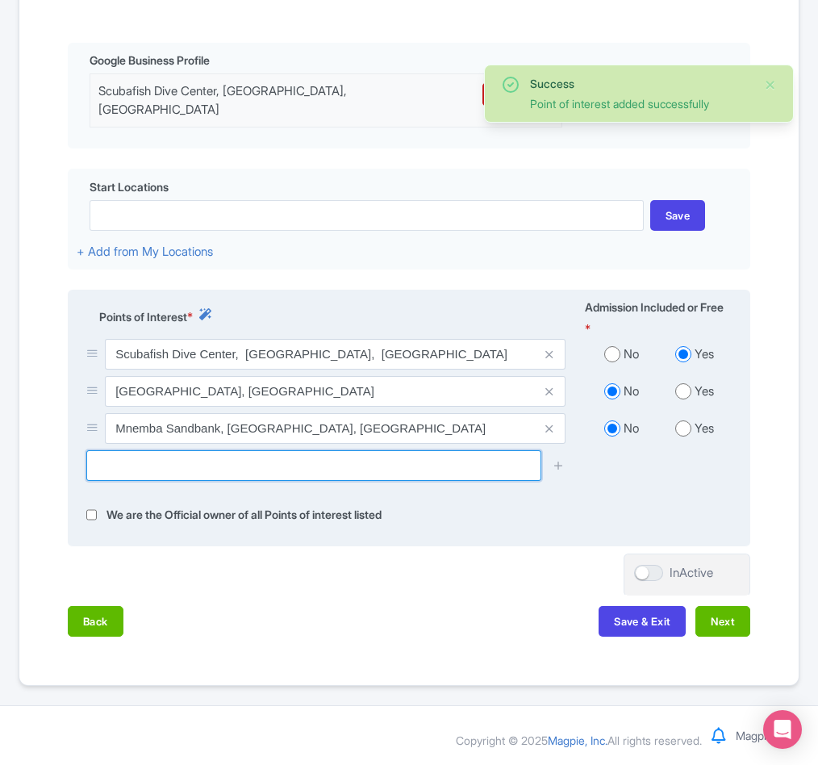
click at [107, 481] on input "text" at bounding box center [313, 465] width 455 height 31
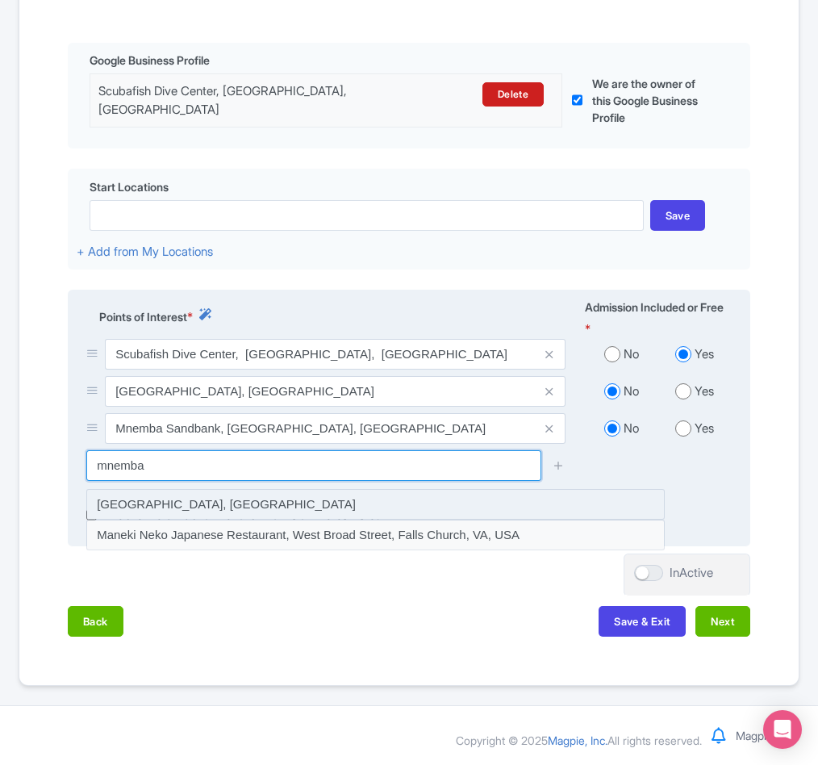
scroll to position [437, 0]
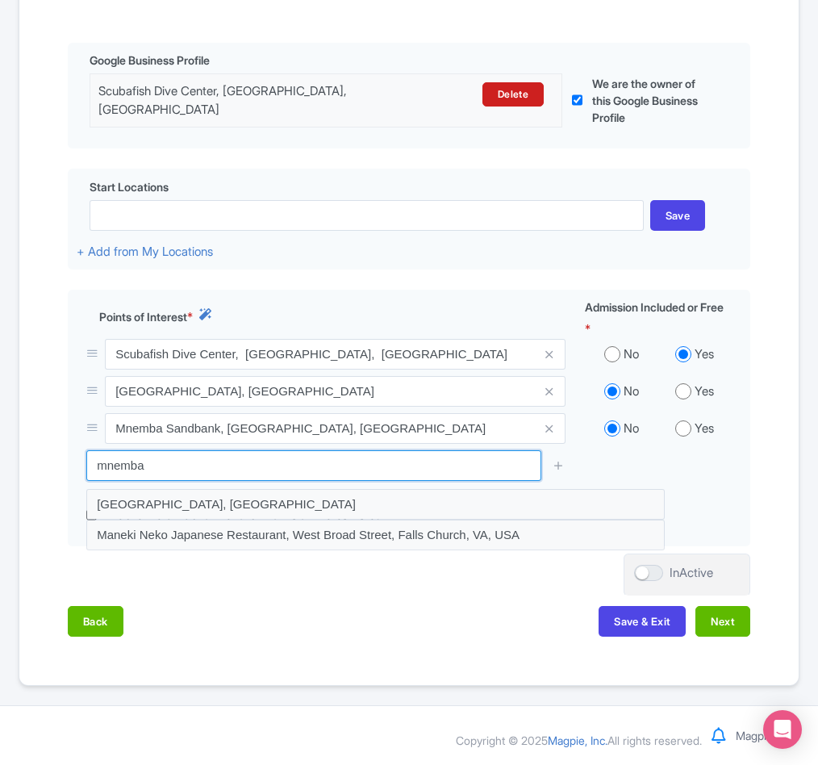
drag, startPoint x: 107, startPoint y: 462, endPoint x: 42, endPoint y: 460, distance: 64.6
click at [42, 460] on div "Name & Price Locations Description & Reviews Images & Categories Complete Edit …" at bounding box center [409, 273] width 760 height 760
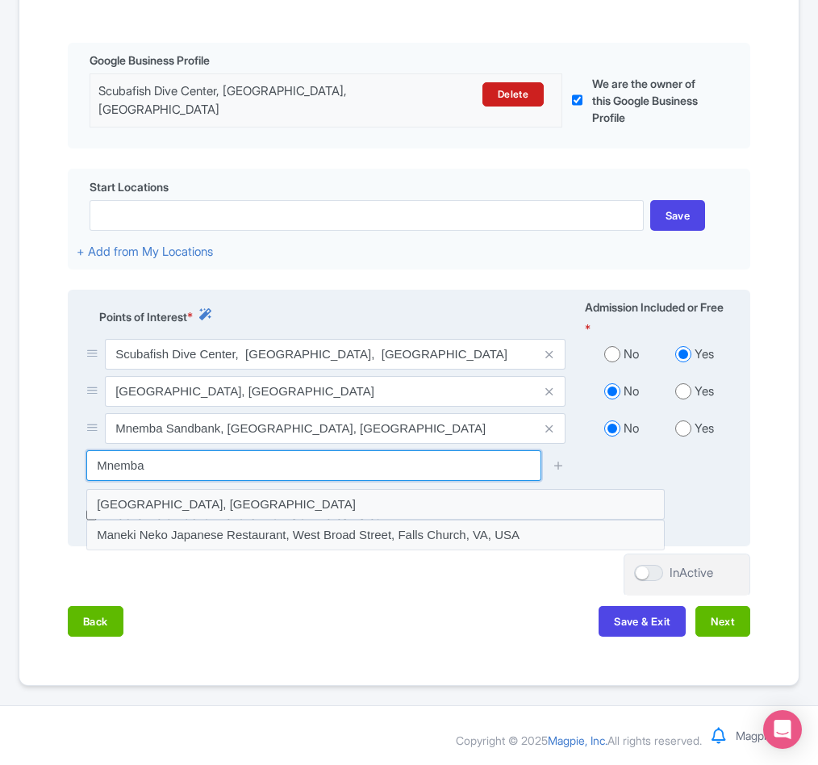
click at [204, 461] on input "Mnemba" at bounding box center [313, 465] width 455 height 31
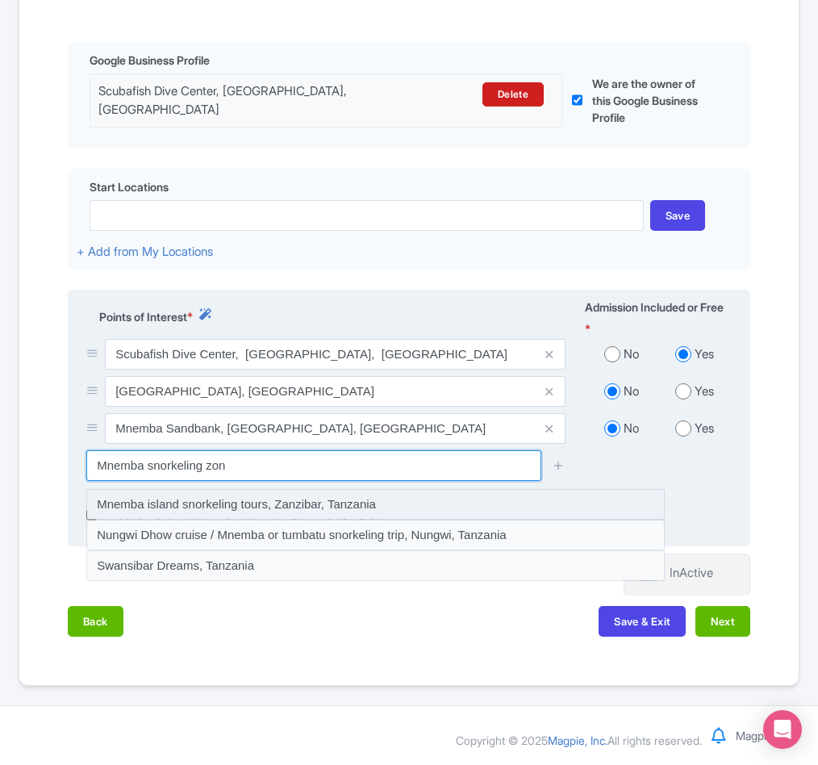
type input "Mnemba snorkeling zone"
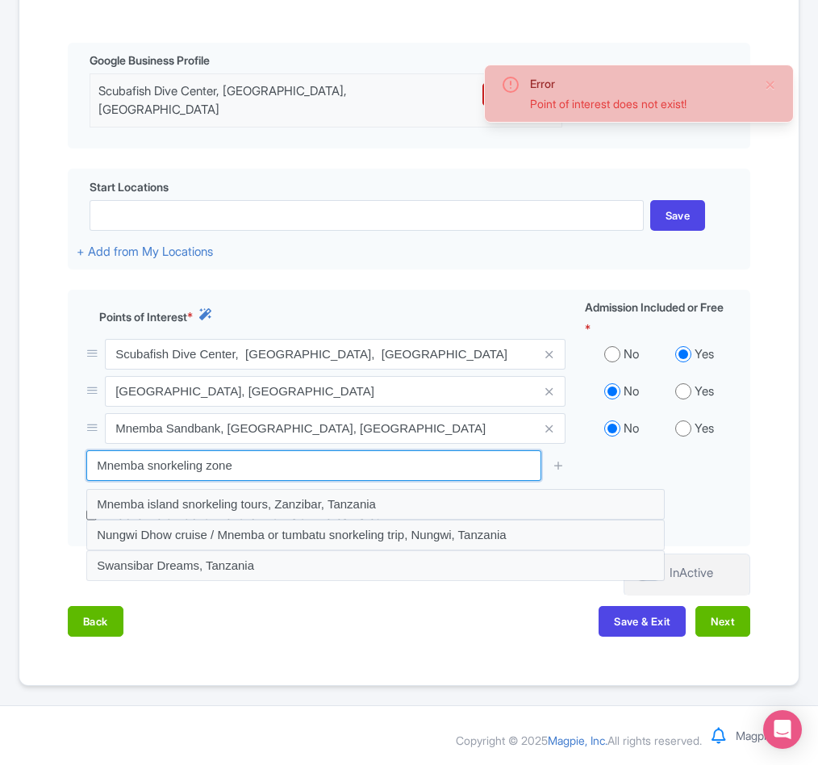
drag, startPoint x: 351, startPoint y: 470, endPoint x: -442, endPoint y: 467, distance: 793.2
click at [0, 412] on html "L Luca Novelli PADI Profile Users Settings Sign out Dashboard Company Product M…" at bounding box center [409, 29] width 818 height 765
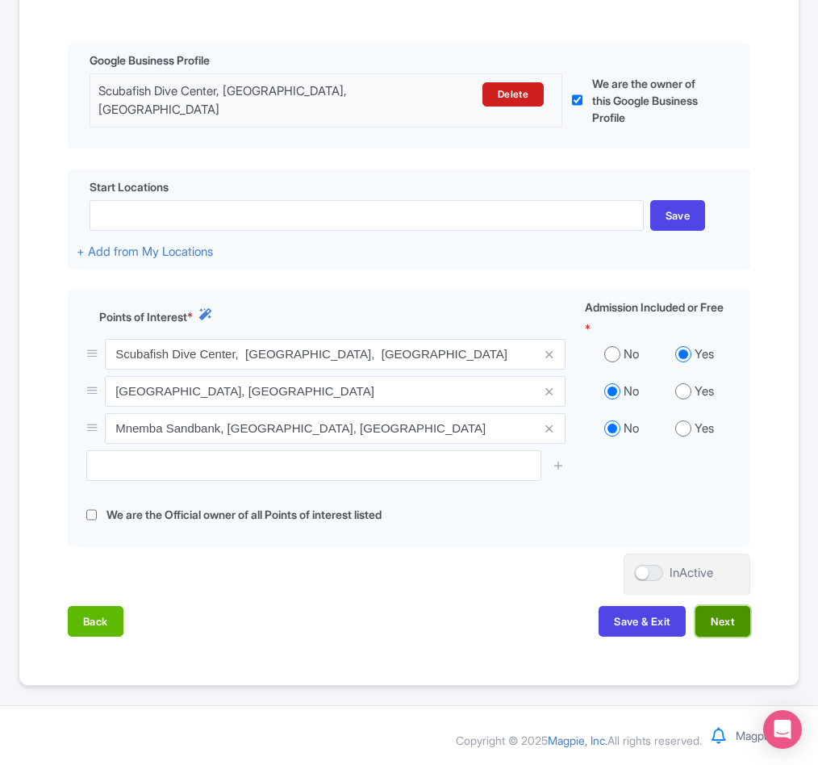
click at [726, 618] on button "Next" at bounding box center [723, 621] width 55 height 31
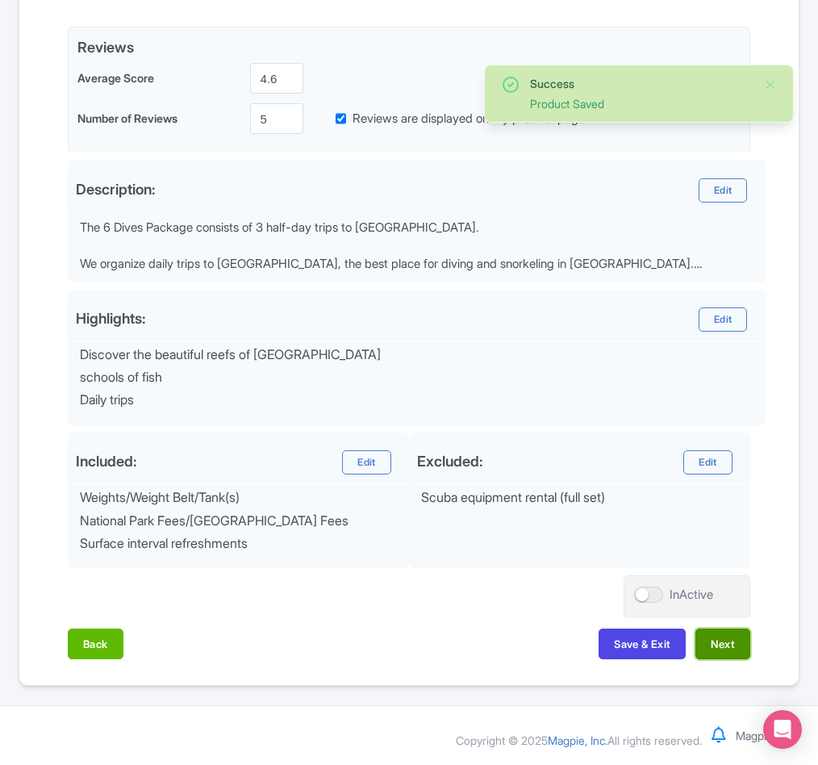
click at [725, 644] on button "Next" at bounding box center [723, 644] width 55 height 31
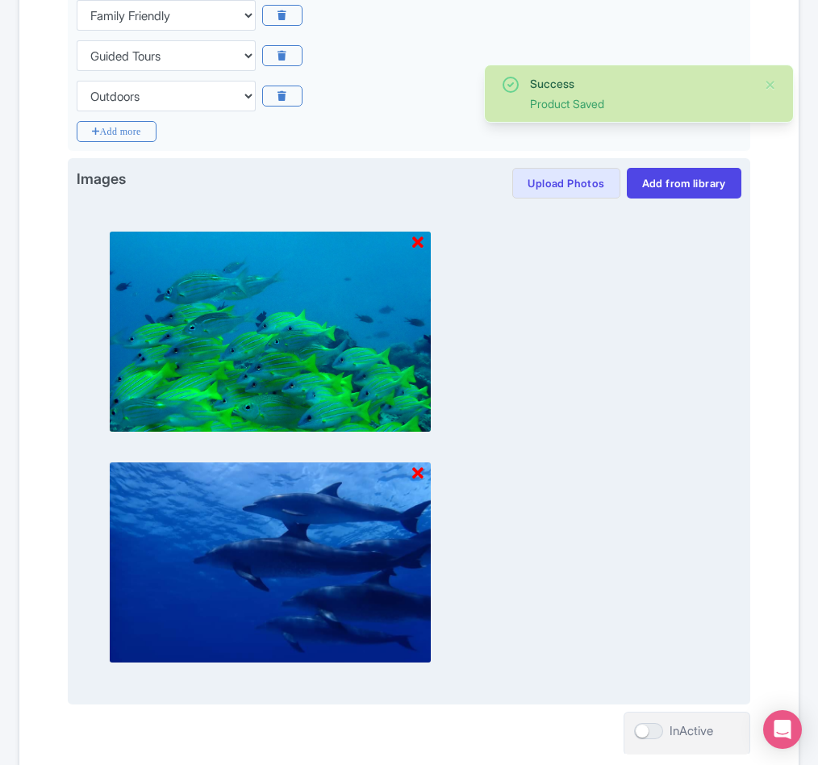
scroll to position [639, 0]
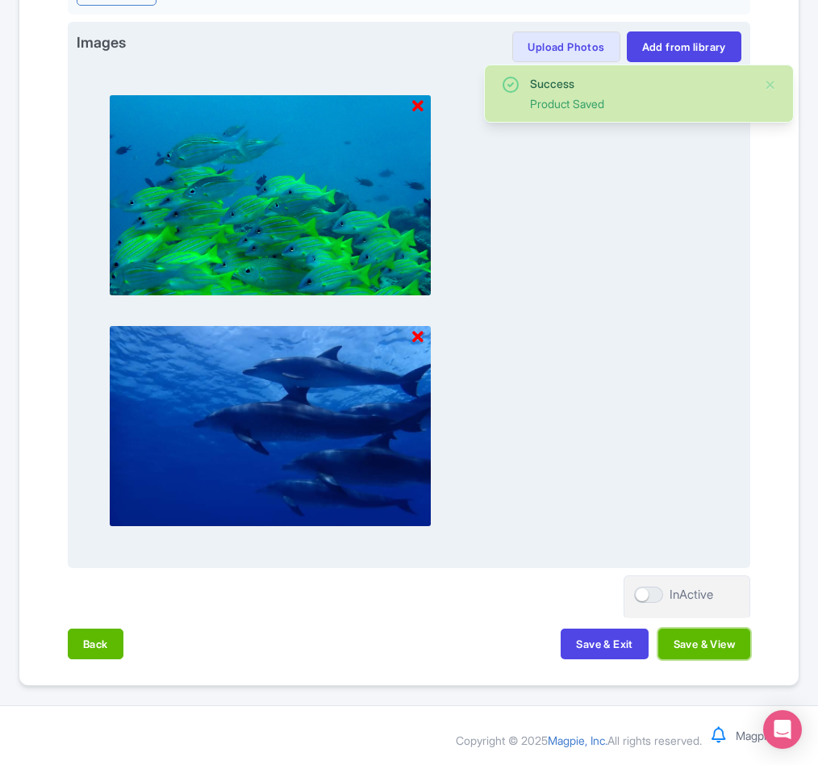
click at [721, 646] on button "Save & View" at bounding box center [704, 644] width 92 height 31
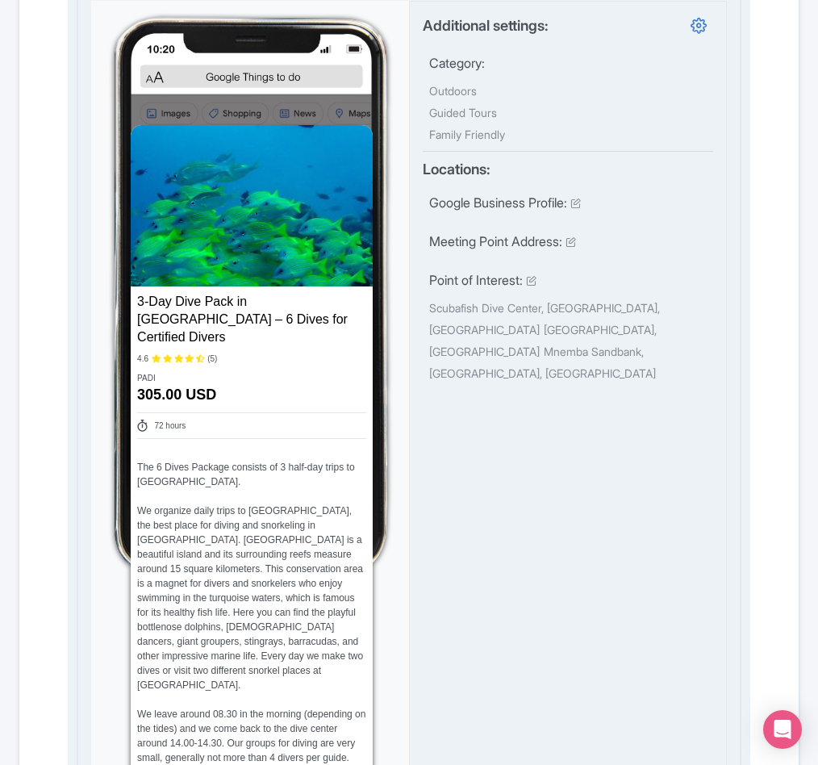
scroll to position [0, 0]
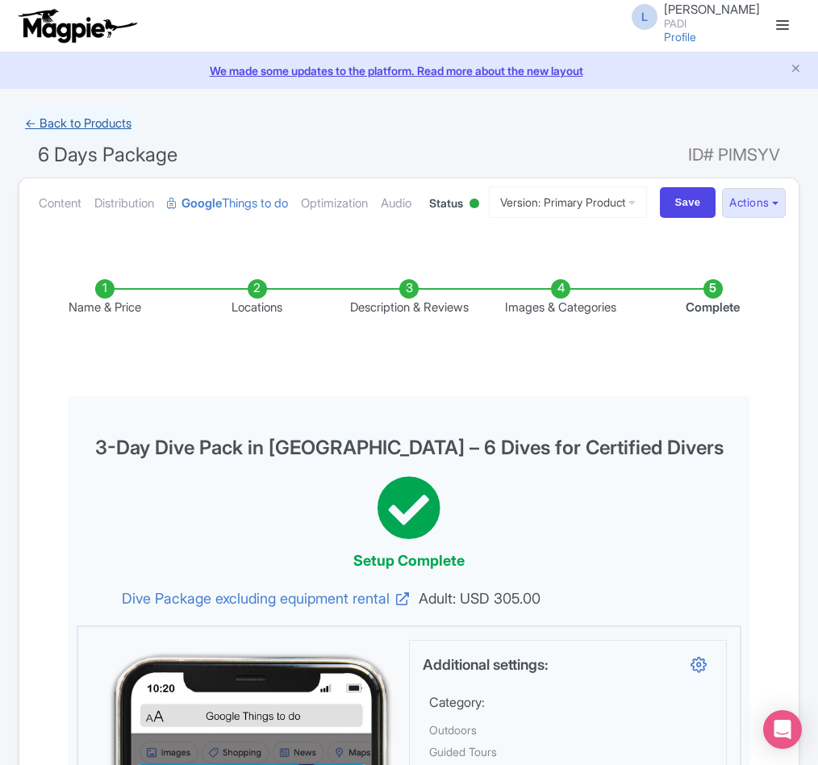
click at [83, 121] on link "← Back to Products" at bounding box center [78, 123] width 119 height 31
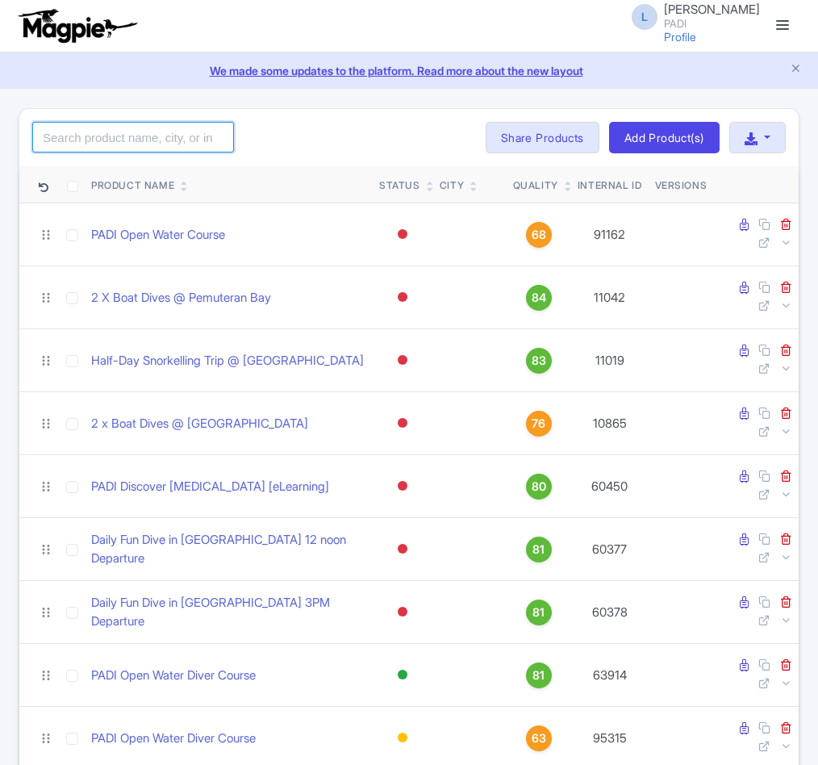
click at [94, 140] on input "search" at bounding box center [133, 137] width 202 height 31
paste input "12467"
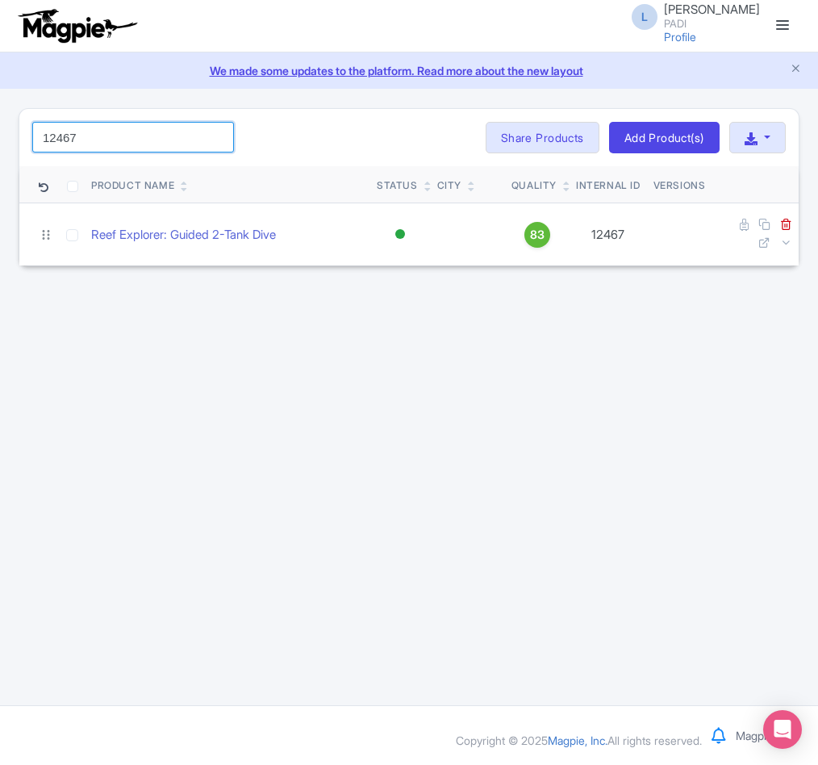
type input "12467"
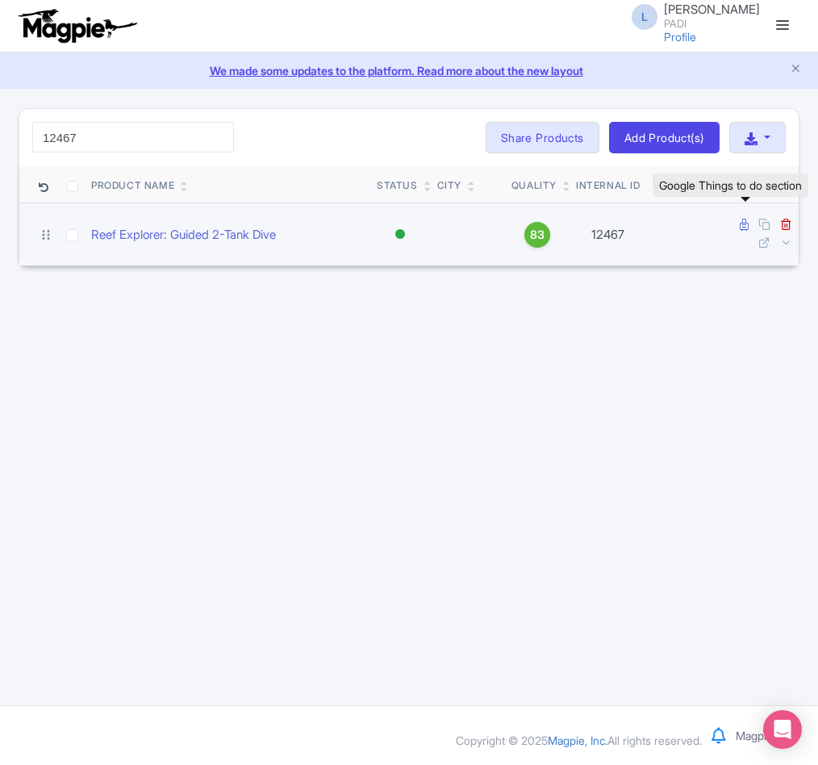
click at [742, 228] on icon at bounding box center [744, 225] width 9 height 12
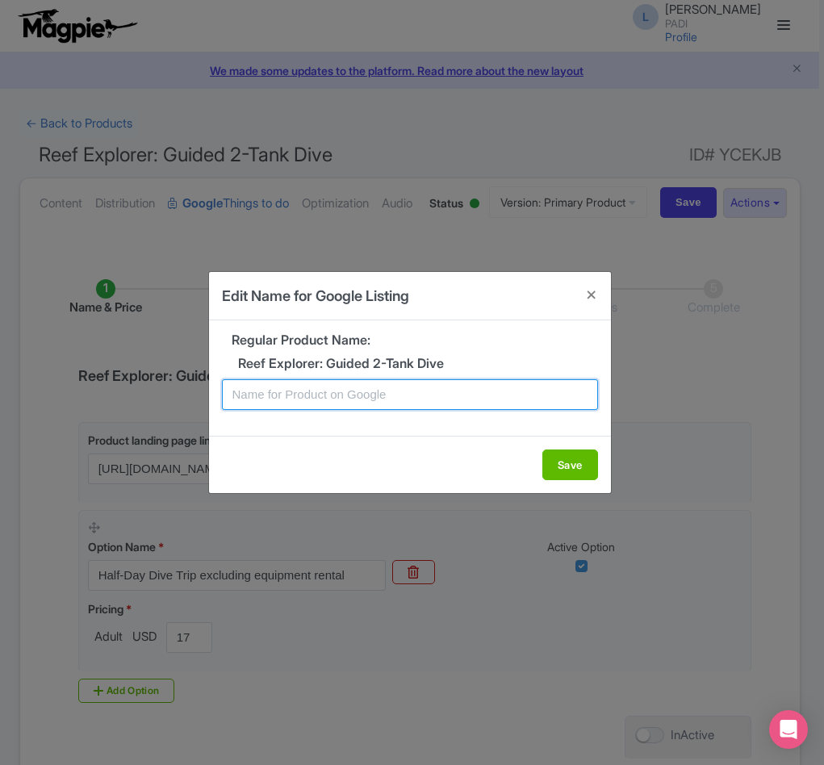
click at [336, 387] on input "text" at bounding box center [410, 394] width 376 height 31
paste input "Honolulu Reef Explorer: Guided 2-Tank Dive"
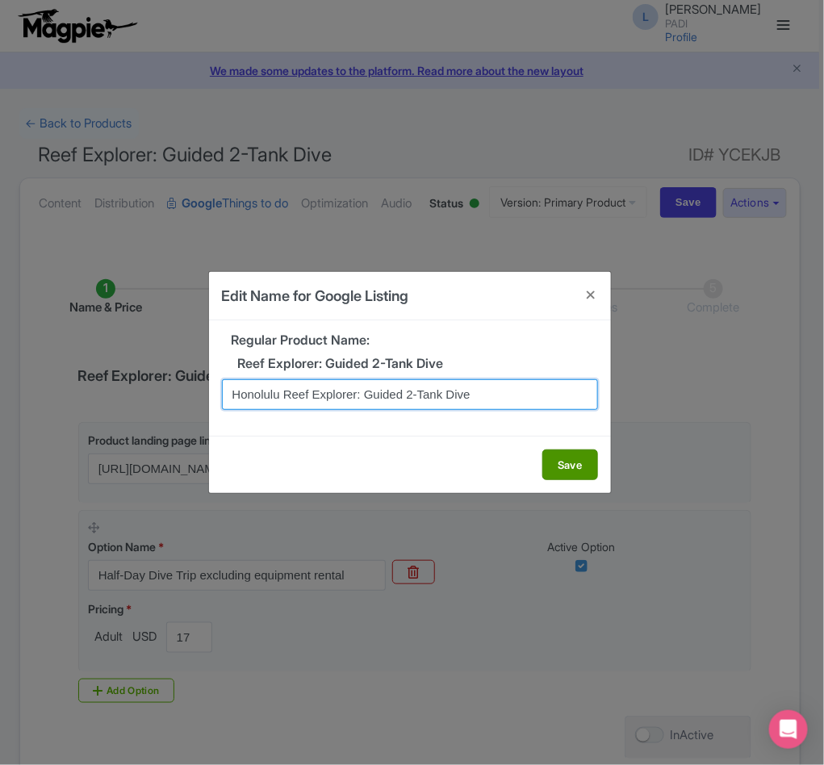
type input "Honolulu Reef Explorer: Guided 2-Tank Dive"
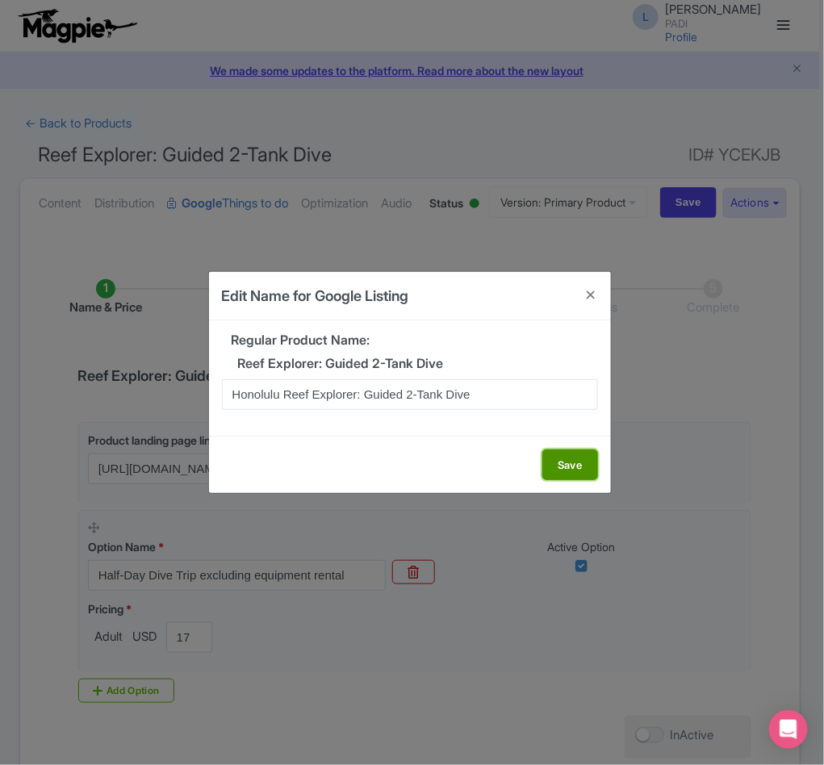
click at [558, 470] on button "Save" at bounding box center [570, 464] width 56 height 31
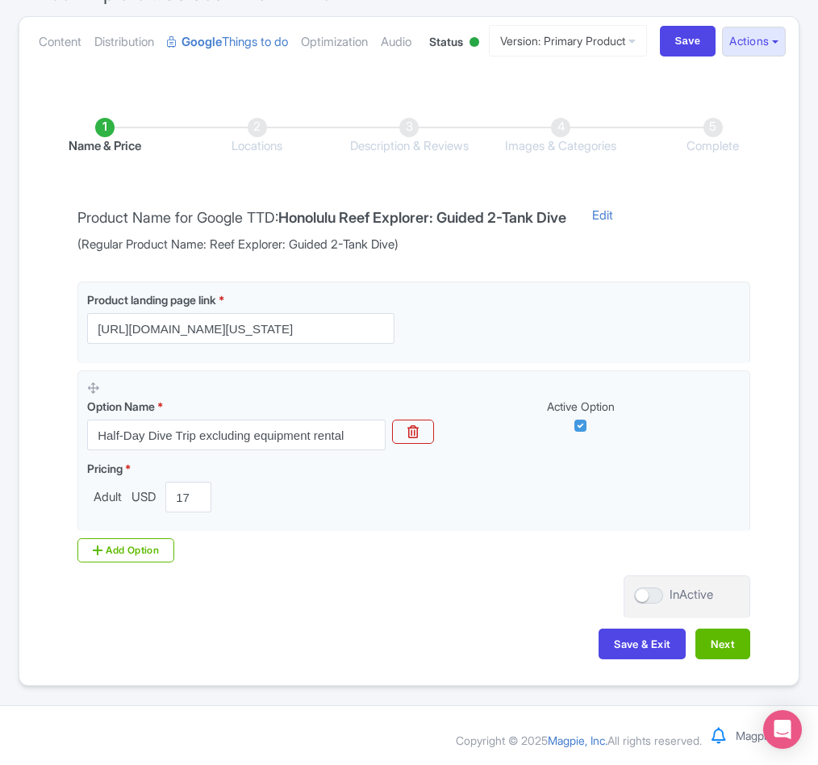
scroll to position [228, 0]
click at [721, 635] on button "Next" at bounding box center [723, 644] width 55 height 31
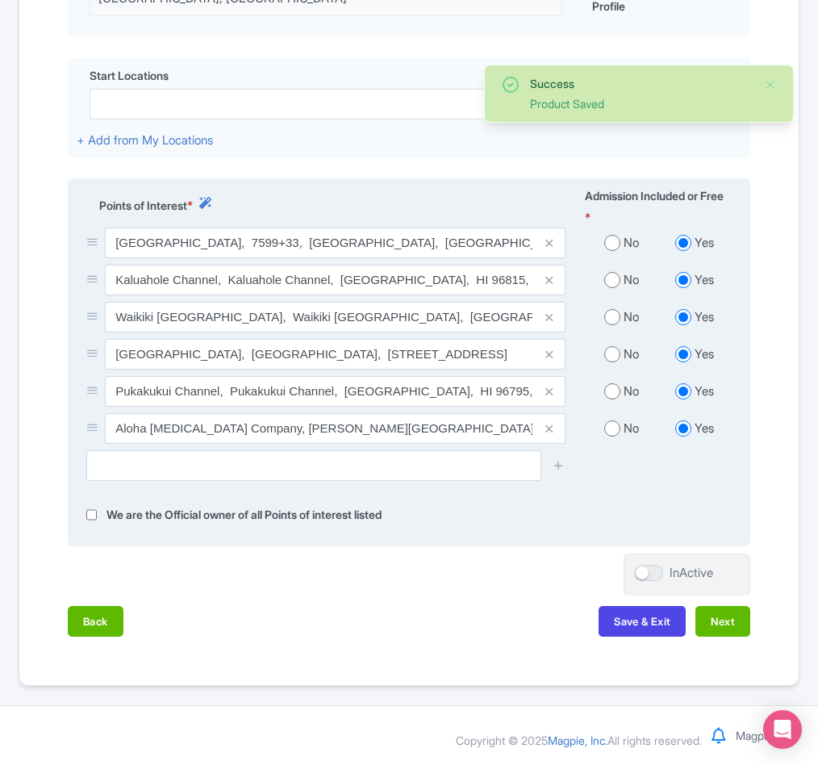
scroll to position [552, 0]
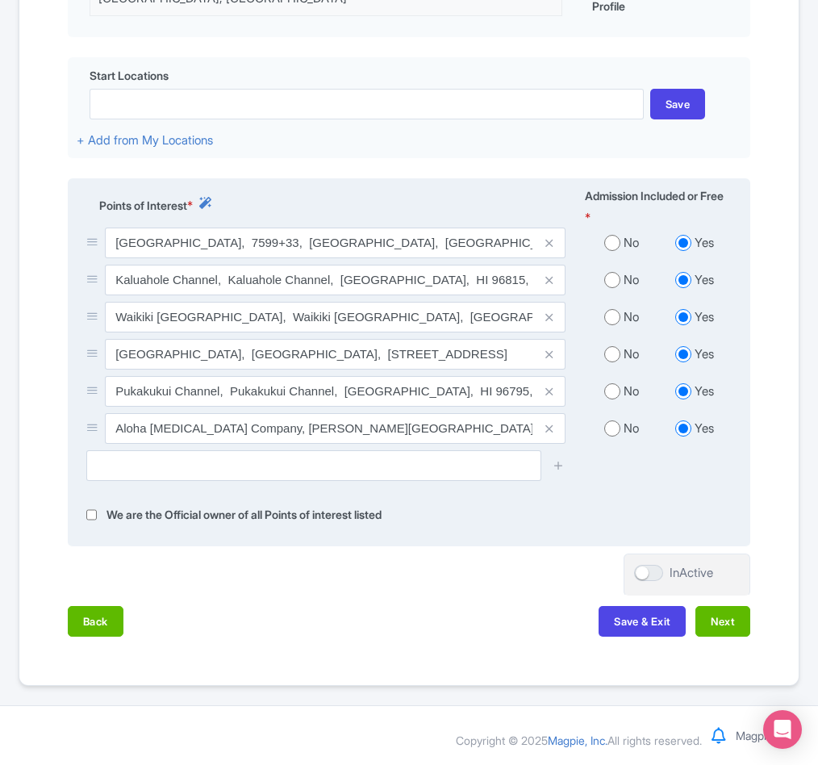
click at [611, 281] on input "radio" at bounding box center [612, 280] width 16 height 16
radio input "true"
click at [611, 316] on input "radio" at bounding box center [612, 317] width 16 height 16
radio input "true"
click at [611, 353] on input "radio" at bounding box center [612, 354] width 16 height 16
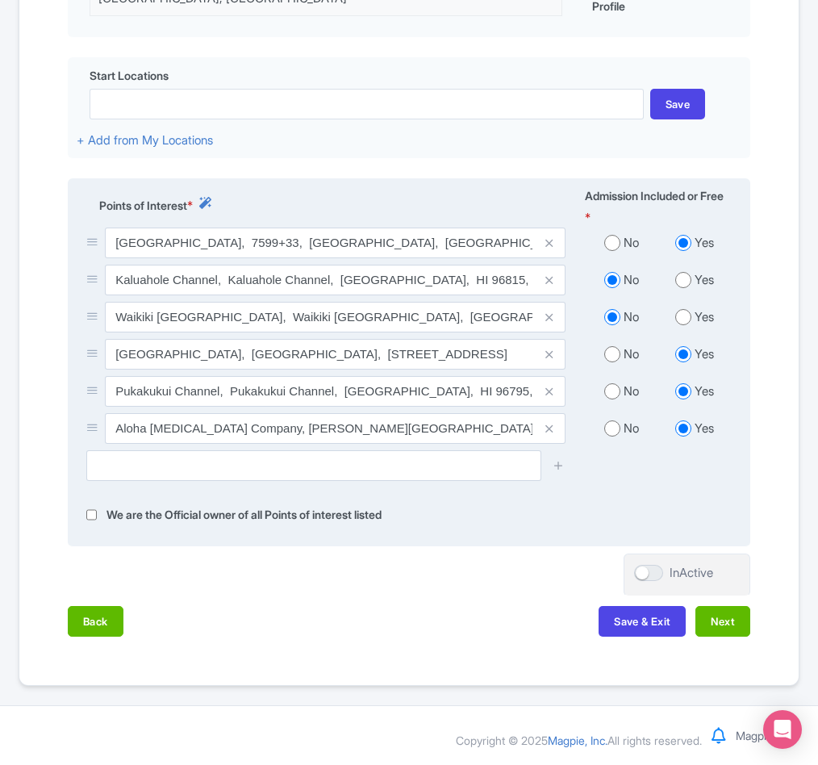
radio input "true"
click at [608, 388] on input "radio" at bounding box center [612, 391] width 16 height 16
radio input "true"
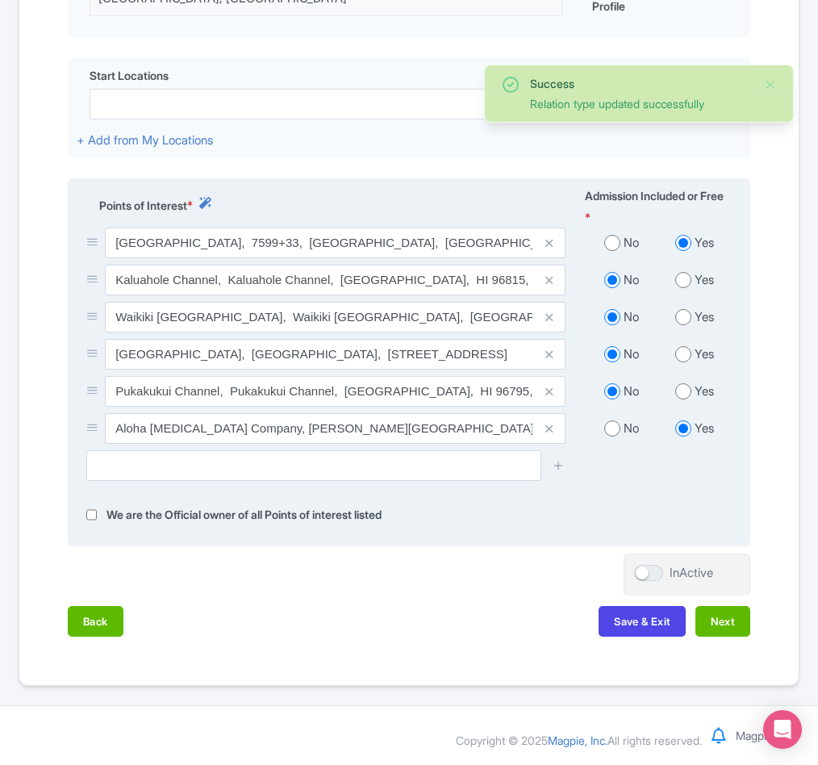
click at [610, 427] on input "radio" at bounding box center [612, 428] width 16 height 16
radio input "true"
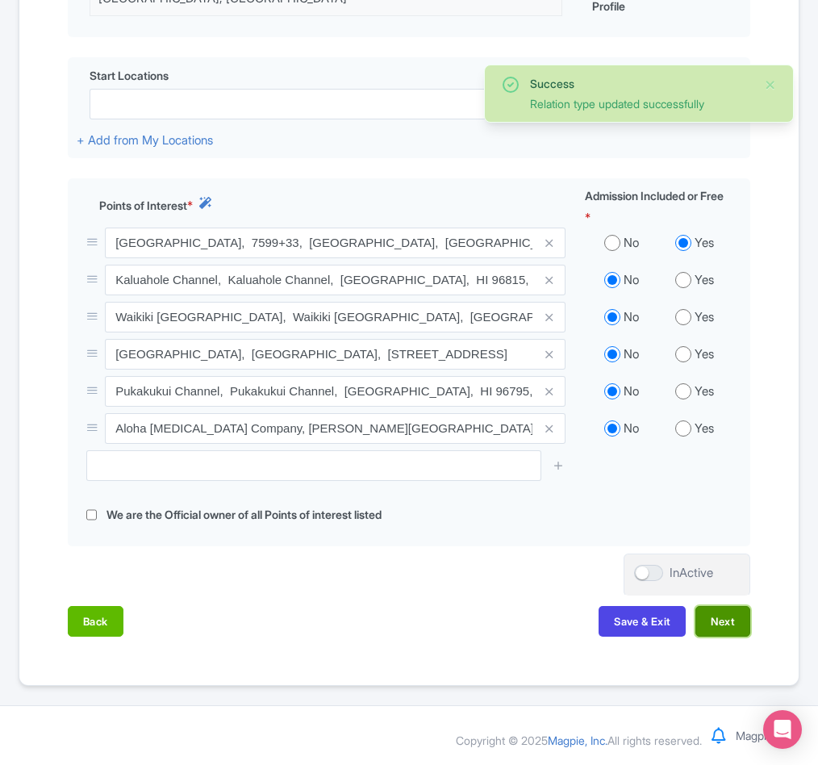
click at [715, 616] on button "Next" at bounding box center [723, 621] width 55 height 31
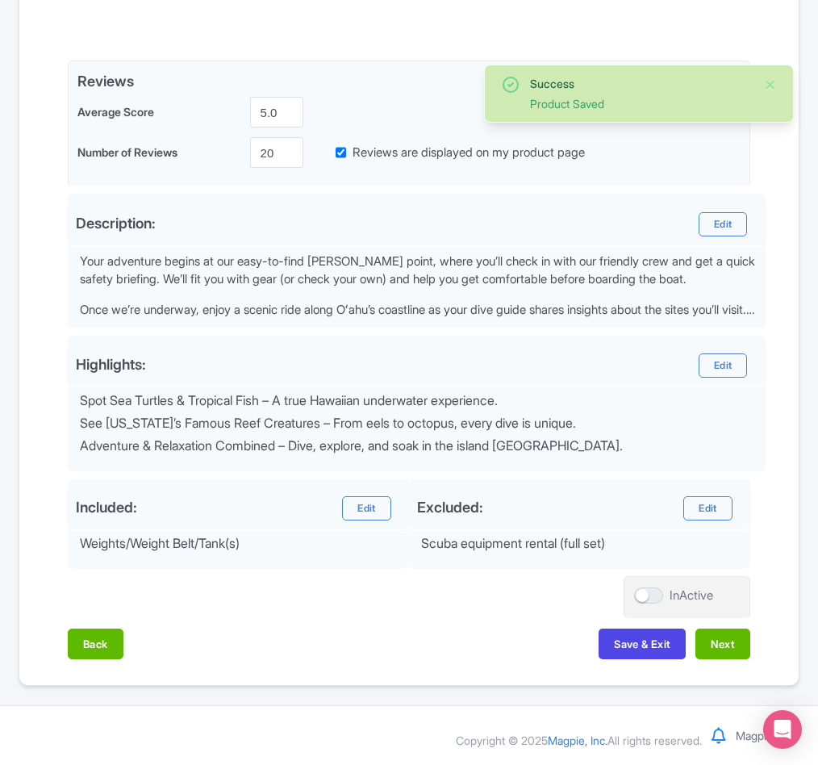
scroll to position [393, 0]
click at [722, 644] on button "Next" at bounding box center [723, 644] width 55 height 31
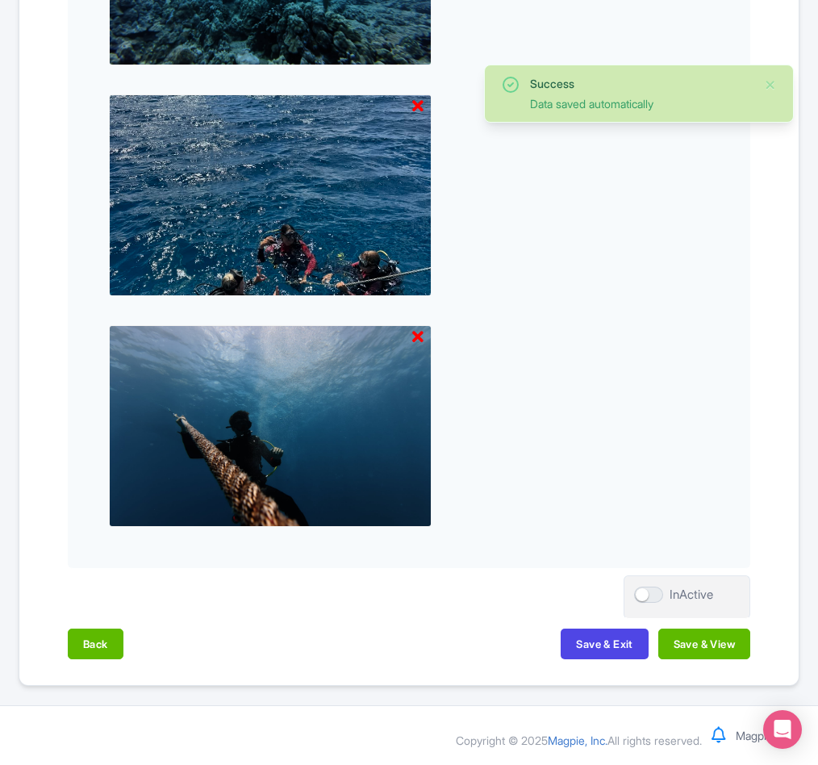
scroll to position [2254, 0]
click at [722, 644] on button "Save & View" at bounding box center [704, 644] width 92 height 31
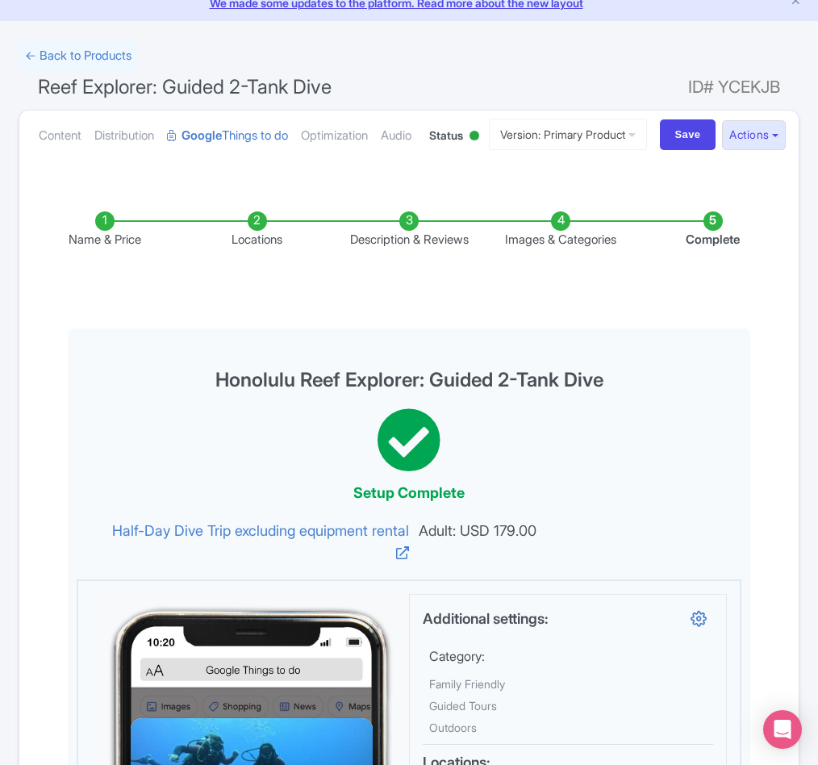
scroll to position [0, 0]
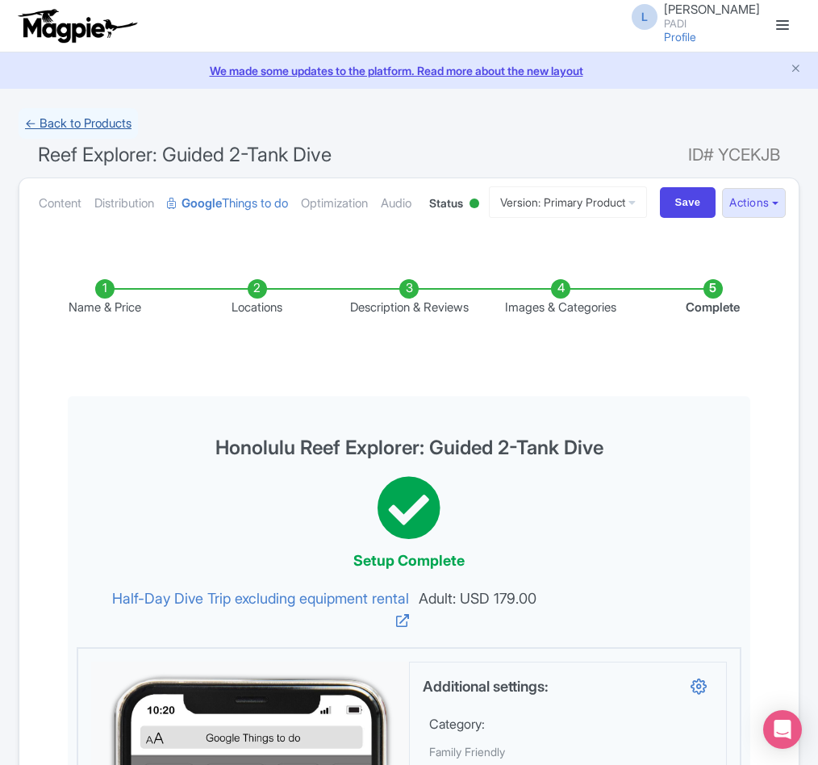
click at [81, 124] on link "← Back to Products" at bounding box center [78, 123] width 119 height 31
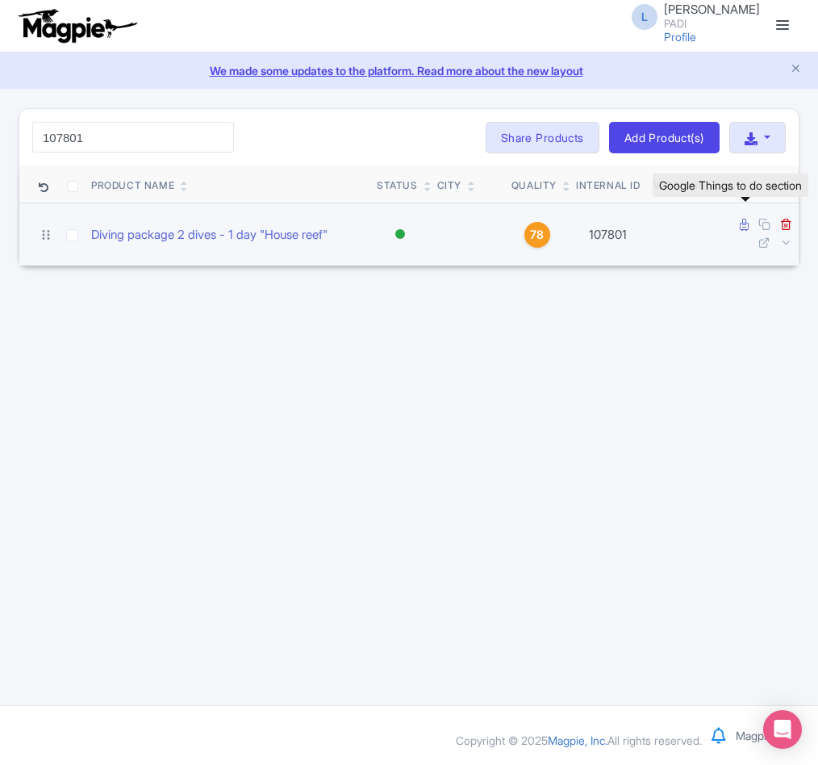
type input "107801"
click at [746, 223] on icon at bounding box center [744, 225] width 9 height 12
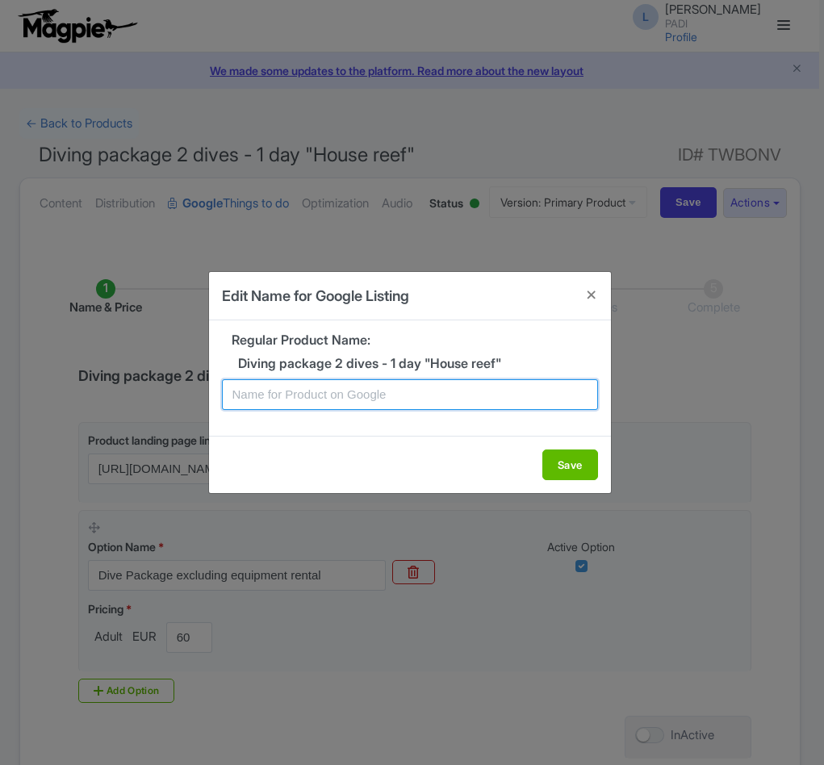
click at [253, 391] on input "text" at bounding box center [410, 394] width 376 height 31
paste input "Dream Lagoon 1 day Dive Package (House Reef) – 2 Dives for Certified Scuba Dive…"
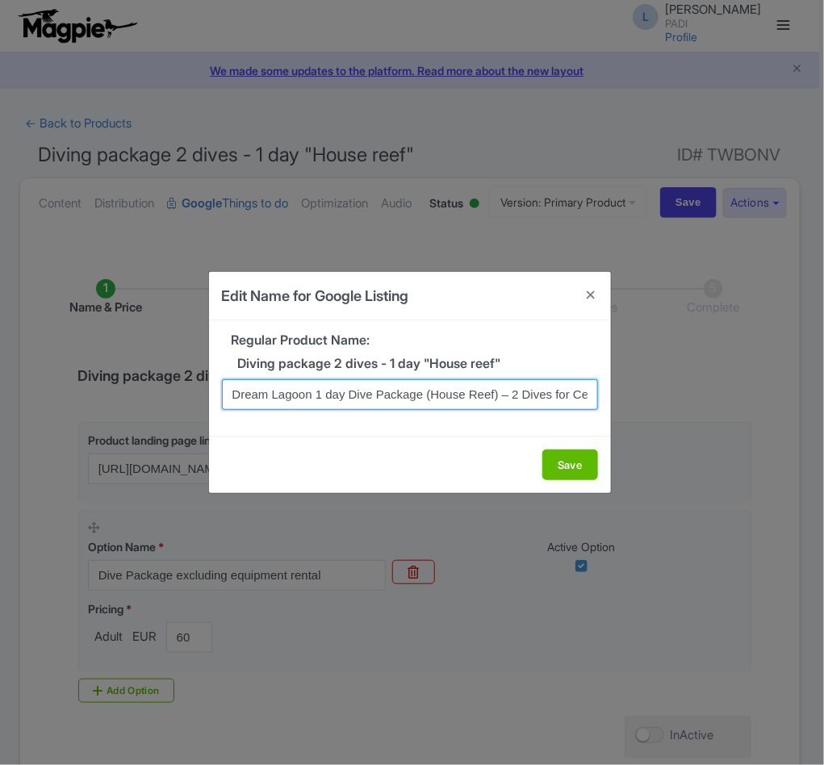
scroll to position [0, 107]
type input "Dream Lagoon 1 day Dive Package (House Reef) – 2 Dives for Certified Scuba Dive…"
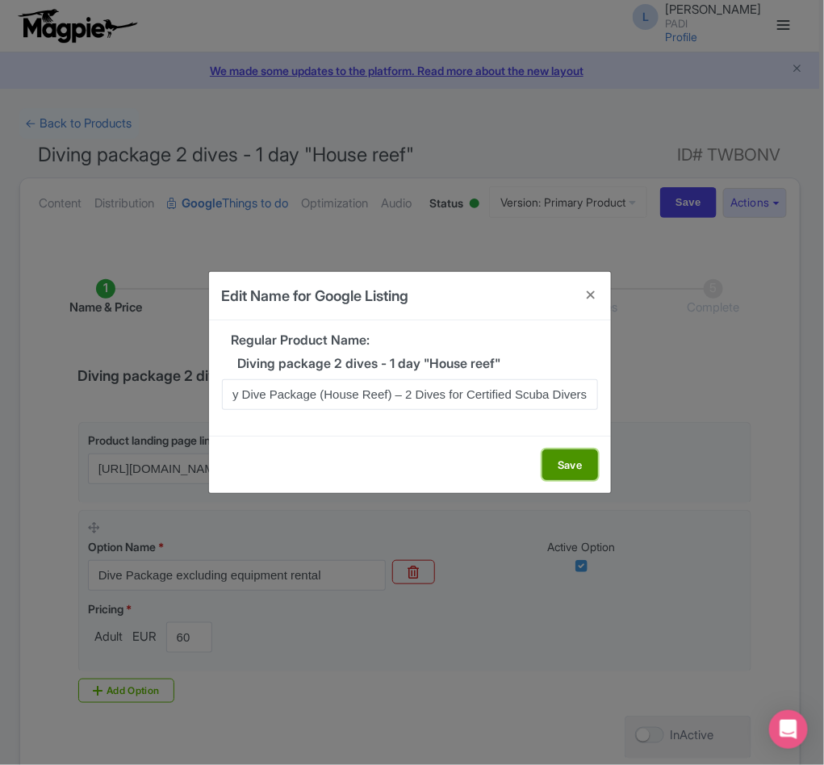
click at [574, 458] on button "Save" at bounding box center [570, 464] width 56 height 31
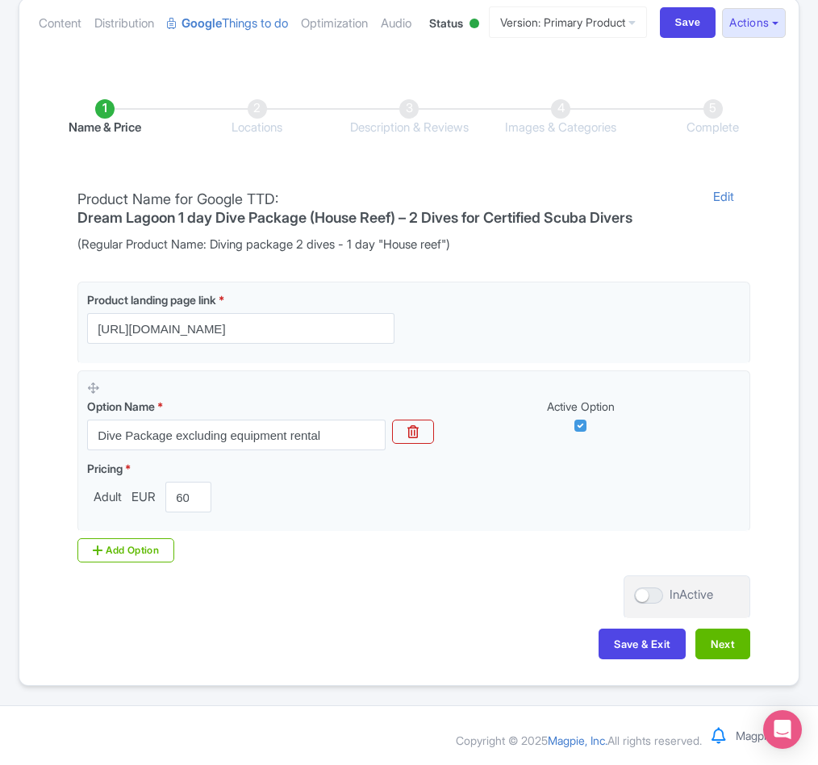
scroll to position [247, 0]
click at [734, 640] on button "Next" at bounding box center [723, 644] width 55 height 31
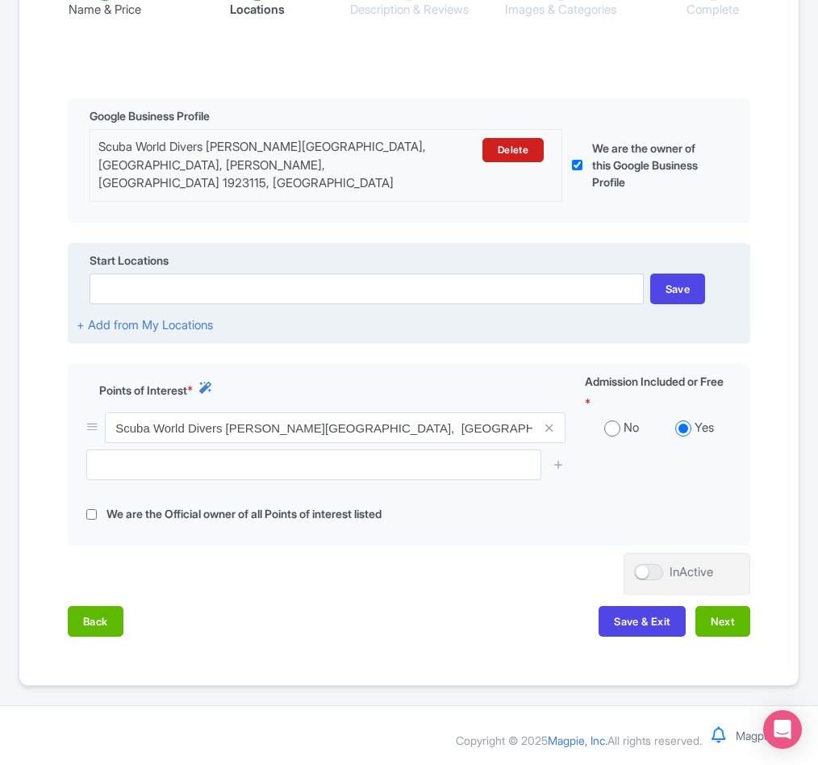
scroll to position [363, 0]
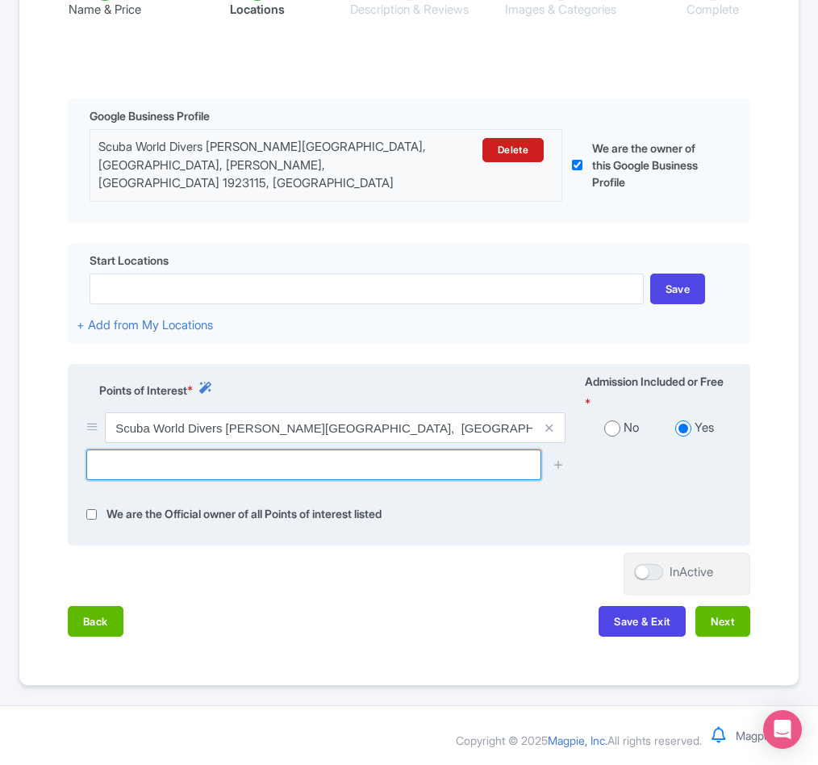
click at [201, 480] on input "text" at bounding box center [313, 464] width 455 height 31
paste input "Marsa Alam Reef"
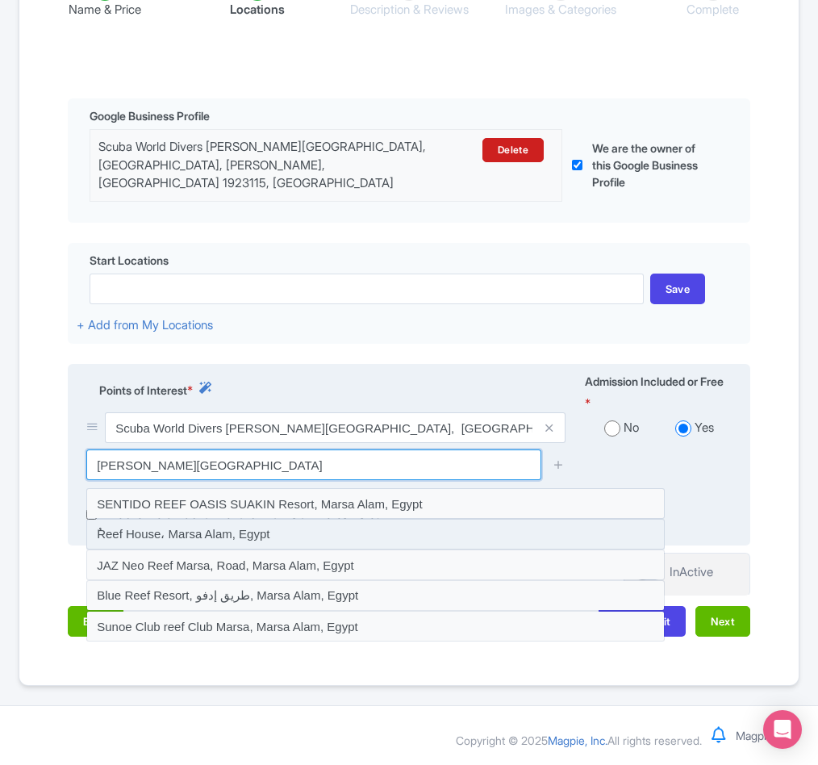
scroll to position [383, 0]
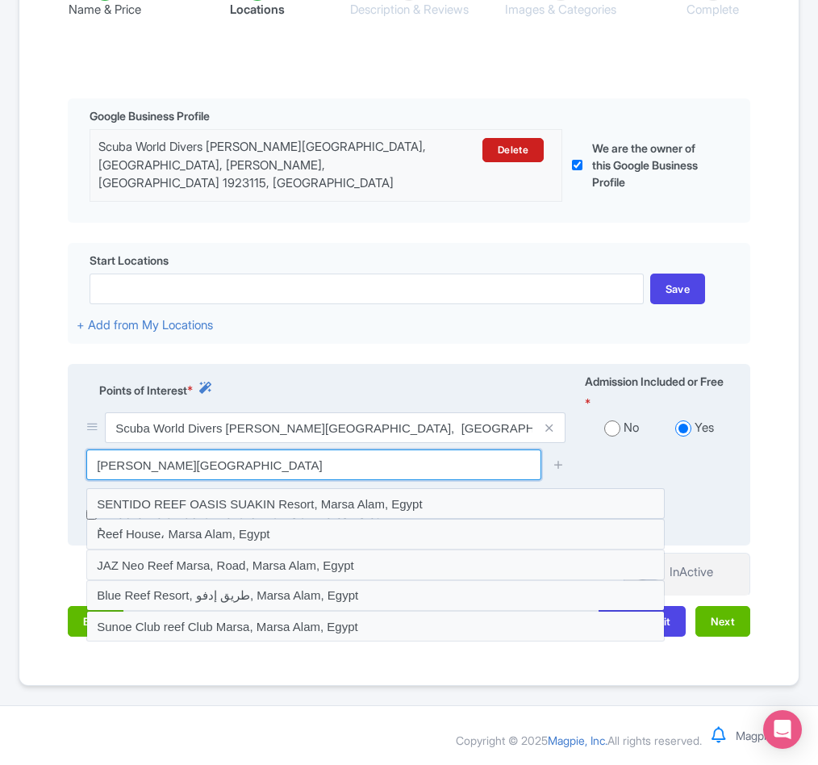
click at [209, 470] on input "Marsa Alam Reef" at bounding box center [313, 464] width 455 height 31
click at [243, 458] on input "Marsa Alam reef" at bounding box center [313, 464] width 455 height 31
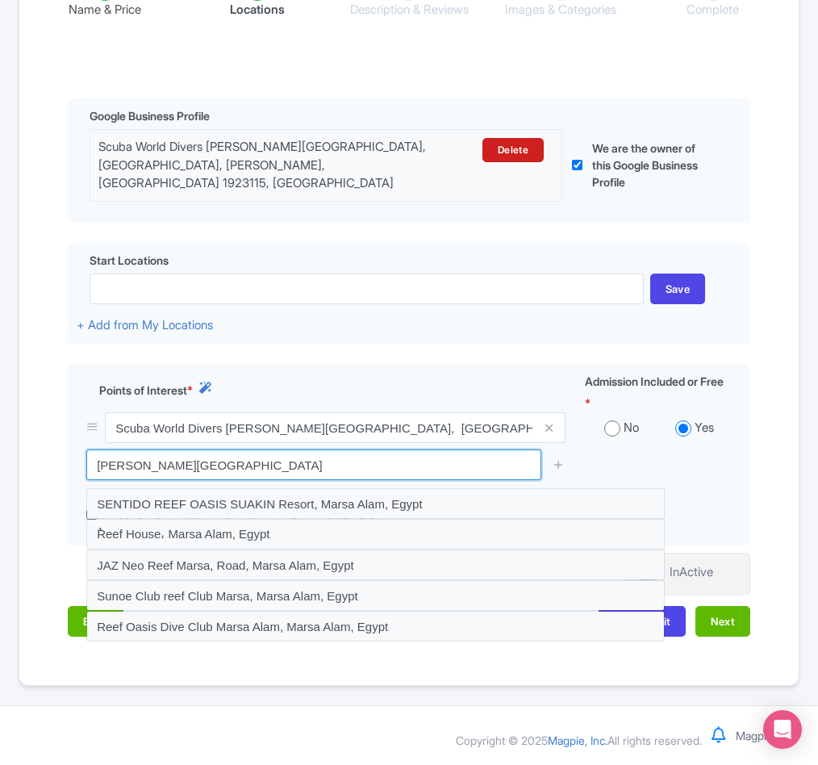
drag, startPoint x: 242, startPoint y: 460, endPoint x: -2, endPoint y: 461, distance: 244.5
click at [0, 461] on html "L [PERSON_NAME] PADI Profile Users Settings Sign out Dashboard Company Product …" at bounding box center [409, 84] width 818 height 765
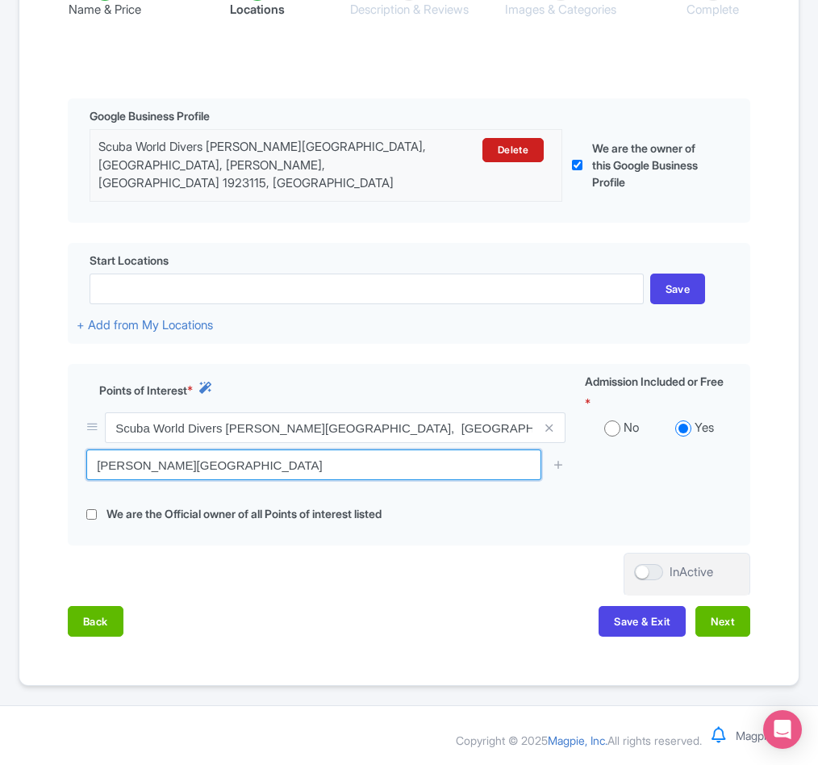
paste input "Reef، Unnamed Road, Marsa Alam, Egitto"
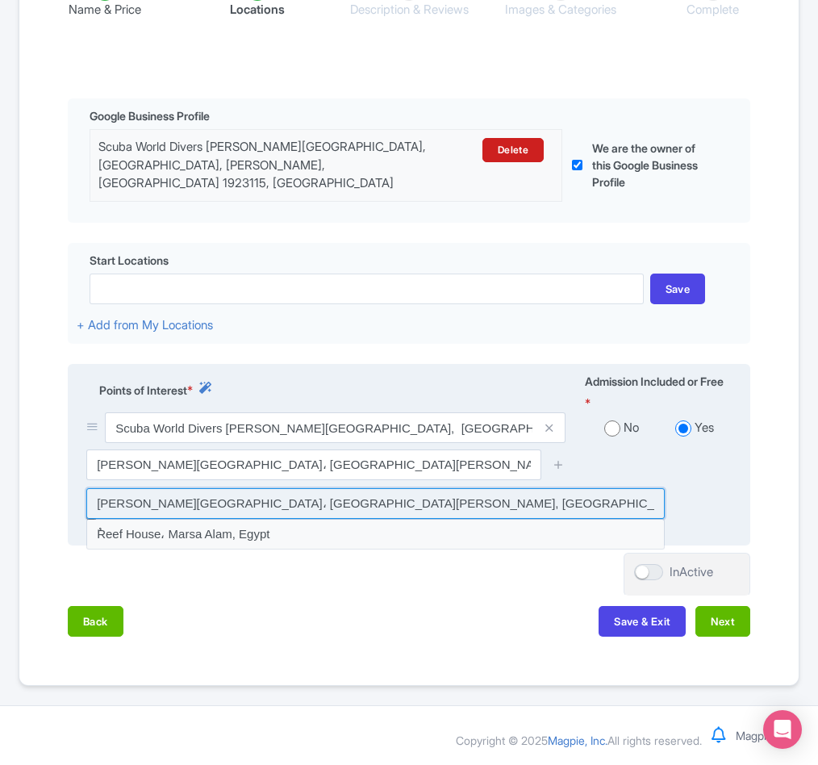
click at [213, 507] on input at bounding box center [375, 503] width 579 height 31
type input "Marsa Alam Reef، Unnamed Road, Marsa Alam, Egypt"
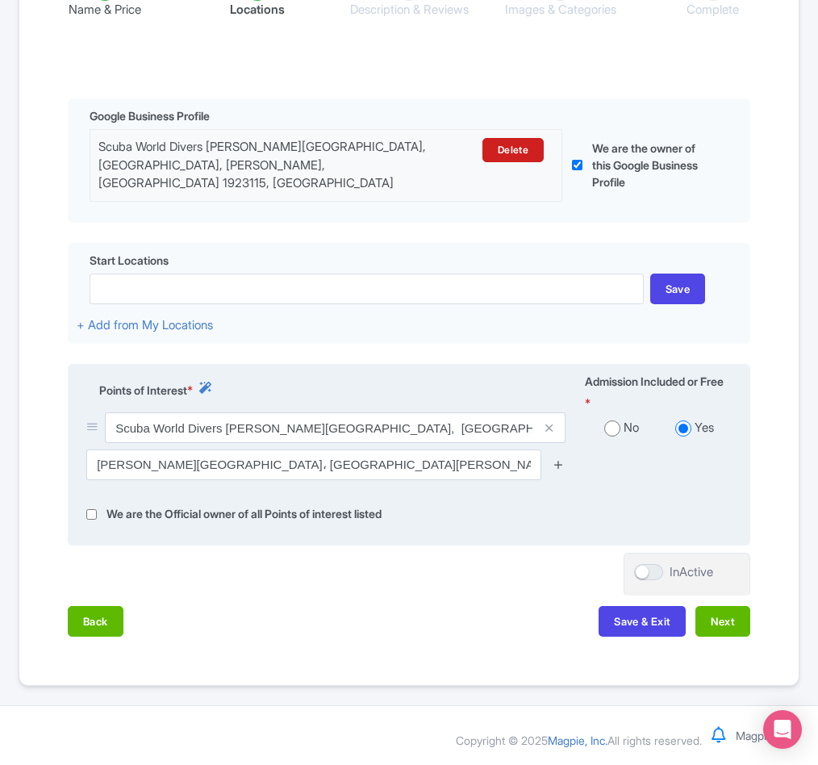
click at [555, 461] on icon at bounding box center [559, 464] width 12 height 12
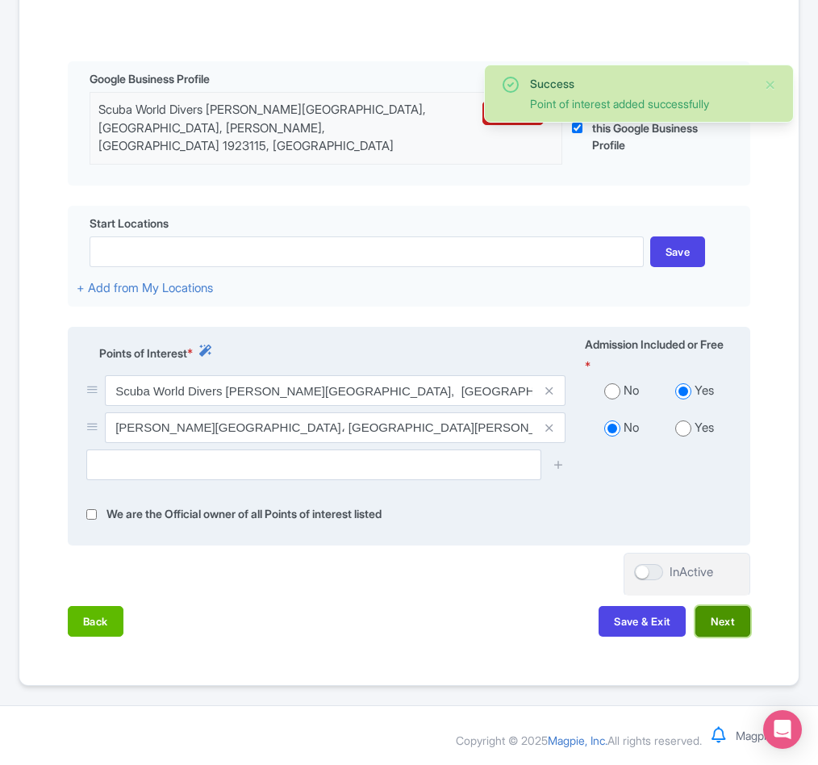
click at [715, 637] on button "Next" at bounding box center [723, 621] width 55 height 31
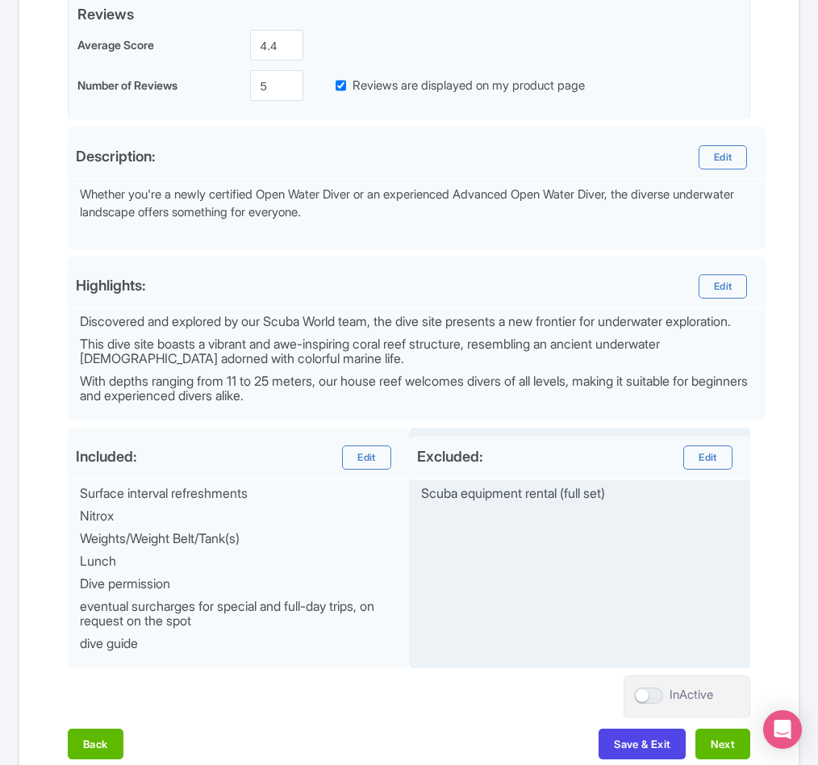
scroll to position [587, 0]
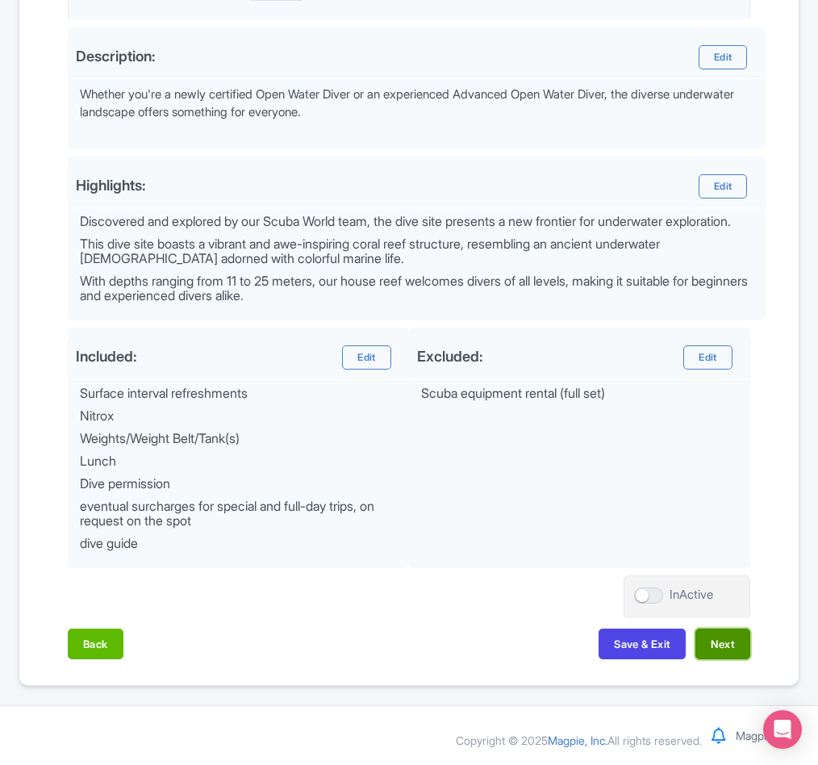
click at [719, 650] on button "Next" at bounding box center [723, 644] width 55 height 31
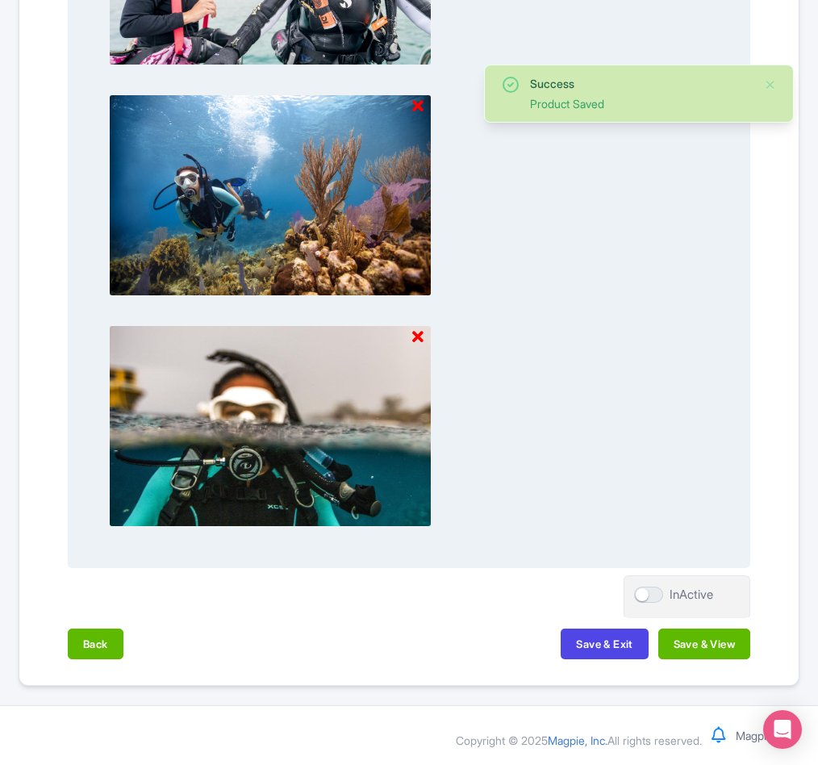
scroll to position [1562, 0]
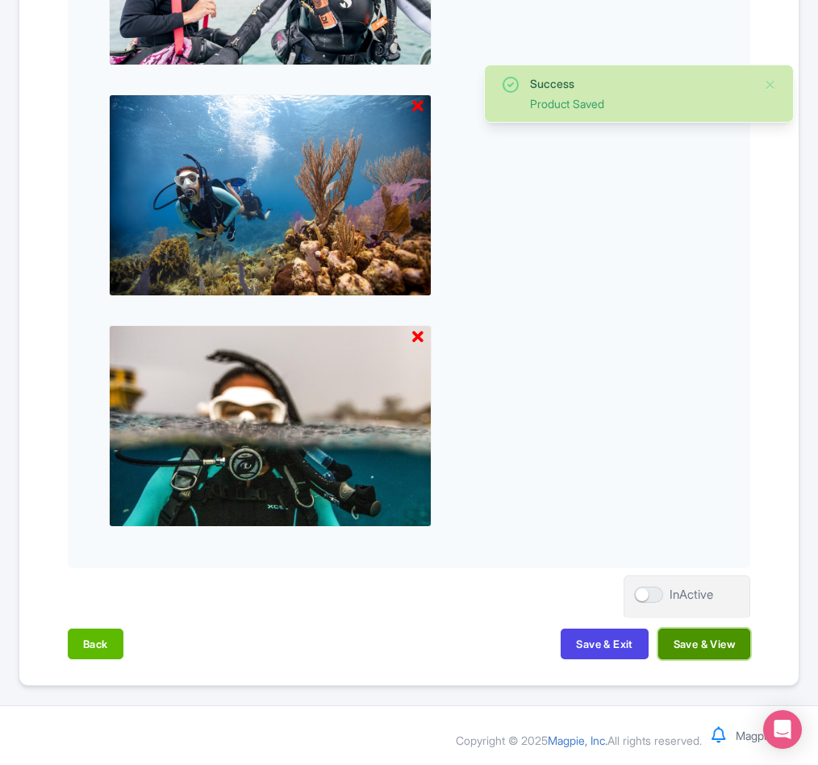
click at [702, 634] on button "Save & View" at bounding box center [704, 644] width 92 height 31
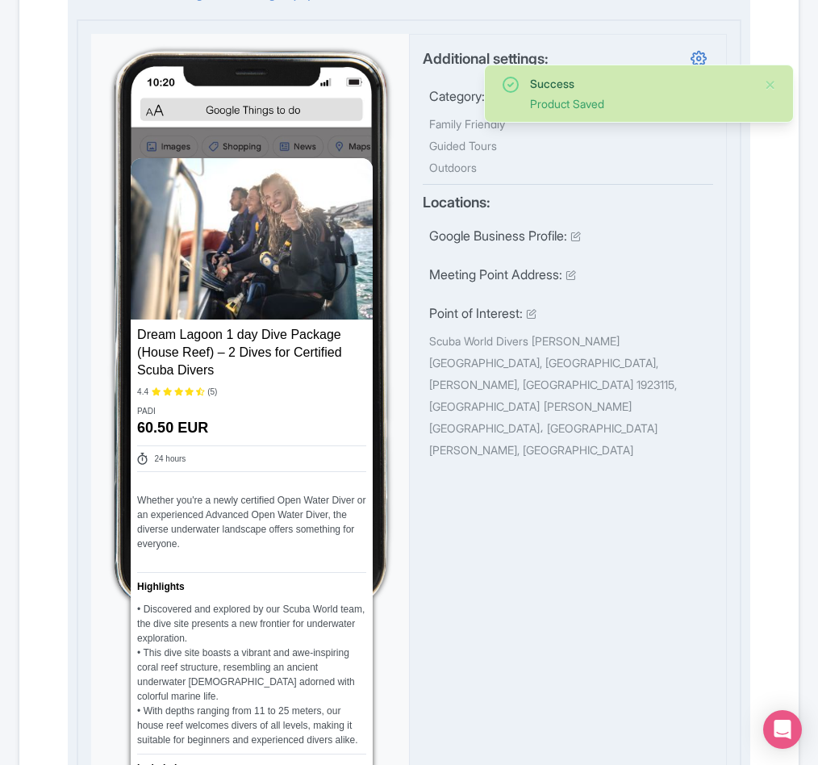
scroll to position [0, 0]
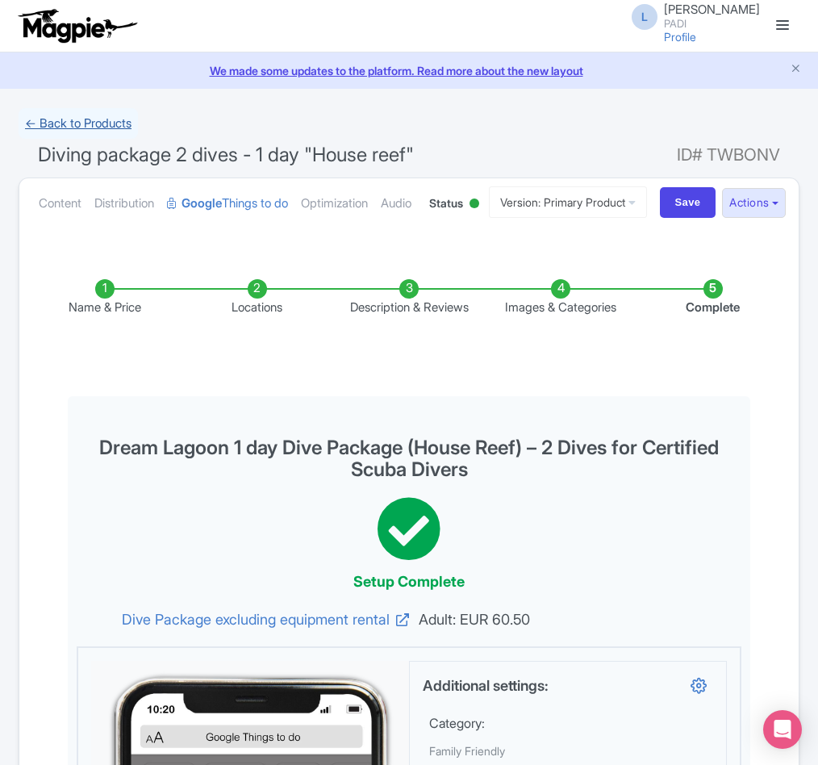
click at [59, 115] on link "← Back to Products" at bounding box center [78, 123] width 119 height 31
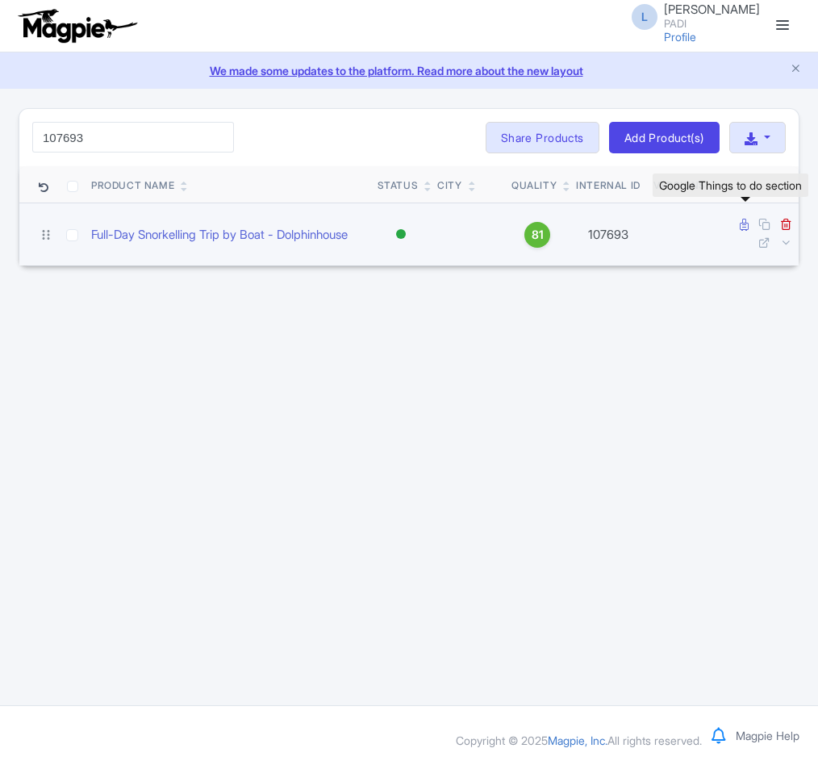
type input "107693"
click at [741, 230] on icon at bounding box center [744, 225] width 9 height 12
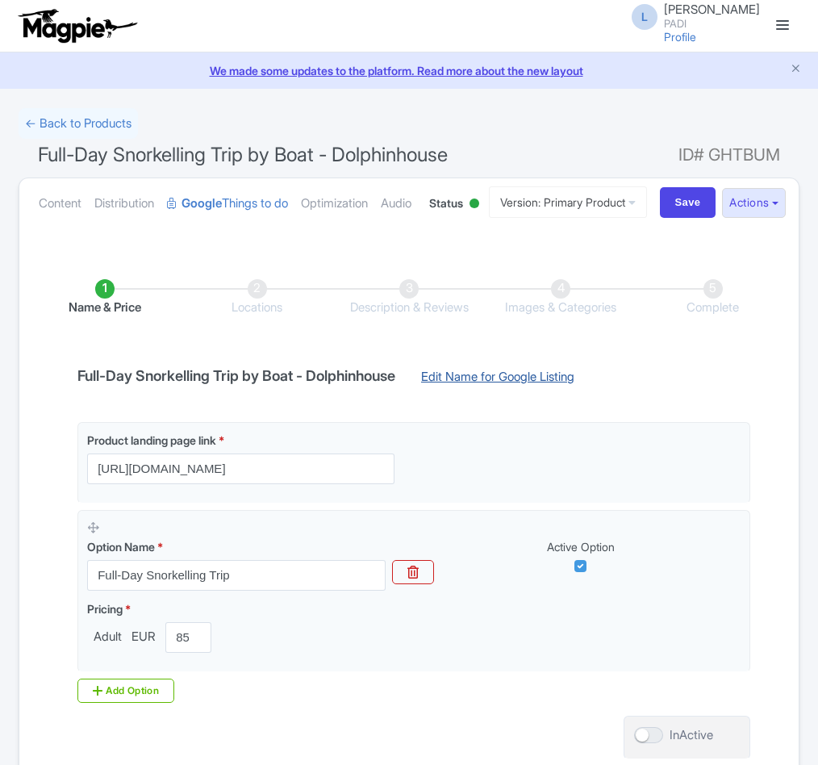
click at [535, 394] on link "Edit Name for Google Listing" at bounding box center [498, 381] width 186 height 26
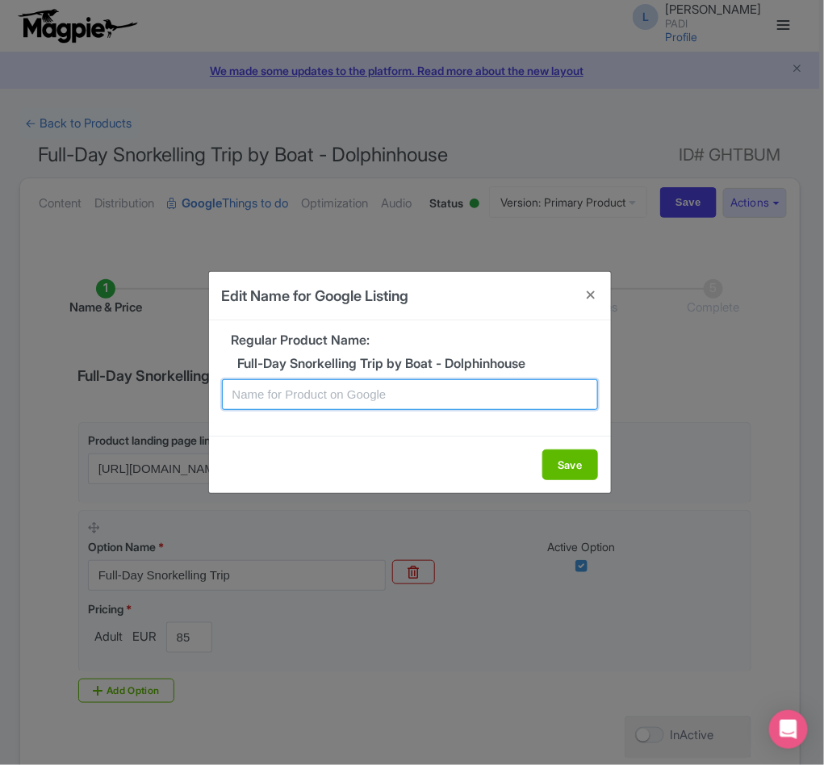
click at [368, 395] on input "text" at bounding box center [410, 394] width 376 height 31
paste input ""Dolphinhouse" Full-Day Snorkelling Trip by Boat"
type input ""Dolphinhouse" Full-Day Snorkelling Trip by Boat"
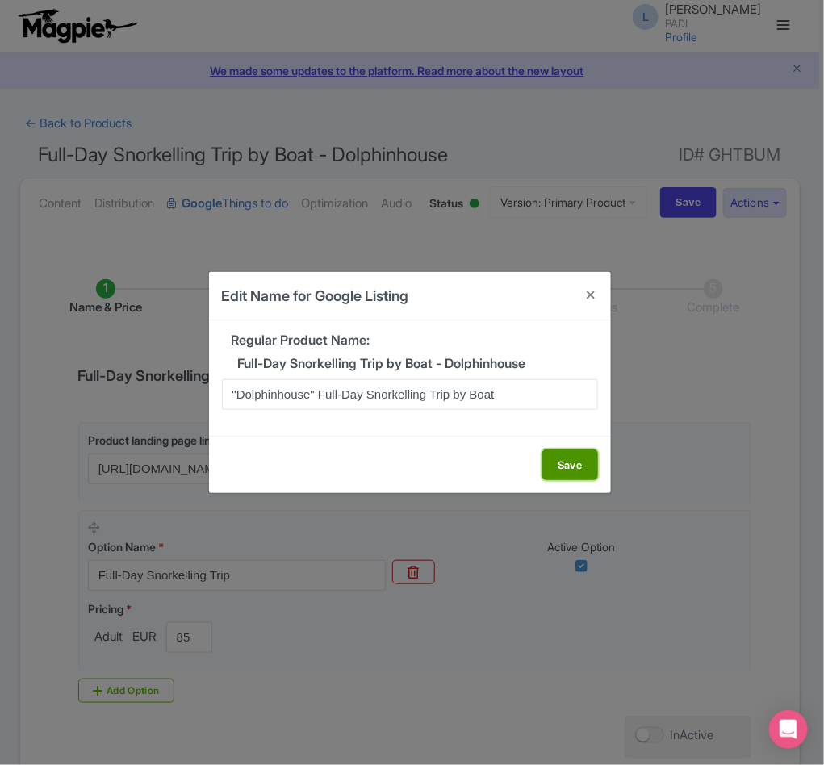
click at [554, 453] on button "Save" at bounding box center [570, 464] width 56 height 31
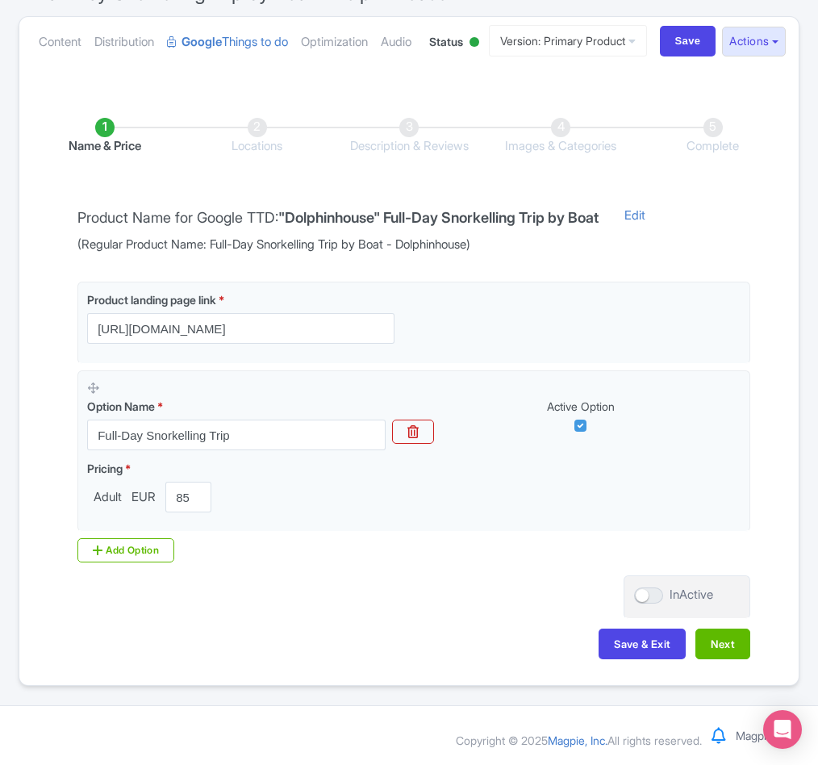
scroll to position [228, 0]
click at [705, 646] on button "Next" at bounding box center [723, 644] width 55 height 31
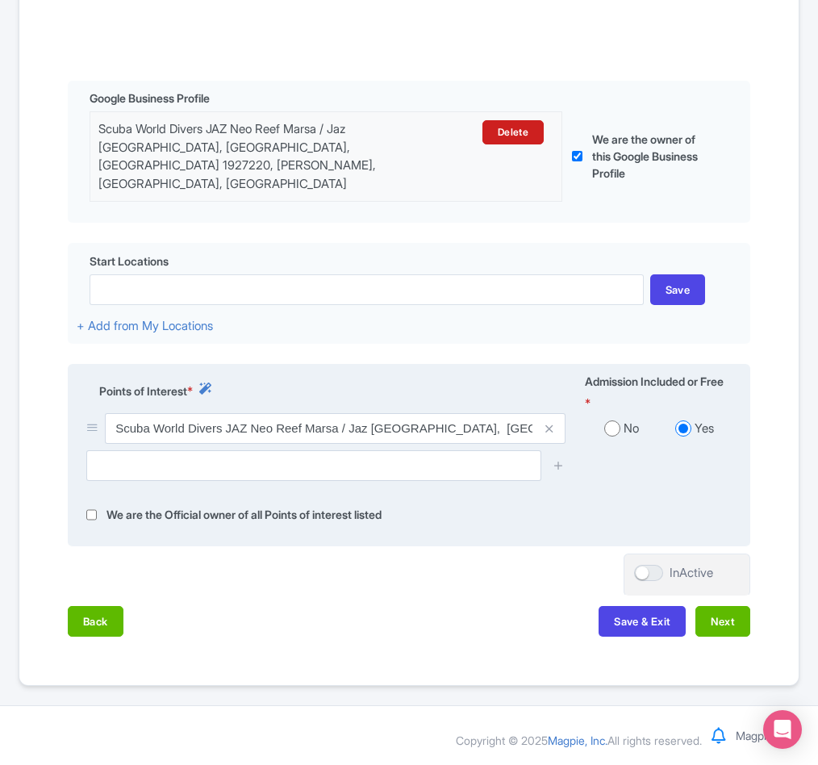
scroll to position [363, 0]
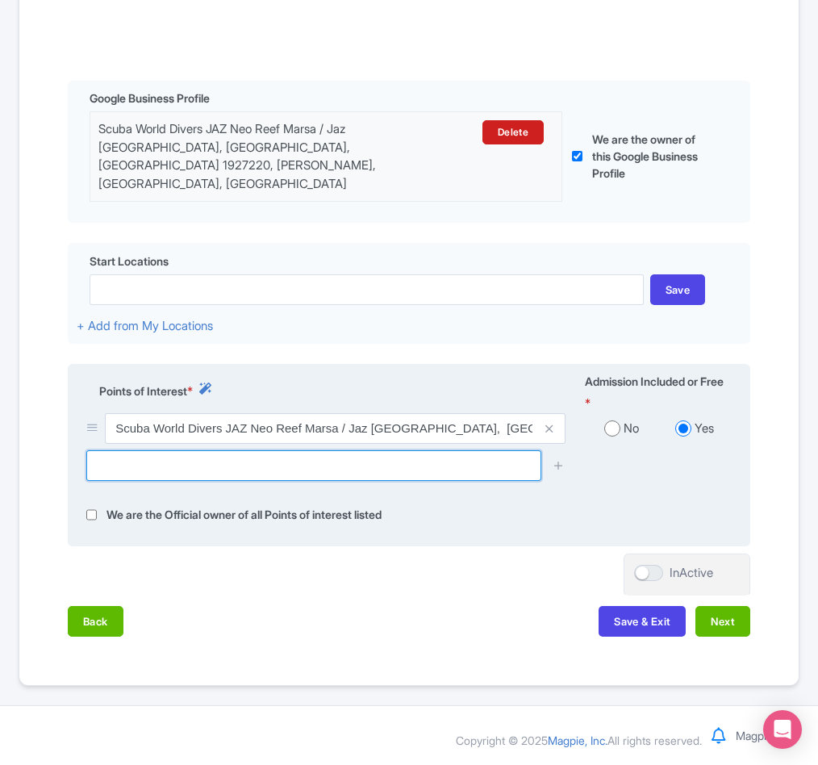
click at [184, 481] on input "text" at bounding box center [313, 465] width 455 height 31
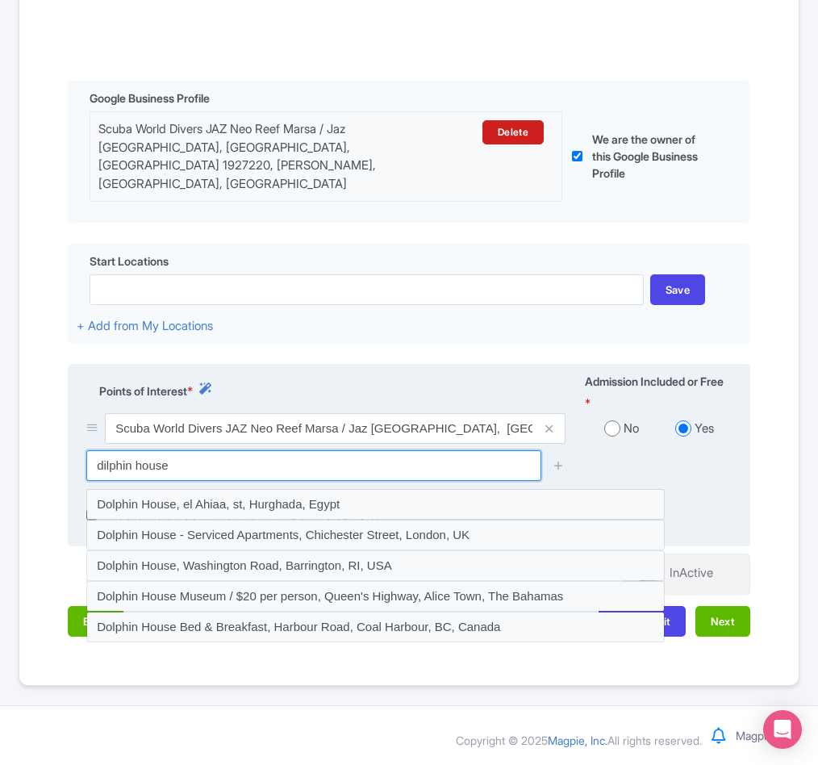
click at [104, 481] on input "dilphin house" at bounding box center [313, 465] width 455 height 31
click at [207, 478] on input "dolphin house" at bounding box center [313, 465] width 455 height 31
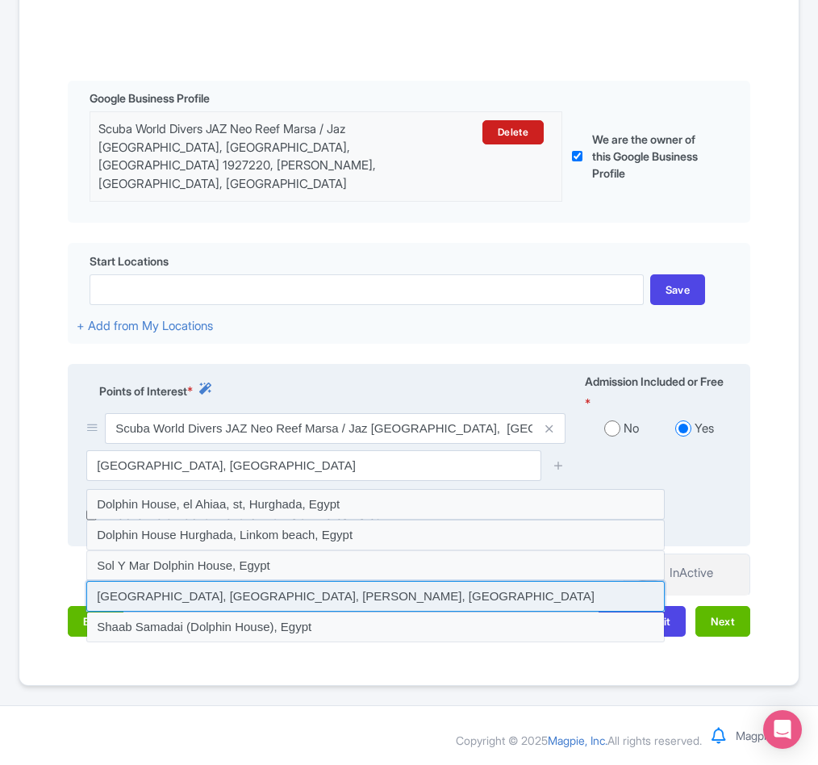
click at [248, 610] on input at bounding box center [375, 596] width 579 height 31
type input "Wadi El Gemal Dolphin House, Wadi El Gemal island, Marsa Alam, Egypt"
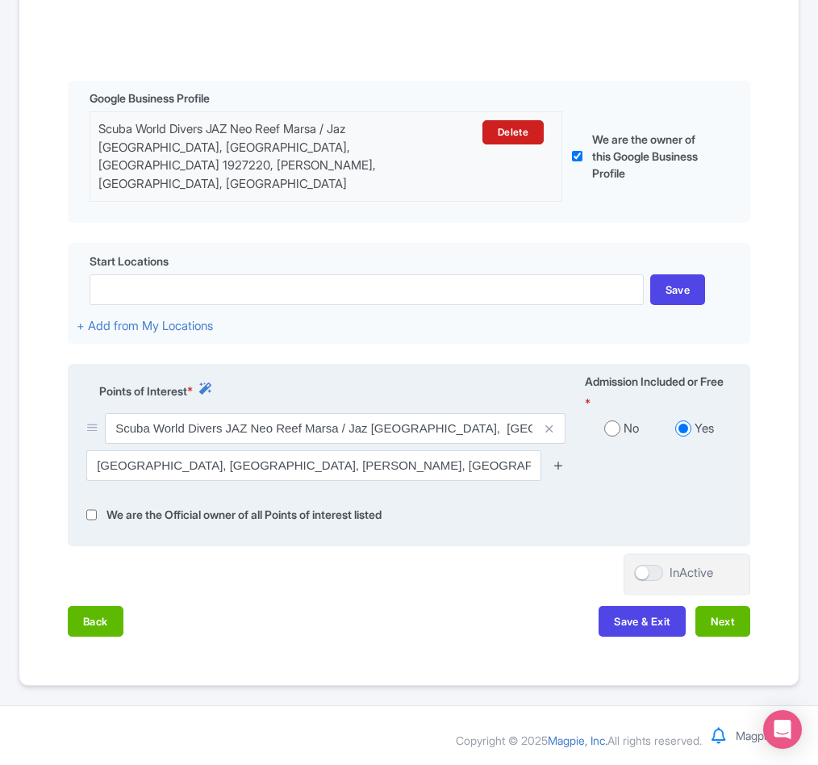
click at [562, 471] on icon at bounding box center [559, 465] width 12 height 12
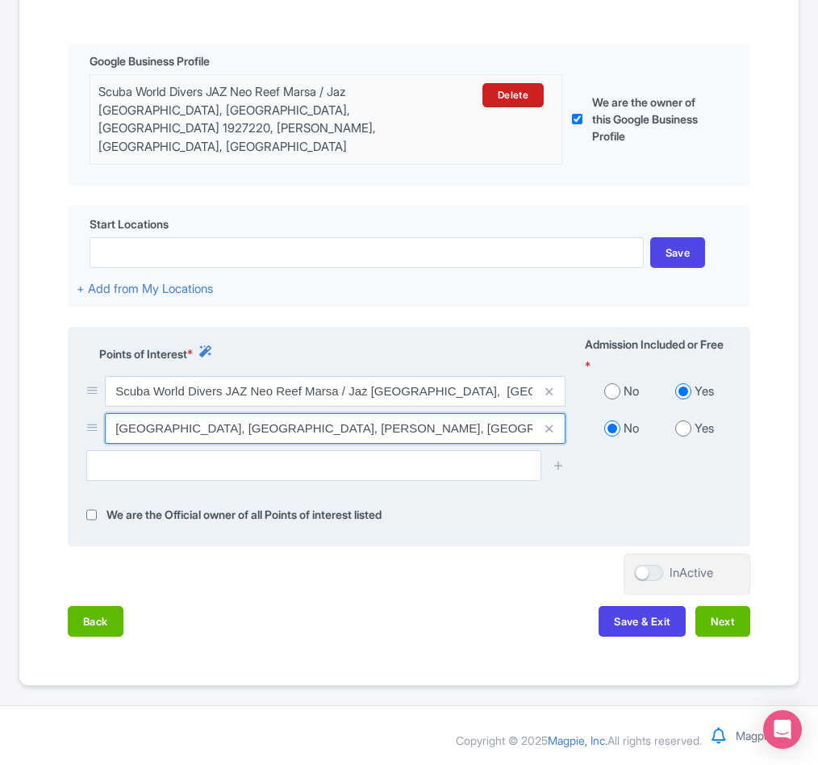
drag, startPoint x: 116, startPoint y: 483, endPoint x: 278, endPoint y: 485, distance: 162.2
click at [278, 444] on input "Wadi El Gemal Dolphin House, Wadi El Gemal island, Marsa Alam, Egypt" at bounding box center [335, 428] width 461 height 31
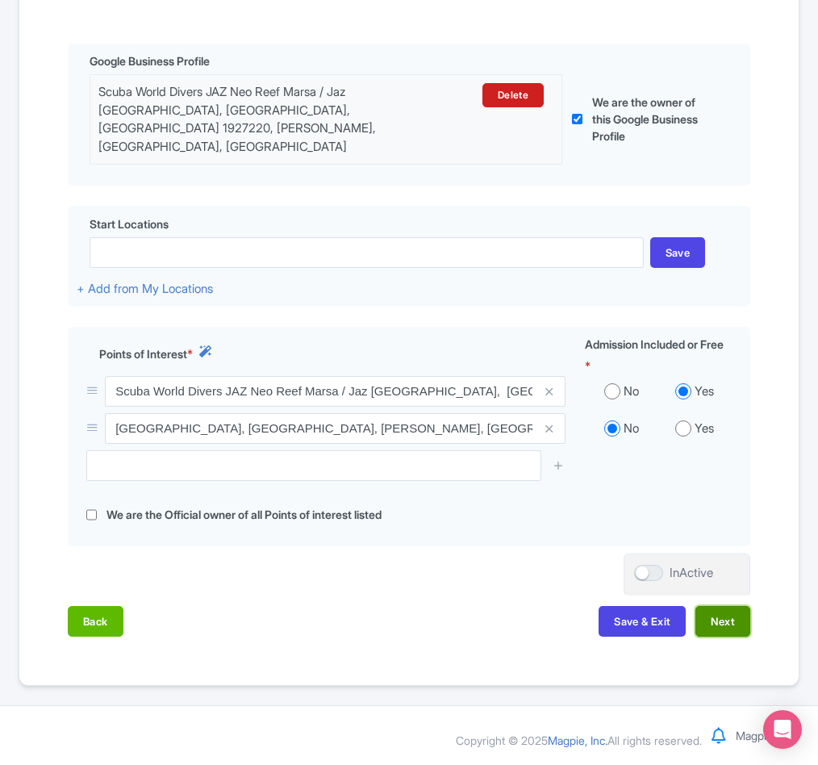
click at [719, 637] on button "Next" at bounding box center [723, 621] width 55 height 31
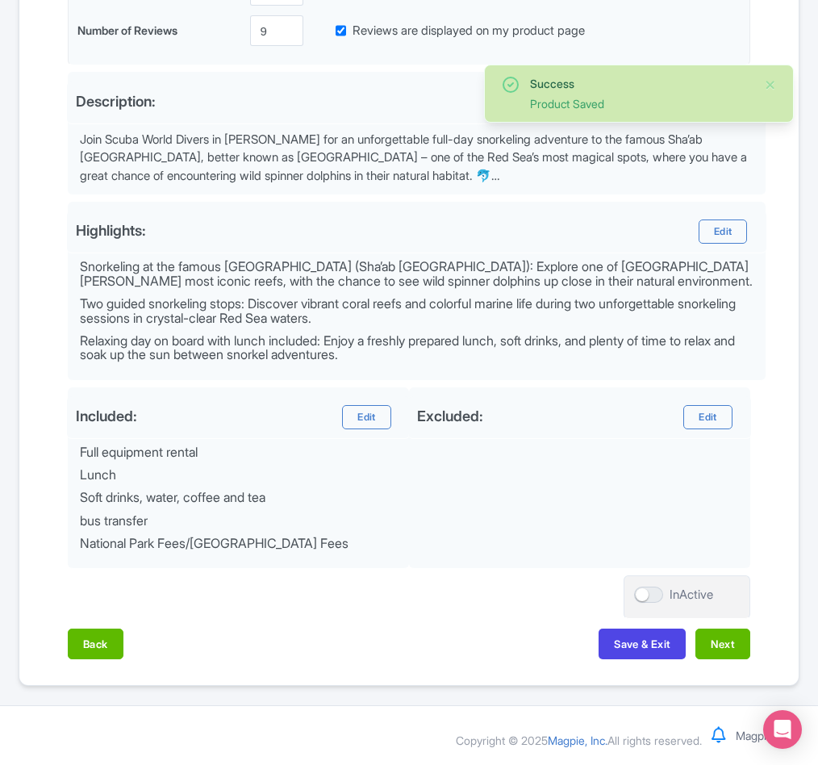
scroll to position [528, 0]
click at [715, 649] on button "Next" at bounding box center [723, 644] width 55 height 31
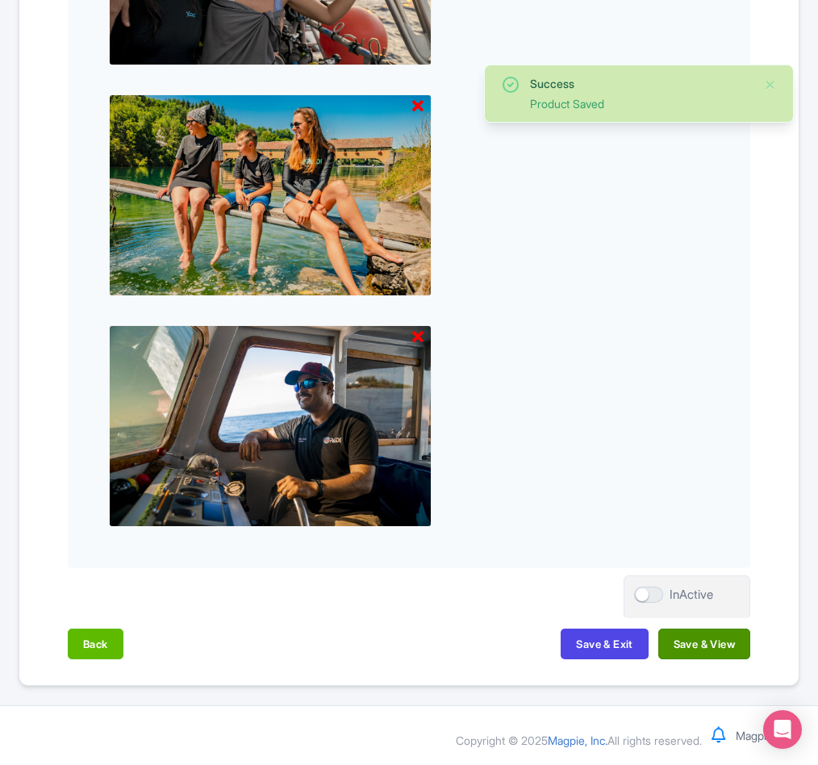
scroll to position [1562, 0]
click at [709, 651] on button "Save & View" at bounding box center [704, 644] width 92 height 31
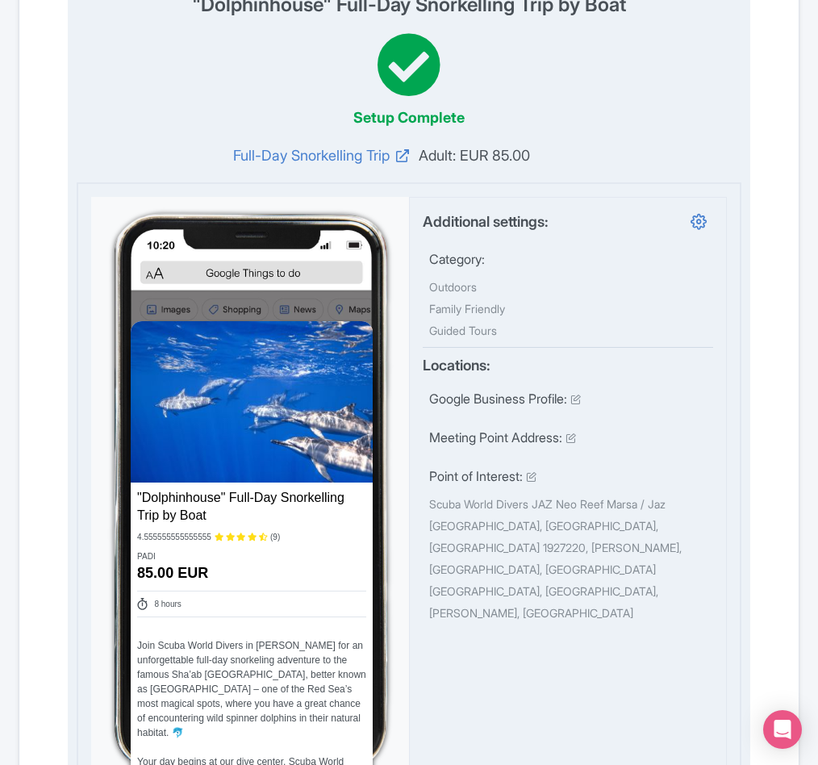
scroll to position [0, 0]
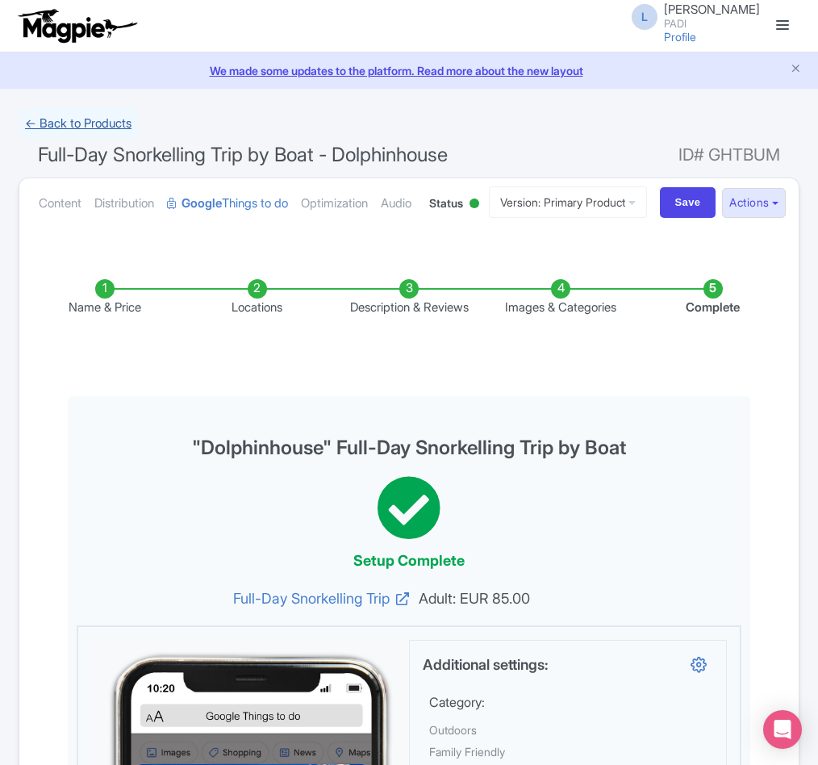
click at [61, 119] on link "← Back to Products" at bounding box center [78, 123] width 119 height 31
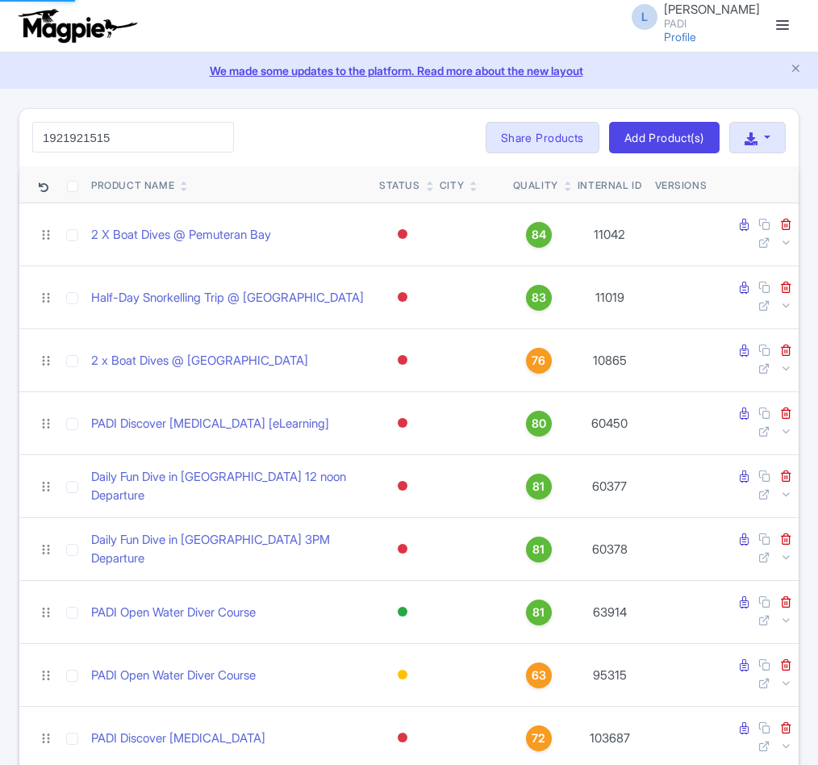
click at [0, 143] on html "L [PERSON_NAME] PADI Profile Users Settings Sign out Dashboard Company Product …" at bounding box center [409, 382] width 818 height 765
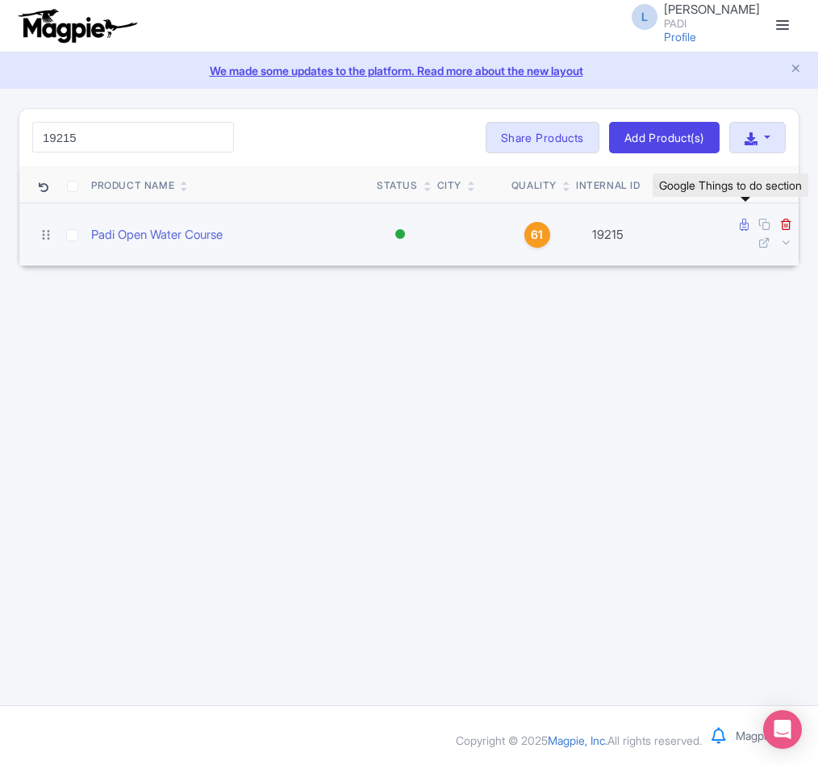
type input "19215"
click at [741, 228] on icon at bounding box center [744, 225] width 9 height 12
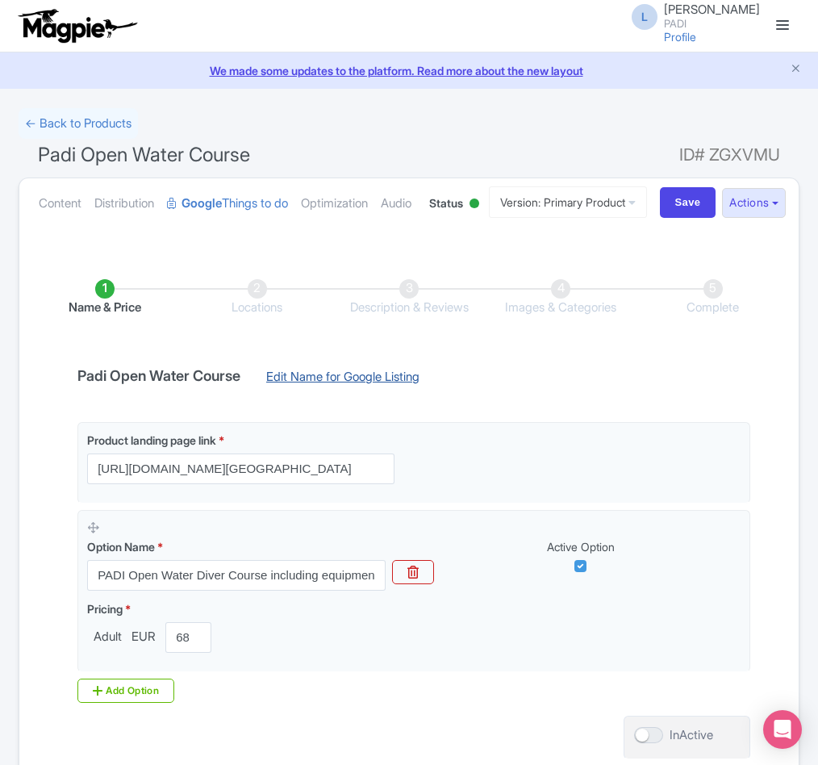
click at [305, 394] on link "Edit Name for Google Listing" at bounding box center [343, 381] width 186 height 26
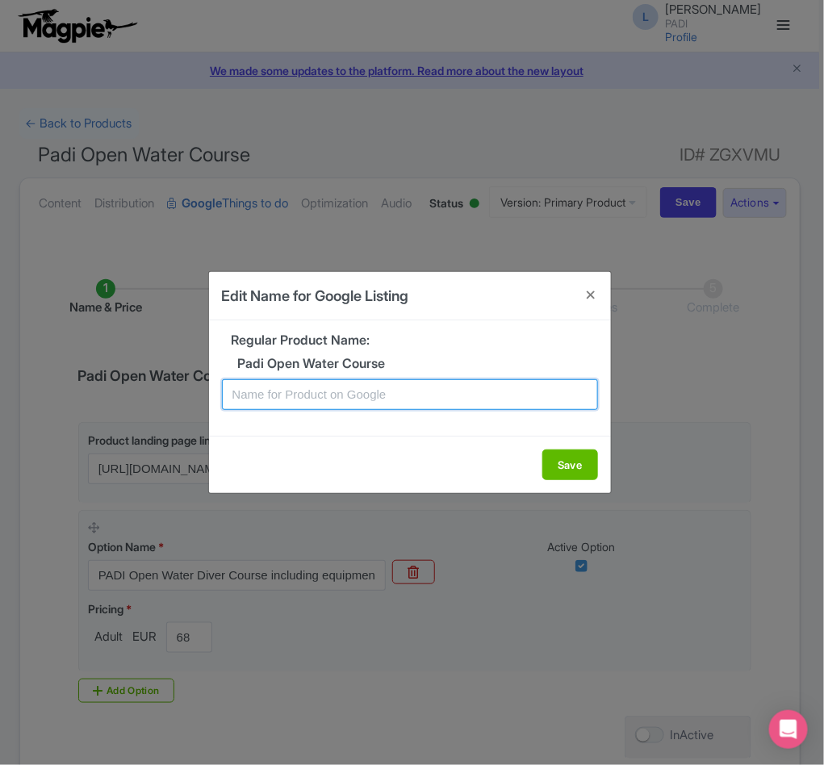
click at [291, 395] on input "text" at bounding box center [410, 394] width 376 height 31
paste input "Sanary-sur-Mer Diving Classes for Beginners – PADI Open Water Certification"
type input "Sanary-sur-Mer Diving Classes for Beginners – PADI Open Water Certification"
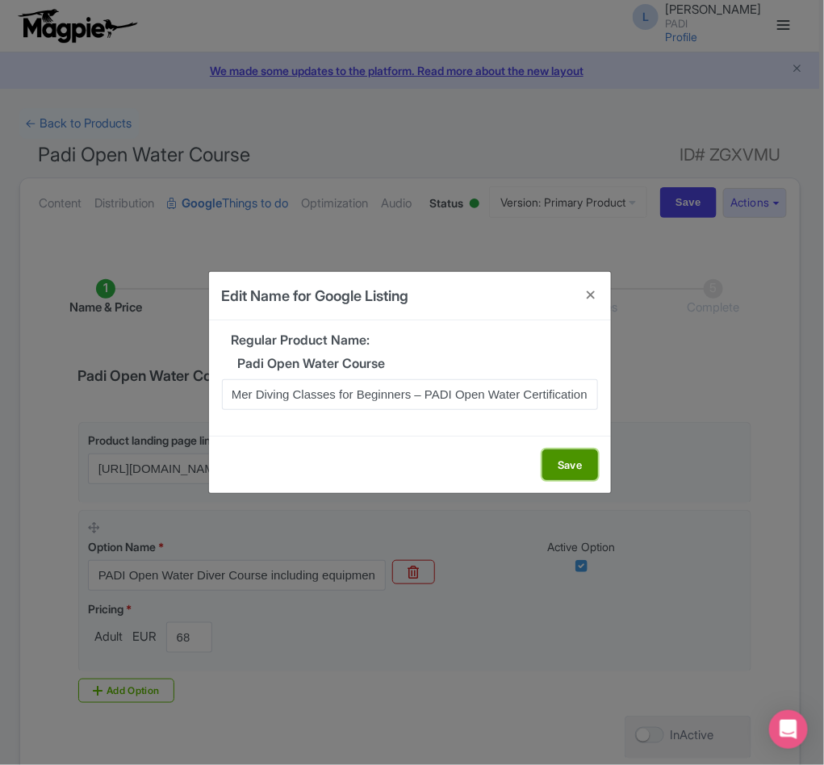
click at [582, 468] on button "Save" at bounding box center [570, 464] width 56 height 31
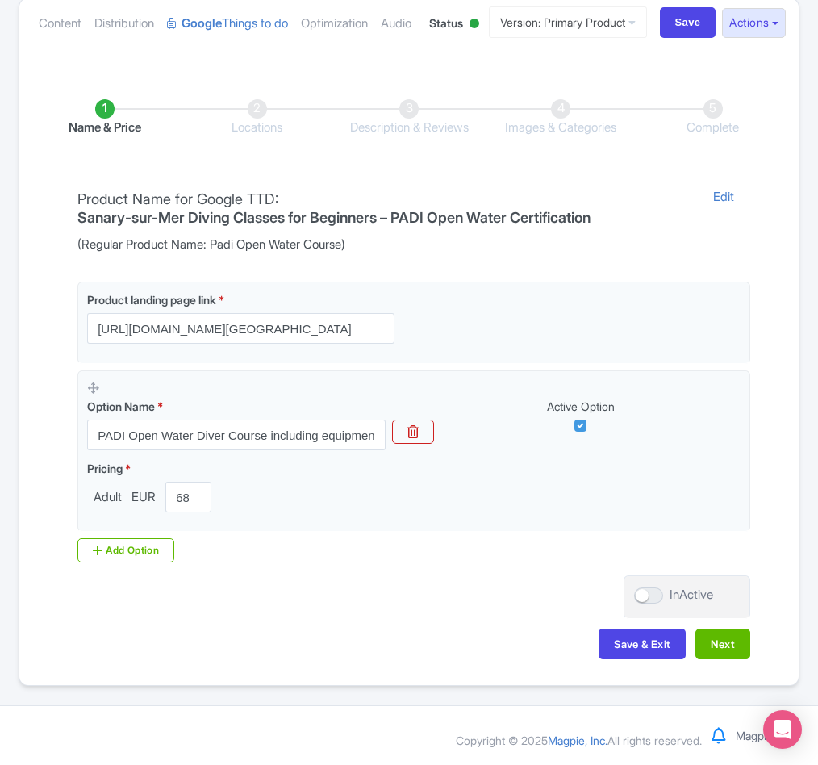
scroll to position [247, 0]
click at [724, 642] on button "Next" at bounding box center [723, 644] width 55 height 31
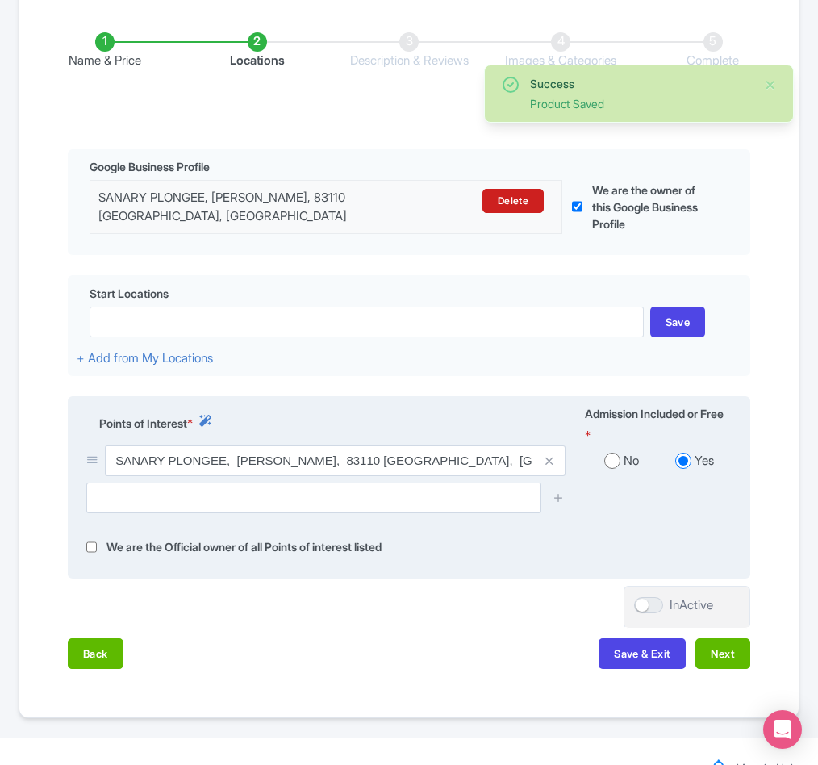
drag, startPoint x: 114, startPoint y: 565, endPoint x: 138, endPoint y: 548, distance: 29.5
click at [138, 483] on div "SANARY PLONGEE, [PERSON_NAME], 83110 [GEOGRAPHIC_DATA], [GEOGRAPHIC_DATA]" at bounding box center [326, 463] width 499 height 37
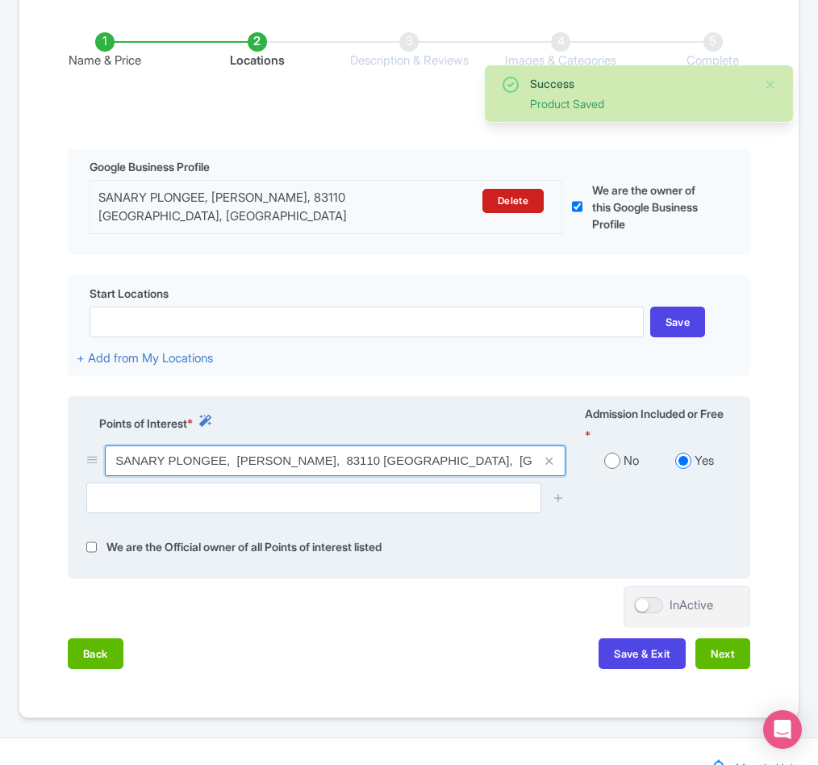
drag, startPoint x: 115, startPoint y: 547, endPoint x: 225, endPoint y: 542, distance: 110.7
click at [225, 476] on input "SANARY PLONGEE, [PERSON_NAME], 83110 [GEOGRAPHIC_DATA], [GEOGRAPHIC_DATA]" at bounding box center [335, 460] width 461 height 31
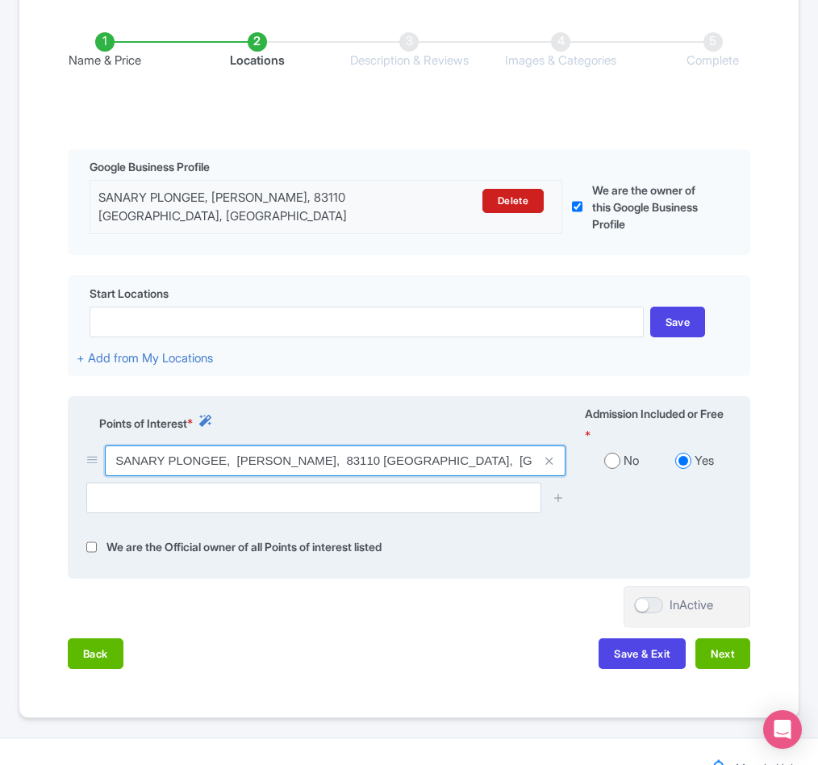
click at [506, 476] on input "SANARY PLONGEE, [PERSON_NAME], 83110 [GEOGRAPHIC_DATA], [GEOGRAPHIC_DATA]" at bounding box center [335, 460] width 461 height 31
drag, startPoint x: 492, startPoint y: 540, endPoint x: 349, endPoint y: 545, distance: 142.9
click at [349, 476] on input "SANARY PLONGEE, [PERSON_NAME], 83110 [GEOGRAPHIC_DATA], [GEOGRAPHIC_DATA]" at bounding box center [335, 460] width 461 height 31
